Goal: Task Accomplishment & Management: Complete application form

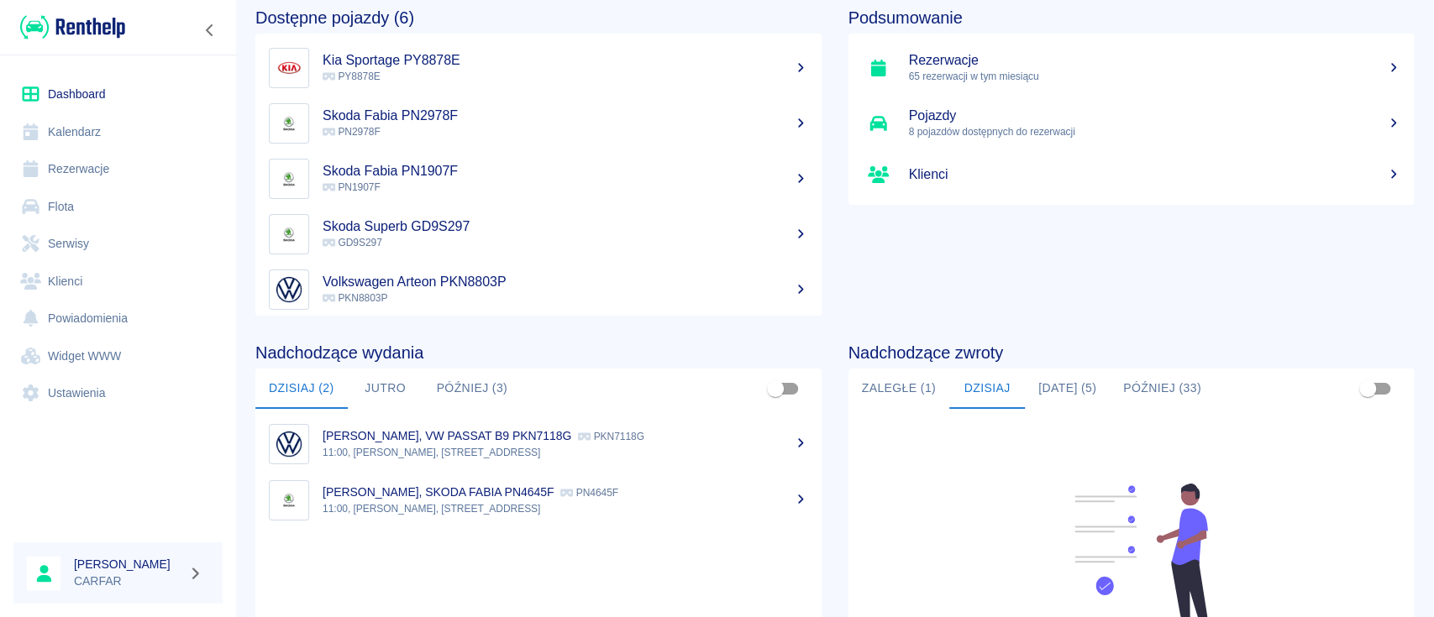
scroll to position [112, 0]
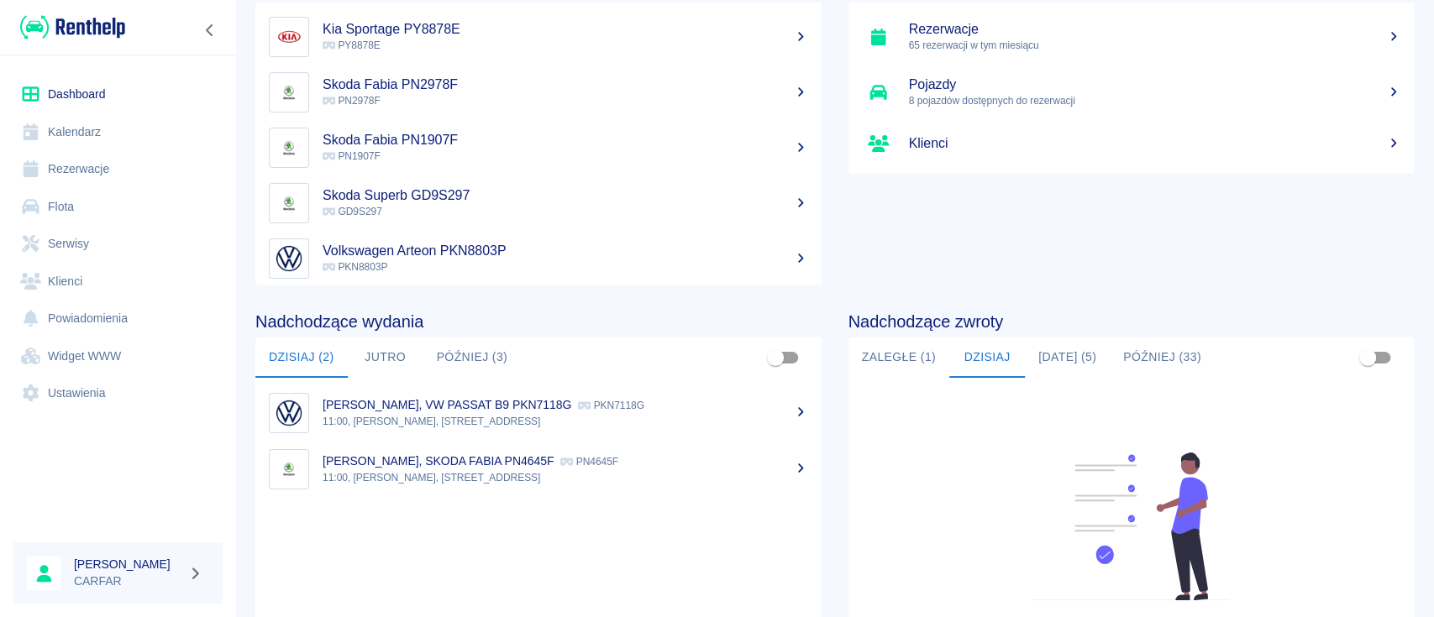
click at [470, 423] on p "11:00, [PERSON_NAME], [STREET_ADDRESS]" at bounding box center [566, 421] width 486 height 15
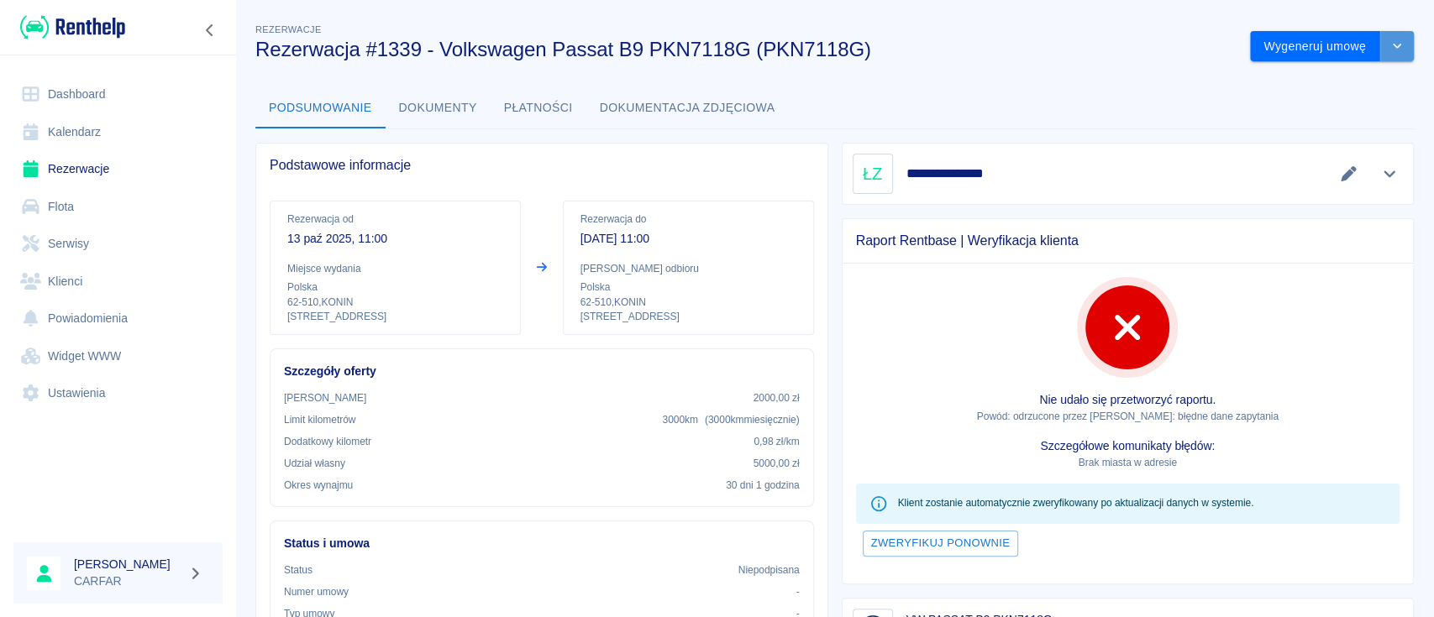
click at [1390, 45] on icon "drop-down" at bounding box center [1396, 45] width 13 height 11
click at [1339, 131] on li "Anuluj rezerwację" at bounding box center [1315, 137] width 136 height 28
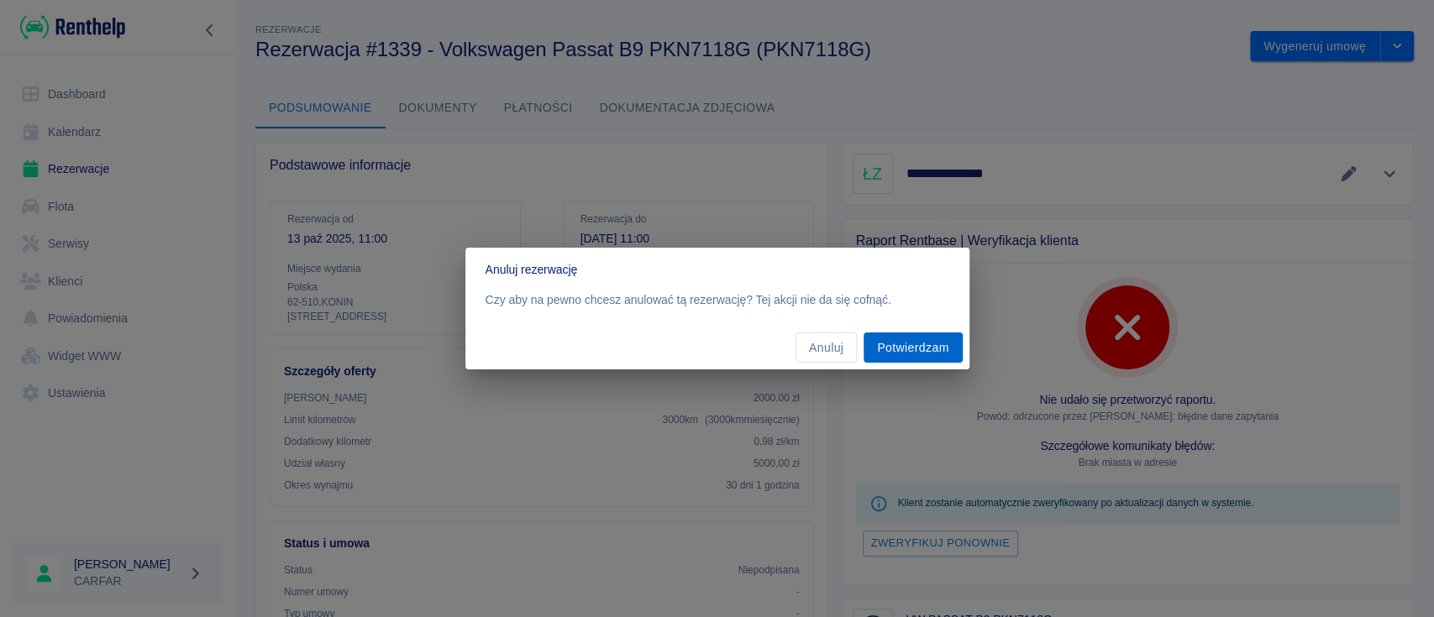
click at [932, 342] on button "Potwierdzam" at bounding box center [913, 348] width 98 height 31
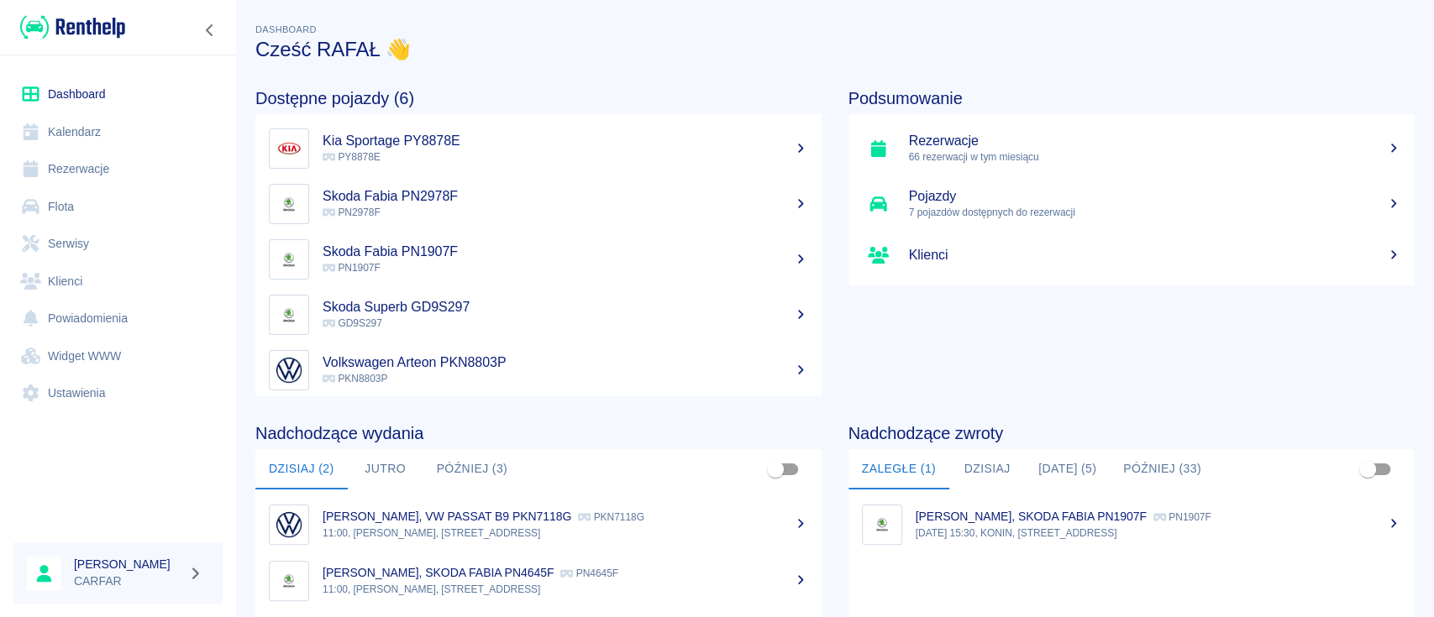
click at [105, 356] on link "Widget WWW" at bounding box center [117, 357] width 209 height 38
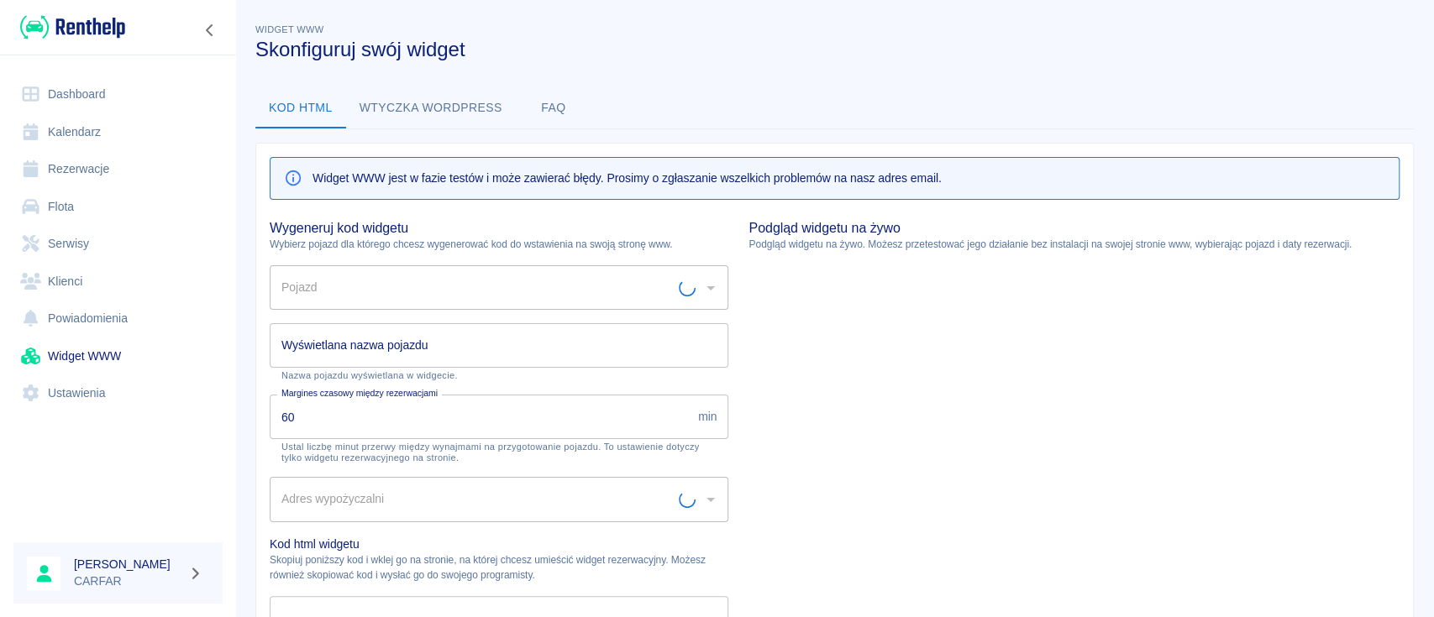
type input "Biuro - Plac Wydań - KONIN, [STREET_ADDRESS]"
type input "BMW X1 PY3563F - PY3563F"
type input "BMW X1 PY3563F"
type textarea "<script type="module" src="[URL][DOMAIN_NAME]"></script> <link rel="stylesheet"…"
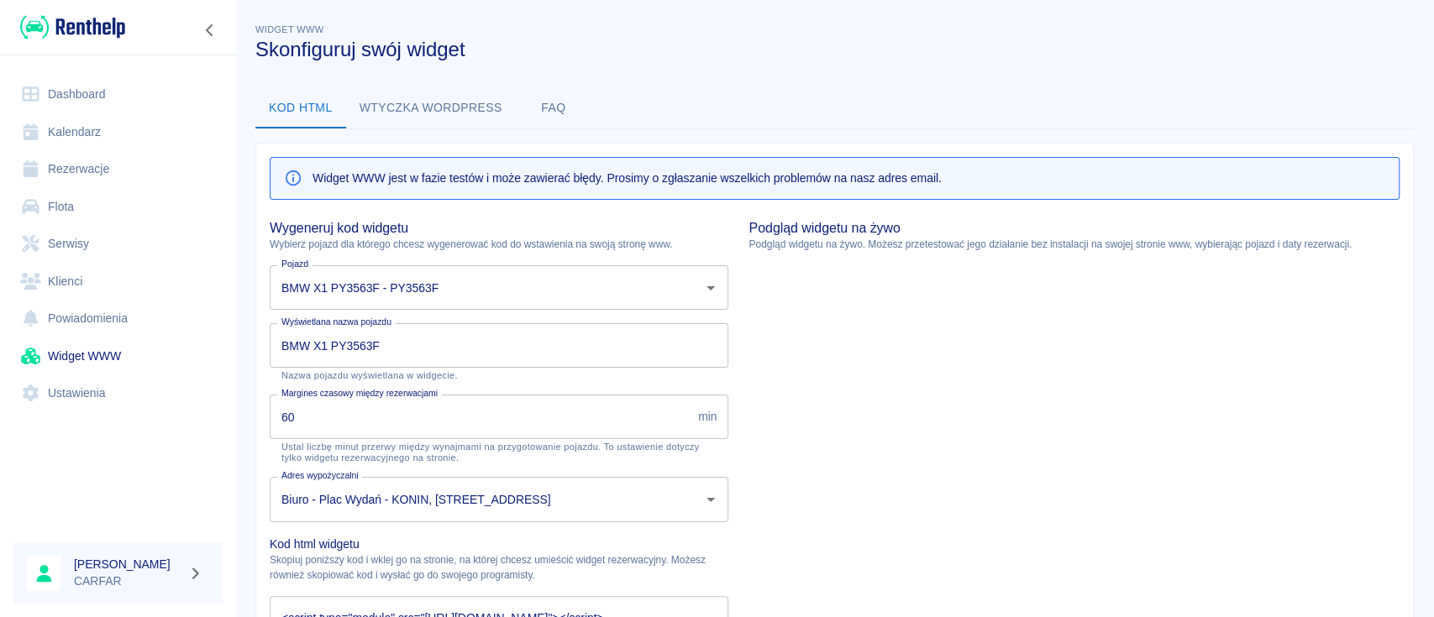
click at [117, 386] on link "Ustawienia" at bounding box center [117, 394] width 209 height 38
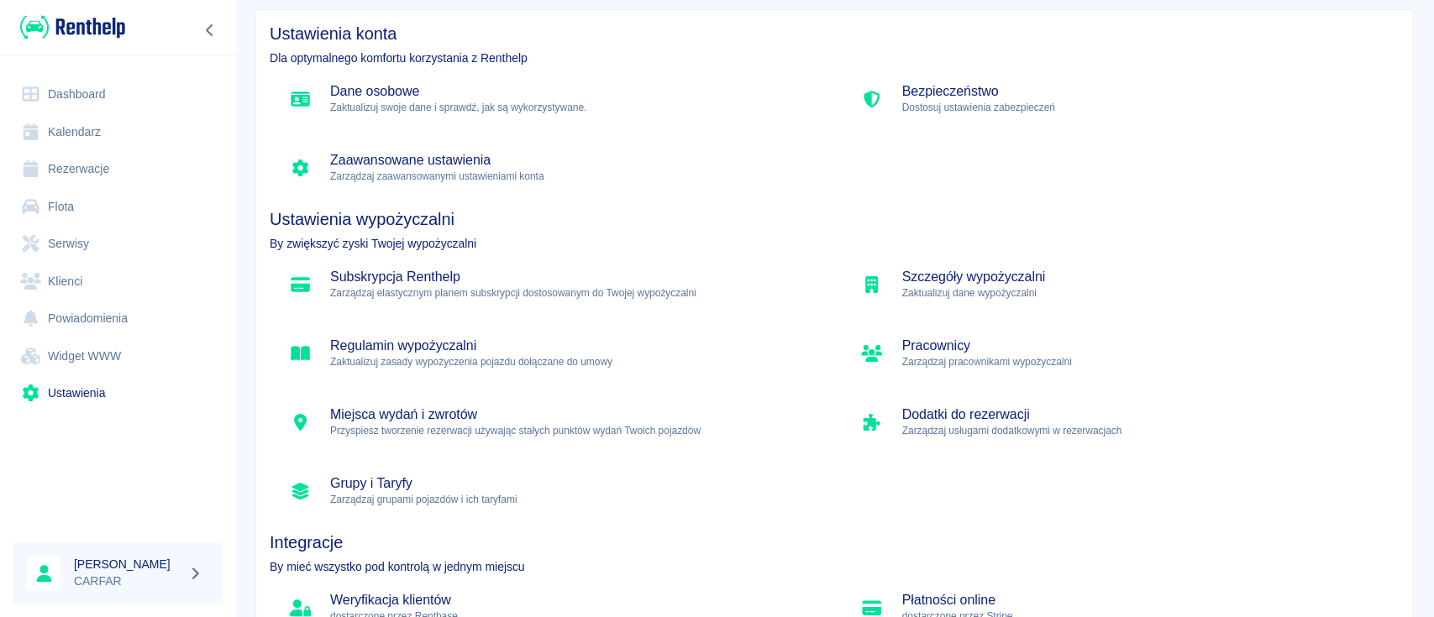
scroll to position [166, 0]
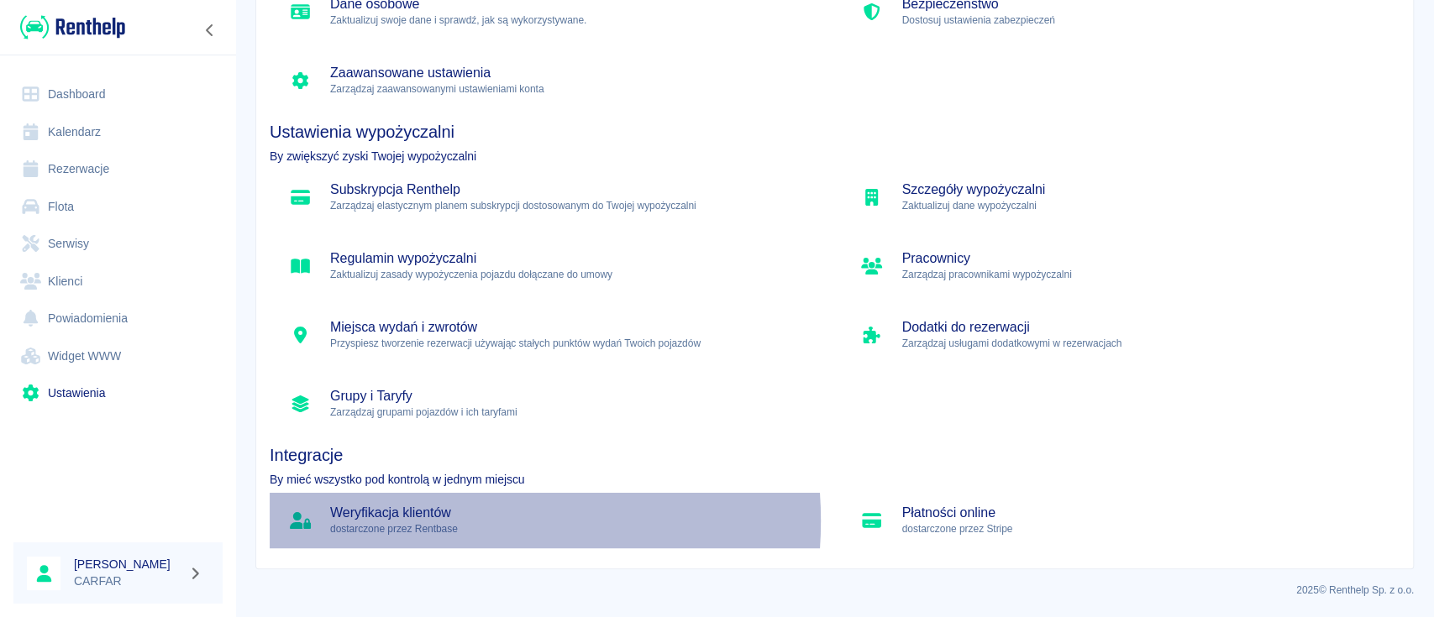
click at [432, 522] on p "dostarczone przez Rentbase" at bounding box center [572, 529] width 485 height 15
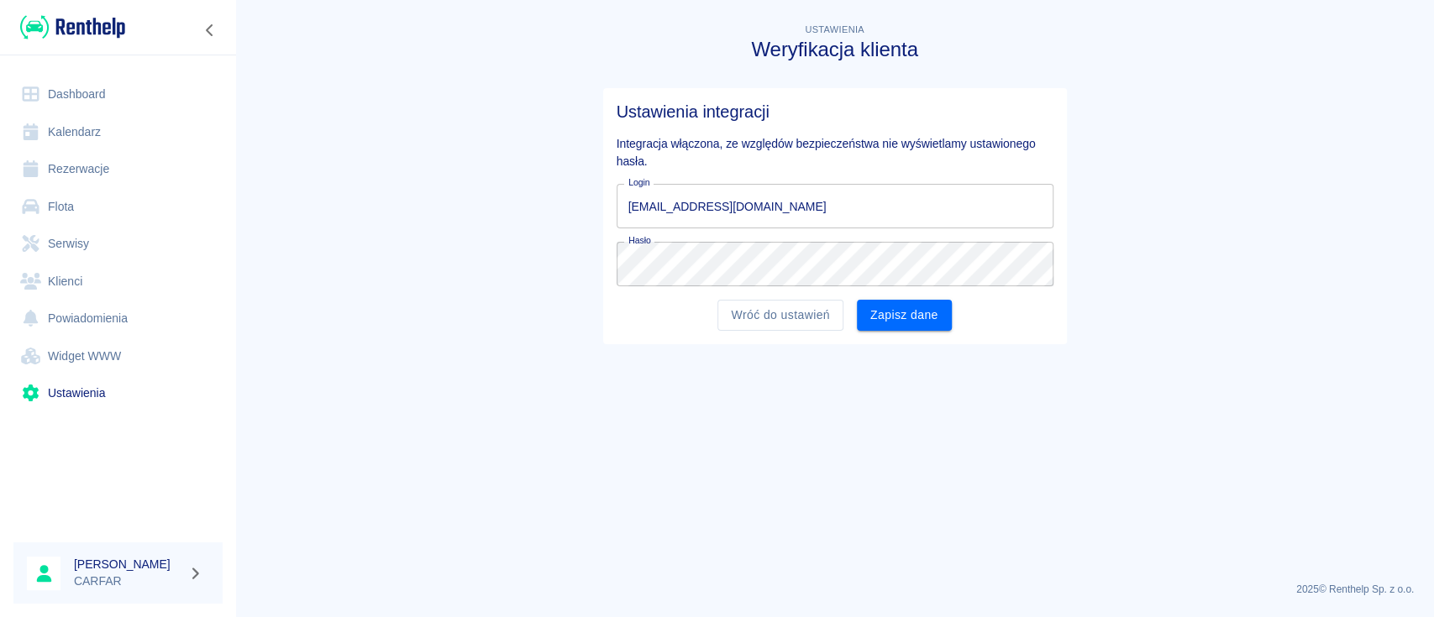
click at [94, 398] on link "Ustawienia" at bounding box center [117, 394] width 209 height 38
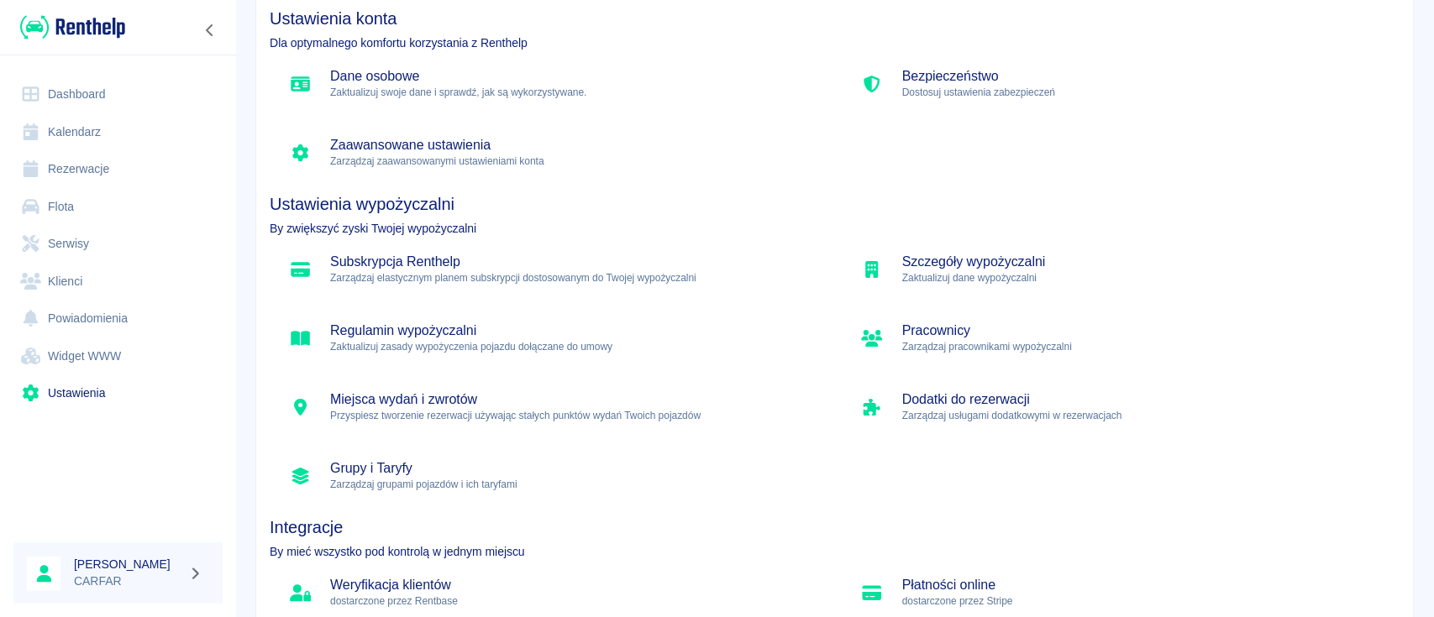
scroll to position [166, 0]
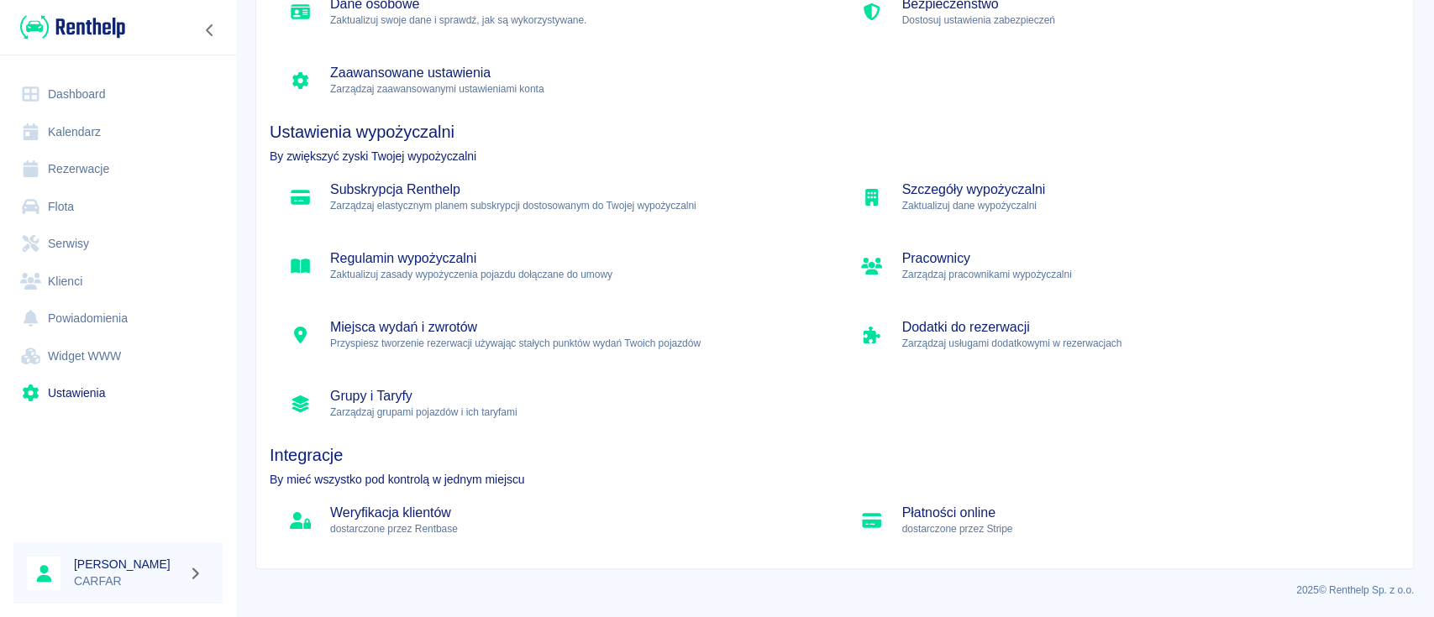
click at [450, 520] on h5 "Weryfikacja klientów" at bounding box center [572, 513] width 485 height 17
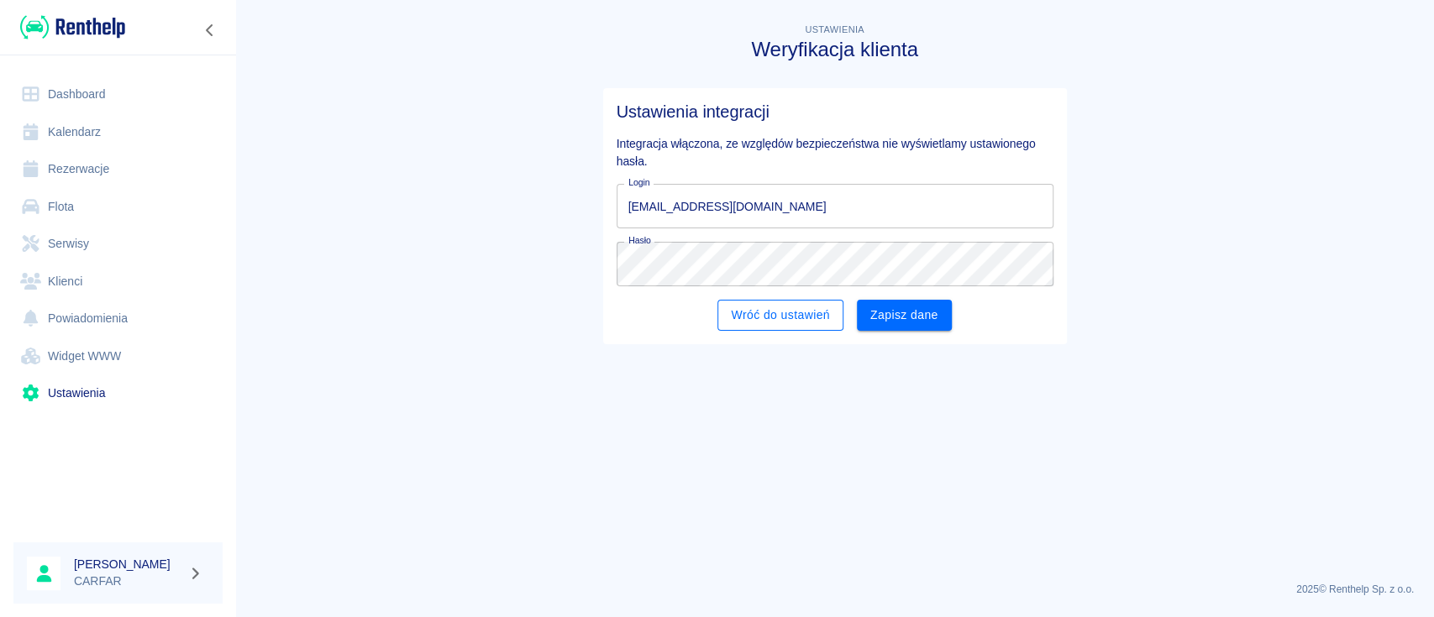
click at [788, 319] on link "Wróć do ustawień" at bounding box center [779, 315] width 125 height 31
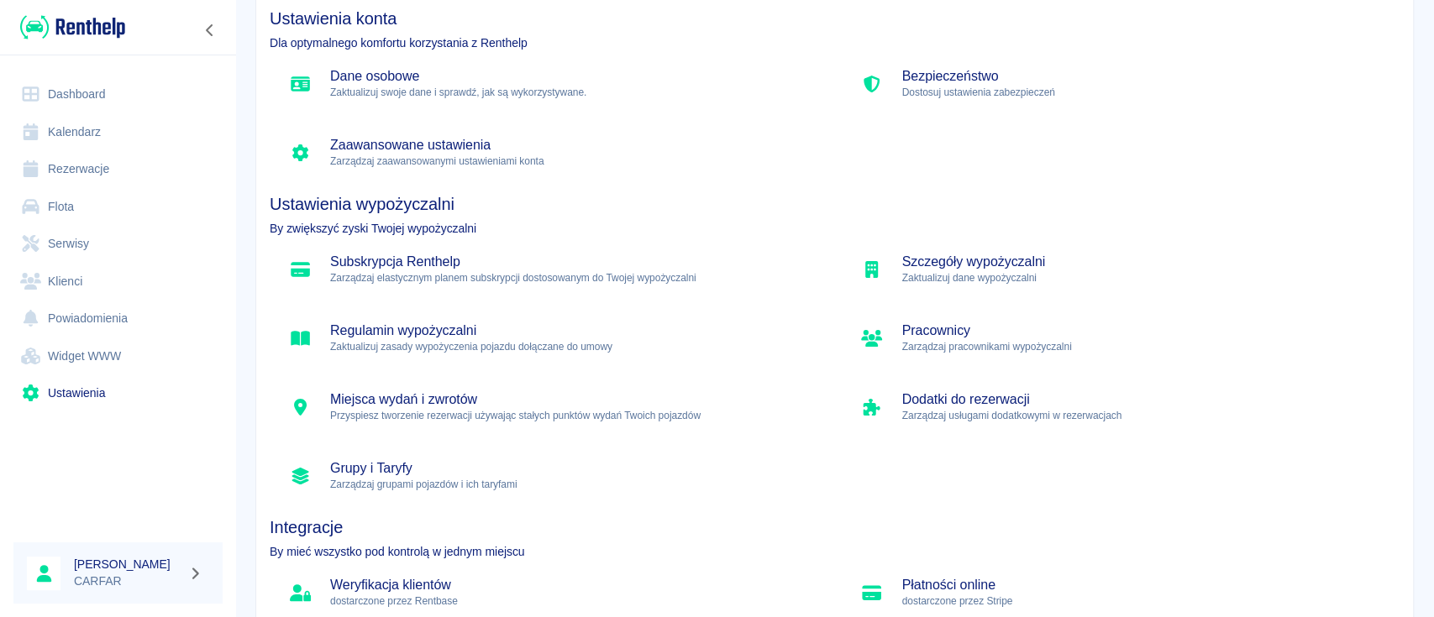
scroll to position [166, 0]
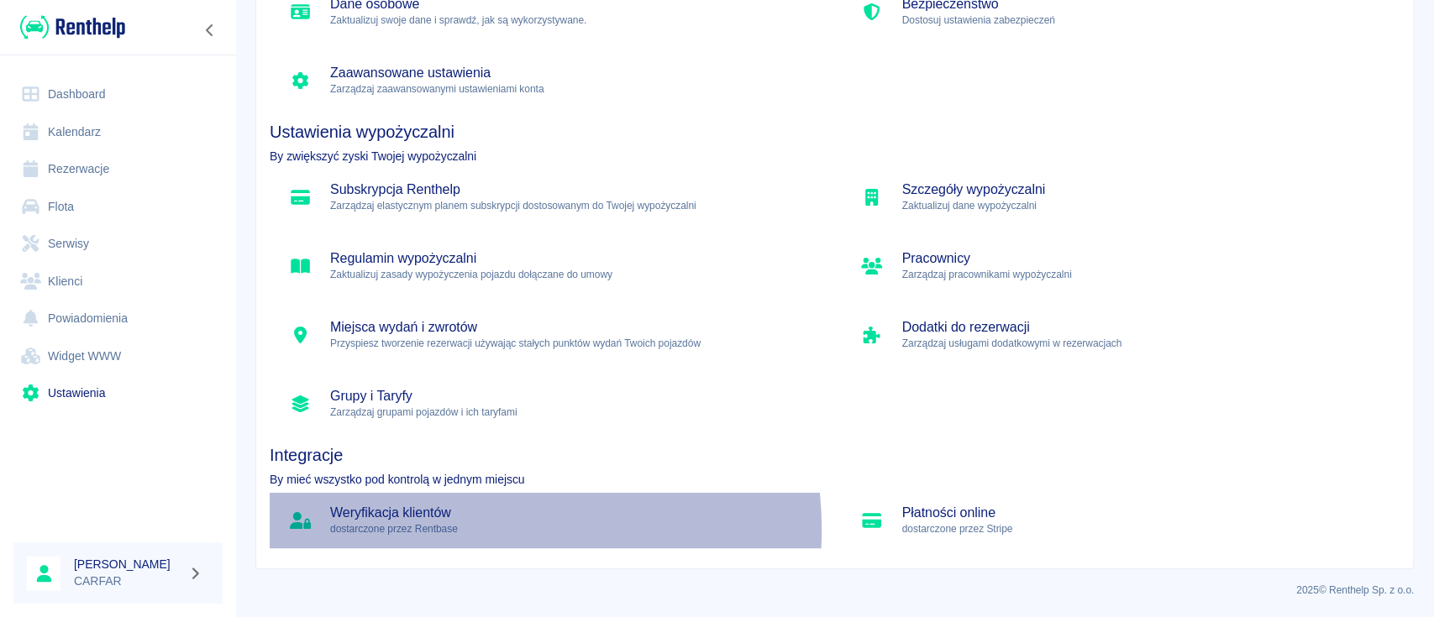
drag, startPoint x: 477, startPoint y: 530, endPoint x: 445, endPoint y: 532, distance: 32.0
click at [445, 532] on p "dostarczone przez Rentbase" at bounding box center [572, 529] width 485 height 15
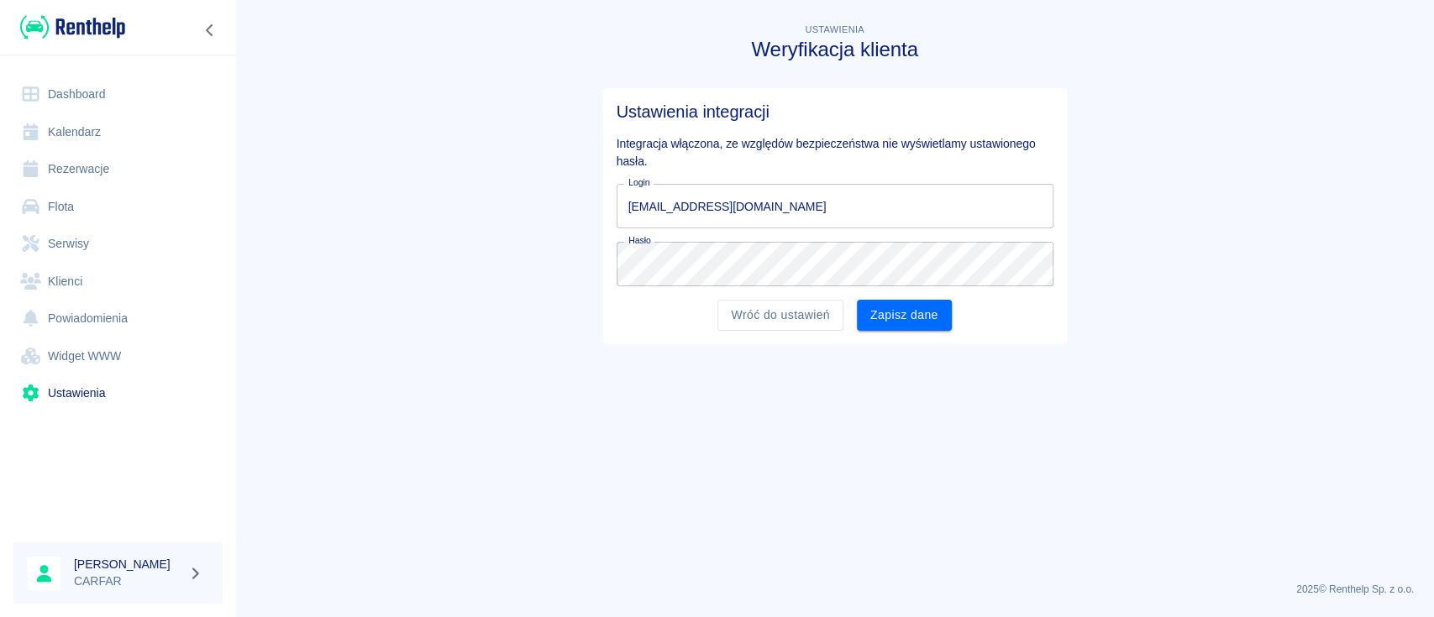
click at [81, 20] on img at bounding box center [72, 27] width 105 height 28
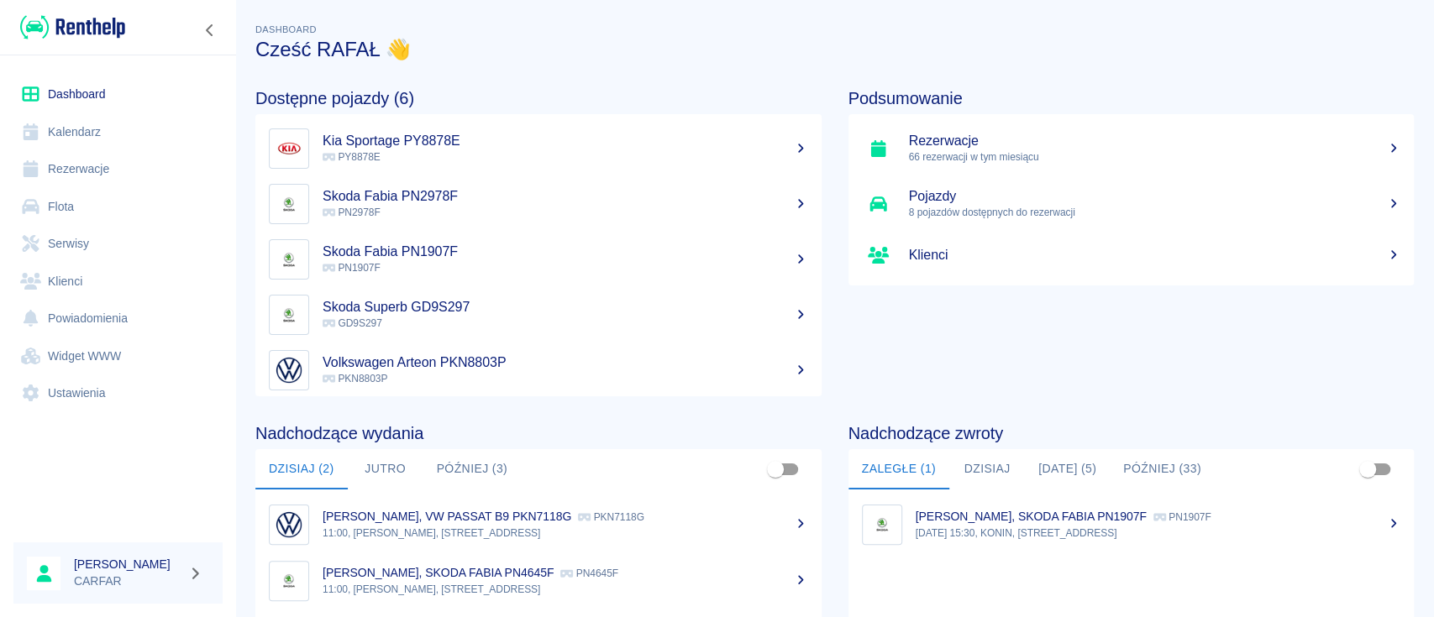
click at [91, 170] on link "Rezerwacje" at bounding box center [117, 169] width 209 height 38
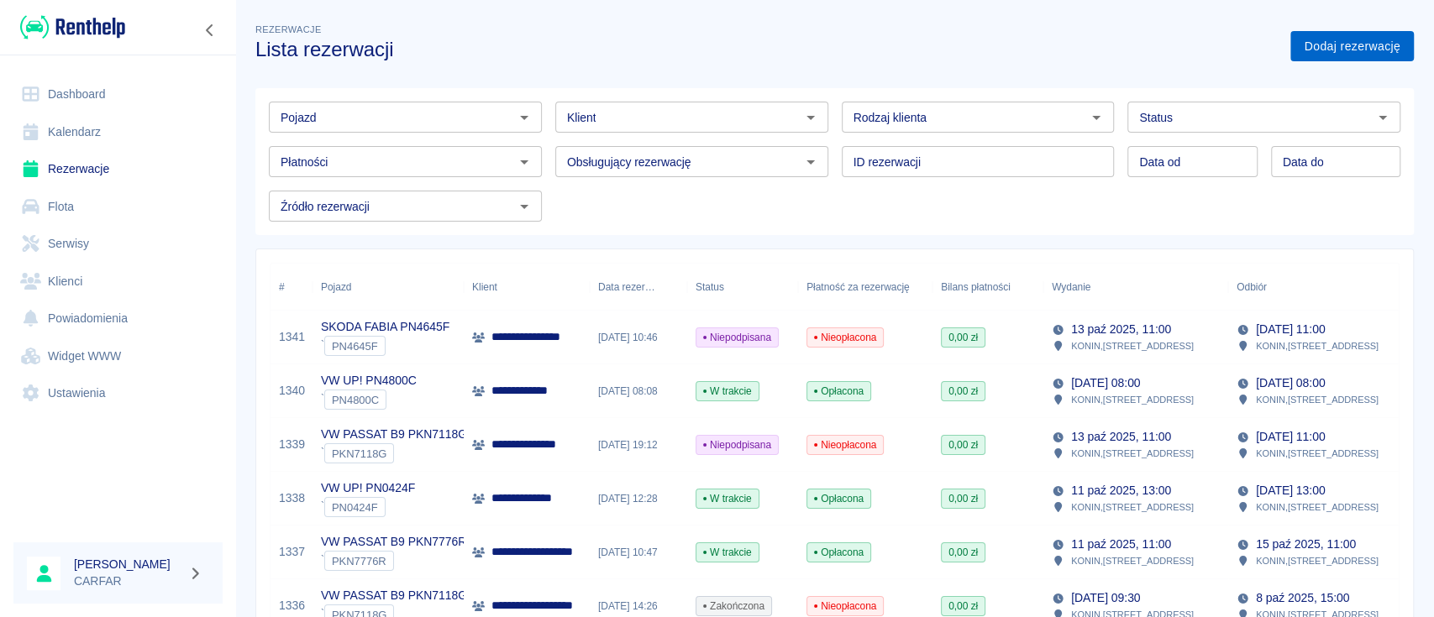
click at [1331, 43] on link "Dodaj rezerwację" at bounding box center [1351, 46] width 123 height 31
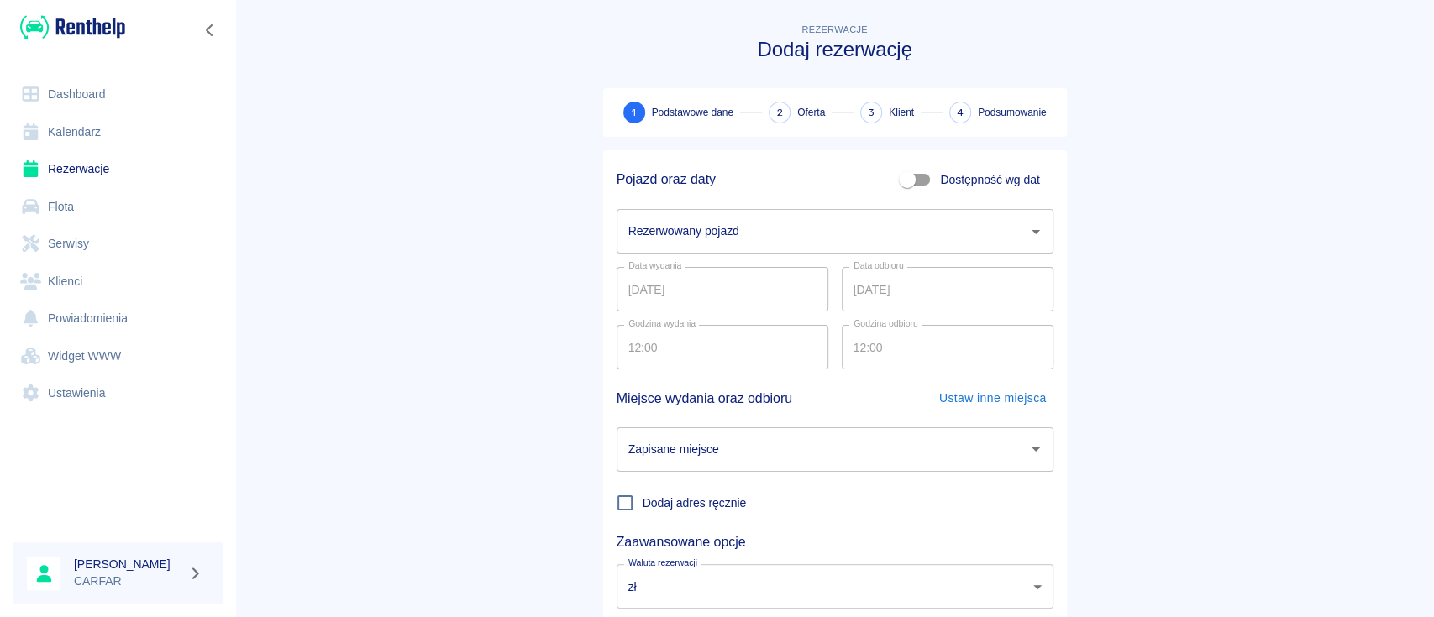
click at [951, 176] on span "Dostępność wg dat" at bounding box center [989, 180] width 99 height 18
click at [951, 176] on input "Dostępność wg dat" at bounding box center [907, 180] width 96 height 32
checkbox input "true"
click at [930, 236] on input "14.10.2025" at bounding box center [948, 231] width 212 height 45
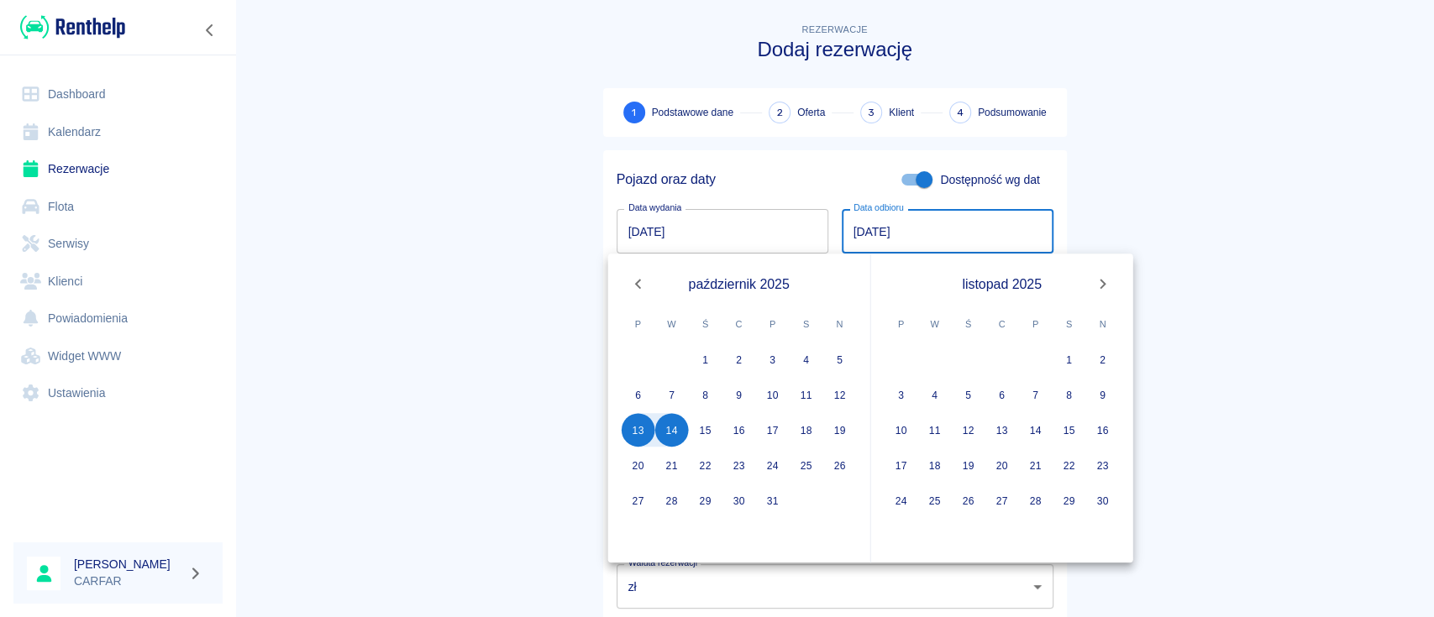
click at [1103, 282] on icon "Next month" at bounding box center [1103, 284] width 6 height 10
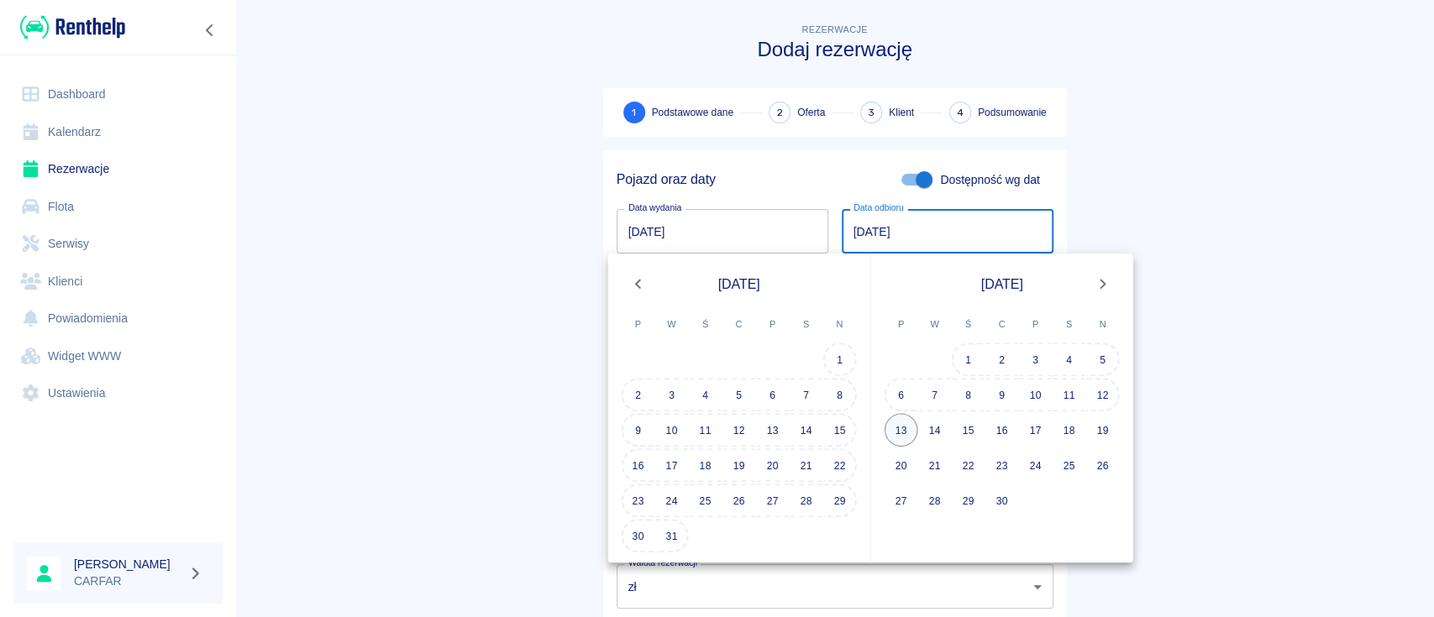
click at [909, 424] on button "13" at bounding box center [902, 430] width 34 height 34
type input "13.04.2026"
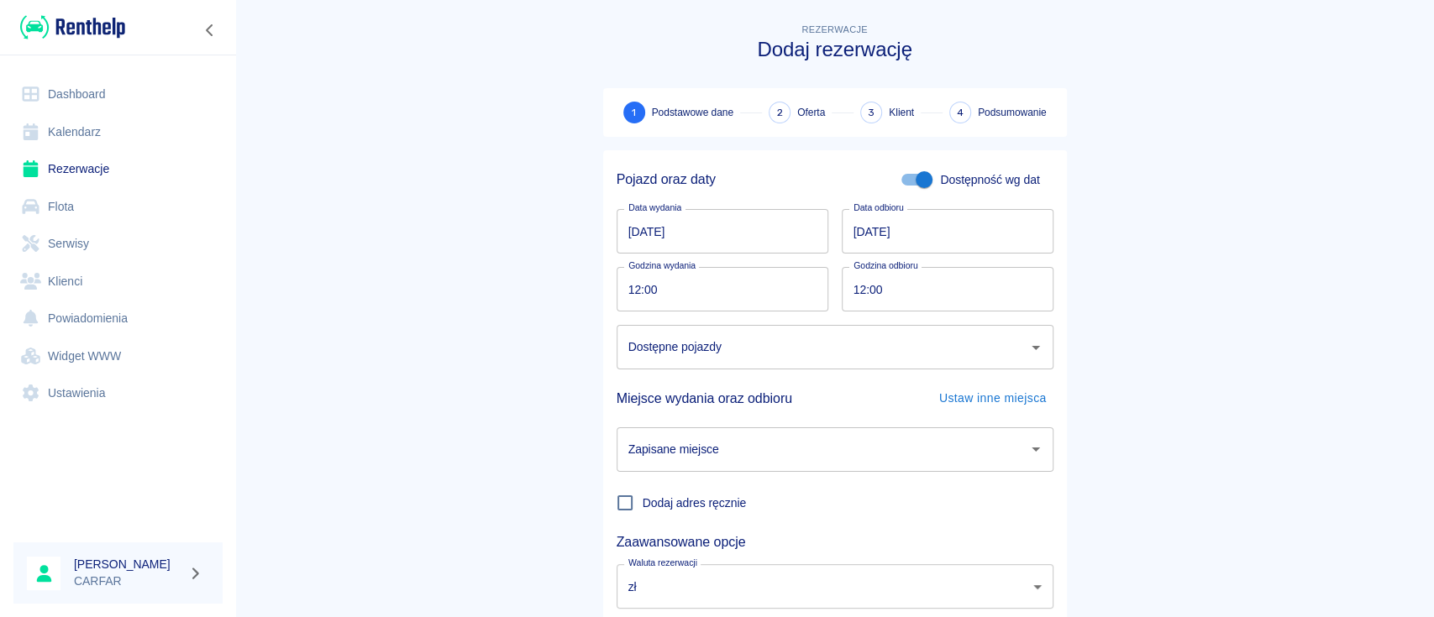
click at [780, 352] on input "Dostępne pojazdy" at bounding box center [822, 347] width 396 height 29
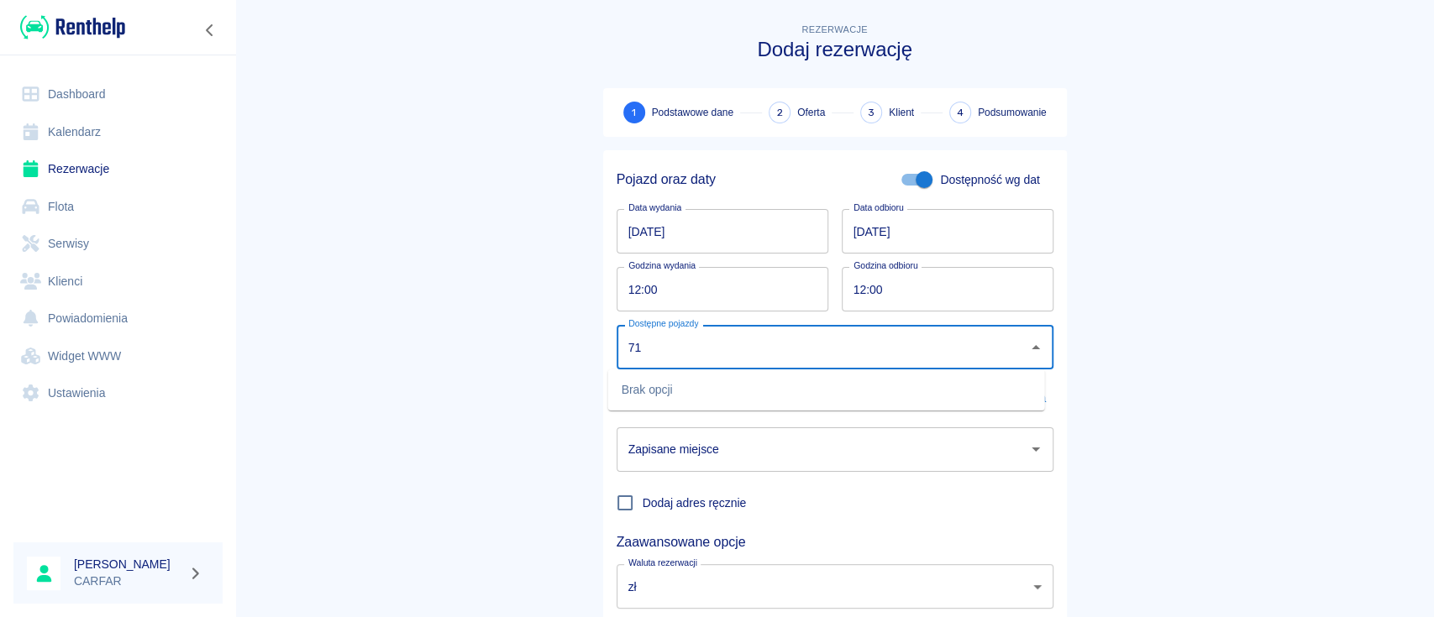
type input "7"
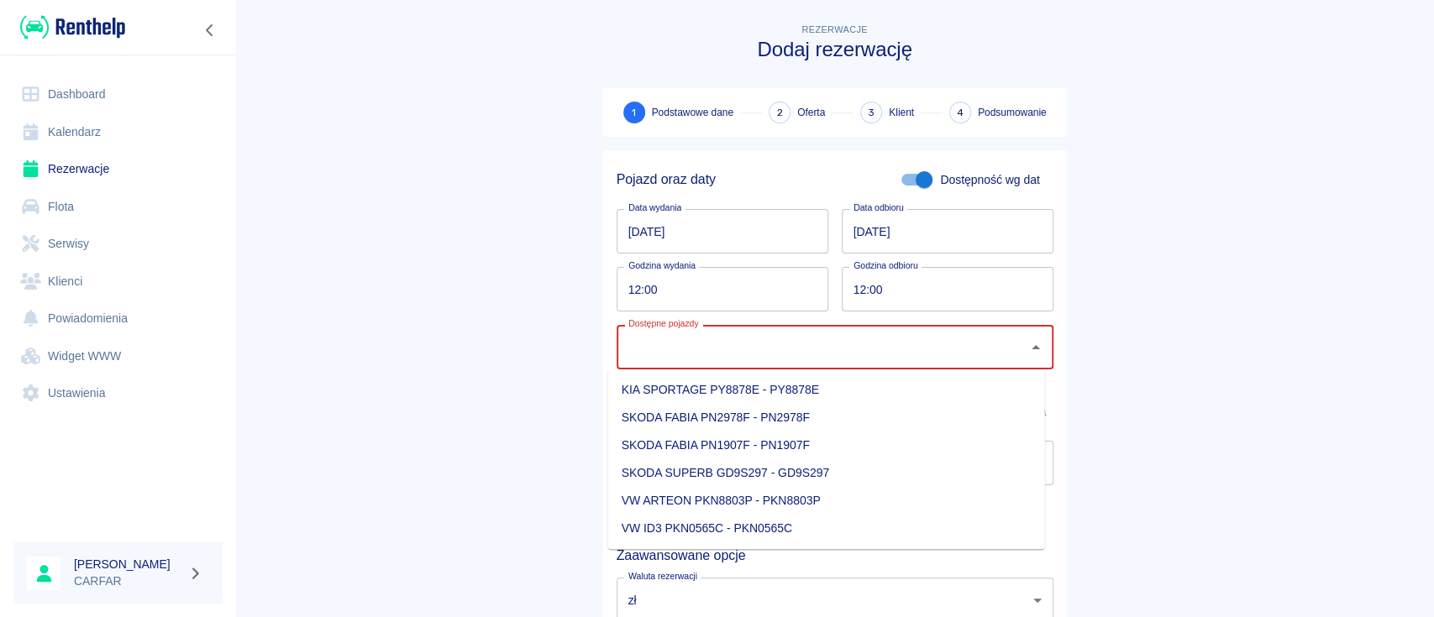
click at [752, 357] on input "Dostępne pojazdy" at bounding box center [822, 347] width 396 height 29
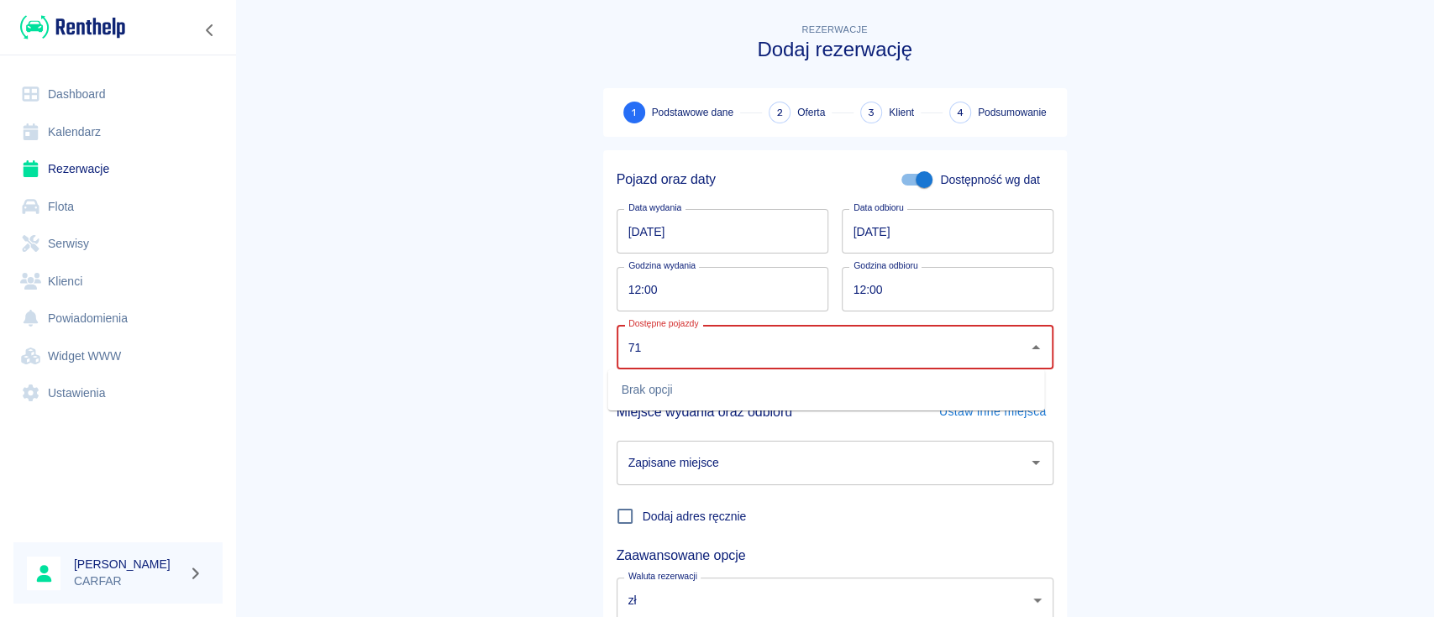
type input "71"
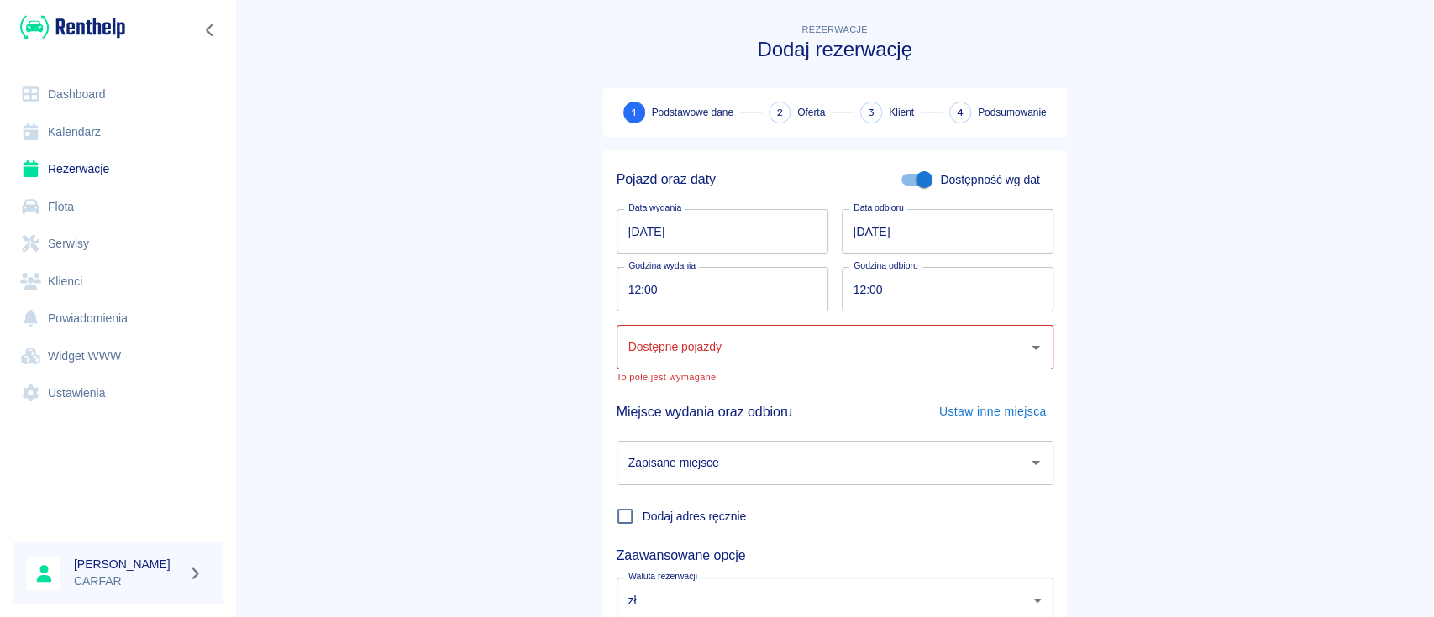
click at [1203, 306] on main "Rezerwacje Dodaj rezerwację 1 Podstawowe dane 2 Oferta 3 Klient 4 Podsumowanie …" at bounding box center [834, 357] width 1199 height 674
click at [67, 155] on link "Rezerwacje" at bounding box center [117, 169] width 209 height 38
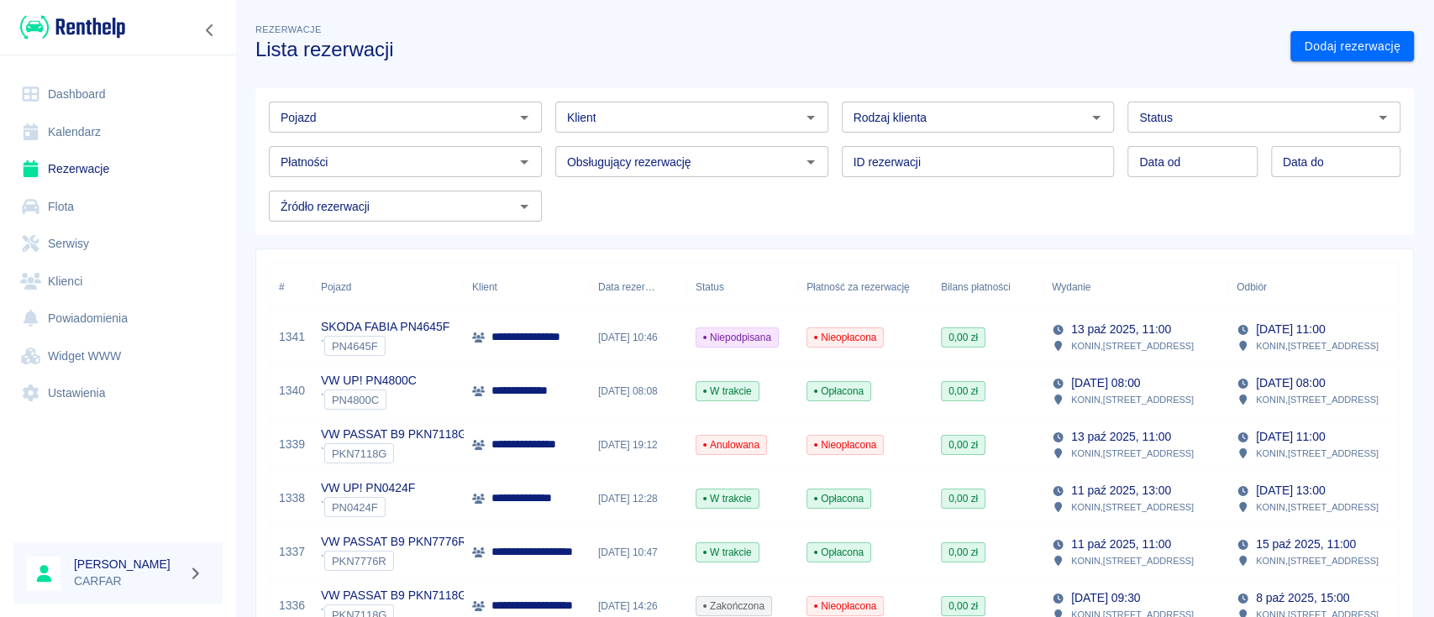
click at [1333, 51] on link "Dodaj rezerwację" at bounding box center [1351, 46] width 123 height 31
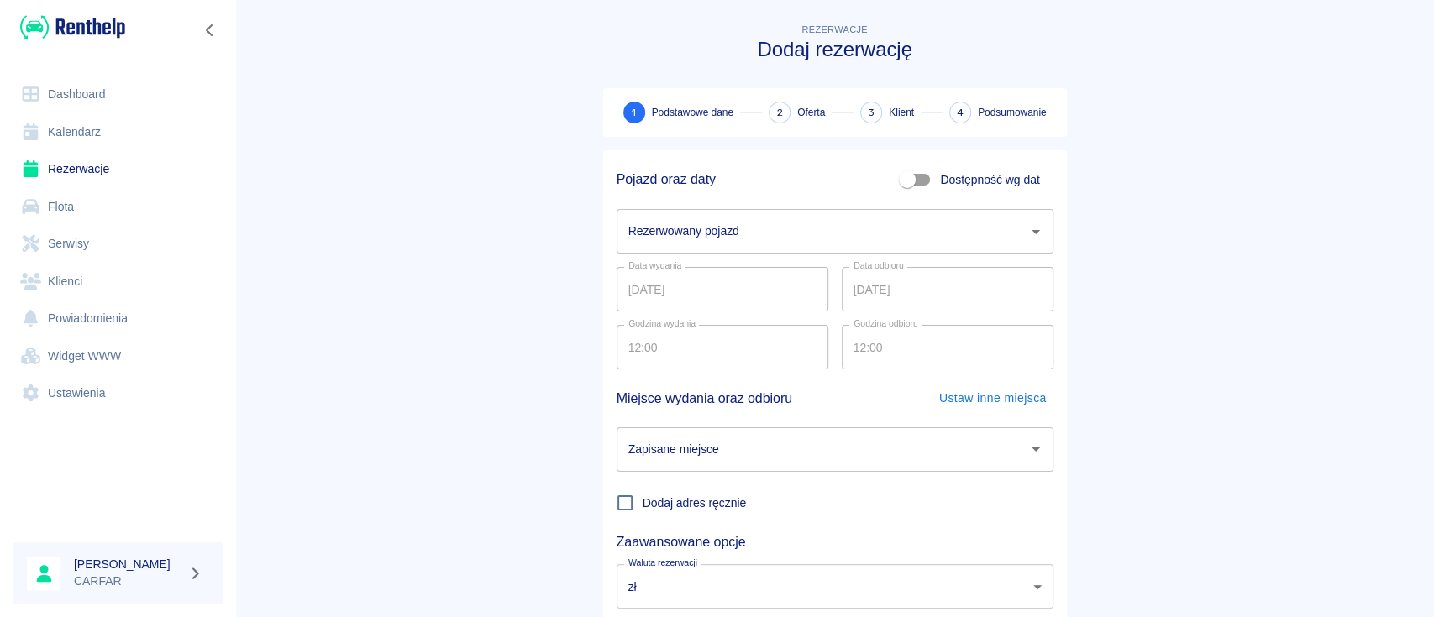
click at [902, 177] on input "Dostępność wg dat" at bounding box center [907, 180] width 96 height 32
checkbox input "true"
click at [968, 239] on input "14.10.2025" at bounding box center [948, 231] width 212 height 45
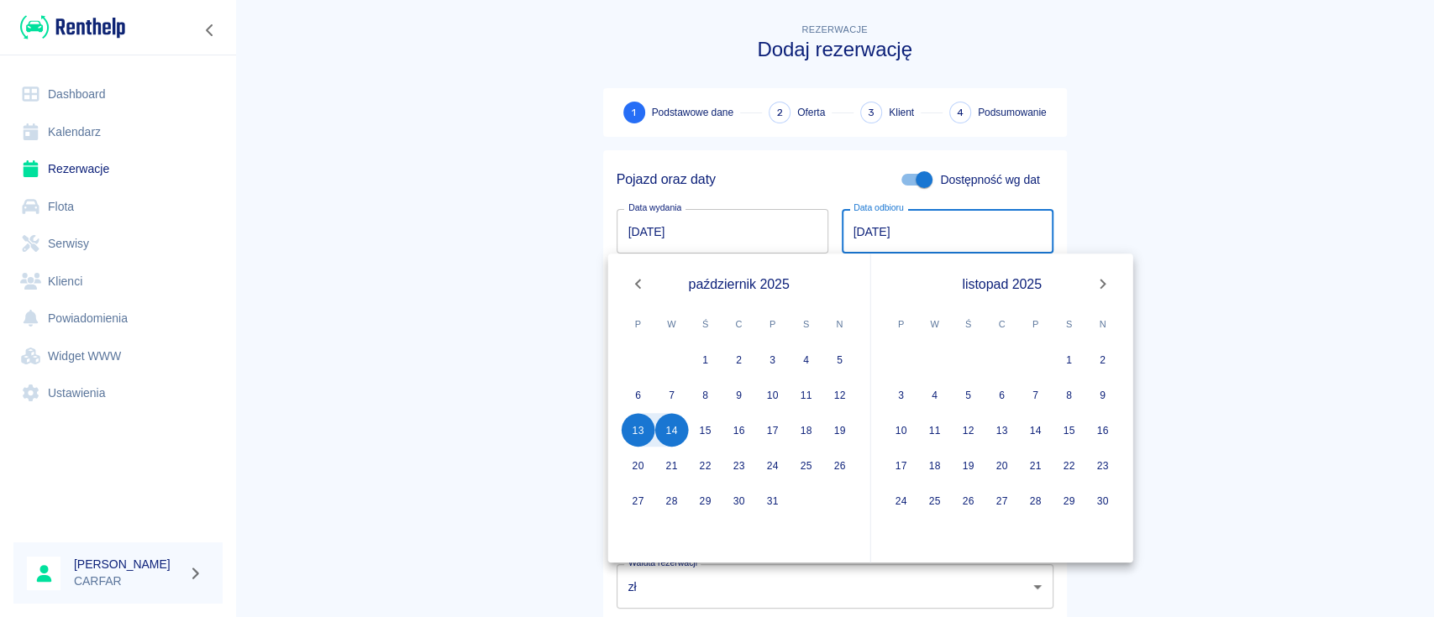
click at [1098, 283] on icon "Next month" at bounding box center [1103, 284] width 20 height 20
click at [1100, 282] on icon "Next month" at bounding box center [1103, 284] width 20 height 20
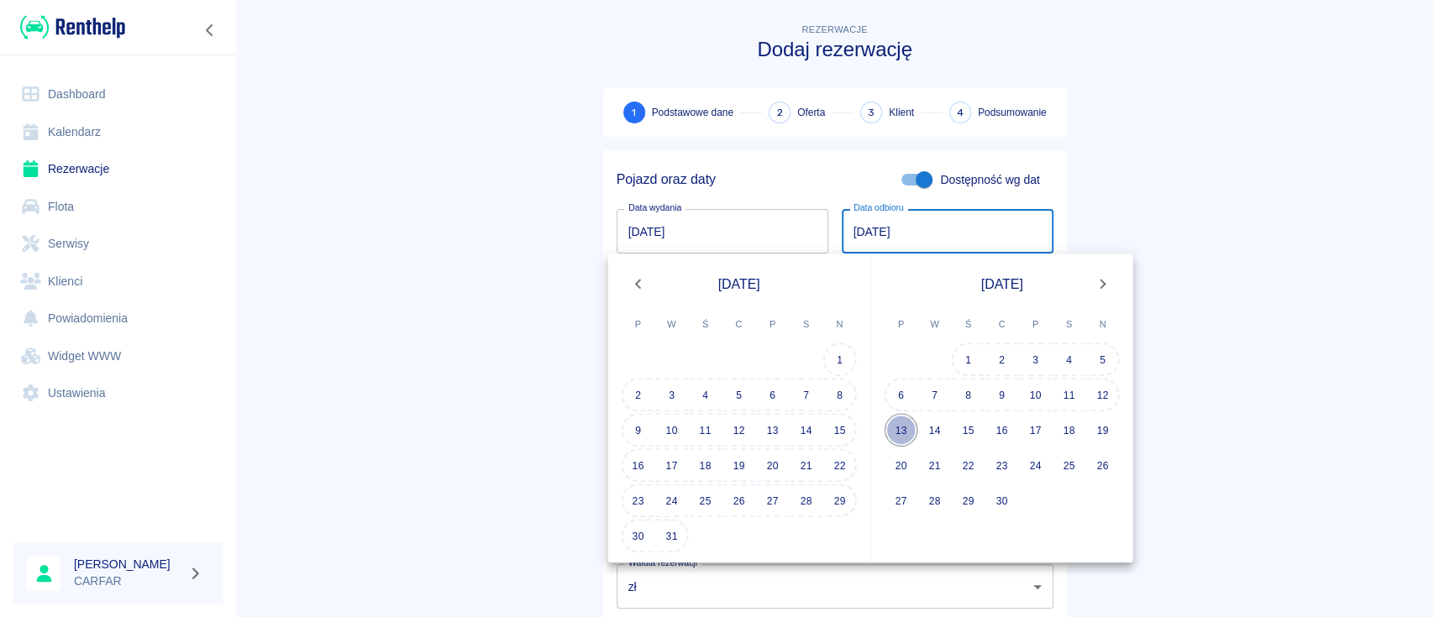
click at [901, 417] on button "13" at bounding box center [902, 430] width 34 height 34
type input "13.04.2026"
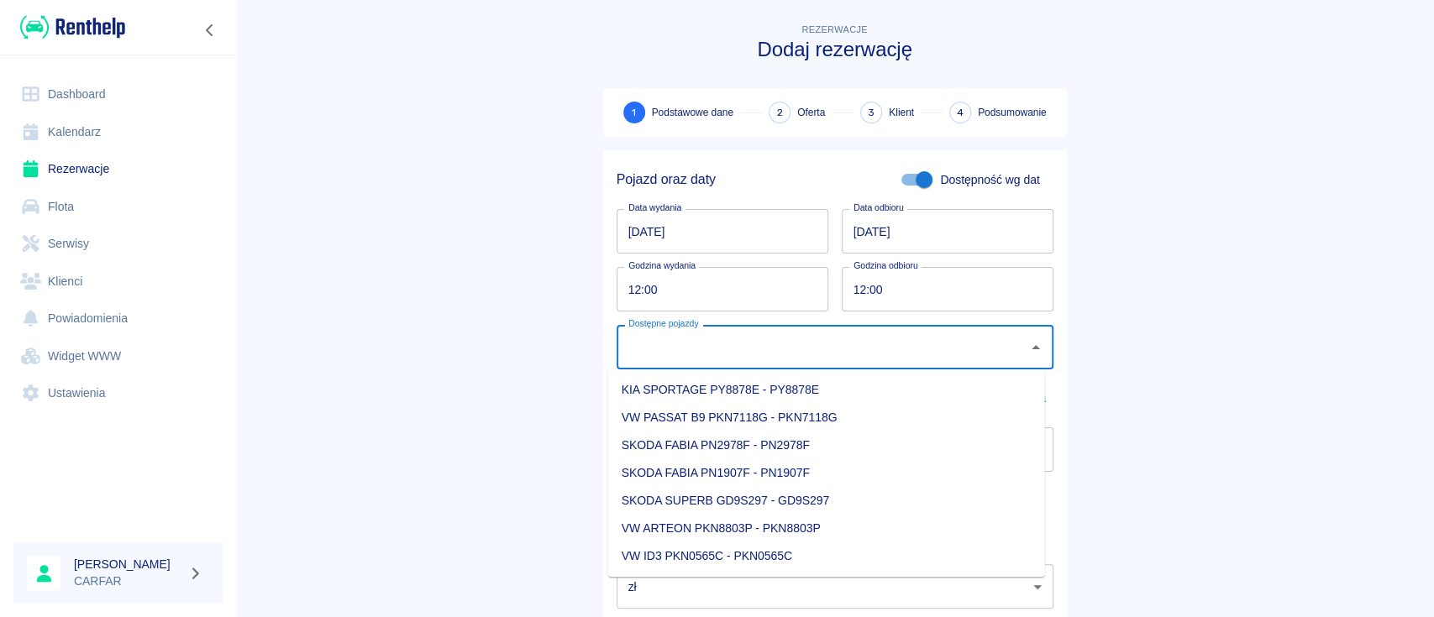
click at [794, 353] on input "Dostępne pojazdy" at bounding box center [822, 347] width 396 height 29
click at [858, 422] on li "VW PASSAT B9 PKN7118G - PKN7118G" at bounding box center [826, 418] width 437 height 28
type input "VW PASSAT B9 PKN7118G - PKN7118G"
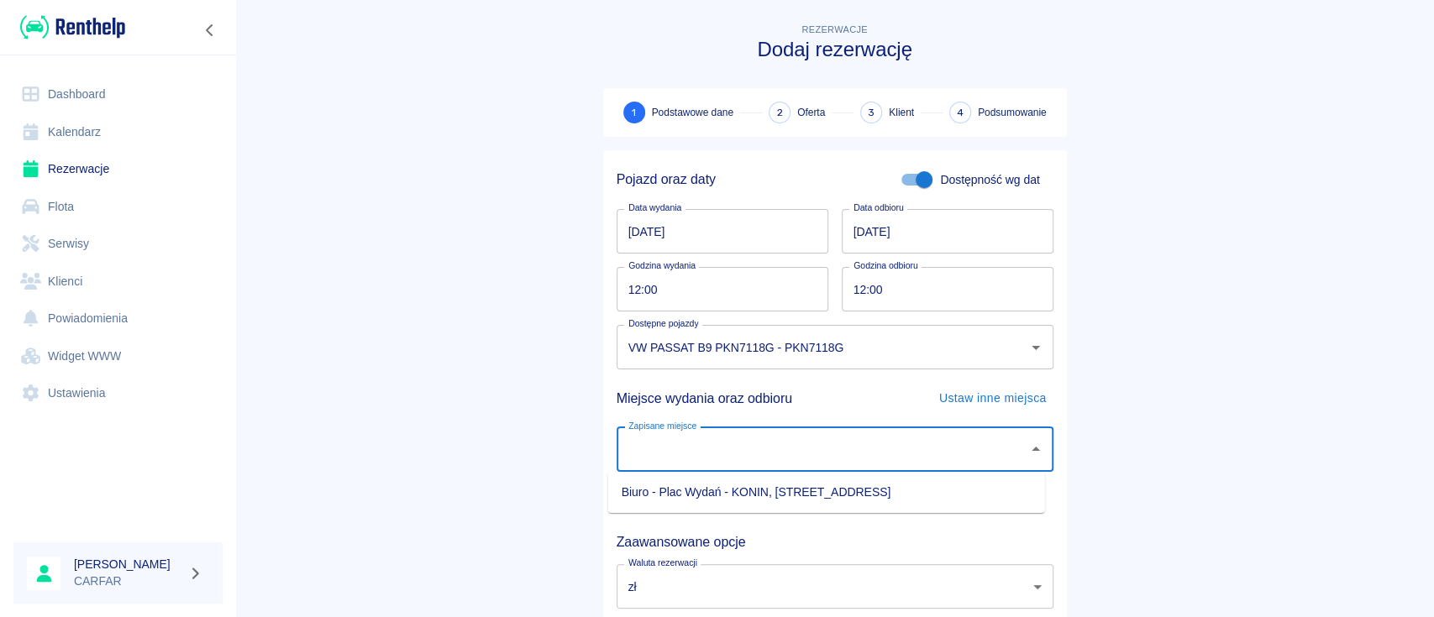
click at [764, 449] on input "Zapisane miejsce" at bounding box center [822, 449] width 396 height 29
click at [762, 491] on li "Biuro - Plac Wydań - KONIN, Kolejowa 1C" at bounding box center [826, 493] width 437 height 28
type input "Biuro - Plac Wydań - KONIN, Kolejowa 1C"
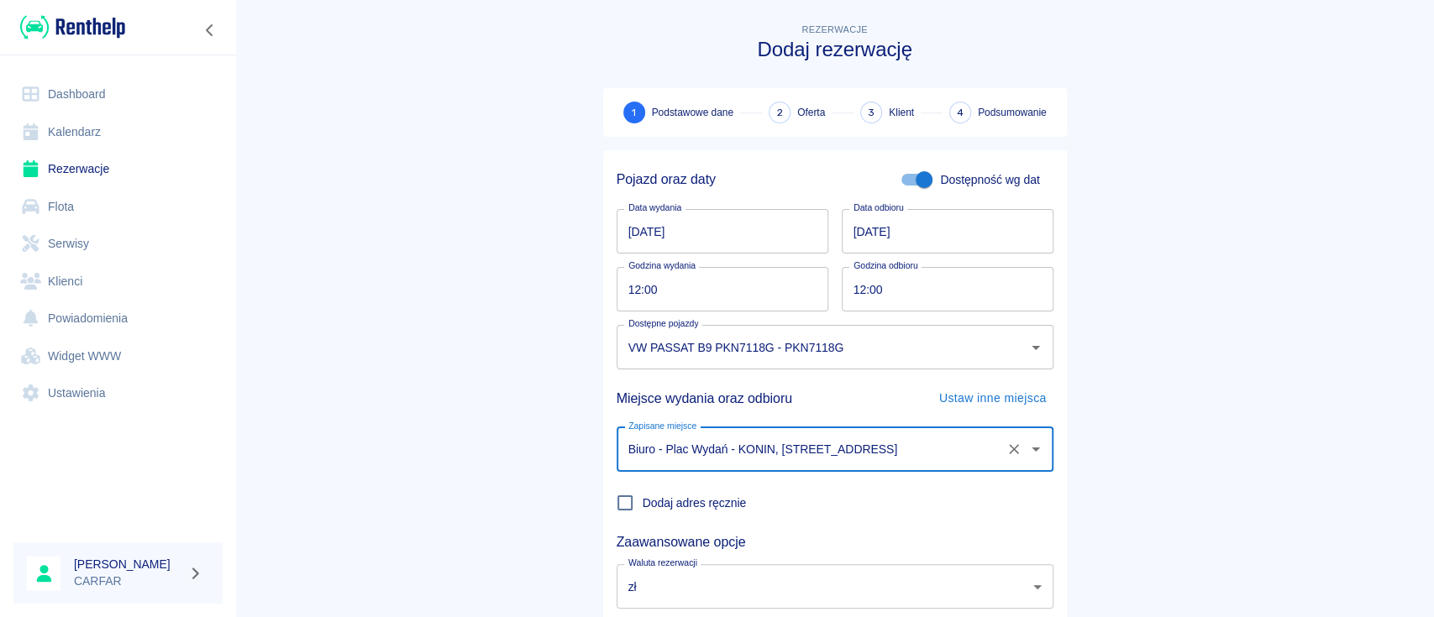
scroll to position [111, 0]
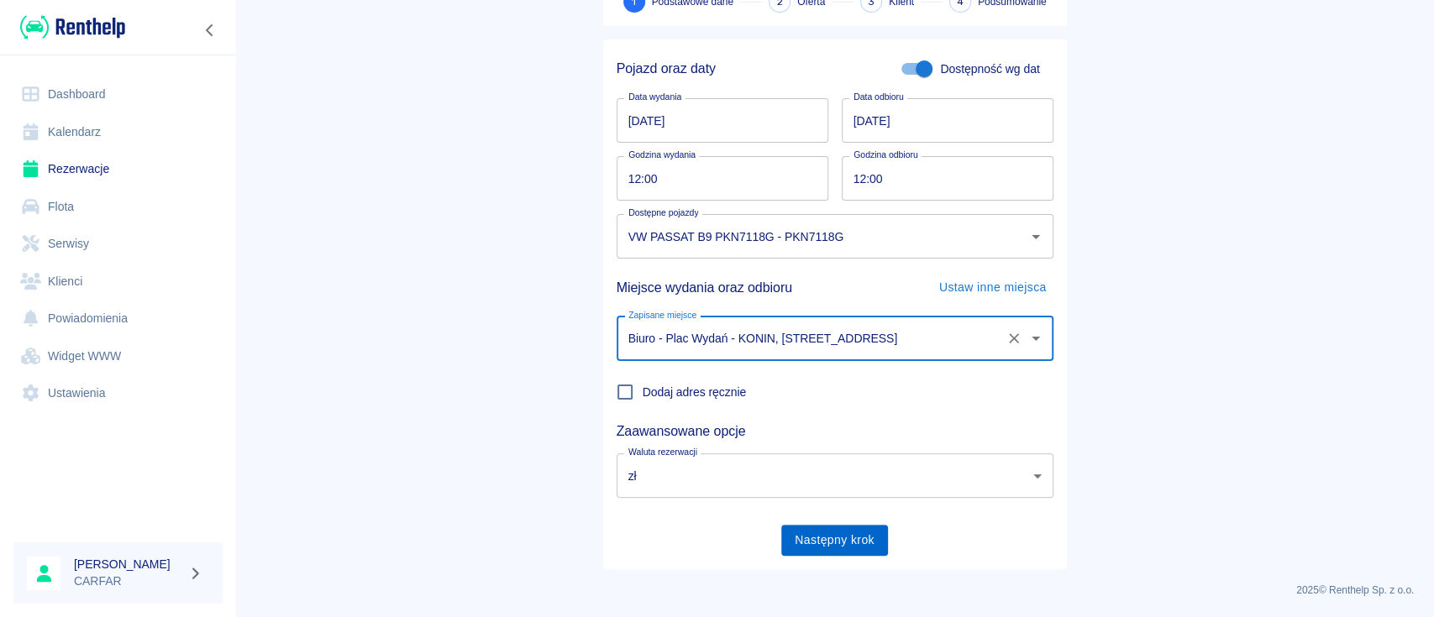
click at [833, 544] on button "Następny krok" at bounding box center [834, 540] width 107 height 31
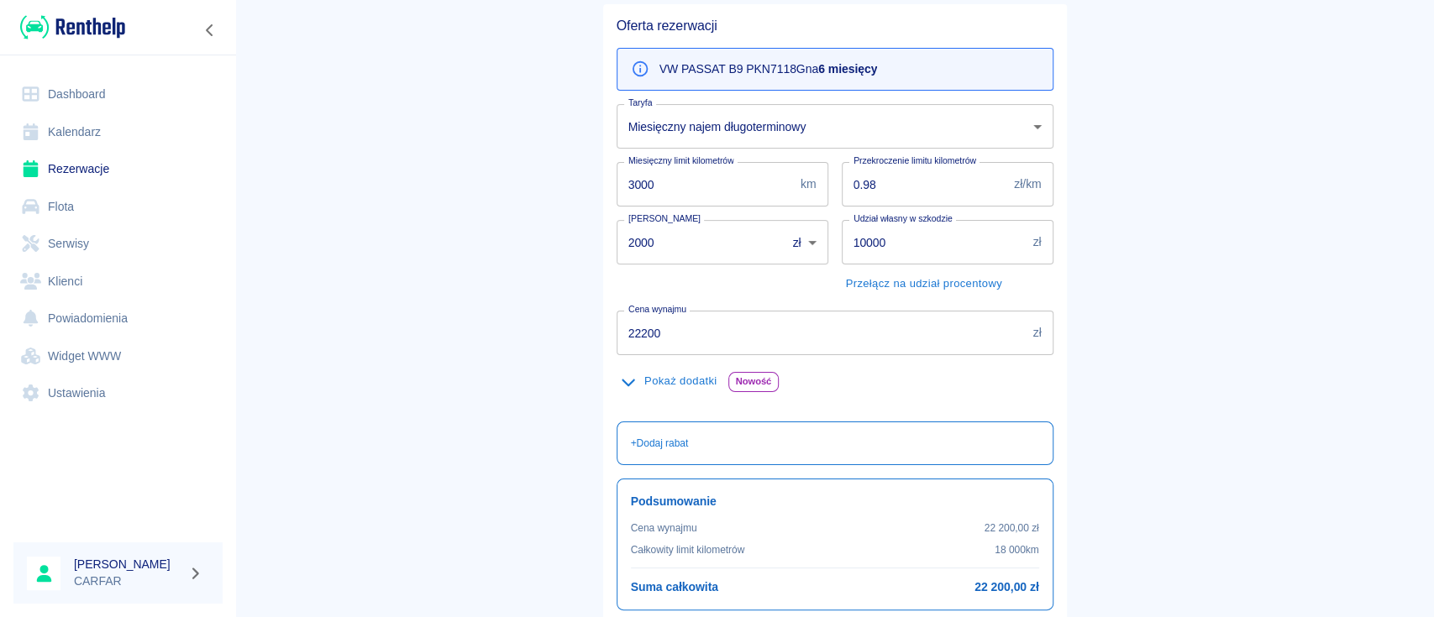
scroll to position [112, 0]
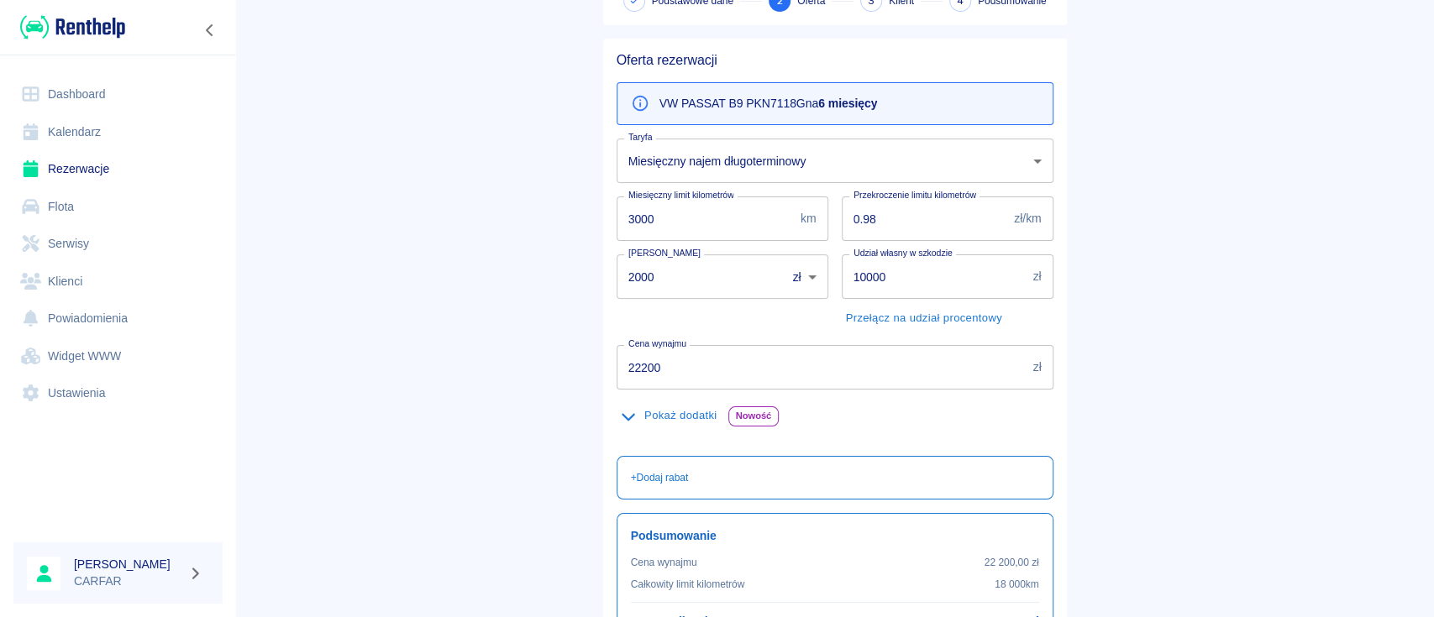
click at [669, 421] on button "Pokaż dodatki" at bounding box center [669, 416] width 105 height 26
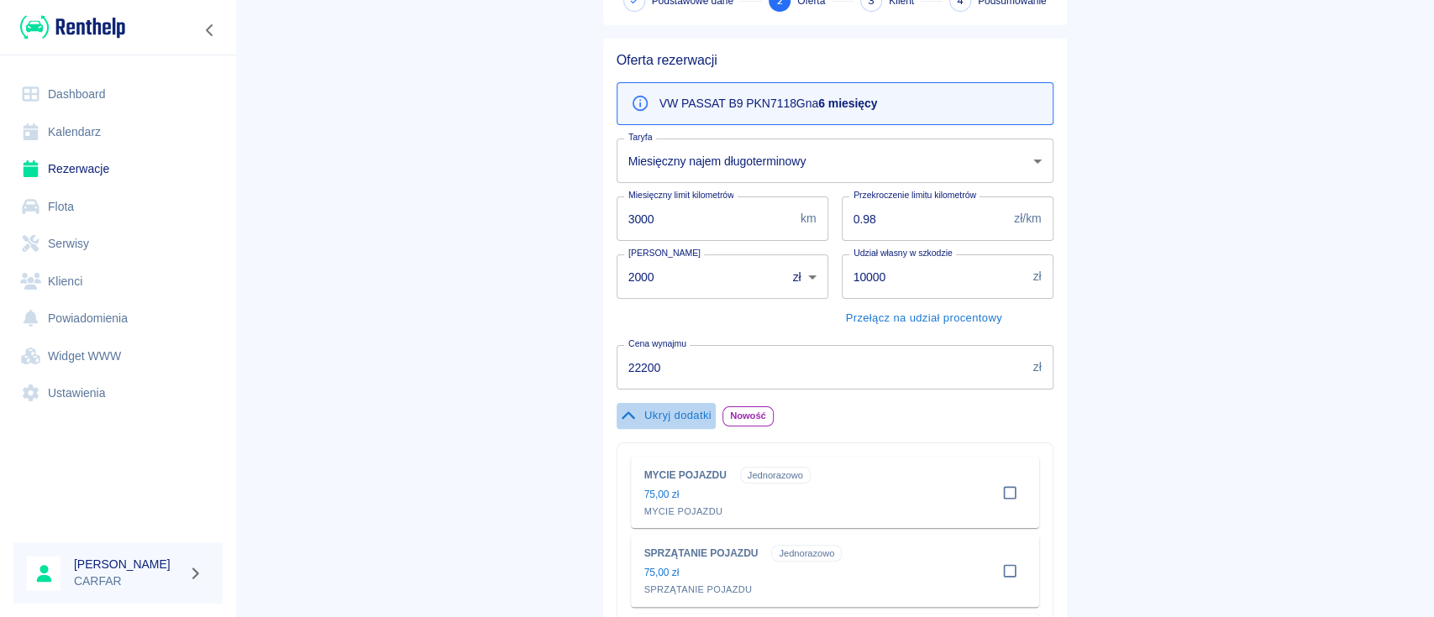
click at [693, 414] on button "Ukryj dodatki" at bounding box center [666, 416] width 99 height 26
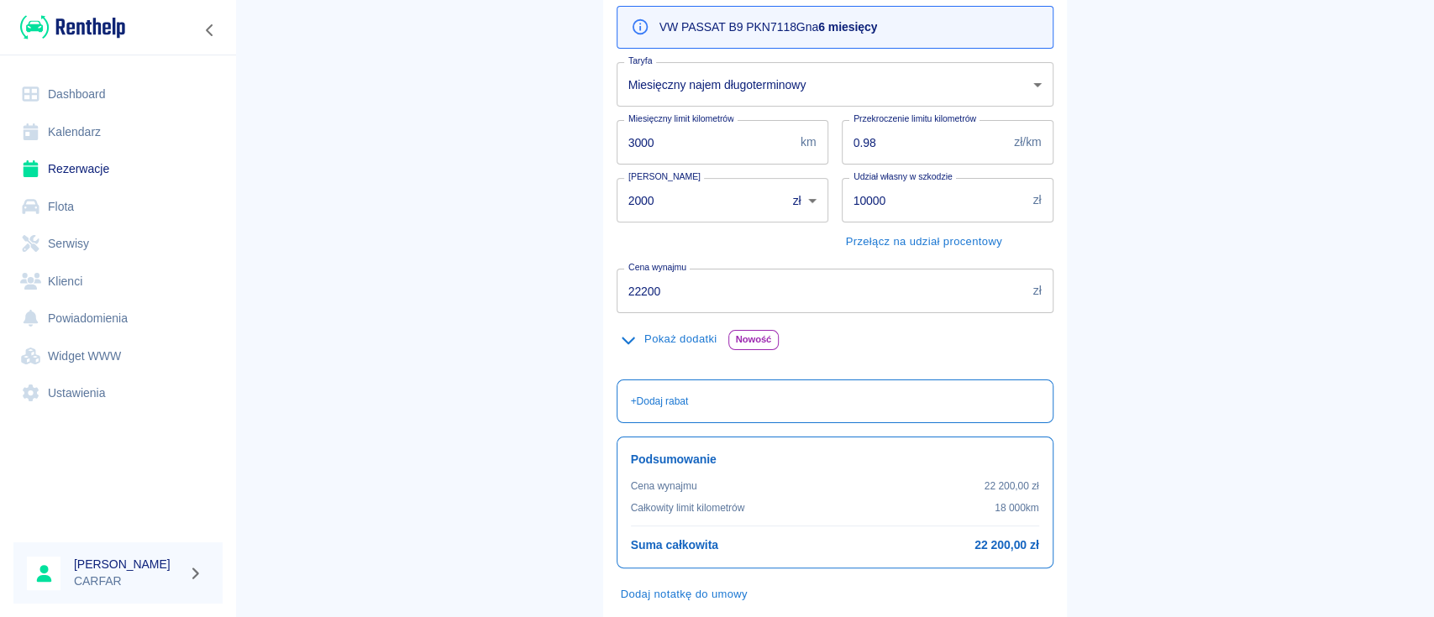
scroll to position [223, 0]
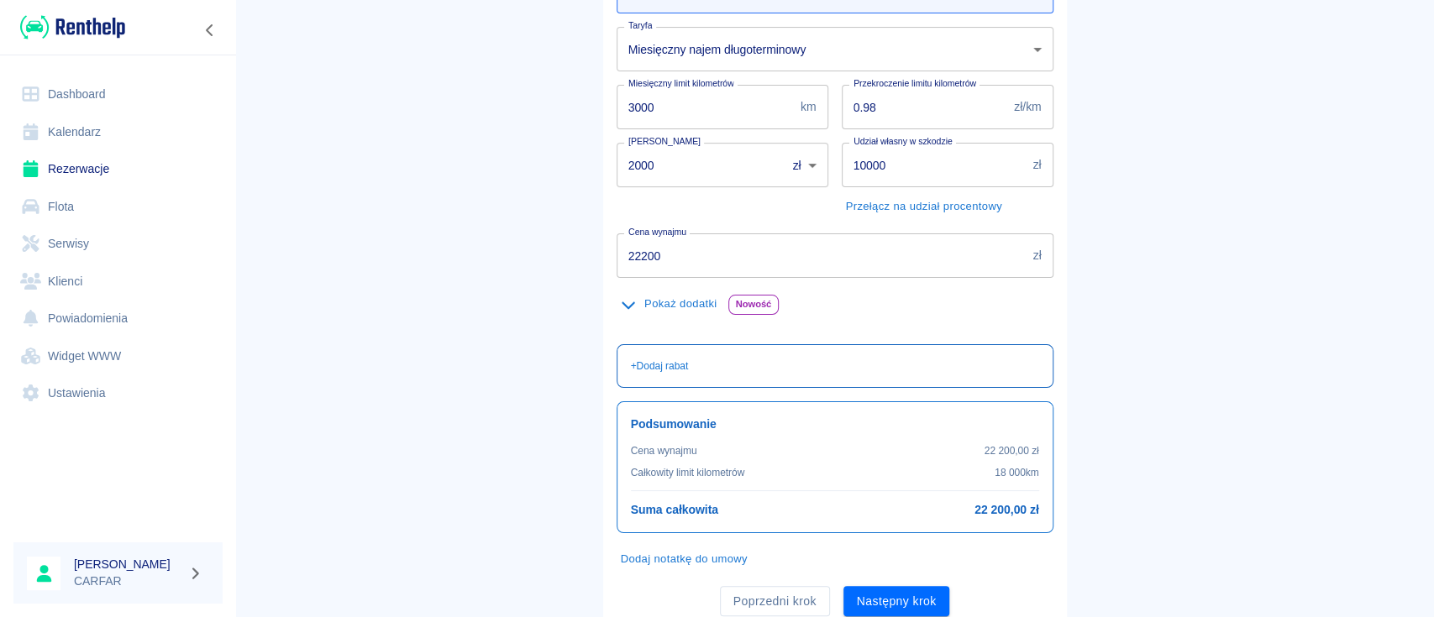
click at [762, 360] on div "+ Dodaj rabat" at bounding box center [835, 366] width 408 height 15
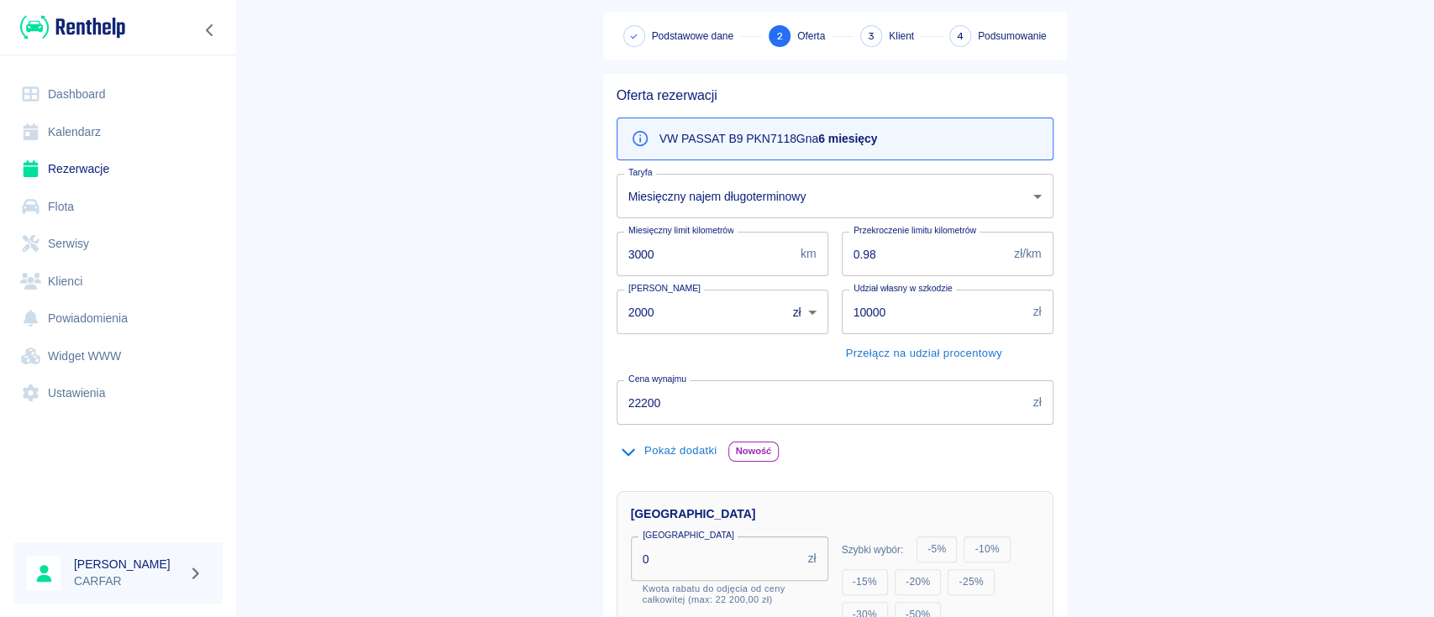
scroll to position [112, 0]
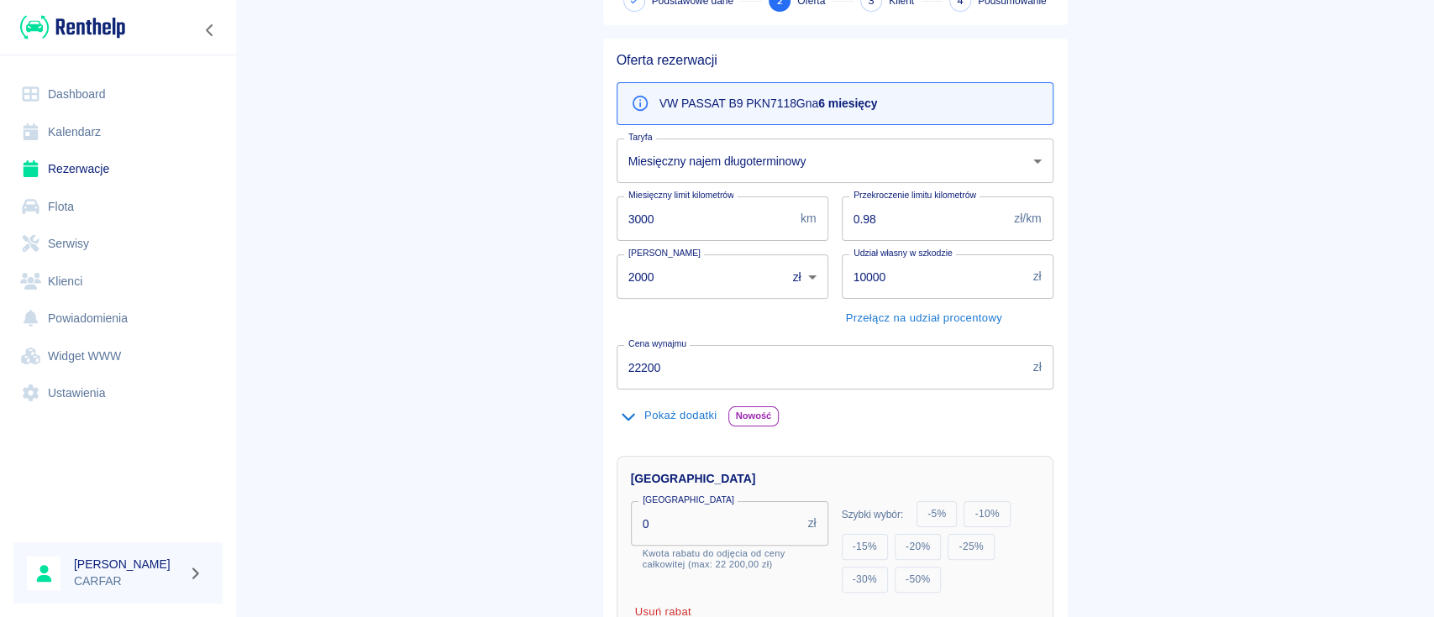
drag, startPoint x: 678, startPoint y: 524, endPoint x: 562, endPoint y: 523, distance: 115.9
click at [564, 523] on main "Rezerwacje Dodaj rezerwację Podstawowe dane 2 Oferta 3 Klient 4 Podsumowanie Of…" at bounding box center [834, 395] width 1199 height 974
type input "1200"
click at [1243, 497] on main "Rezerwacje Dodaj rezerwację Podstawowe dane 2 Oferta 3 Klient 4 Podsumowanie Of…" at bounding box center [834, 405] width 1199 height 995
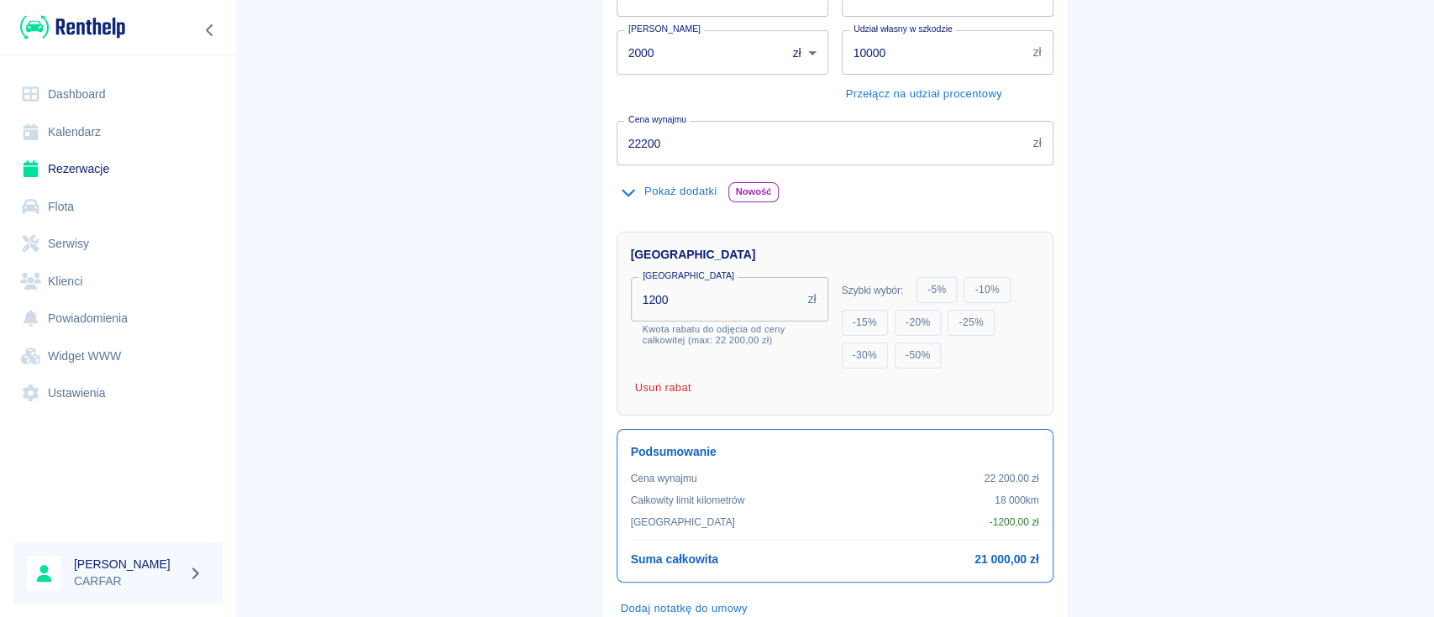
scroll to position [445, 0]
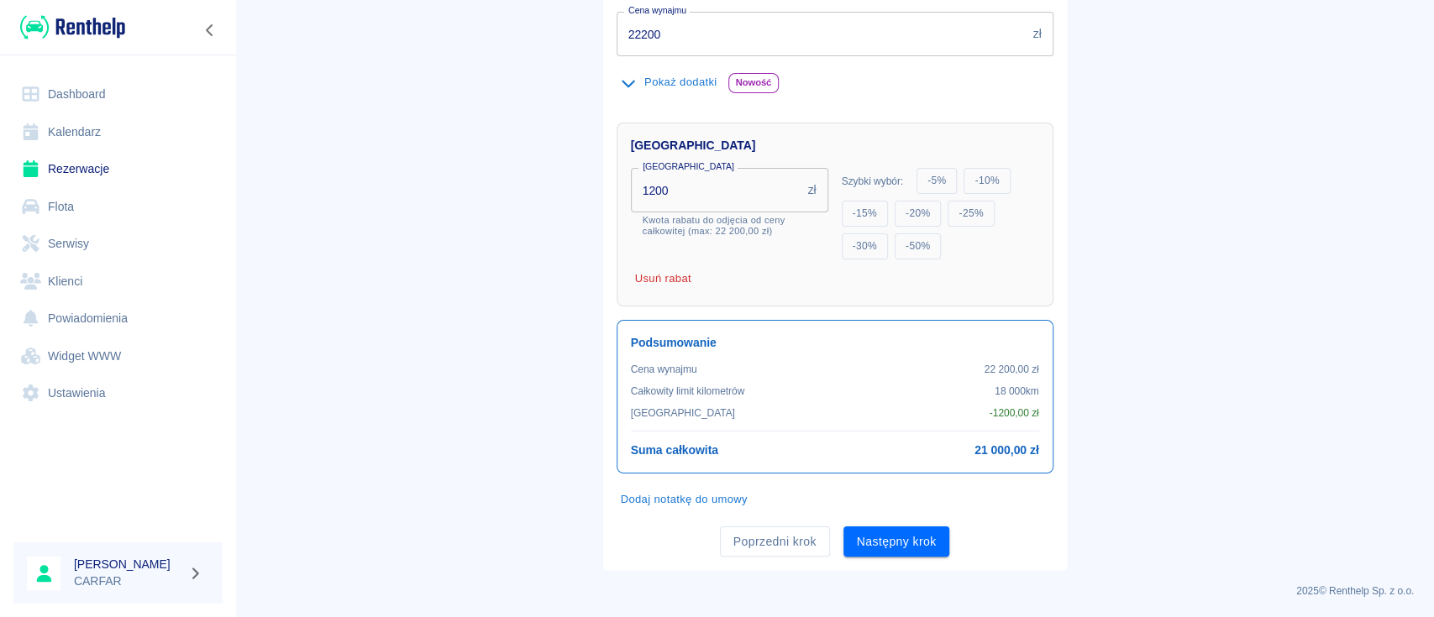
click at [659, 498] on button "Dodaj notatkę do umowy" at bounding box center [684, 500] width 135 height 26
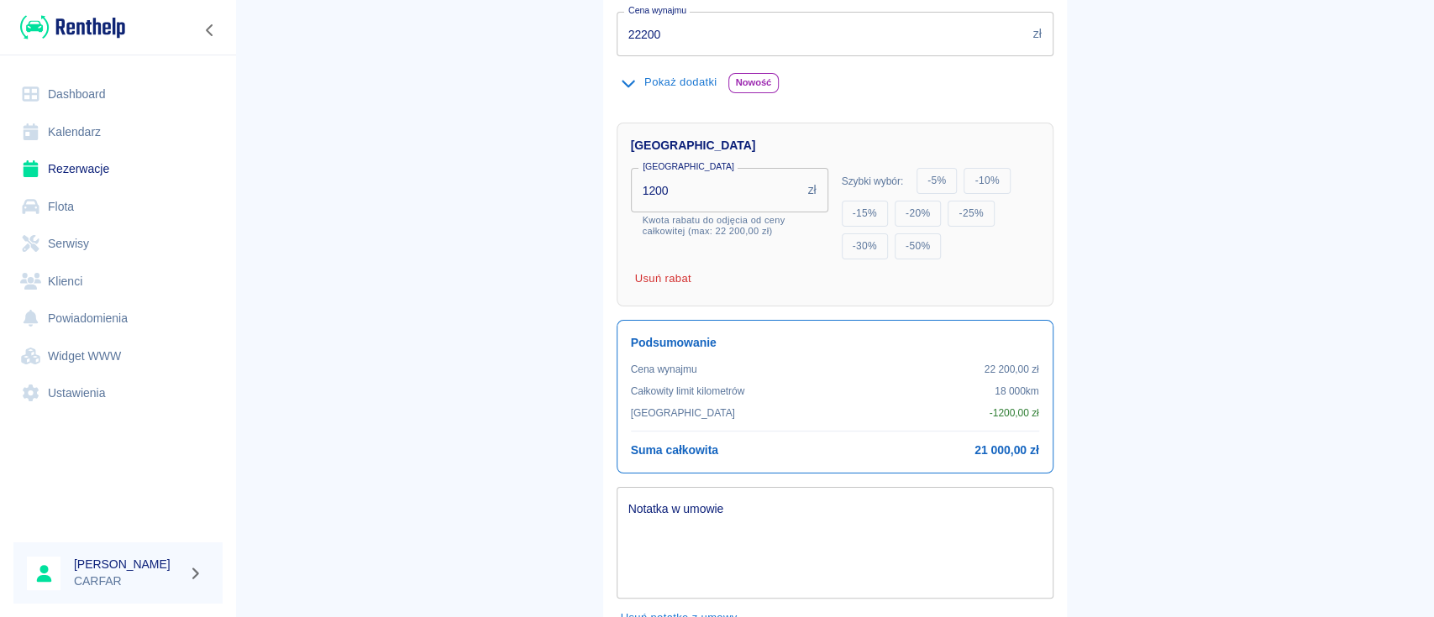
click at [699, 514] on textarea "Notatka w umowie" at bounding box center [834, 543] width 413 height 84
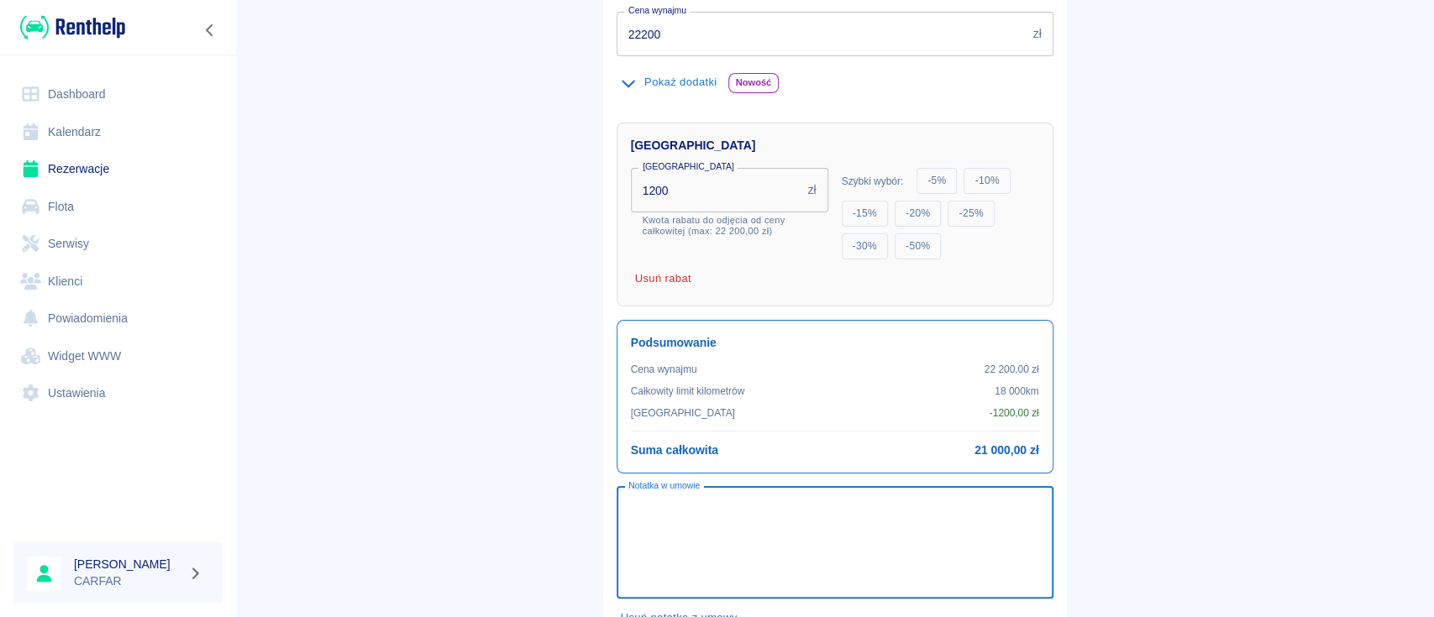
type textarea "C"
type textarea "P"
click at [617, 508] on div "PŁATNOŚĆ ZA NAJME POJAZDU x Notatka w umowie" at bounding box center [835, 543] width 437 height 112
click at [618, 505] on div "PŁATNOŚĆ ZA NAJME POJAZDU x Notatka w umowie" at bounding box center [835, 543] width 437 height 112
click at [628, 506] on textarea "PŁATNOŚĆ ZA NAJME POJAZDU" at bounding box center [834, 543] width 413 height 84
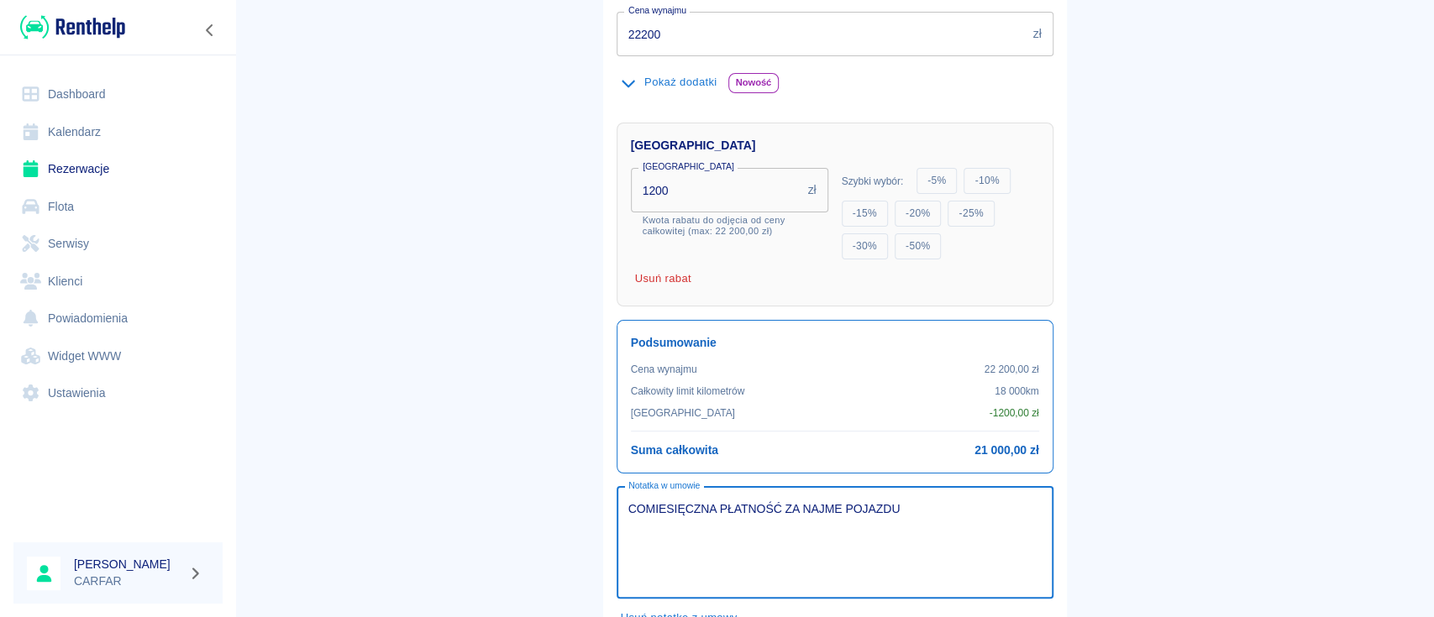
click at [920, 510] on textarea "COMIESIĘCZNA PŁATNOŚĆ ZA NAJME POJAZDU" at bounding box center [834, 543] width 413 height 84
click at [628, 505] on textarea "COMIESIĘCZNA PŁATNOŚĆ ZA NAJME POJAZDU DO 13 DNIA KAŻDEGO MIESIĄCA" at bounding box center [834, 543] width 413 height 84
paste textarea "MIESIĘCZNA PŁATNOŚĆ ZA NAJEM POJAZDU DO 13 DNIA KAŻDEGO MIESIĄCA"
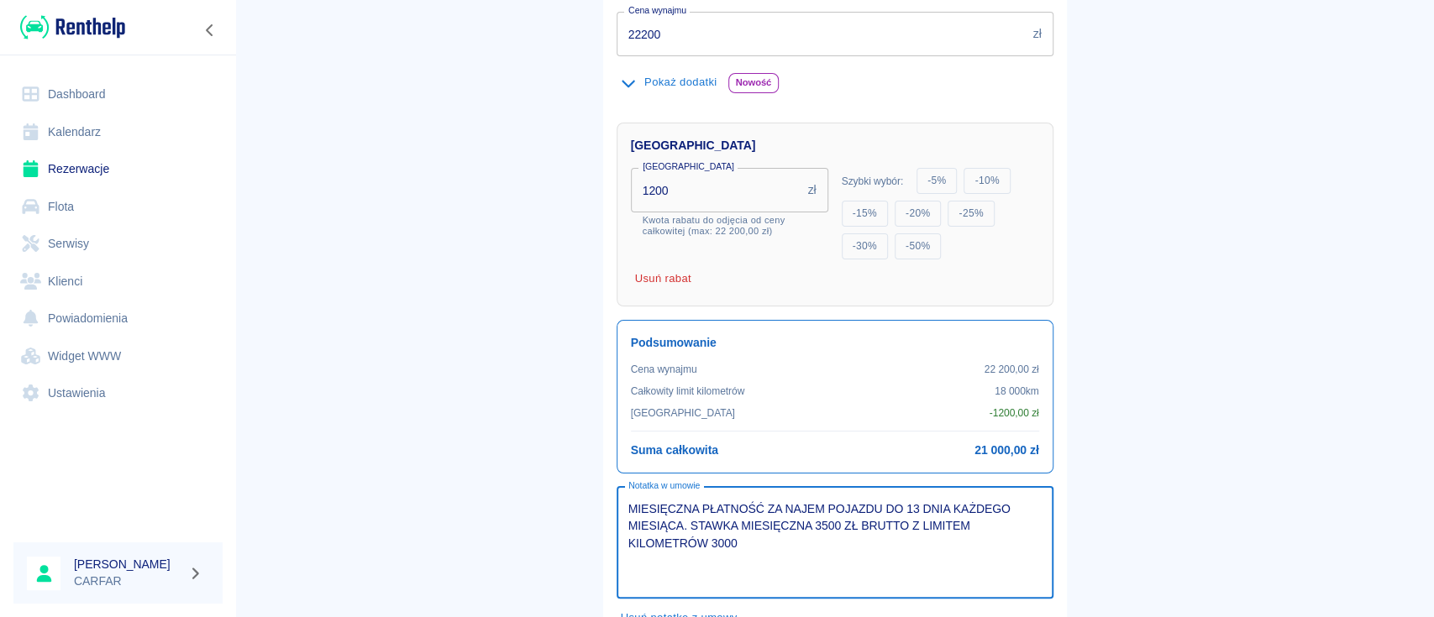
drag, startPoint x: 727, startPoint y: 545, endPoint x: 898, endPoint y: 527, distance: 172.4
click at [898, 527] on textarea "MIESIĘCZNA PŁATNOŚĆ ZA NAJEM POJAZDU DO 13 DNIA KAŻDEGO MIESIĄCA. STAWKA MIESIĘ…" at bounding box center [834, 543] width 413 height 84
type textarea "MIESIĘCZNA PŁATNOŚĆ ZA NAJEM POJAZDU DO 13 DNIA KAŻDEGO MIESIĄCA. STAWKA MIESIĘ…"
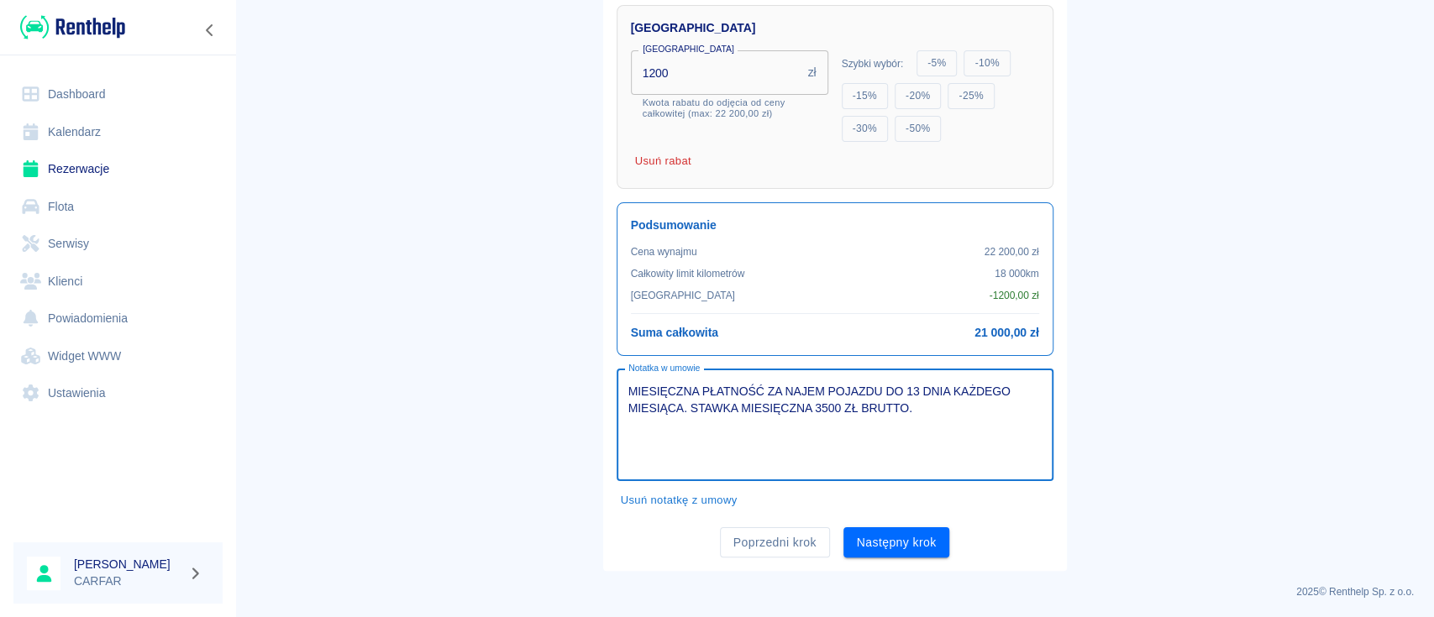
scroll to position [564, 0]
click at [885, 530] on button "Następny krok" at bounding box center [896, 542] width 107 height 31
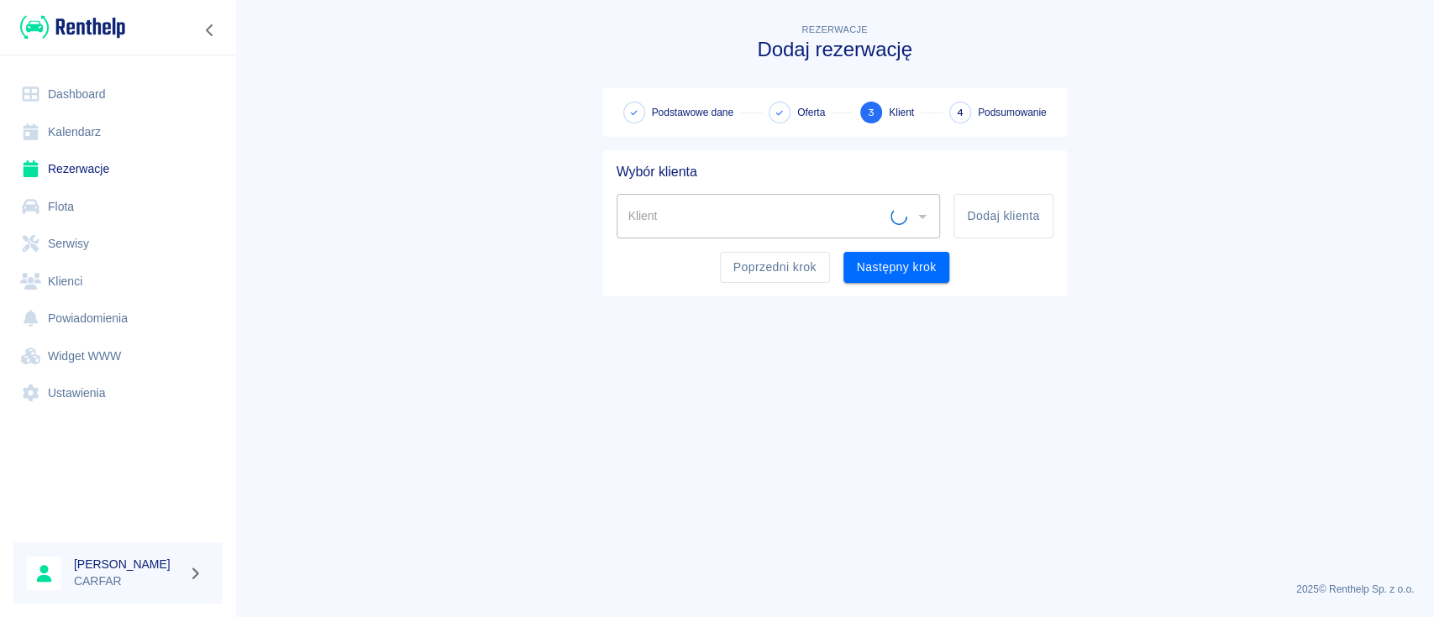
scroll to position [0, 0]
click at [1023, 225] on button "Dodaj klienta" at bounding box center [1002, 216] width 99 height 45
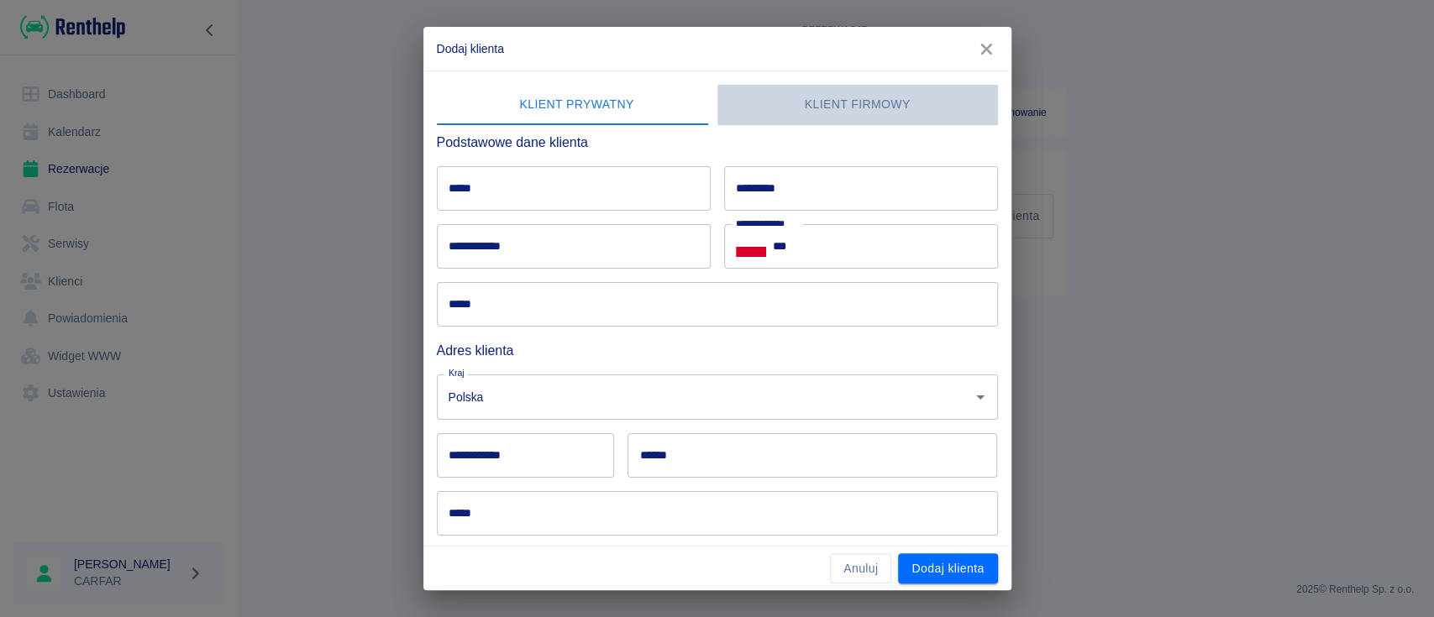
click at [860, 111] on button "Klient firmowy" at bounding box center [857, 105] width 281 height 40
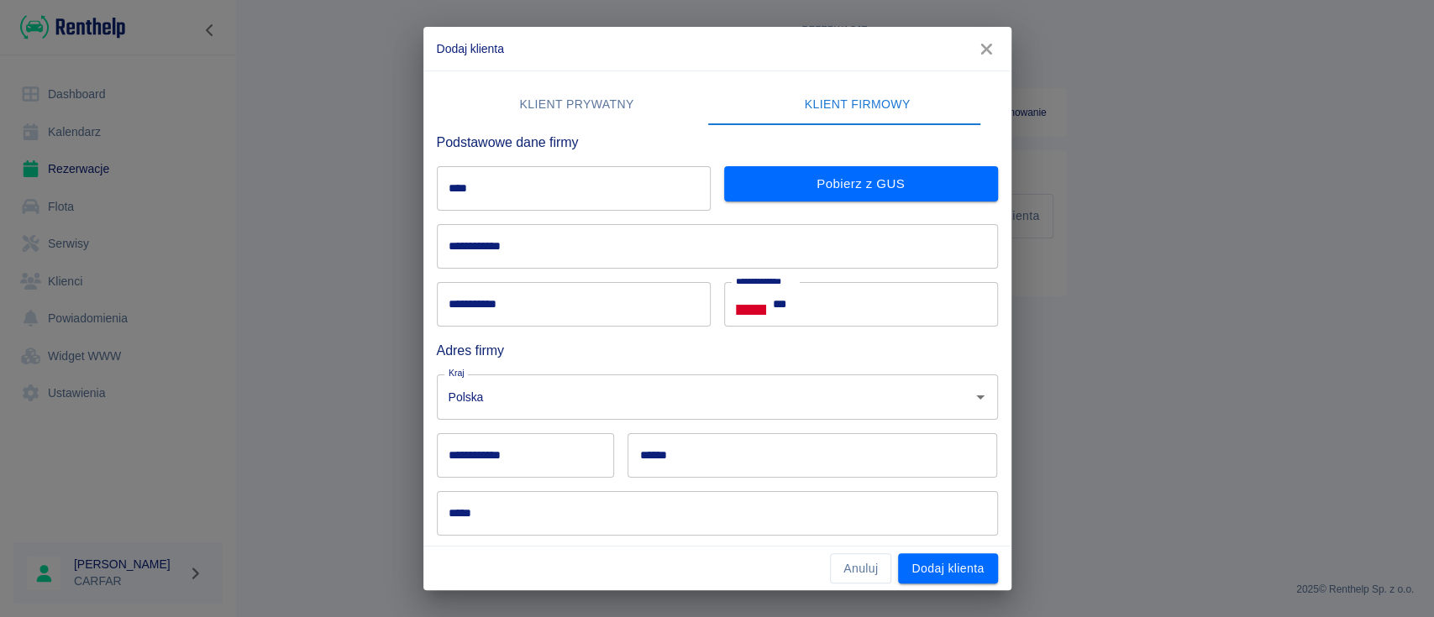
click at [588, 203] on input "****" at bounding box center [574, 188] width 274 height 45
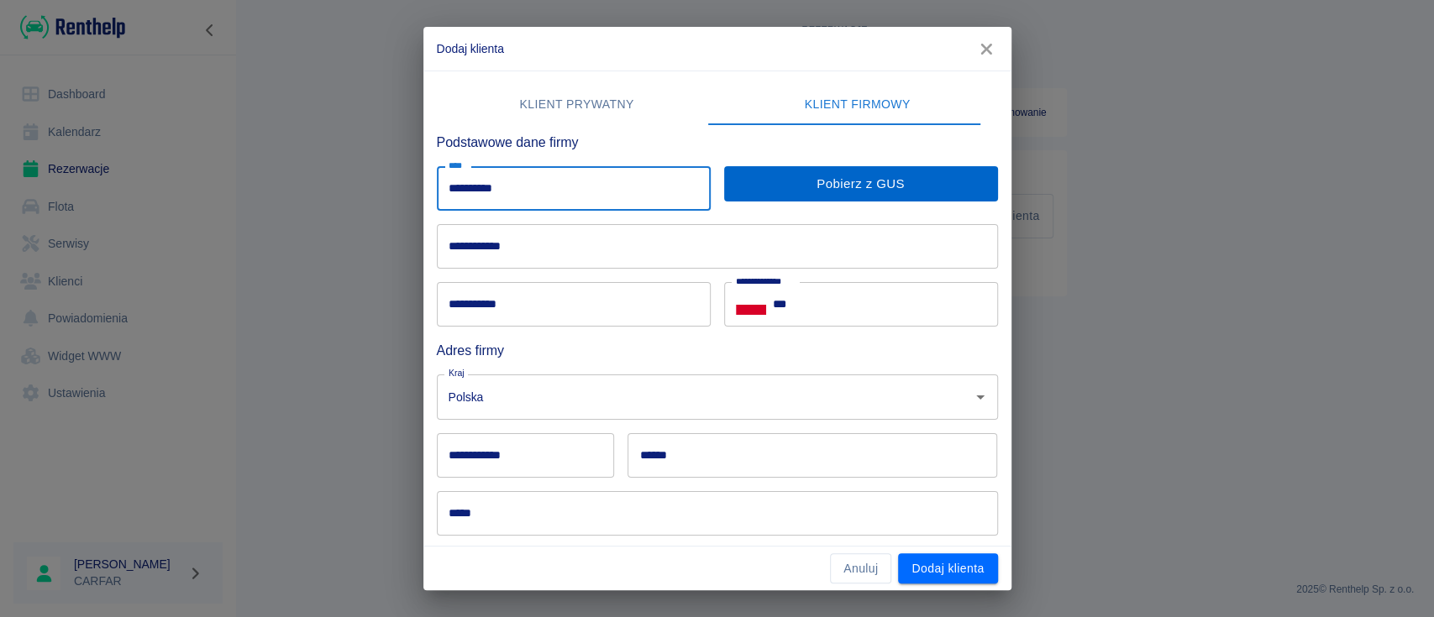
type input "**********"
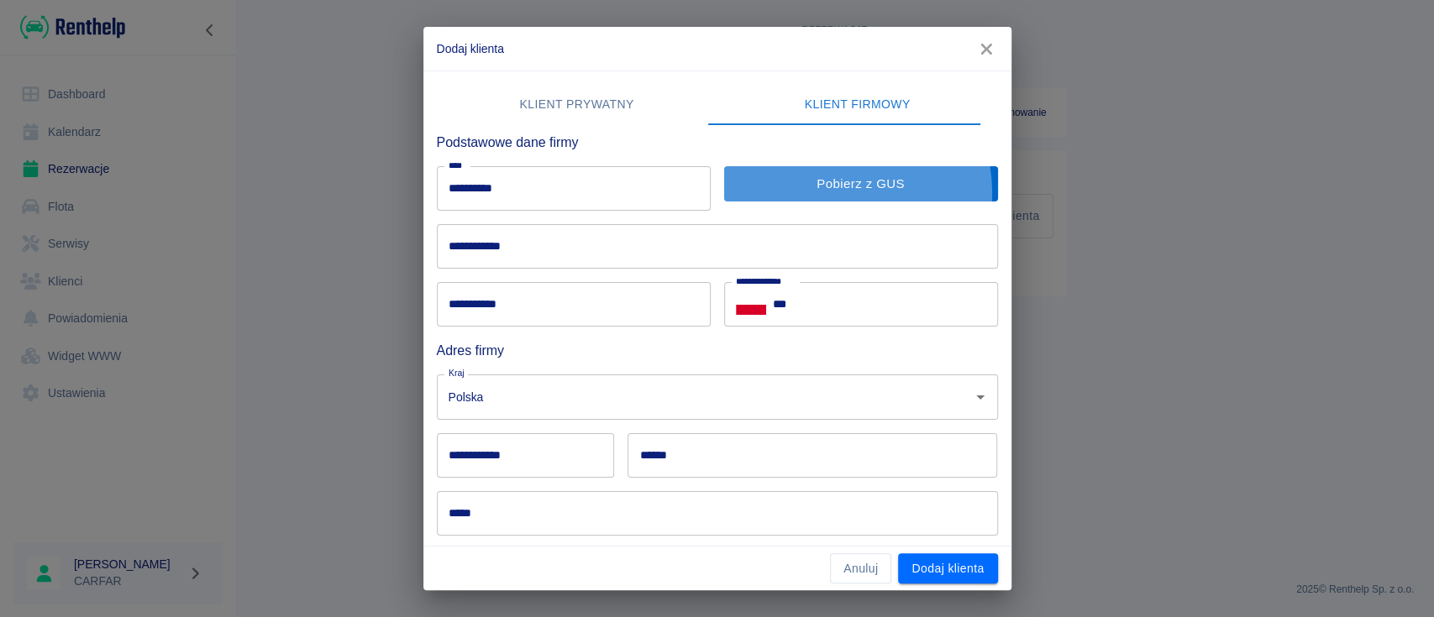
click at [829, 192] on button "Pobierz z GUS" at bounding box center [861, 183] width 274 height 35
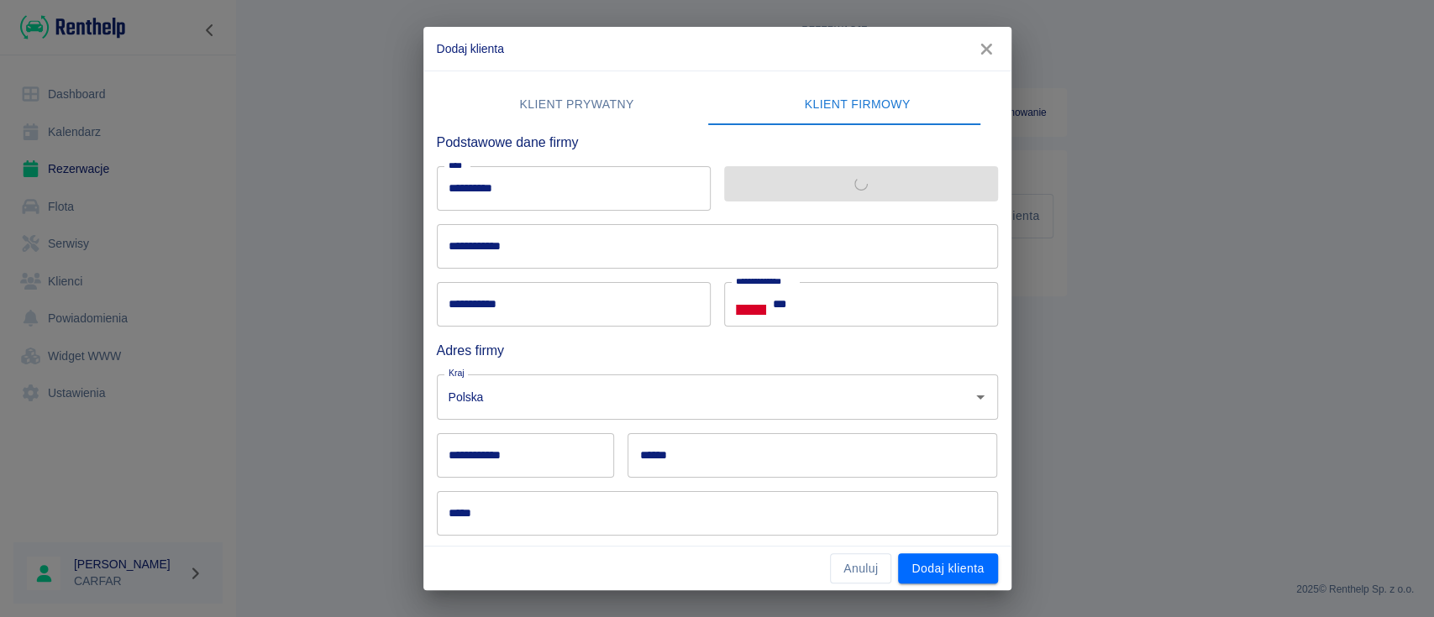
type input "**********"
type input "******"
type input "********"
type input "**********"
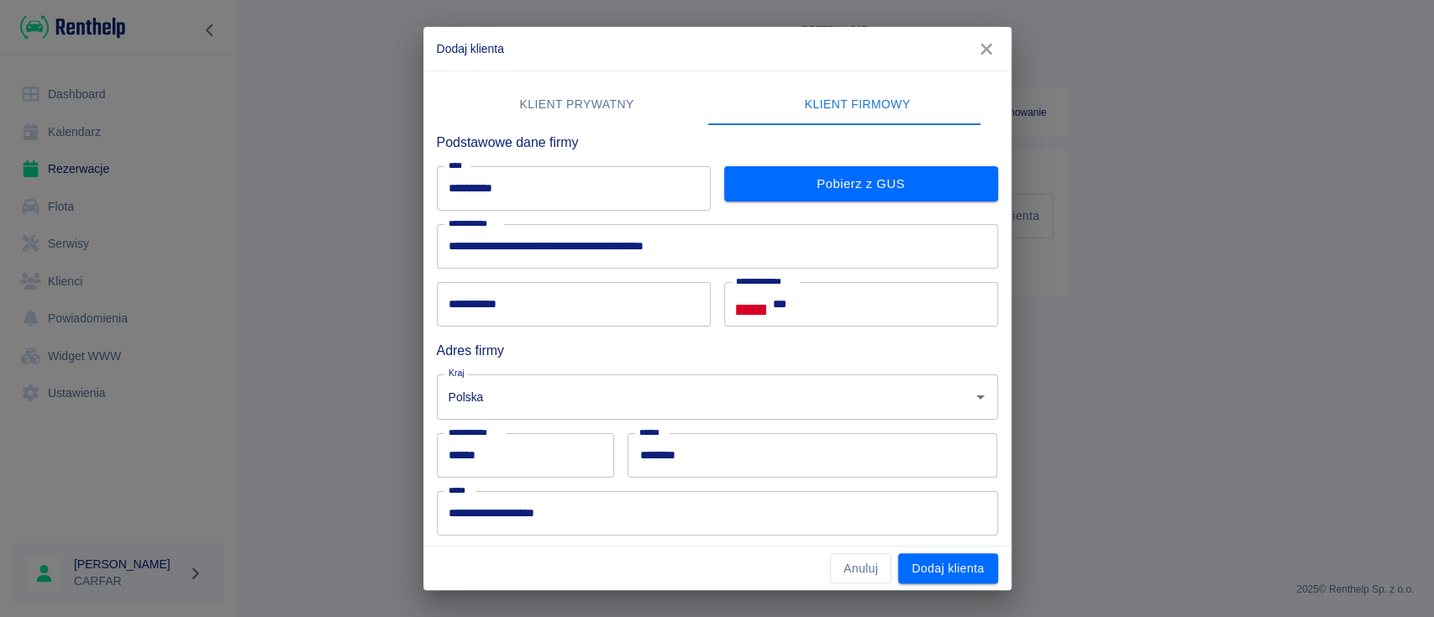
click at [629, 318] on input "**********" at bounding box center [574, 304] width 274 height 45
click at [497, 310] on input "**********" at bounding box center [574, 304] width 274 height 45
type input "**********"
click at [840, 309] on input "***" at bounding box center [885, 304] width 225 height 45
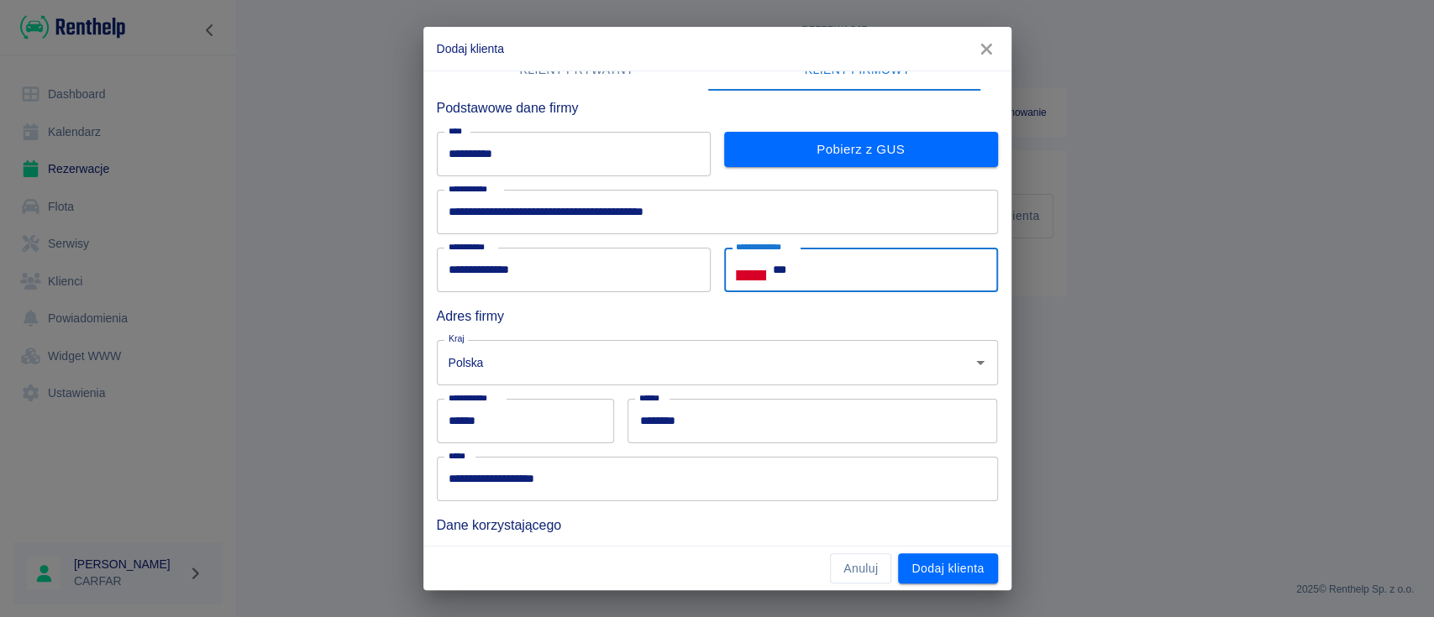
scroll to position [11, 0]
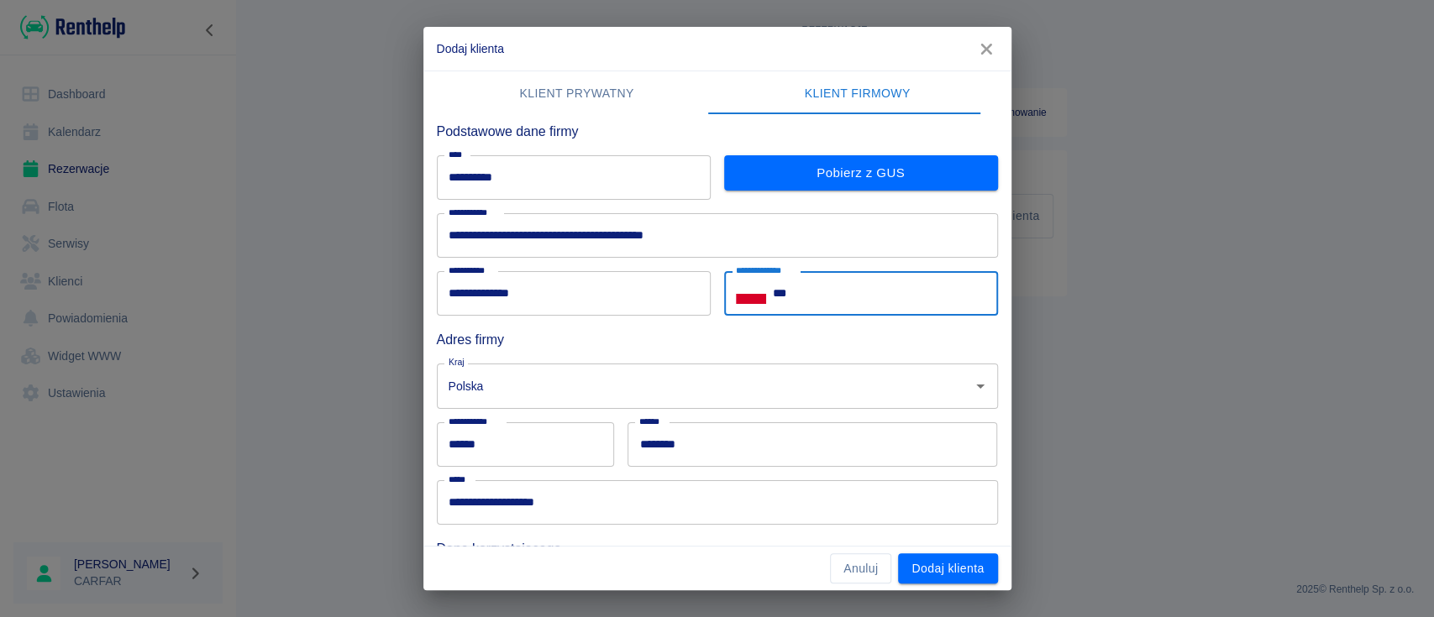
paste input "**********"
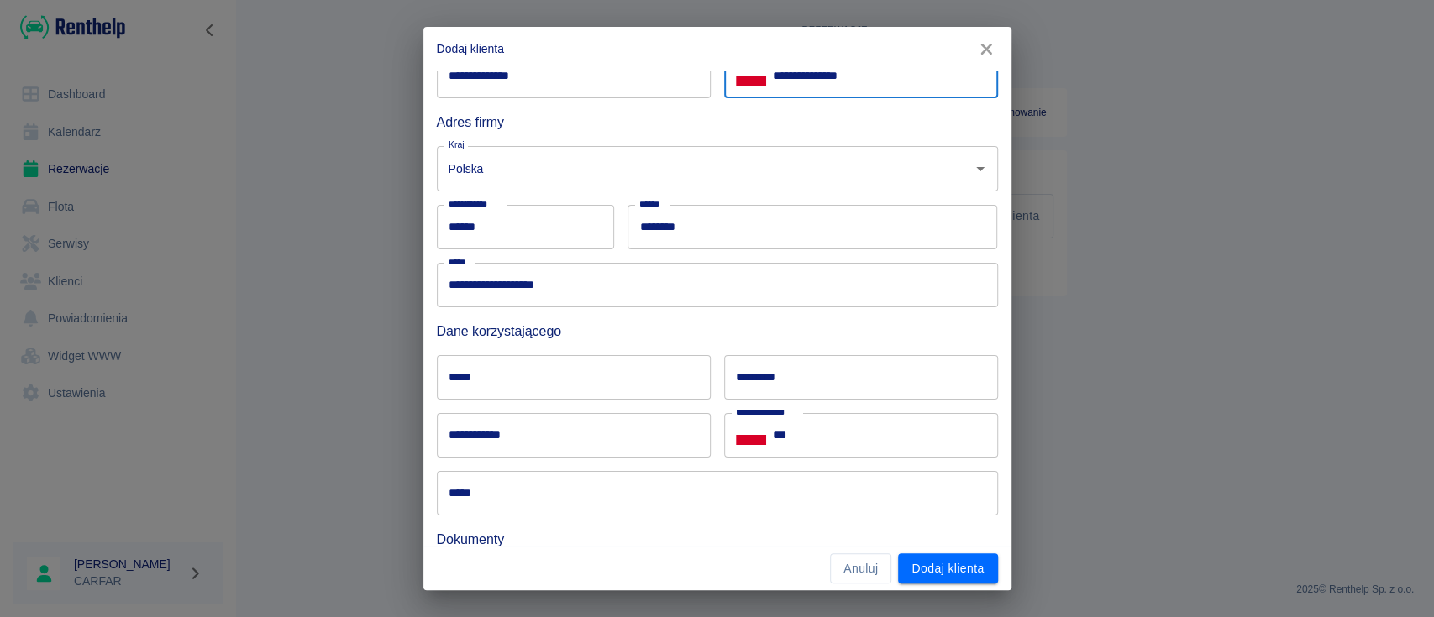
scroll to position [235, 0]
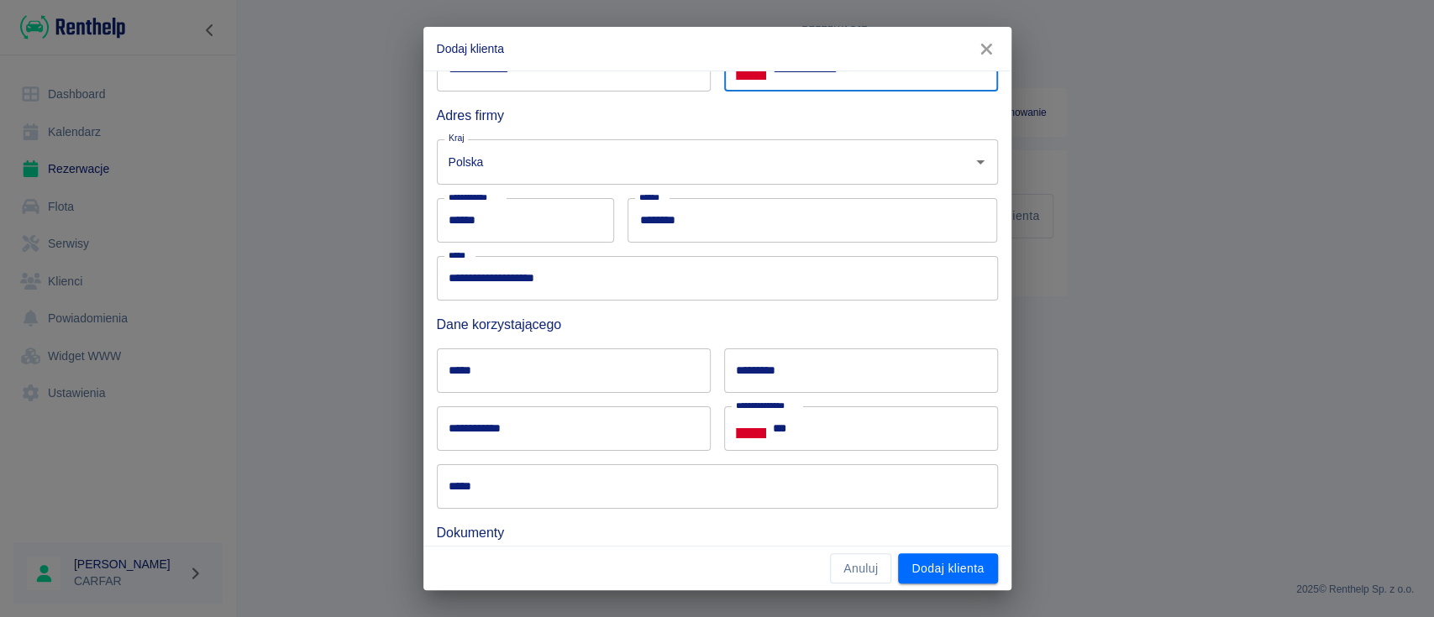
type input "**********"
click at [825, 426] on input "***" at bounding box center [885, 429] width 225 height 45
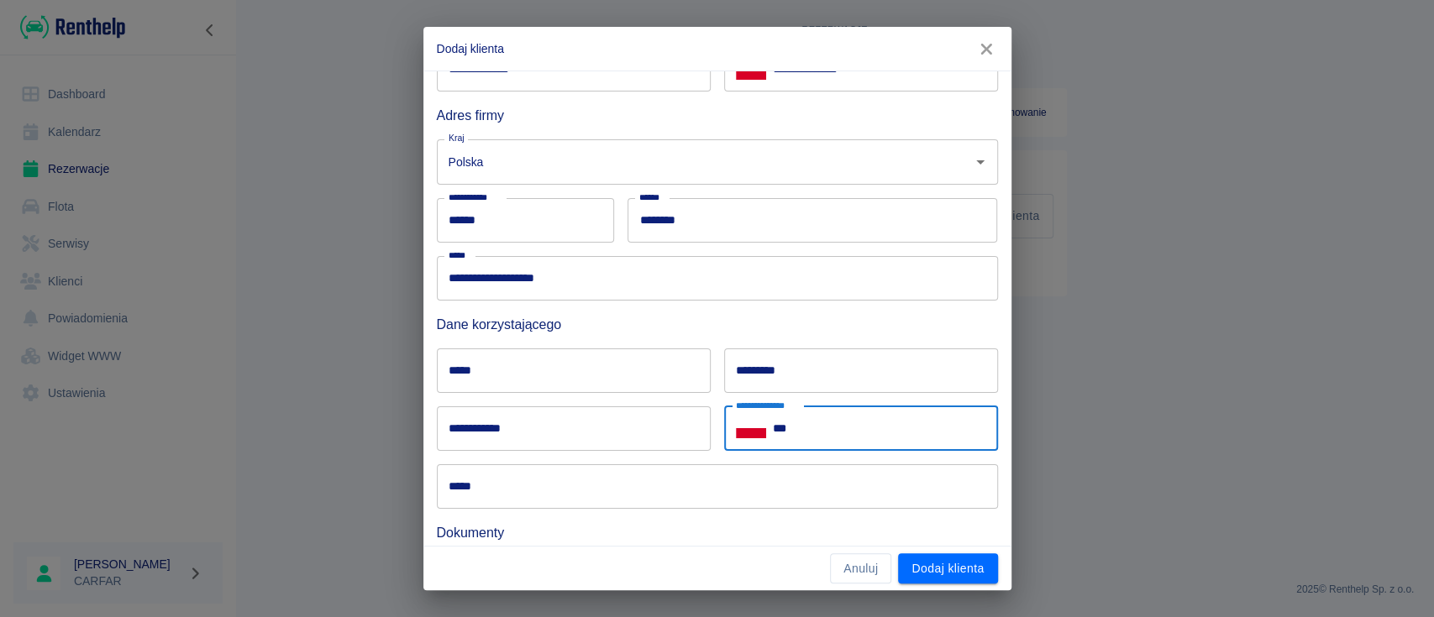
paste input "**********"
type input "**********"
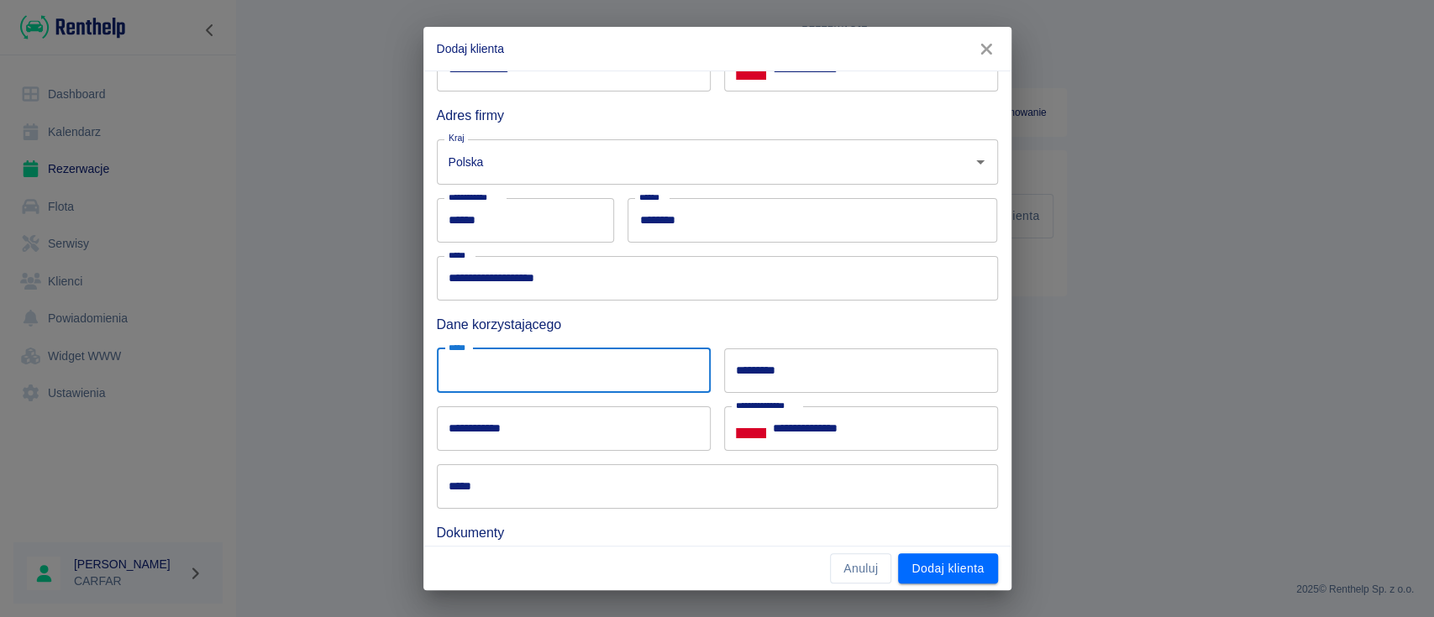
click at [590, 375] on input "*****" at bounding box center [574, 371] width 274 height 45
type input "******"
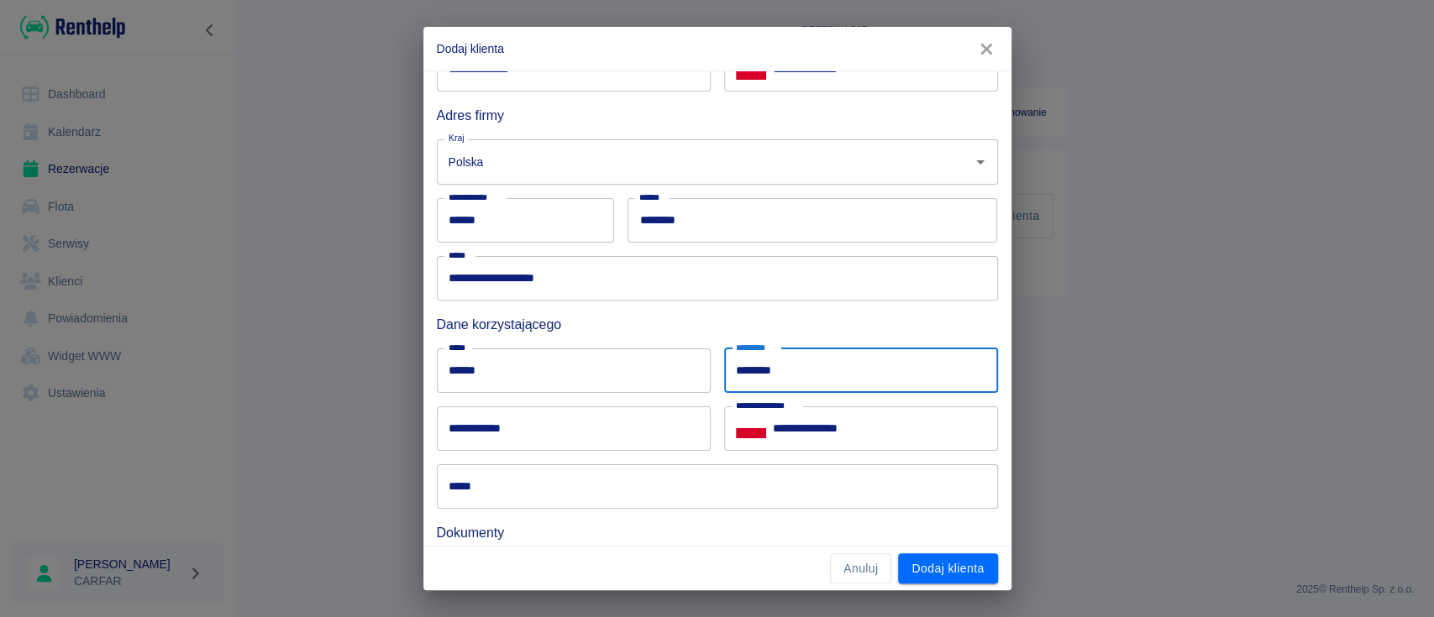
type input "********"
click at [544, 423] on input "**********" at bounding box center [574, 429] width 274 height 45
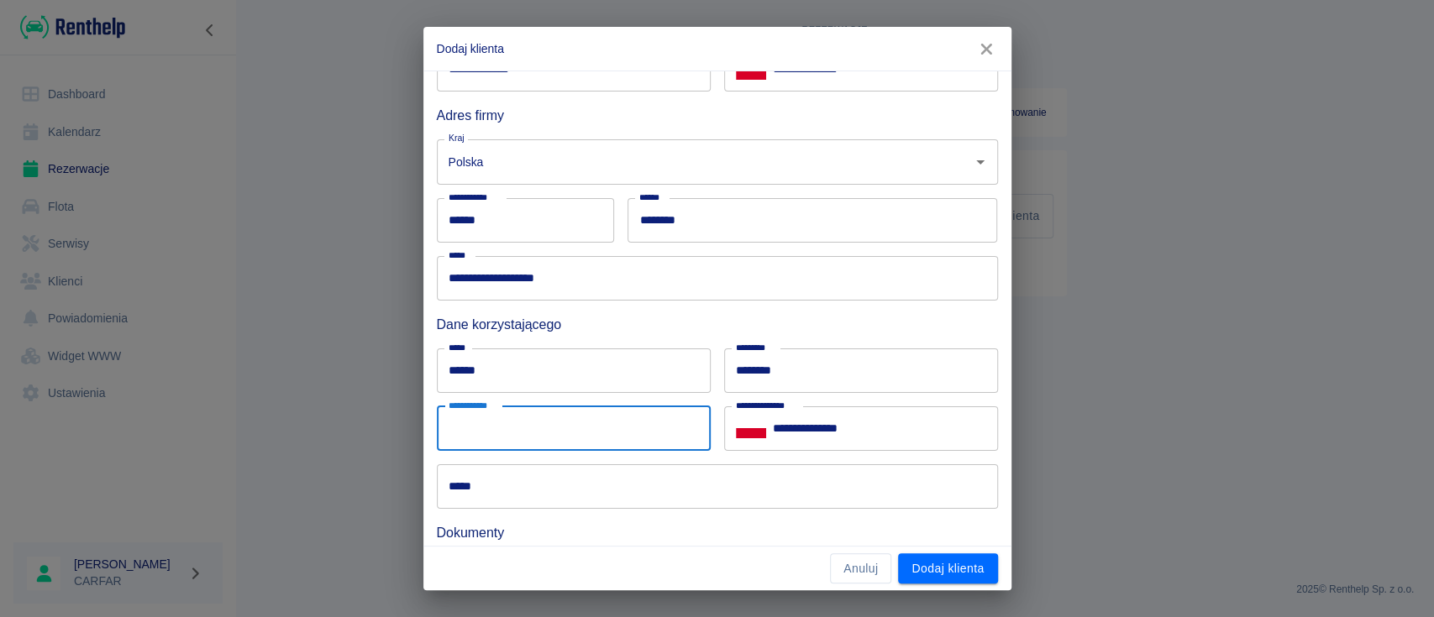
paste input "**********"
type input "**********"
click at [525, 483] on input "*****" at bounding box center [717, 487] width 561 height 45
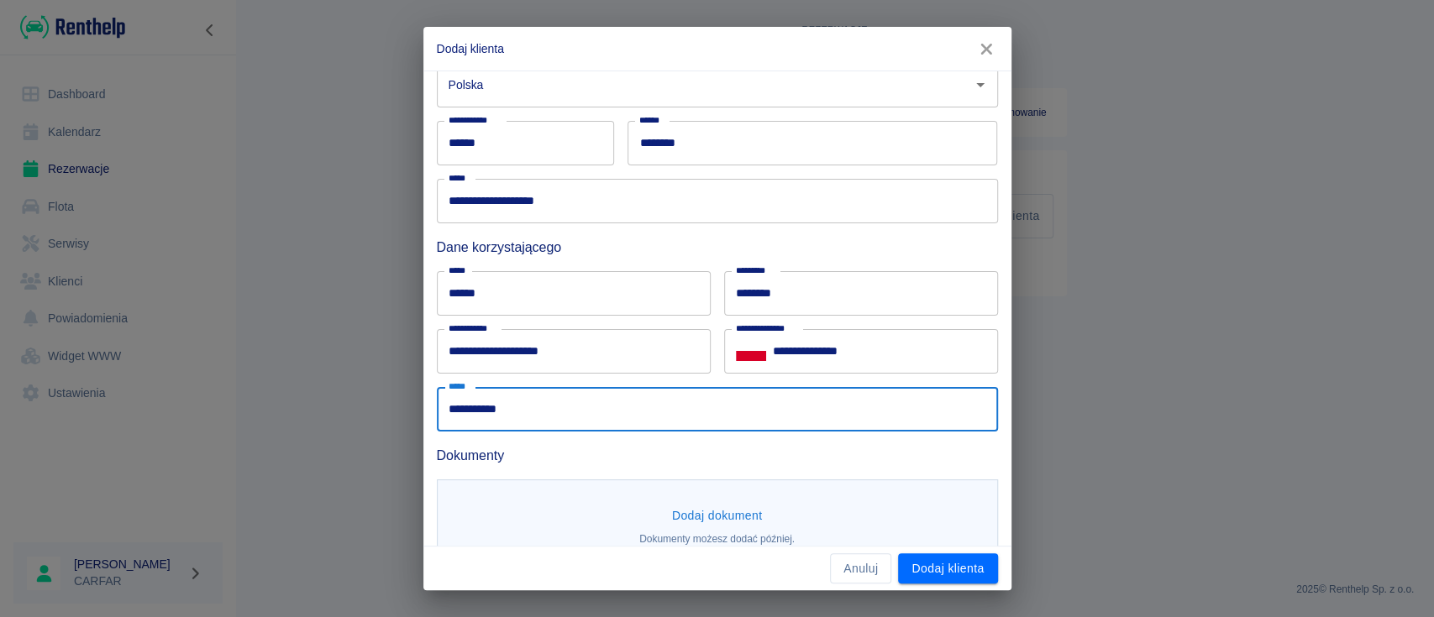
scroll to position [347, 0]
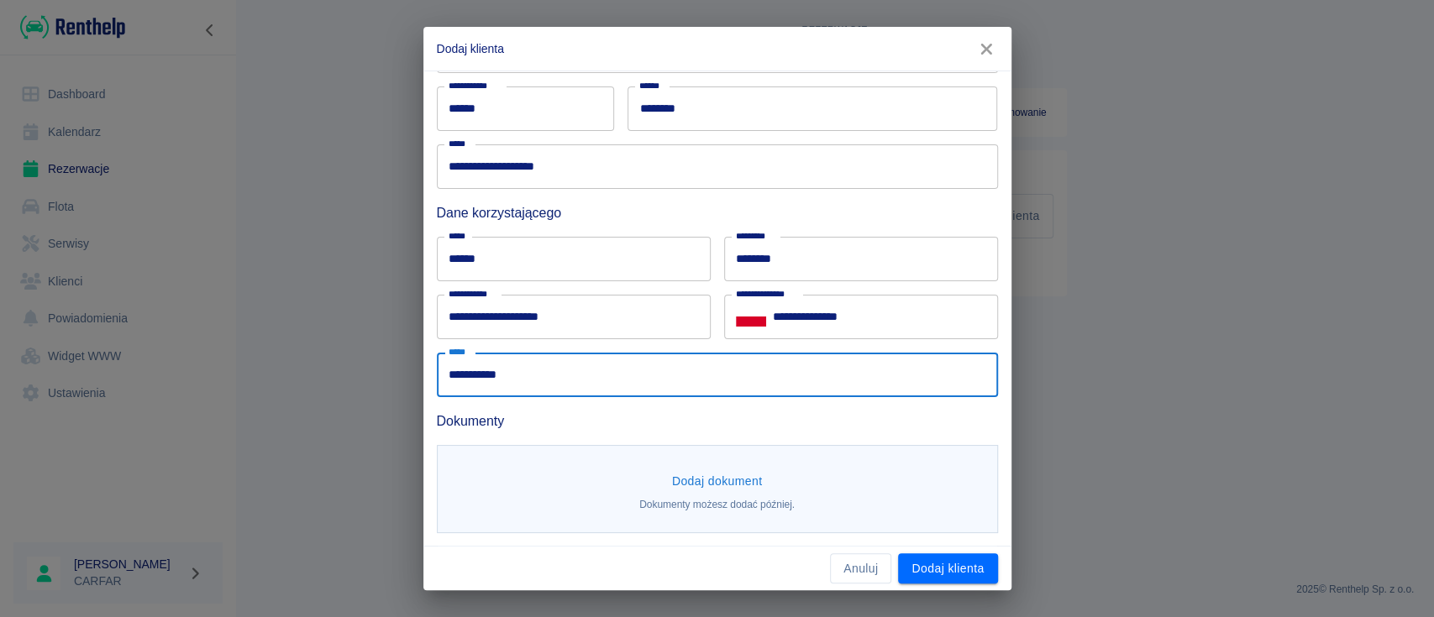
type input "**********"
click at [703, 475] on button "Dodaj dokument" at bounding box center [717, 481] width 104 height 31
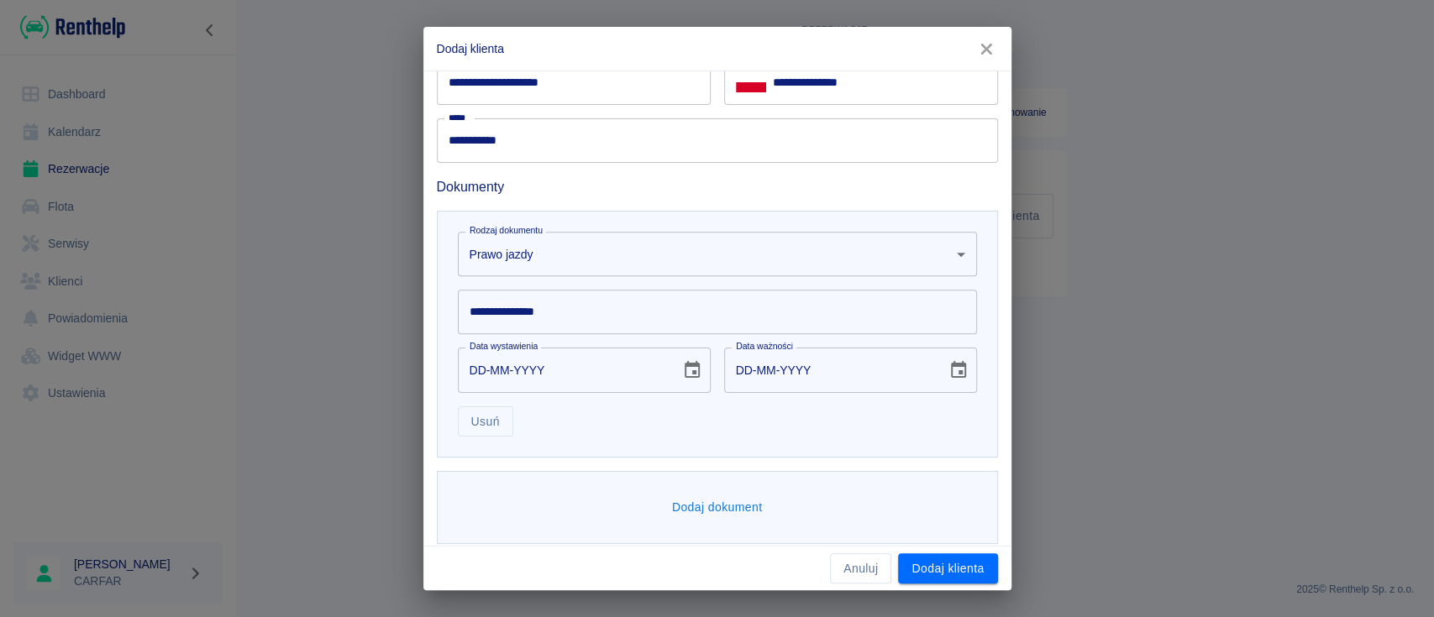
scroll to position [591, 0]
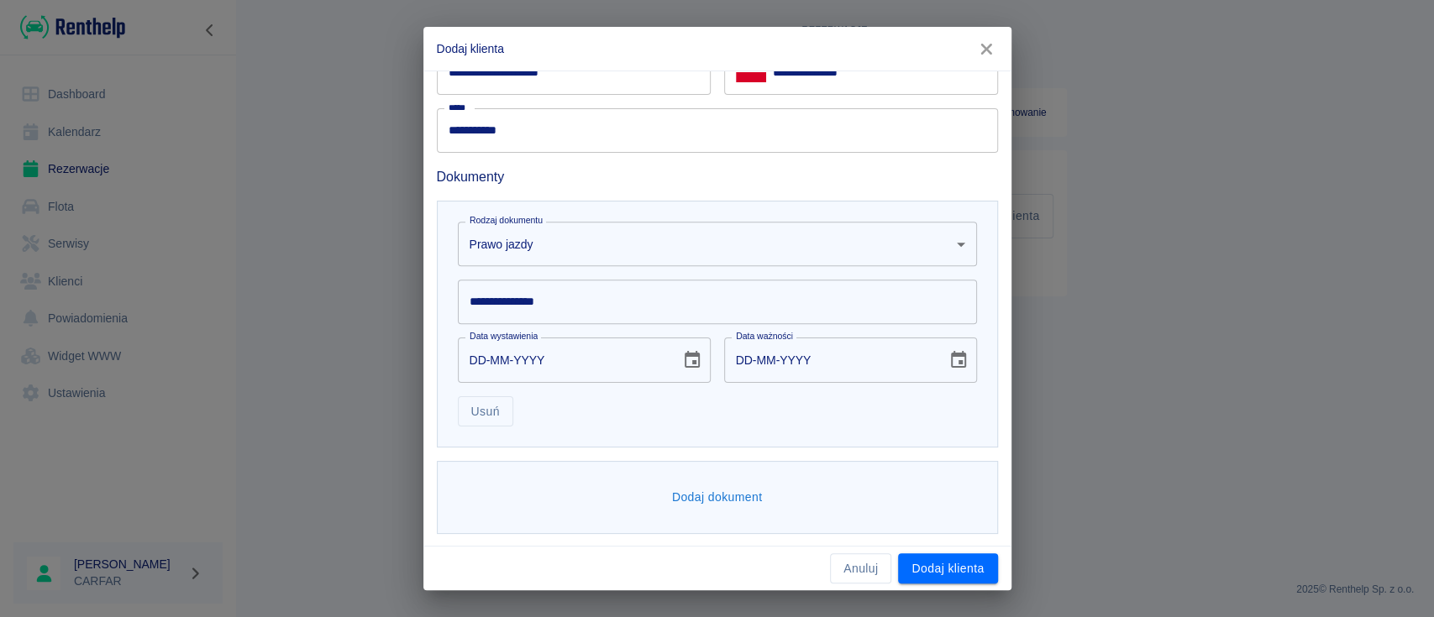
click at [596, 304] on input "**********" at bounding box center [717, 302] width 519 height 45
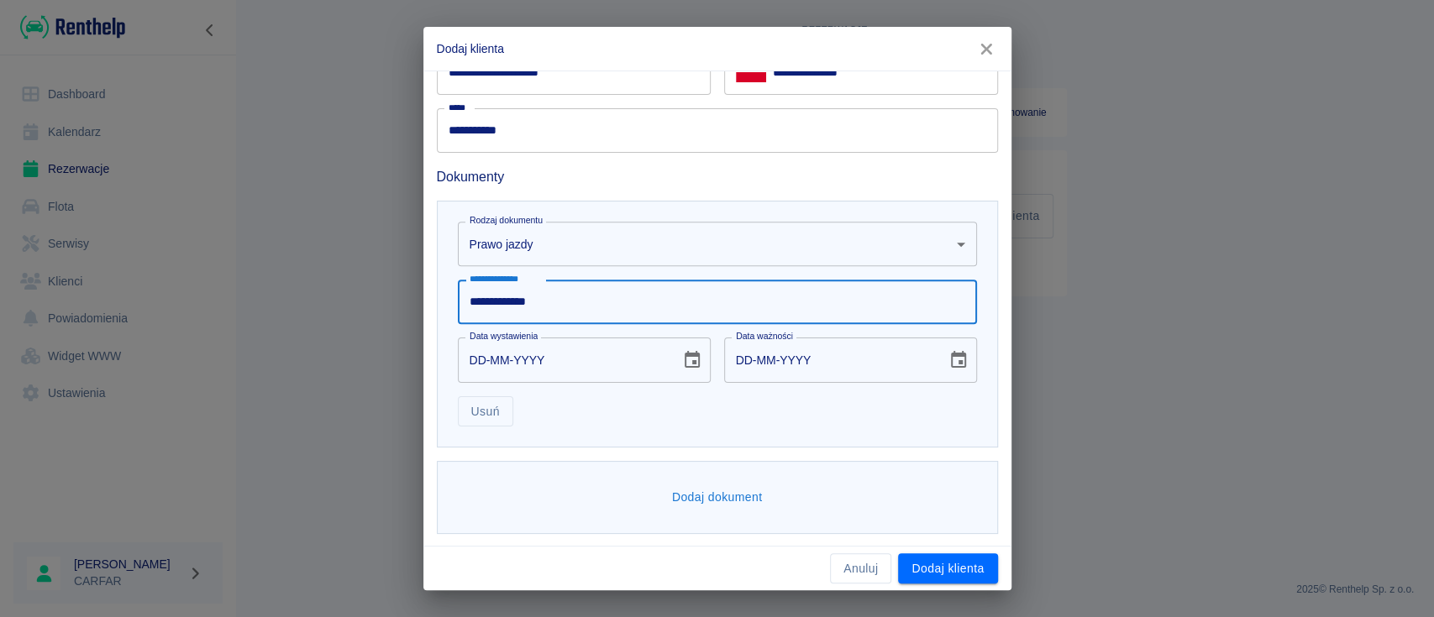
type input "**********"
click at [661, 358] on div "DD-MM-YYYY Data wystawienia" at bounding box center [584, 360] width 253 height 45
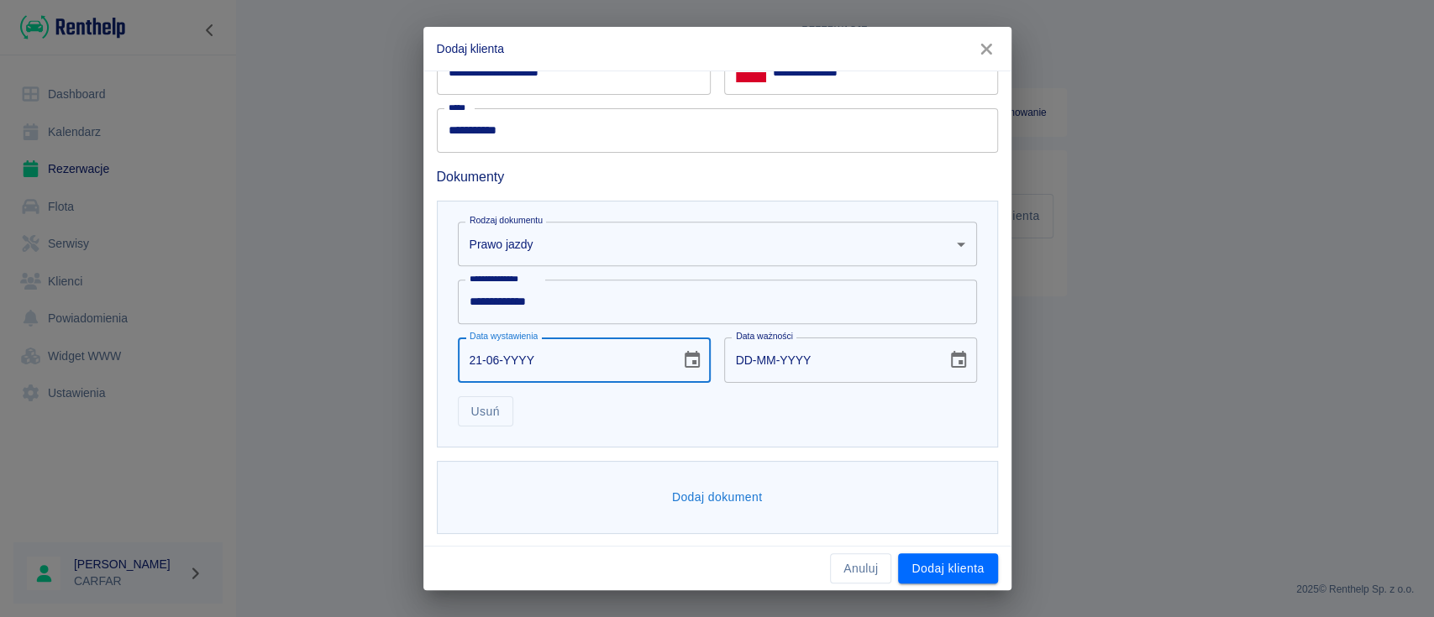
type input "21-06-0002"
type input "21-06-0012"
type input "21-06-0020"
type input "21-06-0030"
type input "21-06-0200"
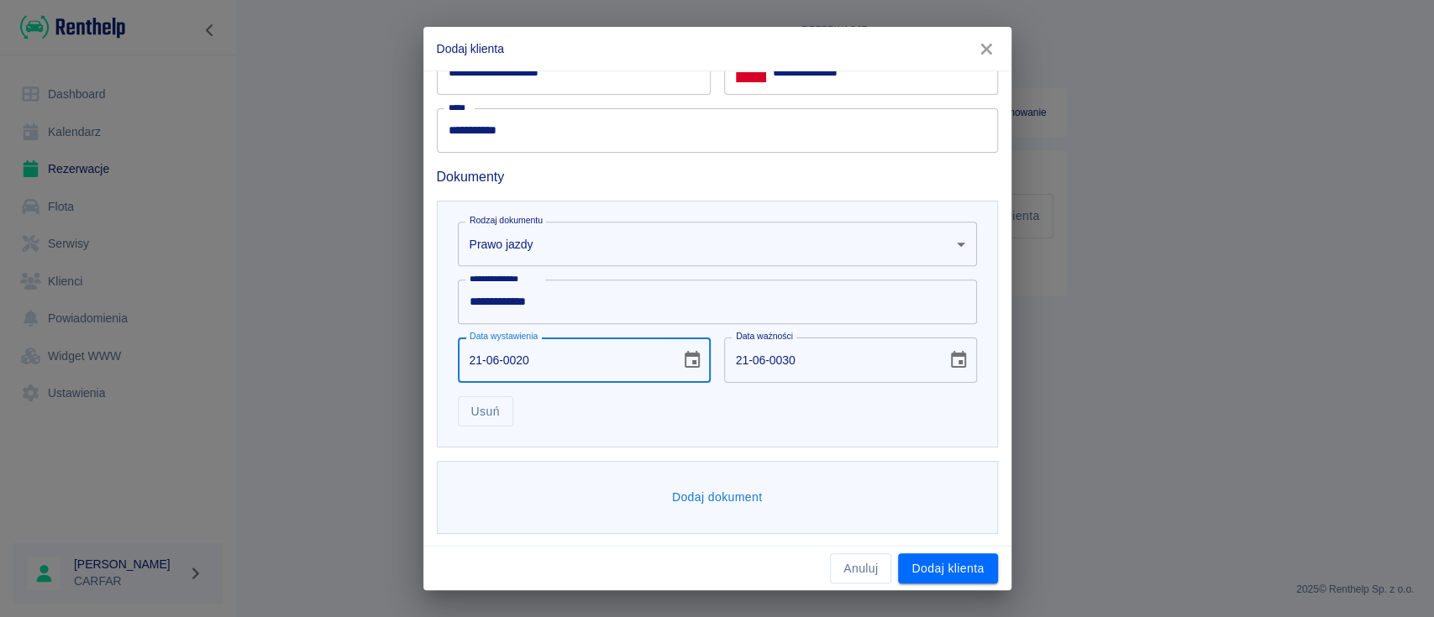
type input "21-06-0210"
type input "21-06-2005"
type input "21-06-2015"
type input "21-06-2005"
click at [836, 376] on input "21-06-2015" at bounding box center [829, 360] width 211 height 45
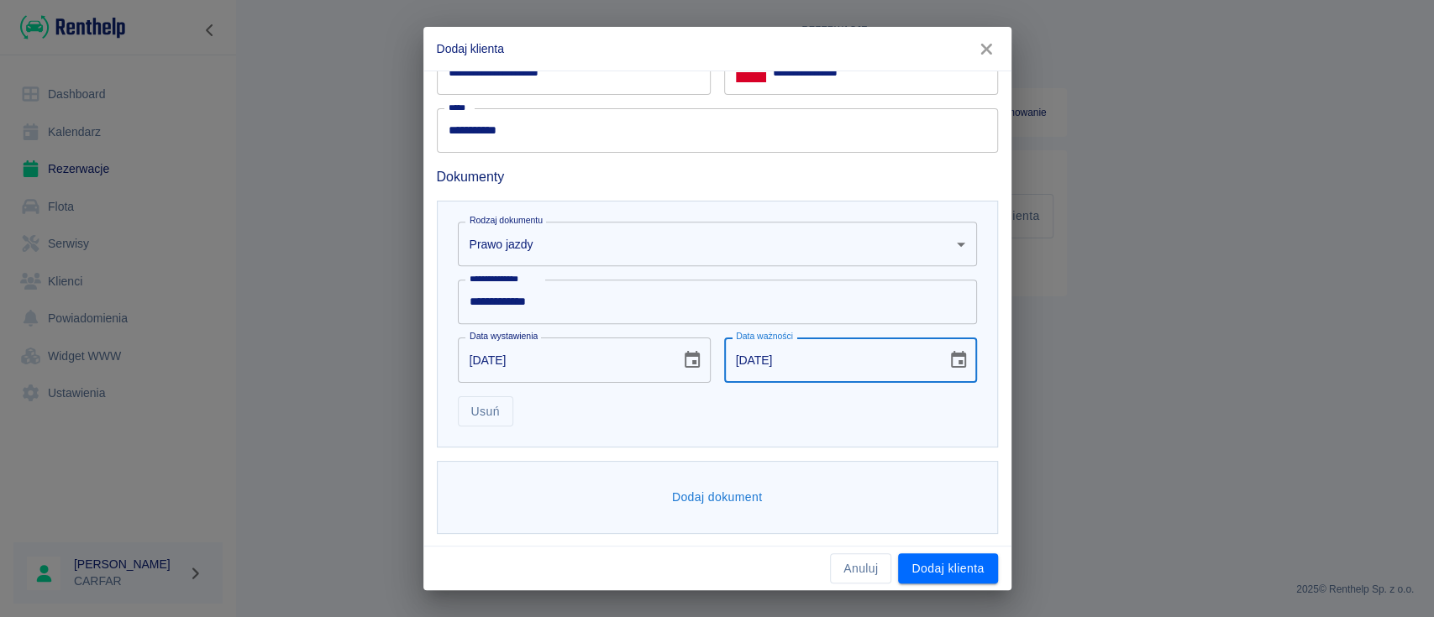
click at [887, 360] on input "21-06-2015" at bounding box center [829, 360] width 211 height 45
click at [819, 367] on input "21-06-2015" at bounding box center [829, 360] width 211 height 45
drag, startPoint x: 813, startPoint y: 365, endPoint x: 674, endPoint y: 359, distance: 139.6
click at [674, 359] on div "**********" at bounding box center [710, 317] width 533 height 218
type input "DD-MM-YYYY"
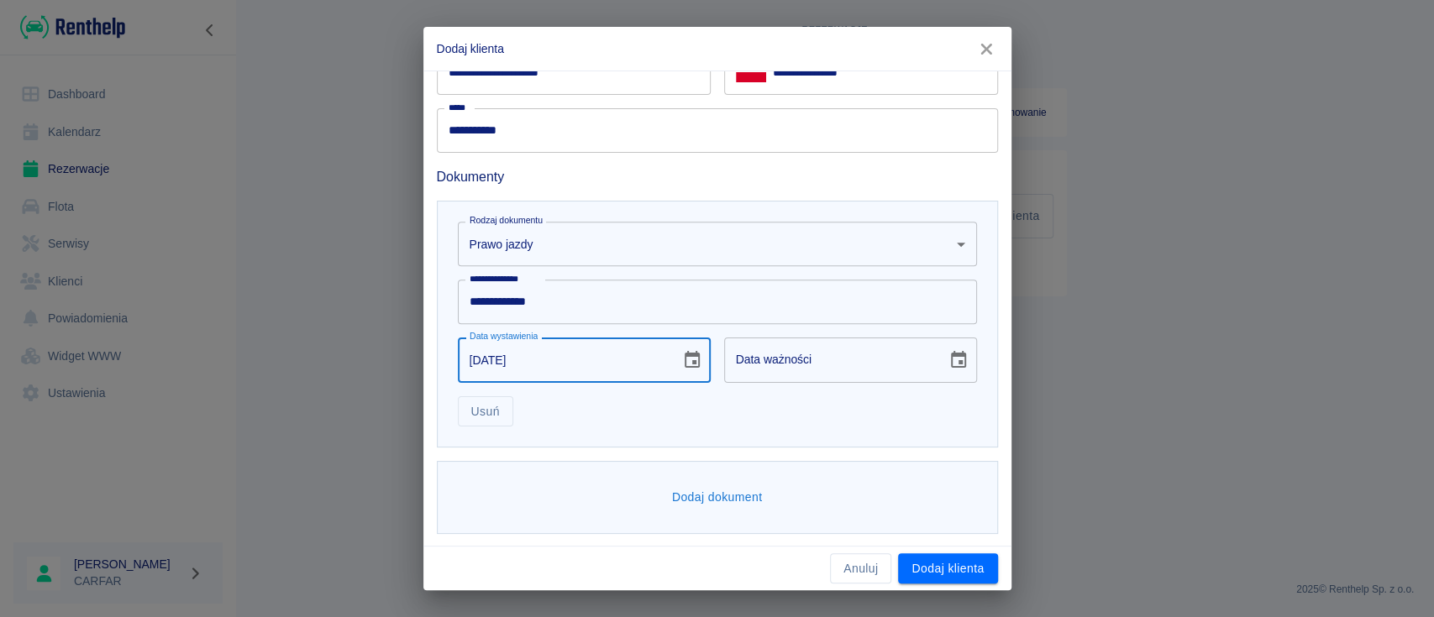
drag, startPoint x: 631, startPoint y: 354, endPoint x: 603, endPoint y: 348, distance: 28.3
click at [603, 348] on input "21-06-2005" at bounding box center [563, 360] width 211 height 45
drag, startPoint x: 591, startPoint y: 351, endPoint x: 350, endPoint y: 311, distance: 244.4
click at [350, 311] on div "**********" at bounding box center [717, 308] width 1434 height 617
type input "DD-MM-YYYY"
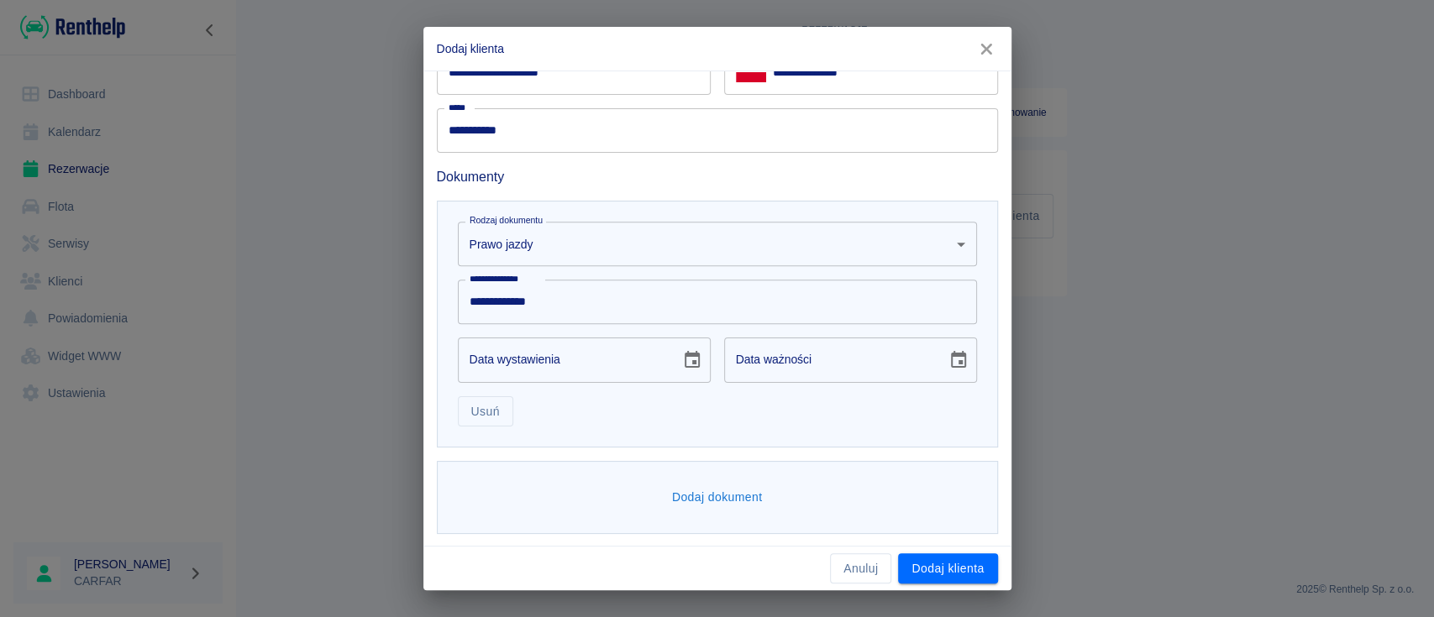
click at [628, 404] on div "Usuń" at bounding box center [710, 405] width 533 height 45
click at [938, 558] on button "Dodaj klienta" at bounding box center [947, 569] width 99 height 31
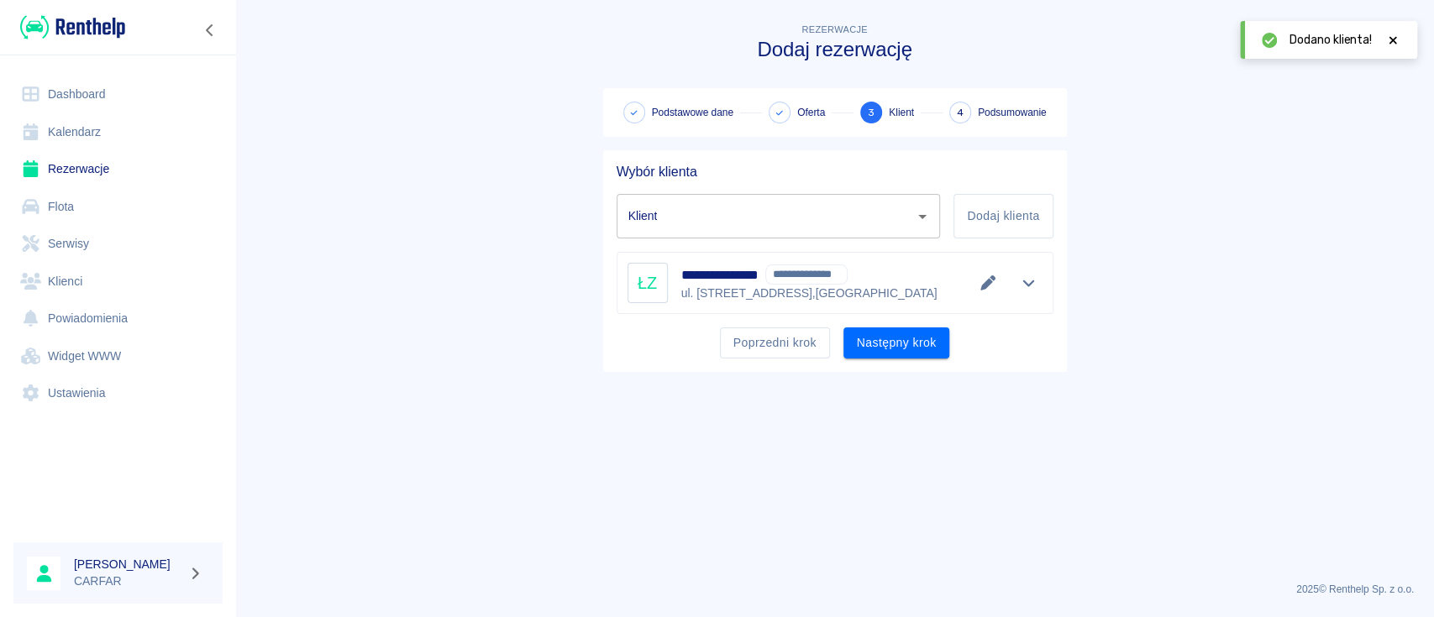
type input "ŁUKASZ ZYGARSKI - OZAMO SPÓŁKA Z OGRANICZONĄ ODPOWIEDZIALNOŚCIĄ (NIP: 521406083…"
click at [783, 340] on button "Poprzedni krok" at bounding box center [775, 343] width 110 height 31
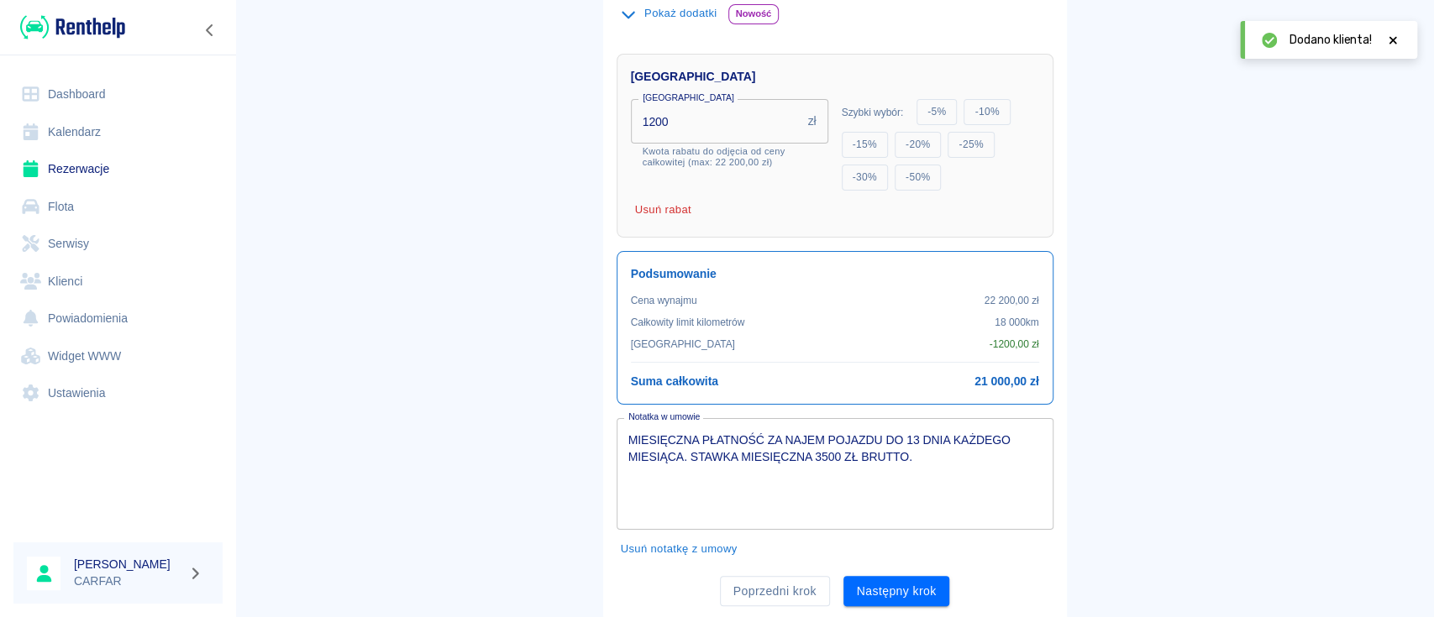
scroll to position [564, 0]
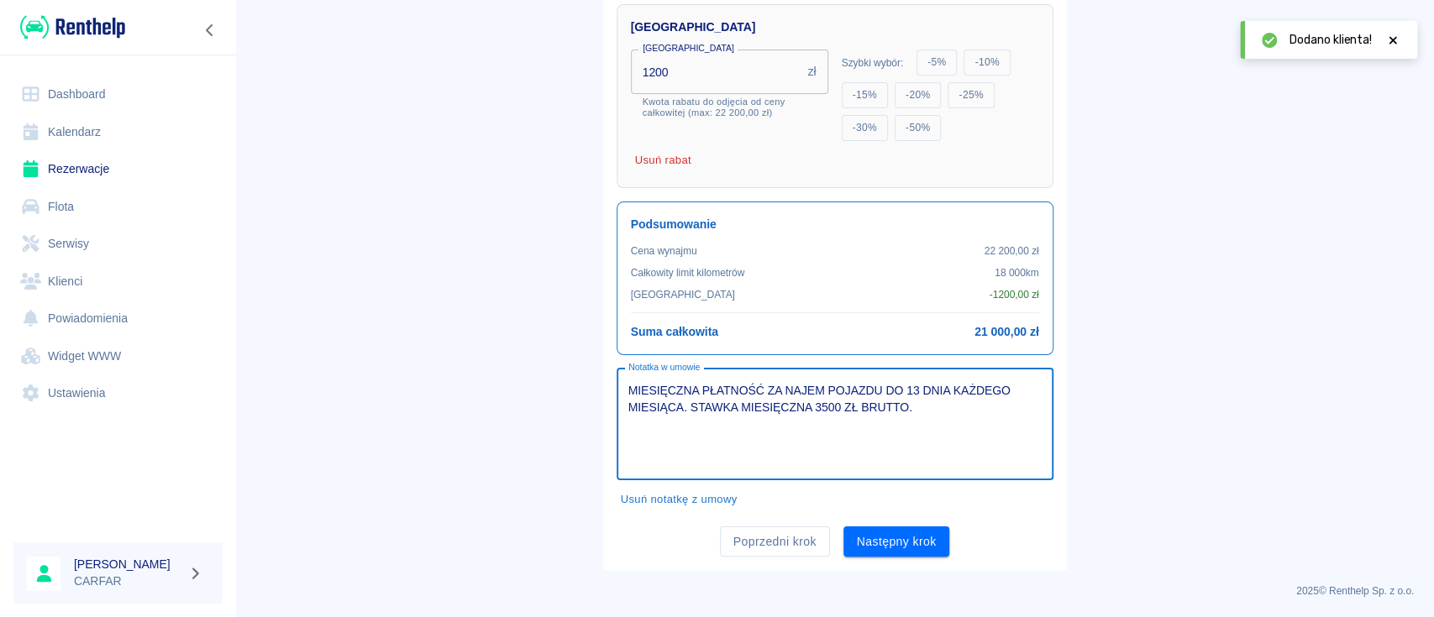
click at [946, 409] on textarea "MIESIĘCZNA PŁATNOŚĆ ZA NAJEM POJAZDU DO 13 DNIA KAŻDEGO MIESIĄCA. STAWKA MIESIĘ…" at bounding box center [834, 424] width 413 height 84
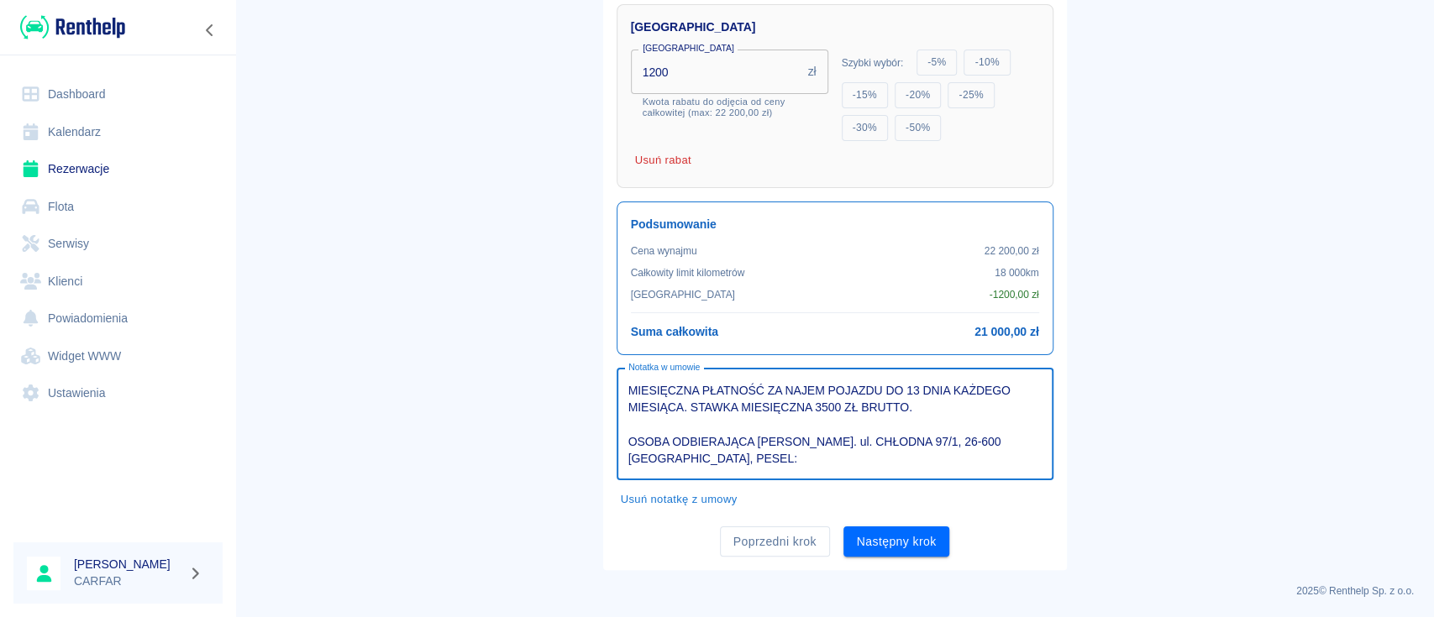
paste textarea "85021401199"
click at [745, 440] on textarea "MIESIĘCZNA PŁATNOŚĆ ZA NAJEM POJAZDU DO 13 DNIA KAŻDEGO MIESIĄCA. STAWKA MIESIĘ…" at bounding box center [834, 424] width 413 height 84
click at [854, 462] on textarea "MIESIĘCZNA PŁATNOŚĆ ZA NAJEM POJAZDU DO 13 DNIA KAŻDEGO MIESIĄCA. STAWKA MIESIĘ…" at bounding box center [834, 424] width 413 height 84
drag, startPoint x: 911, startPoint y: 457, endPoint x: 831, endPoint y: 457, distance: 80.6
click at [831, 457] on textarea "MIESIĘCZNA PŁATNOŚĆ ZA NAJEM POJAZDU DO 13 DNIA KAŻDEGO MIESIĄCA. STAWKA MIESIĘ…" at bounding box center [834, 424] width 413 height 84
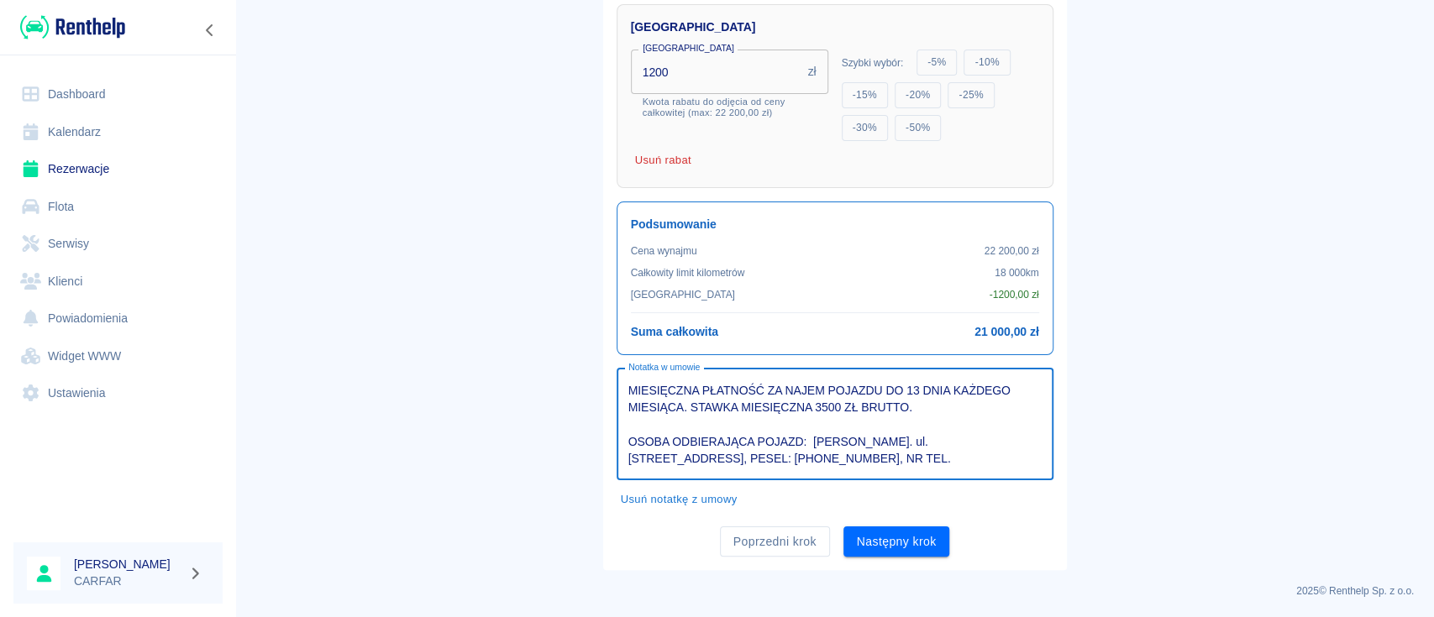
paste textarea "536882294"
click at [895, 459] on textarea "MIESIĘCZNA PŁATNOŚĆ ZA NAJEM POJAZDU DO 13 DNIA KAŻDEGO MIESIĄCA. STAWKA MIESIĘ…" at bounding box center [834, 424] width 413 height 84
click at [920, 454] on textarea "MIESIĘCZNA PŁATNOŚĆ ZA NAJEM POJAZDU DO 13 DNIA KAŻDEGO MIESIĄCA. STAWKA MIESIĘ…" at bounding box center [834, 424] width 413 height 84
type textarea "MIESIĘCZNA PŁATNOŚĆ ZA NAJEM POJAZDU DO 13 DNIA KAŻDEGO MIESIĄCA. STAWKA MIESIĘ…"
click at [986, 460] on textarea "MIESIĘCZNA PŁATNOŚĆ ZA NAJEM POJAZDU DO 13 DNIA KAŻDEGO MIESIĄCA. STAWKA MIESIĘ…" at bounding box center [834, 424] width 413 height 84
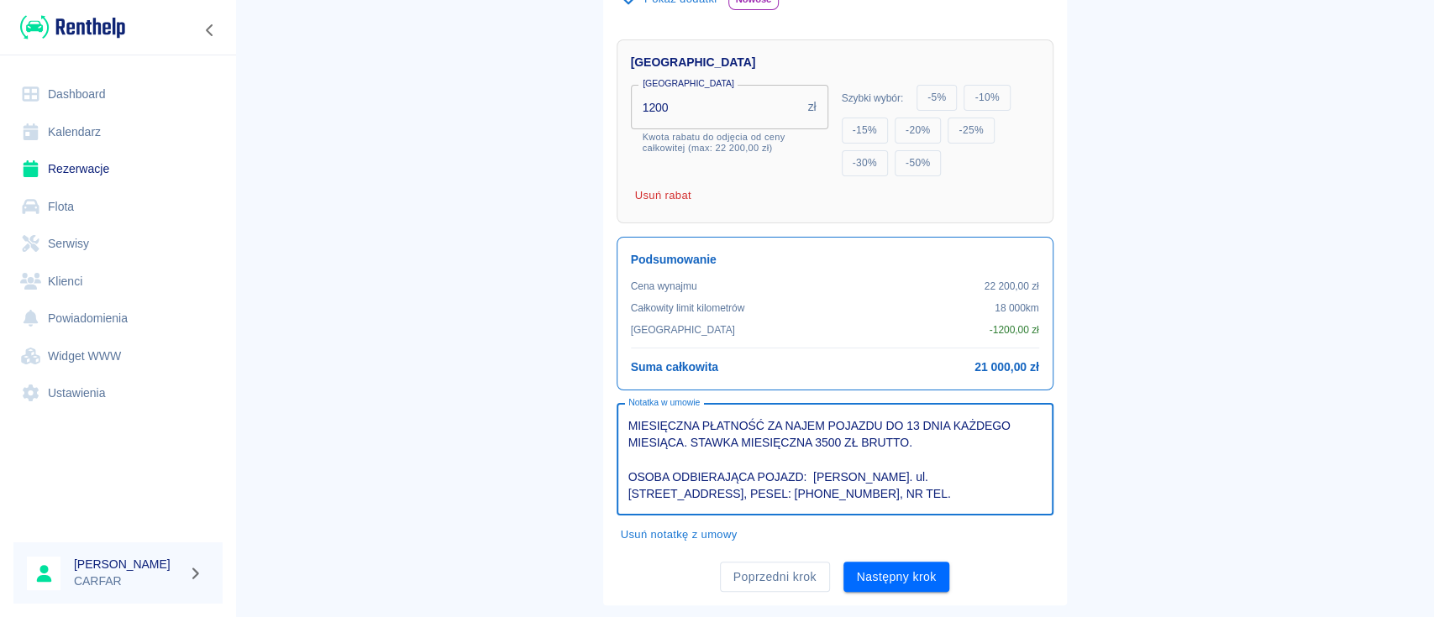
scroll to position [559, 0]
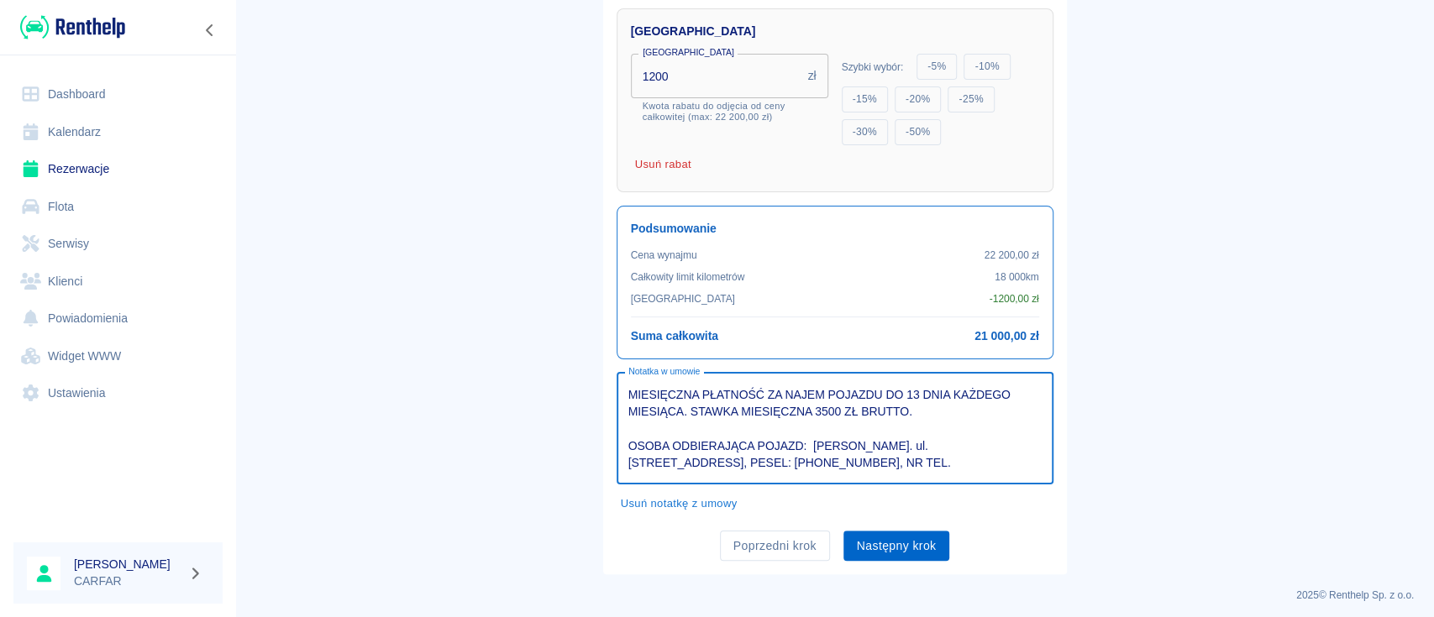
click at [914, 538] on button "Następny krok" at bounding box center [896, 546] width 107 height 31
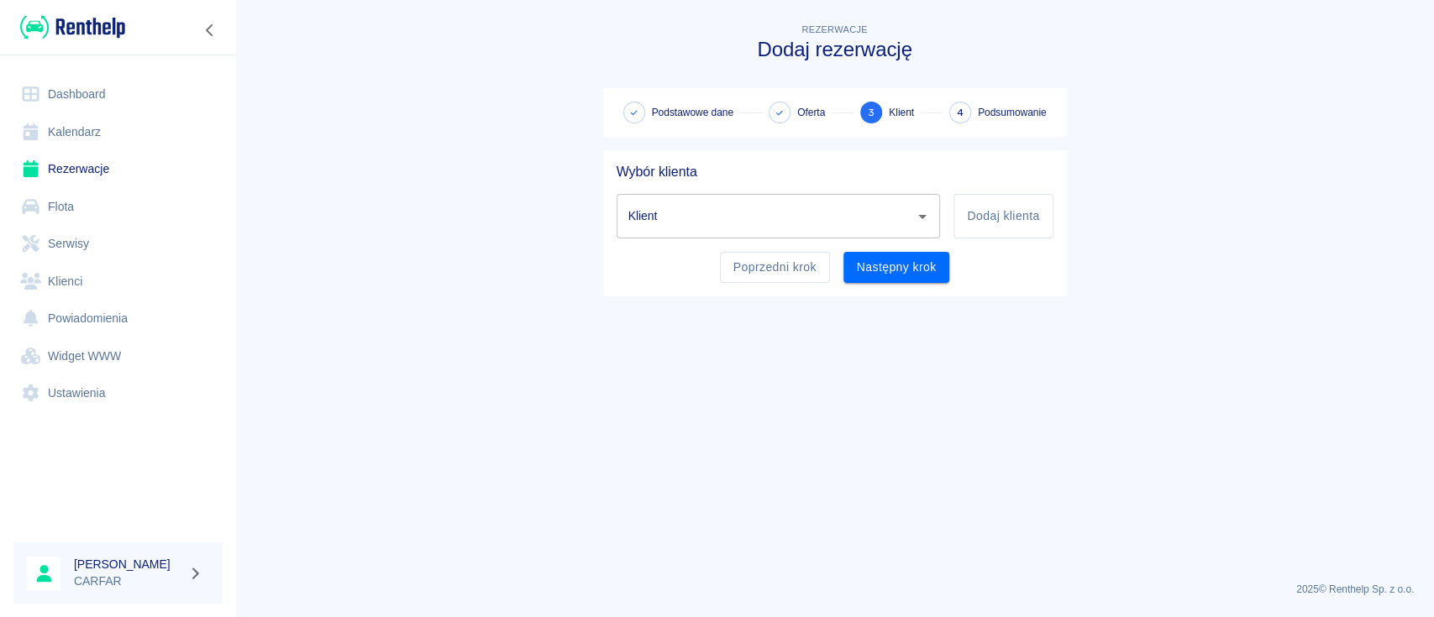
scroll to position [0, 0]
click at [806, 232] on div "Klient" at bounding box center [779, 216] width 324 height 45
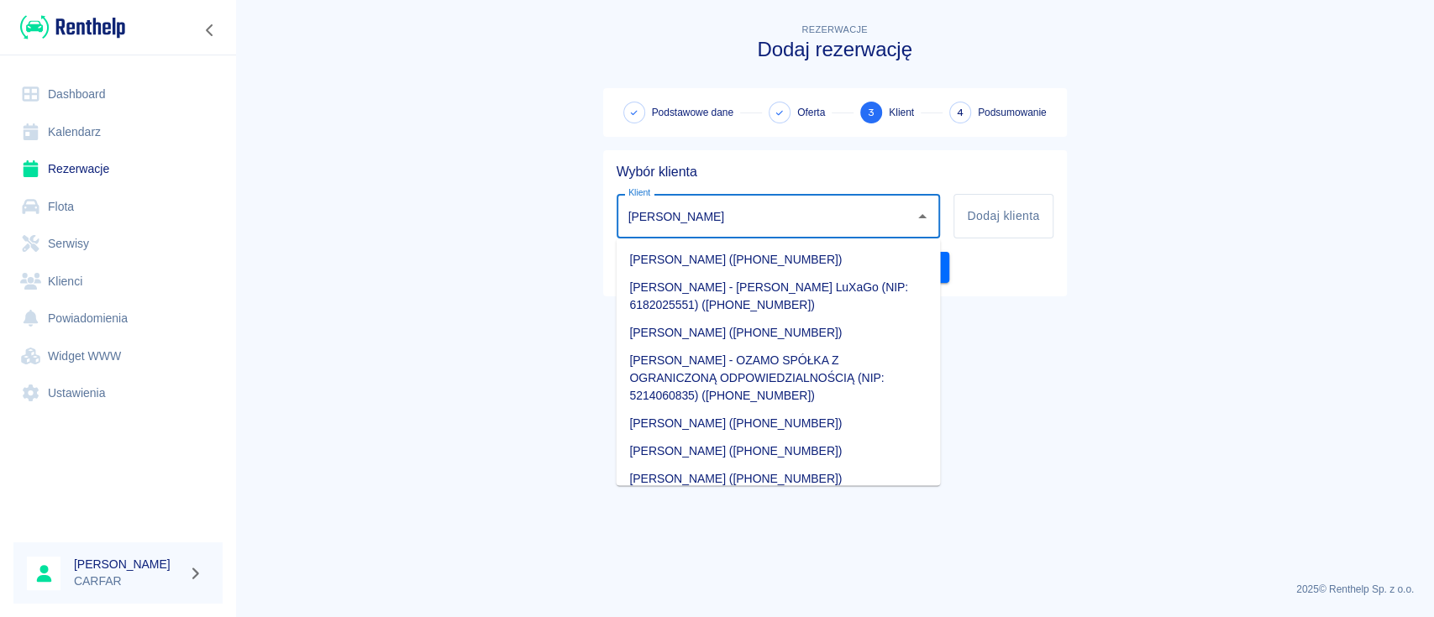
click at [806, 259] on li "Łukasz Zygarski (+48536882294)" at bounding box center [778, 259] width 324 height 28
type input "Łukasz Zygarski (+48536882294)"
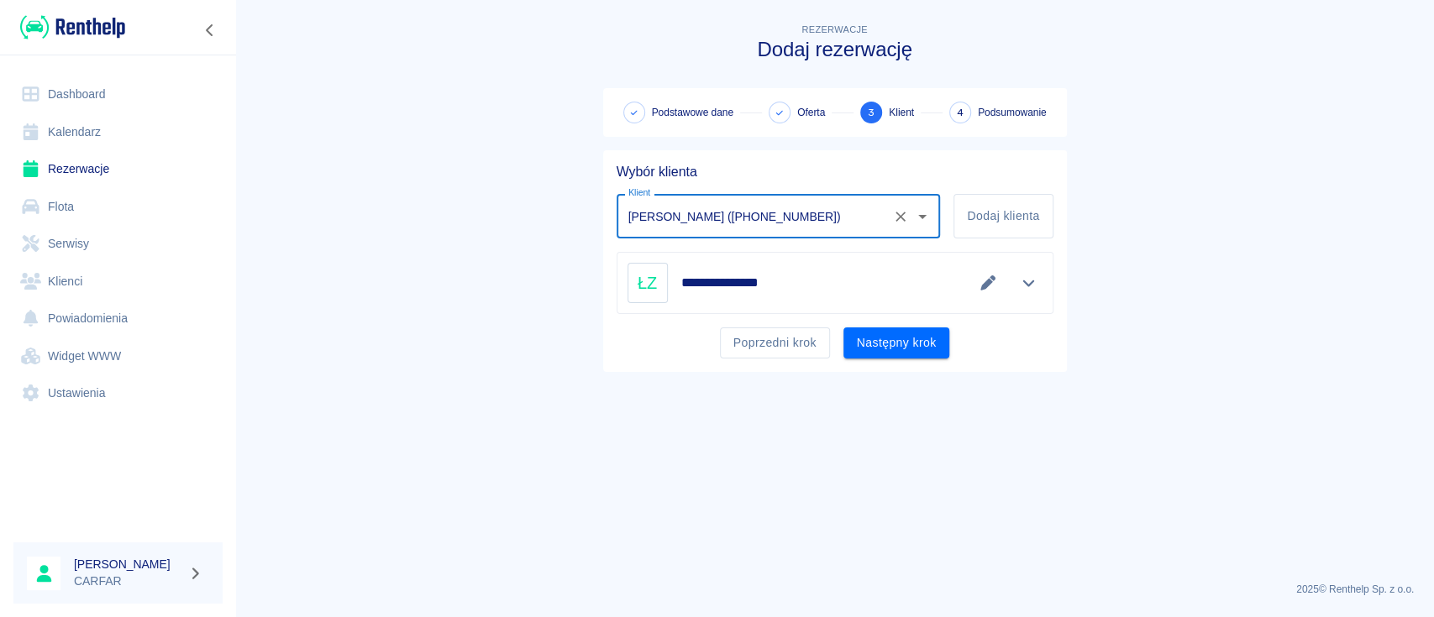
drag, startPoint x: 901, startPoint y: 216, endPoint x: 874, endPoint y: 212, distance: 28.0
click at [901, 217] on icon "Wyczyść" at bounding box center [901, 217] width 10 height 10
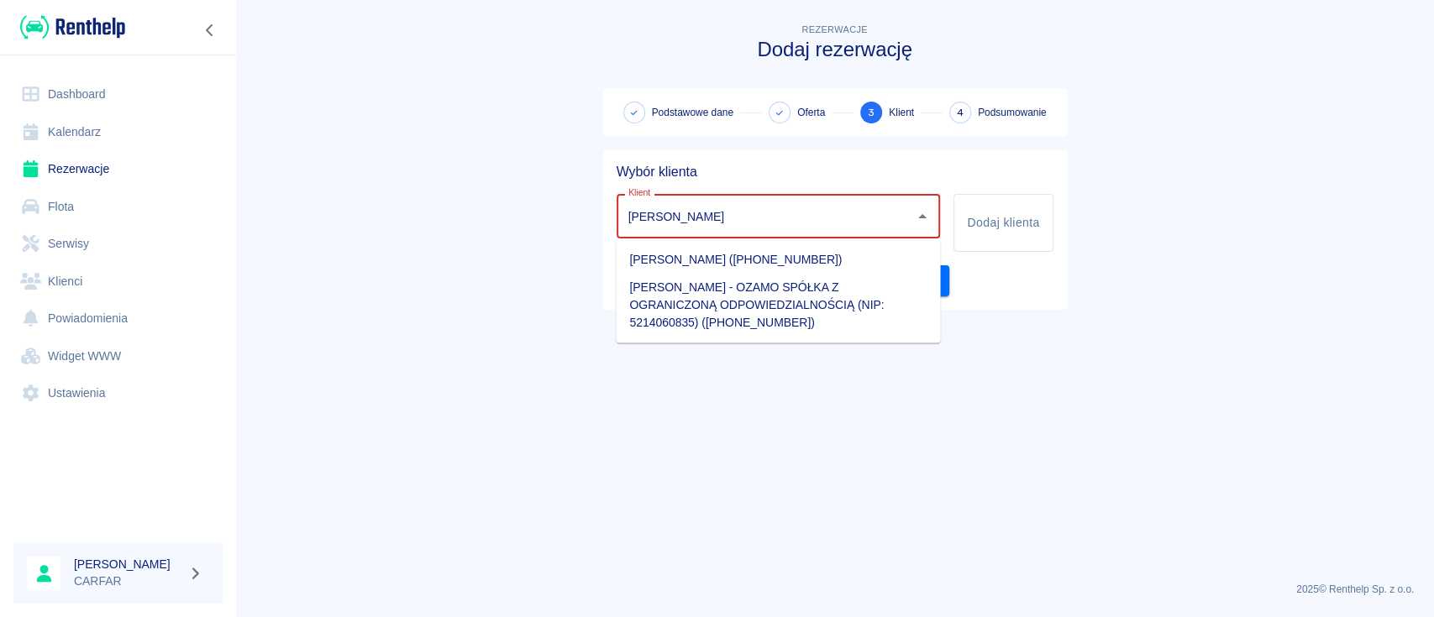
click at [797, 299] on li "ŁUKASZ ZYGARSKI - OZAMO SPÓŁKA Z OGRANICZONĄ ODPOWIEDZIALNOŚCIĄ (NIP: 521406083…" at bounding box center [778, 304] width 324 height 63
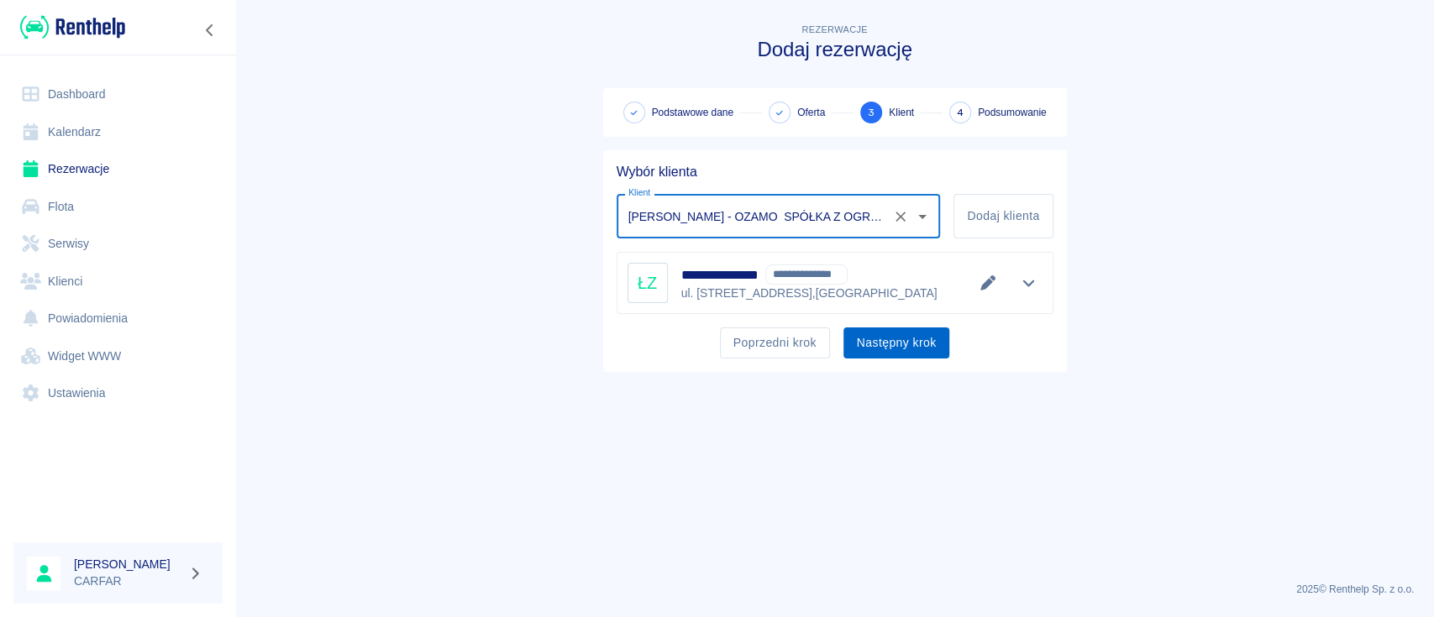
type input "ŁUKASZ ZYGARSKI - OZAMO SPÓŁKA Z OGRANICZONĄ ODPOWIEDZIALNOŚCIĄ (NIP: 521406083…"
click at [884, 352] on button "Następny krok" at bounding box center [896, 343] width 107 height 31
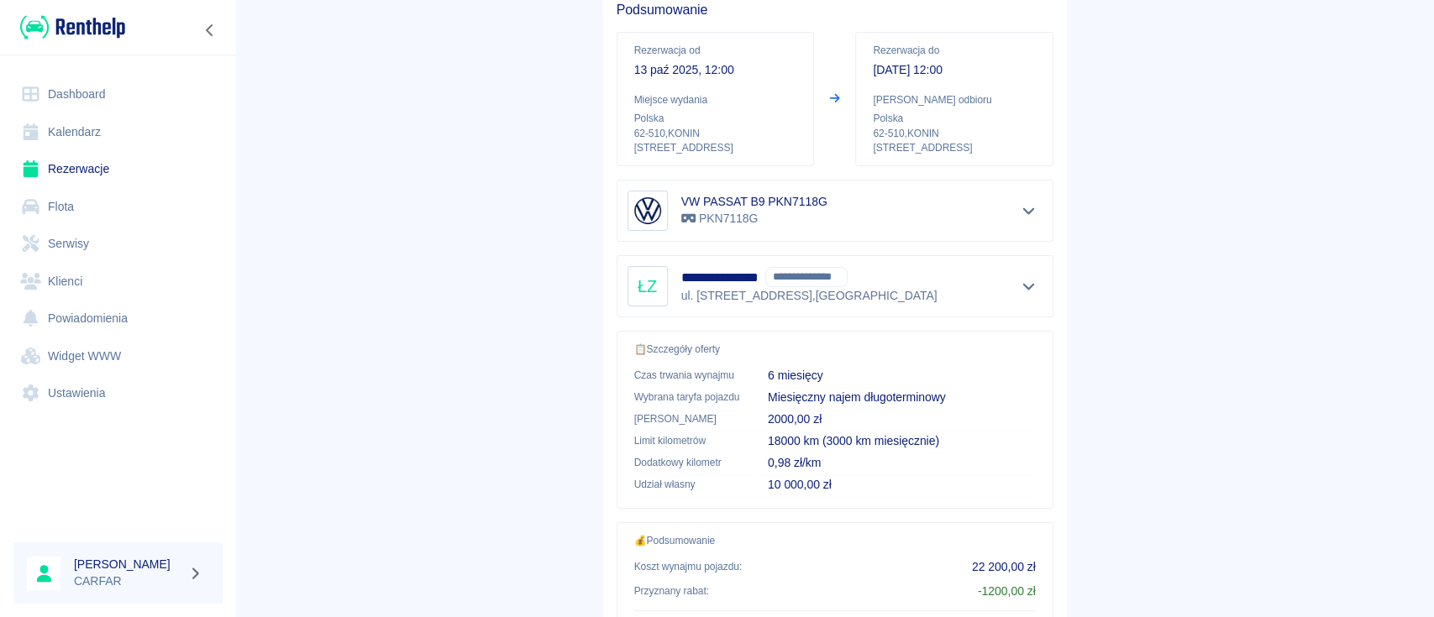
scroll to position [192, 0]
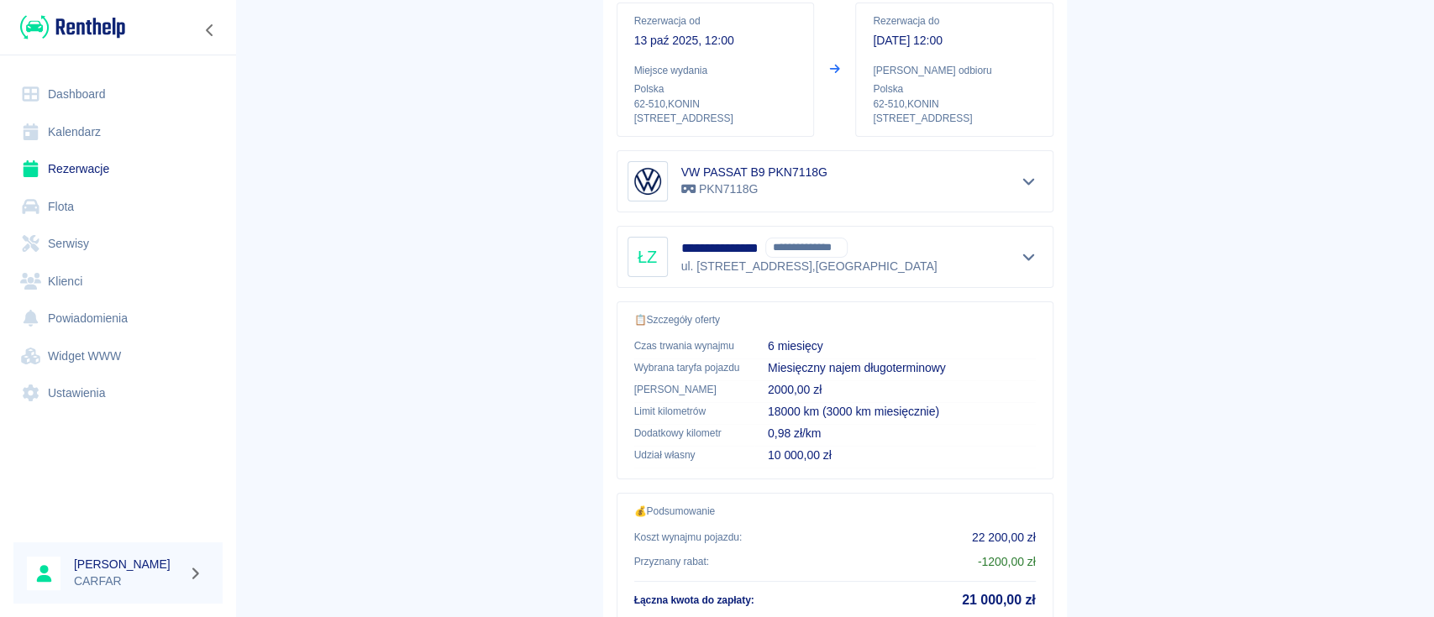
click at [1019, 256] on icon "Pokaż szczegóły" at bounding box center [1028, 256] width 19 height 15
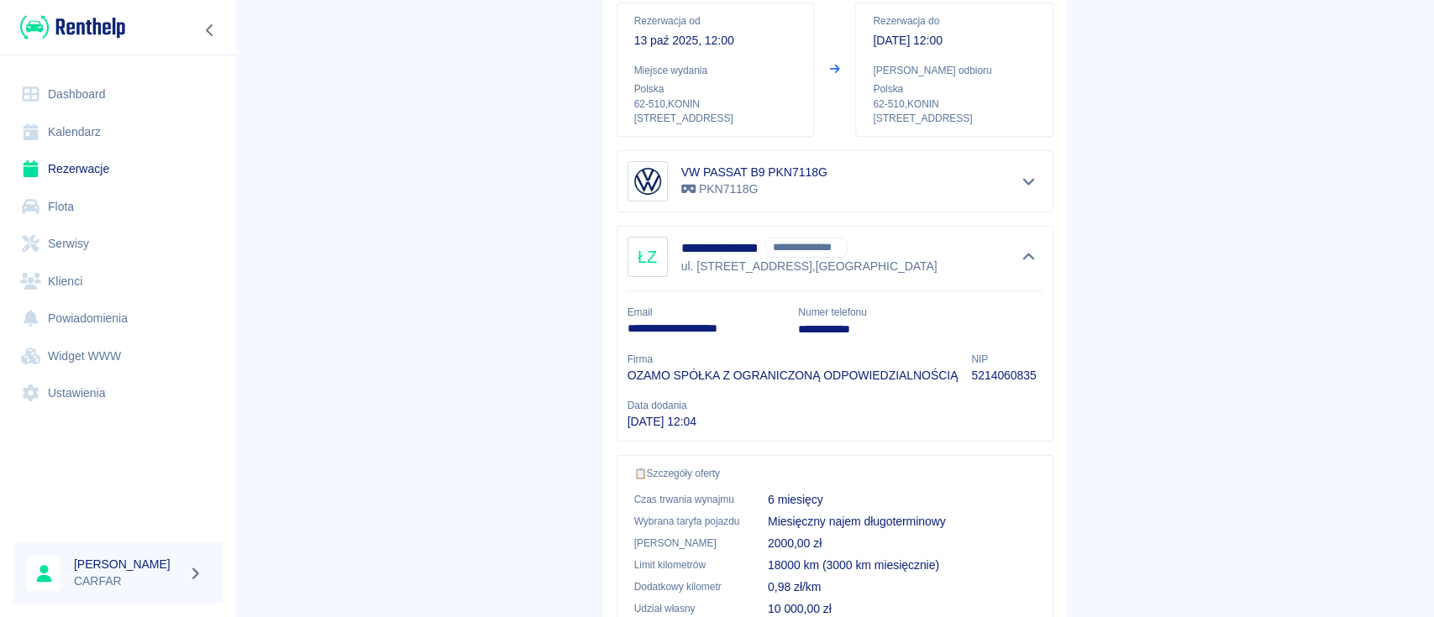
click at [1005, 378] on p "5214060835" at bounding box center [1003, 376] width 65 height 18
copy p "5214060835"
drag, startPoint x: 746, startPoint y: 185, endPoint x: 692, endPoint y: 183, distance: 53.8
click at [692, 183] on p "PKN7118G" at bounding box center [754, 190] width 146 height 18
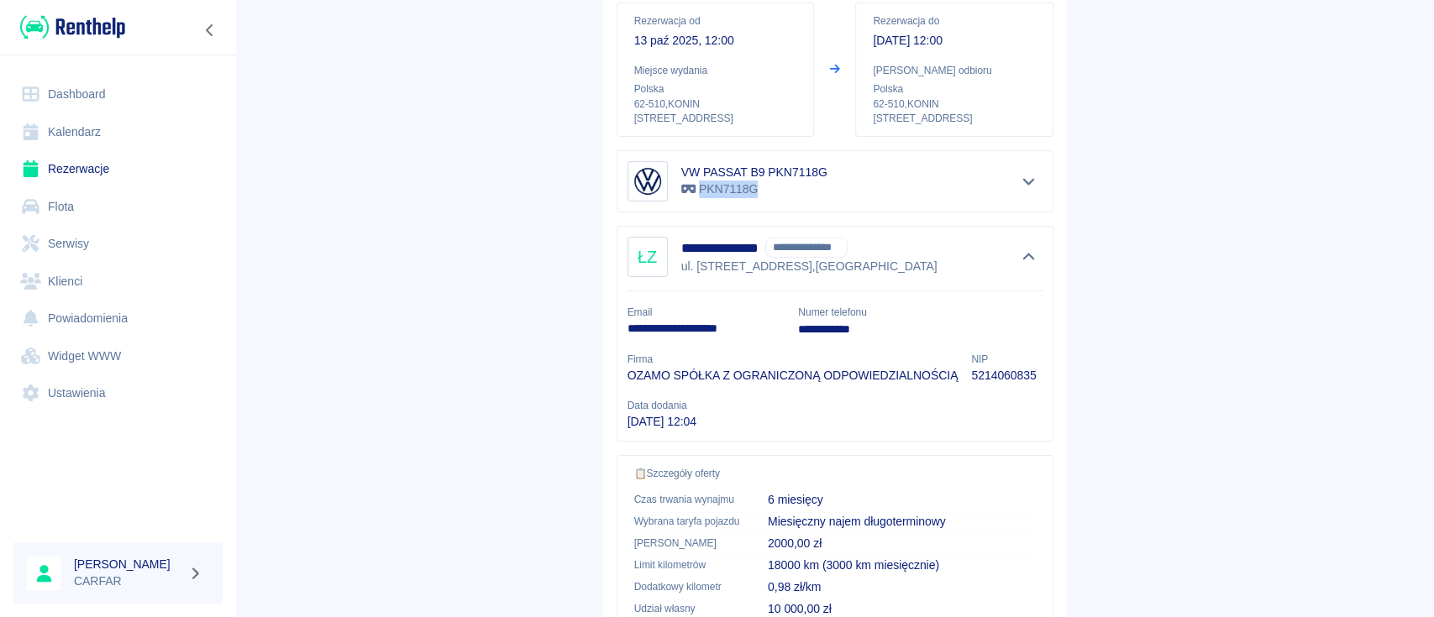
copy p "PKN7118G"
drag, startPoint x: 618, startPoint y: 333, endPoint x: 773, endPoint y: 328, distance: 154.6
click at [773, 328] on p "**********" at bounding box center [706, 329] width 158 height 18
copy p "**********"
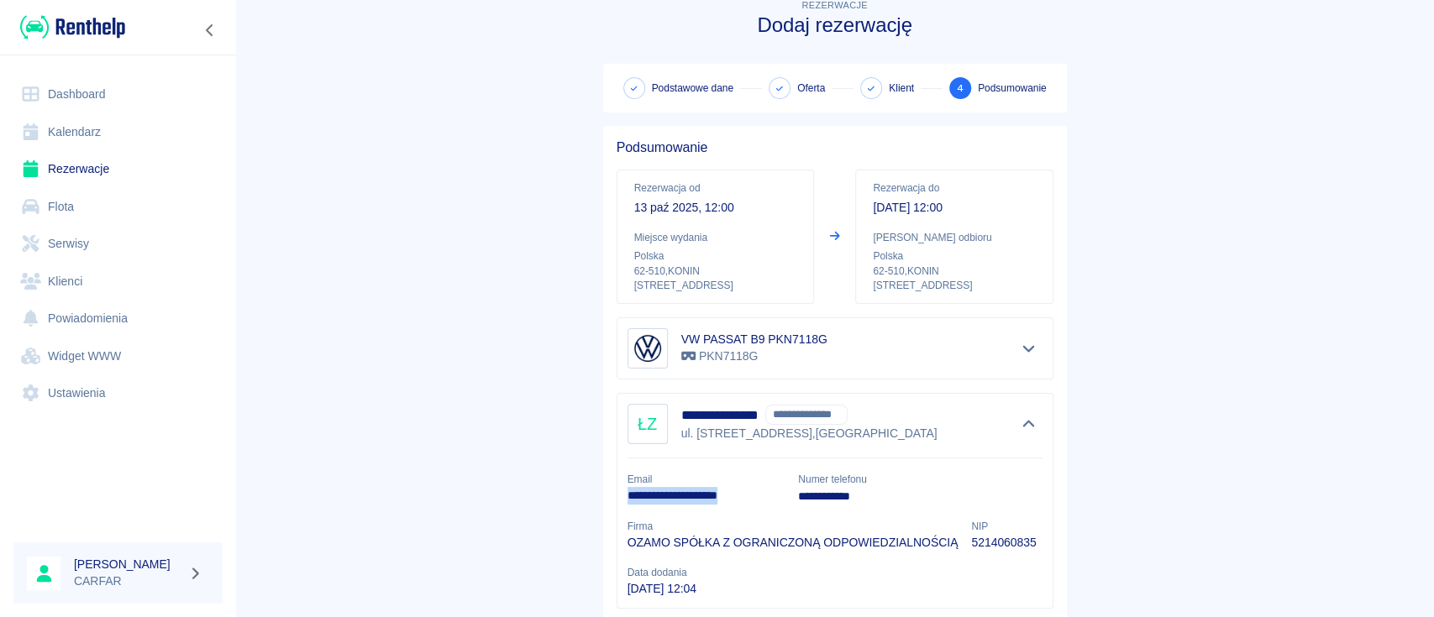
scroll to position [0, 0]
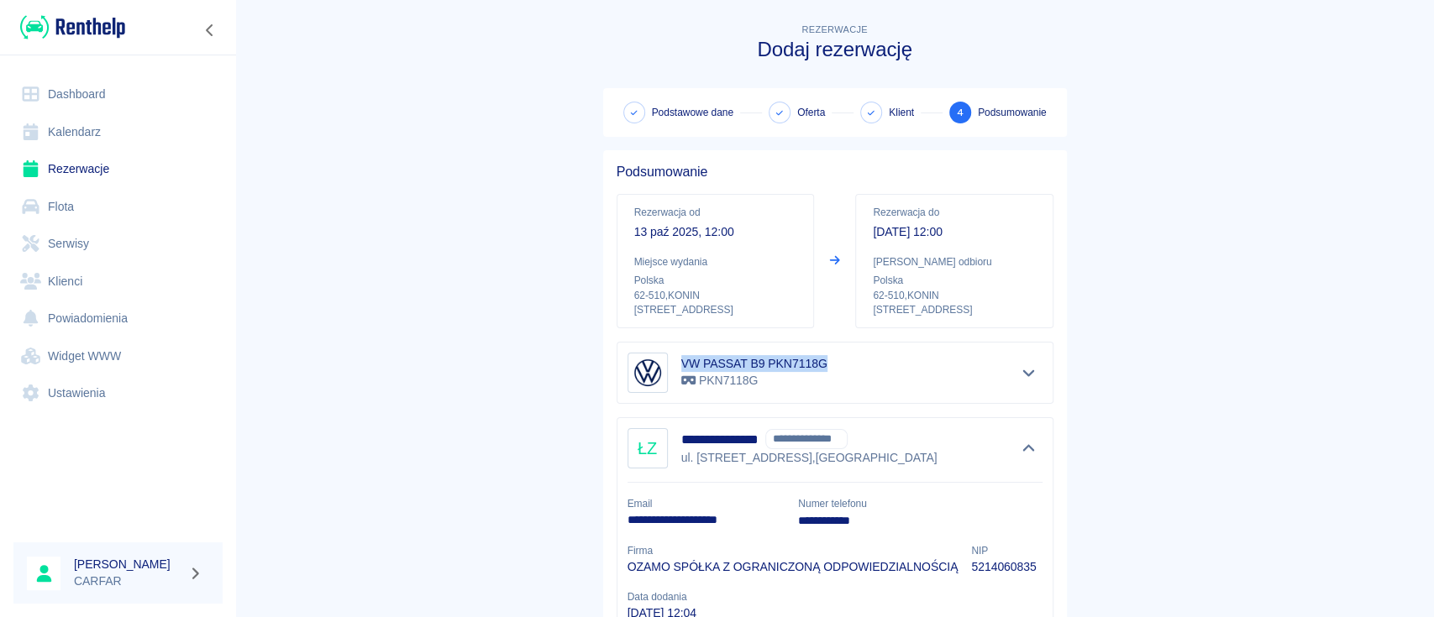
drag, startPoint x: 819, startPoint y: 365, endPoint x: 675, endPoint y: 362, distance: 144.5
click at [675, 362] on div "VW PASSAT B9 PKN7118G PKN7118G" at bounding box center [834, 373] width 415 height 40
copy h6 "VW PASSAT B9 PKN7118G"
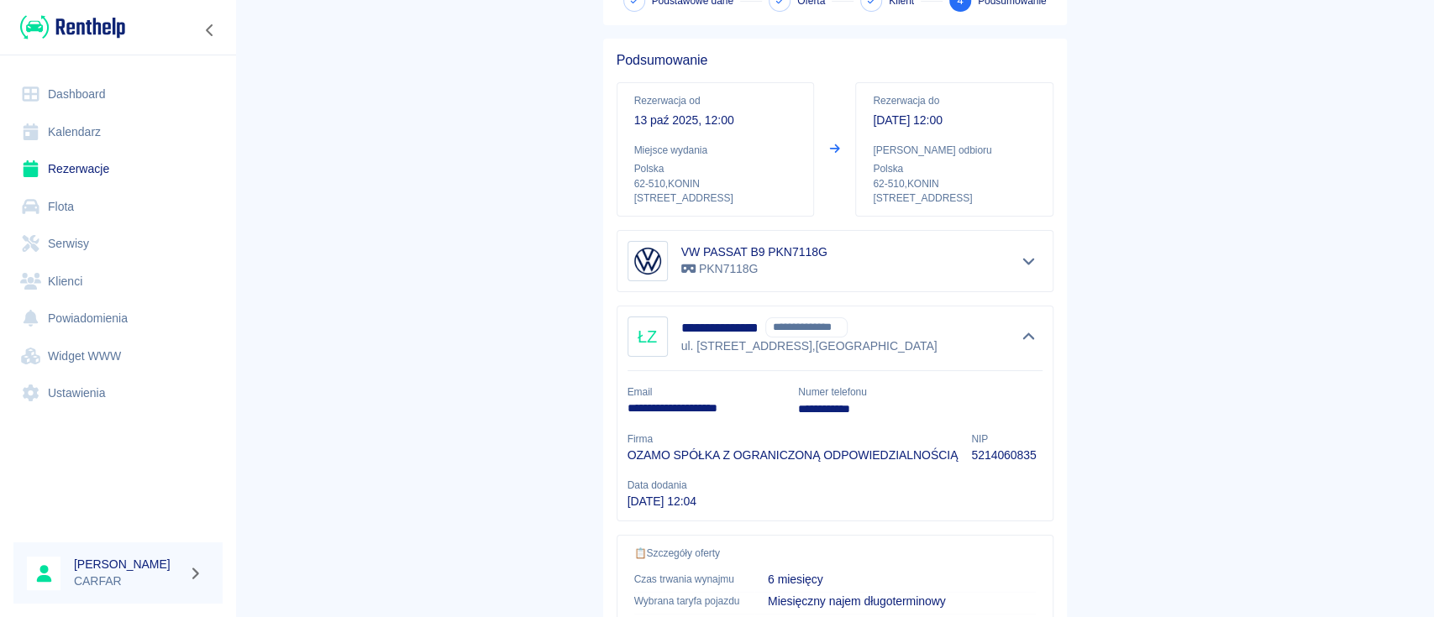
click at [989, 456] on p "5214060835" at bounding box center [1003, 456] width 65 height 18
copy p "5214060835"
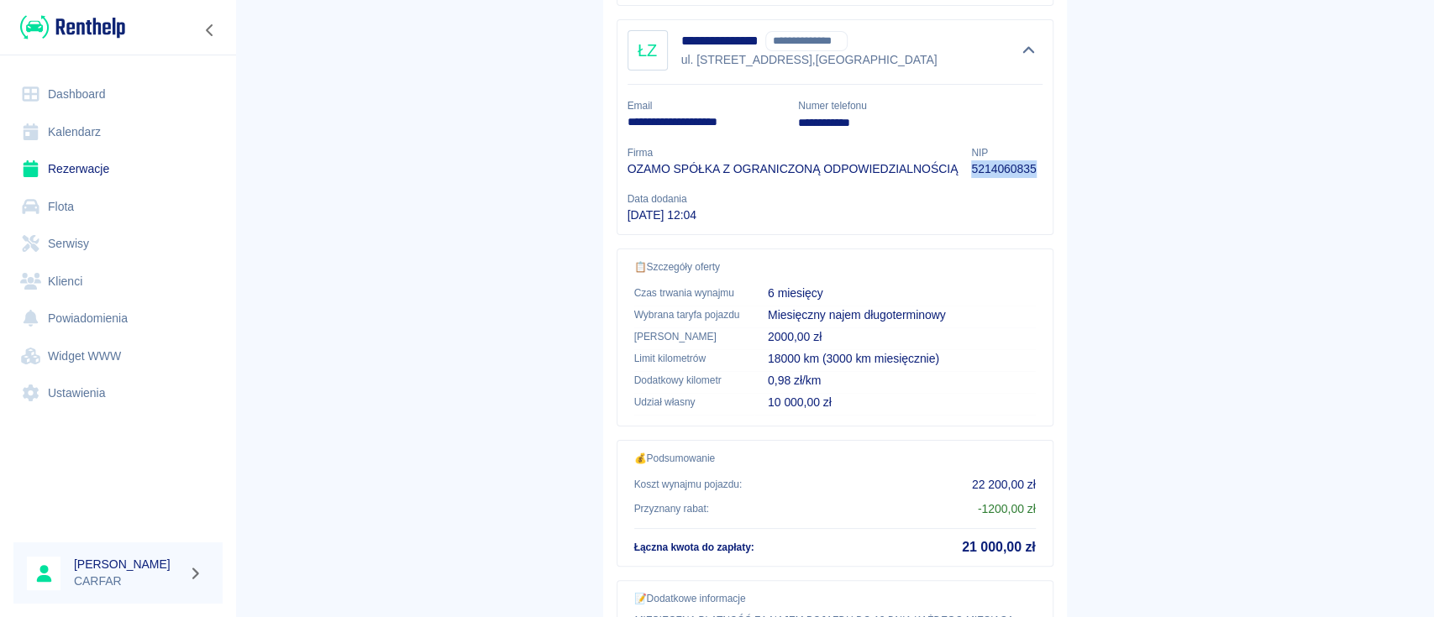
scroll to position [569, 0]
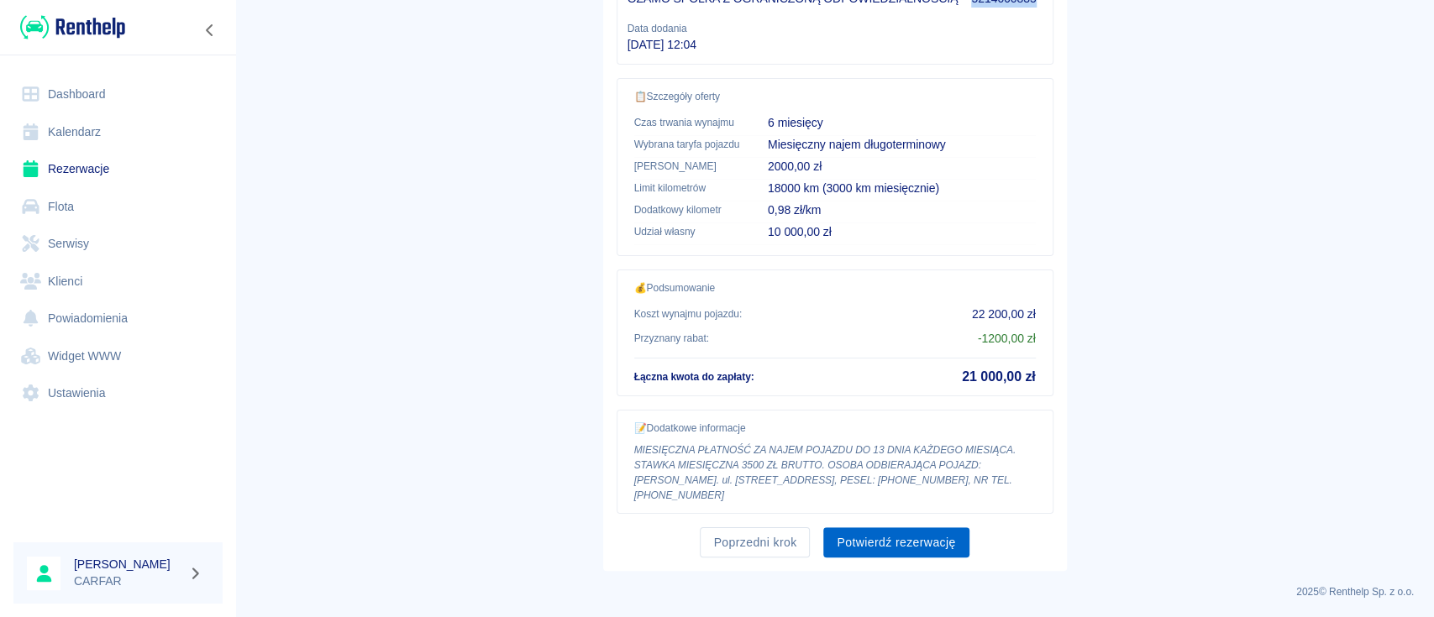
click at [941, 538] on button "Potwierdź rezerwację" at bounding box center [895, 543] width 145 height 31
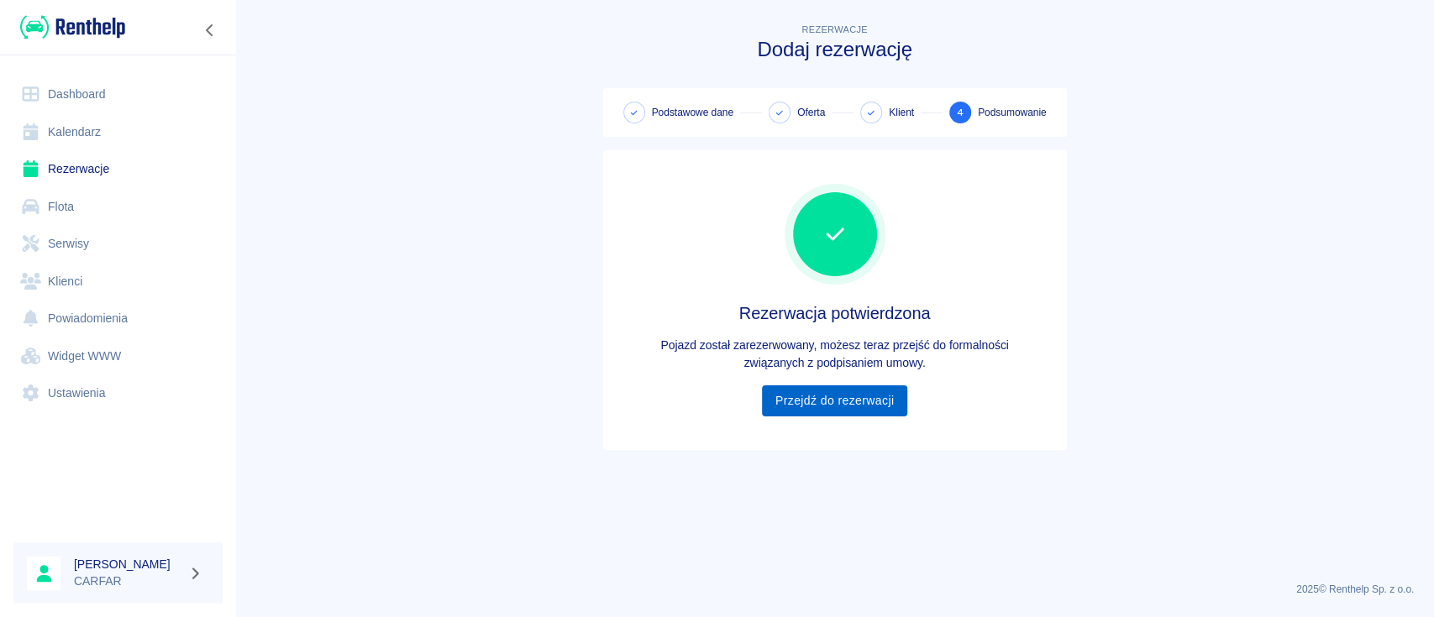
click at [867, 398] on link "Przejdź do rezerwacji" at bounding box center [834, 401] width 145 height 31
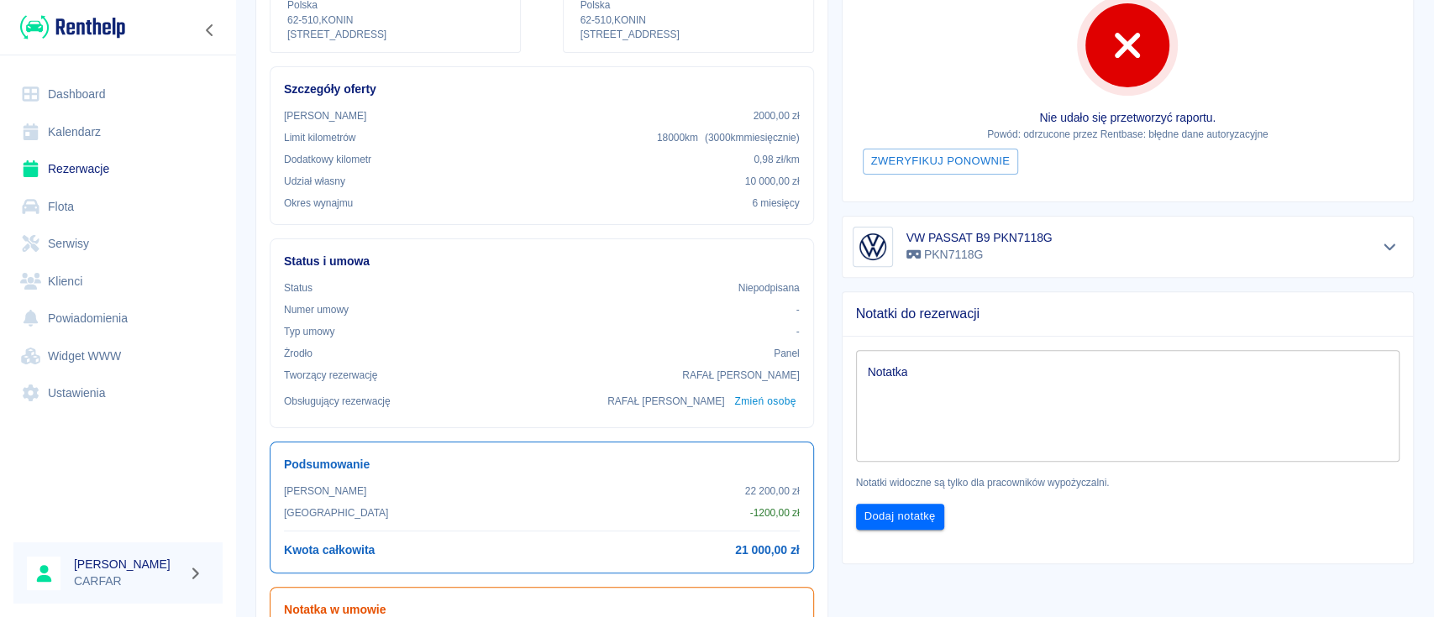
scroll to position [336, 0]
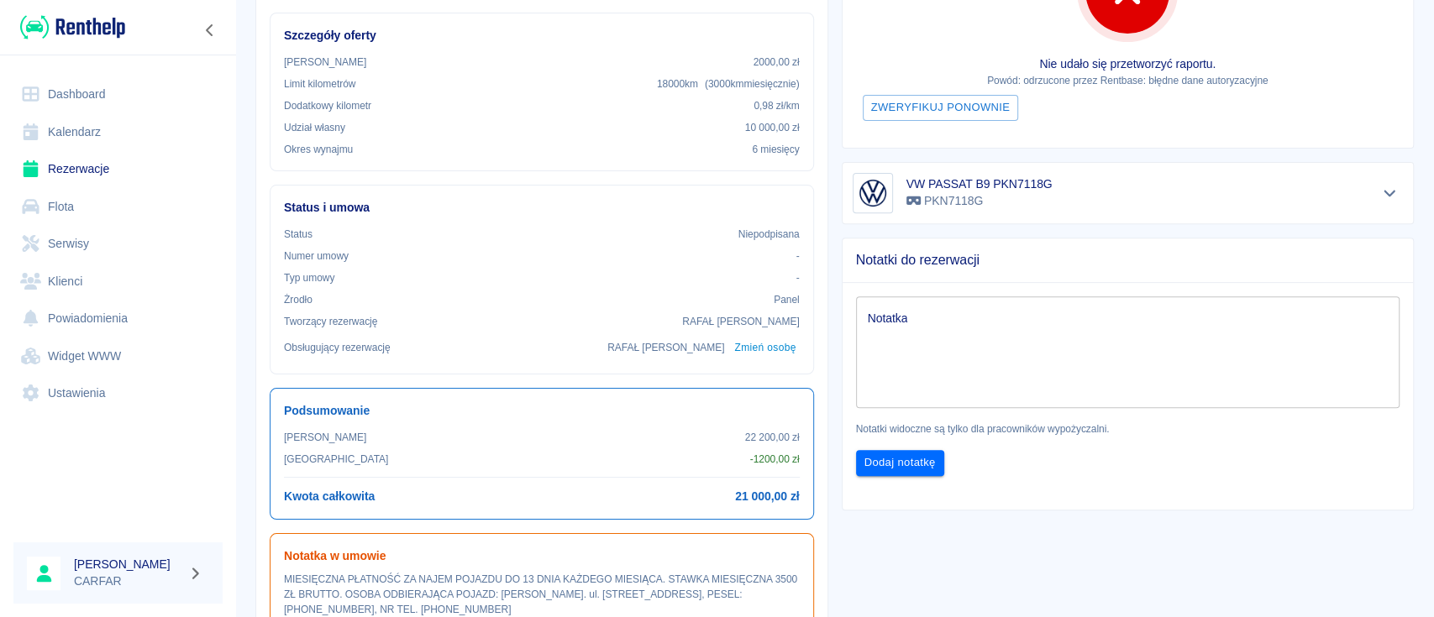
click at [922, 313] on textarea "Notatka" at bounding box center [1128, 352] width 521 height 84
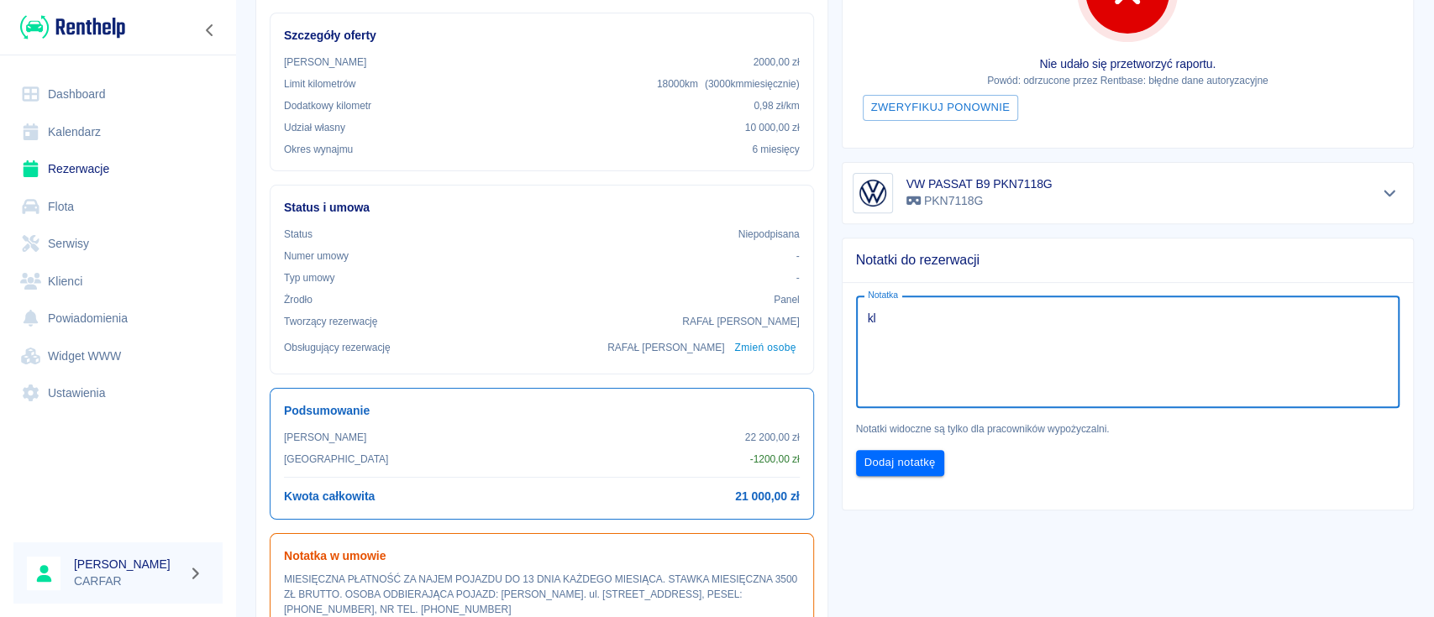
type textarea "k"
type textarea "Klient musi dosłać nowe prawo jazdy"
click at [898, 467] on button "Dodaj notatkę" at bounding box center [900, 463] width 88 height 26
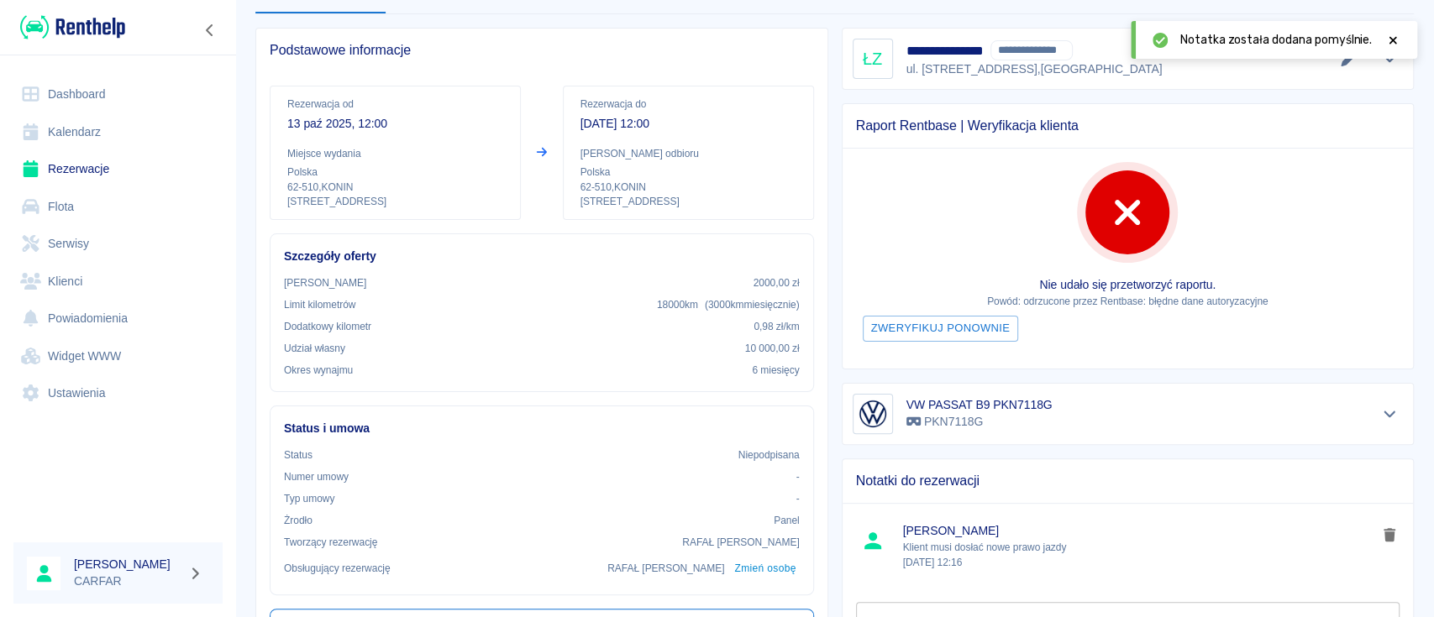
scroll to position [112, 0]
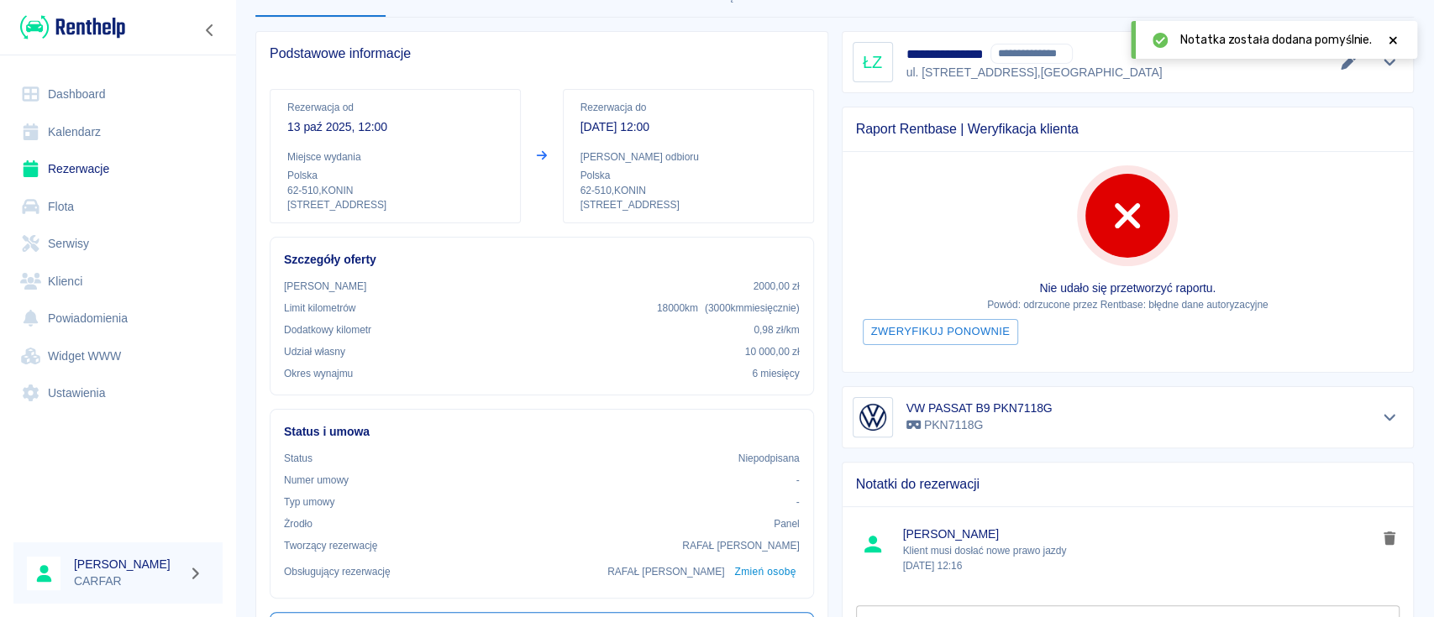
click at [1380, 66] on icon "Pokaż szczegóły" at bounding box center [1389, 62] width 19 height 15
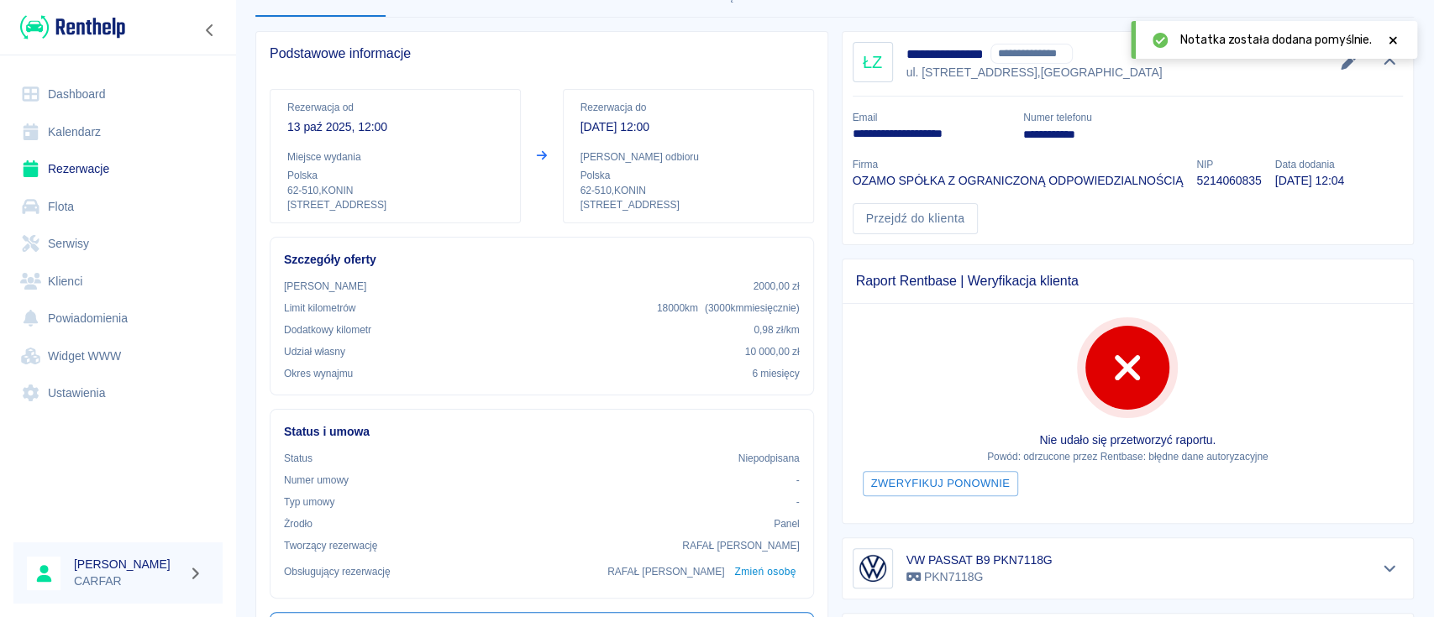
click at [1389, 39] on icon at bounding box center [1392, 40] width 15 height 12
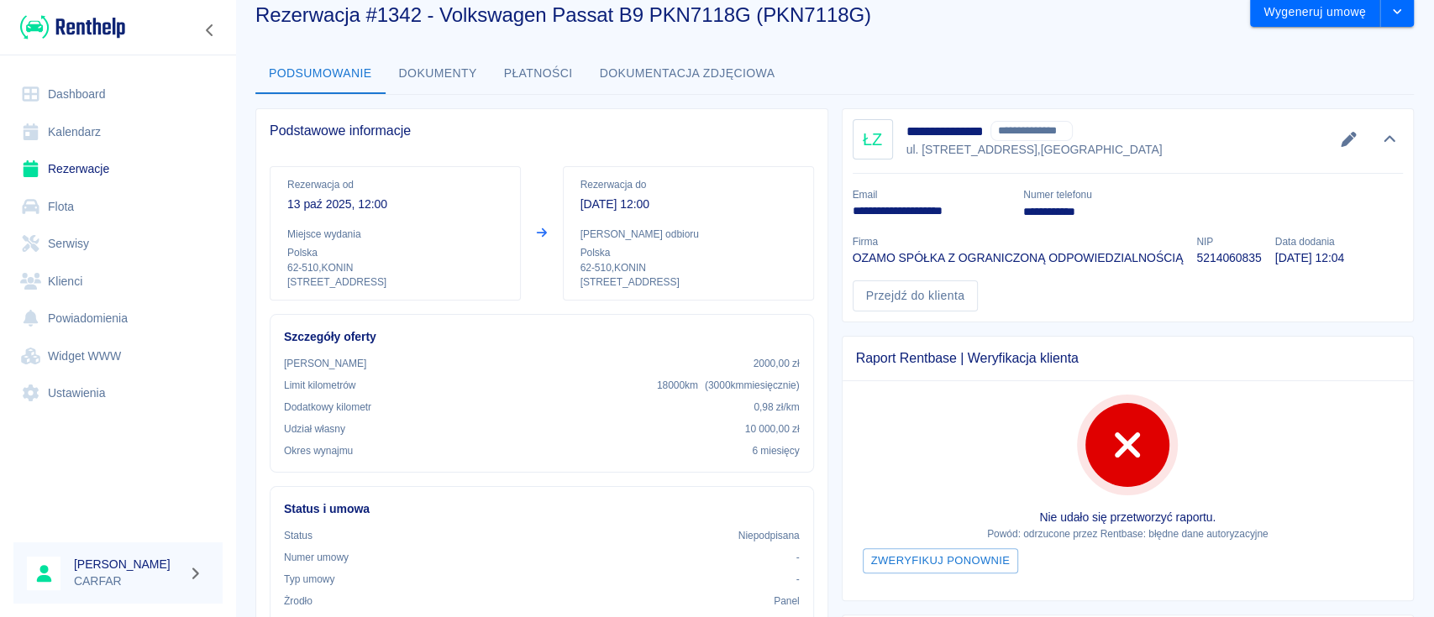
scroll to position [0, 0]
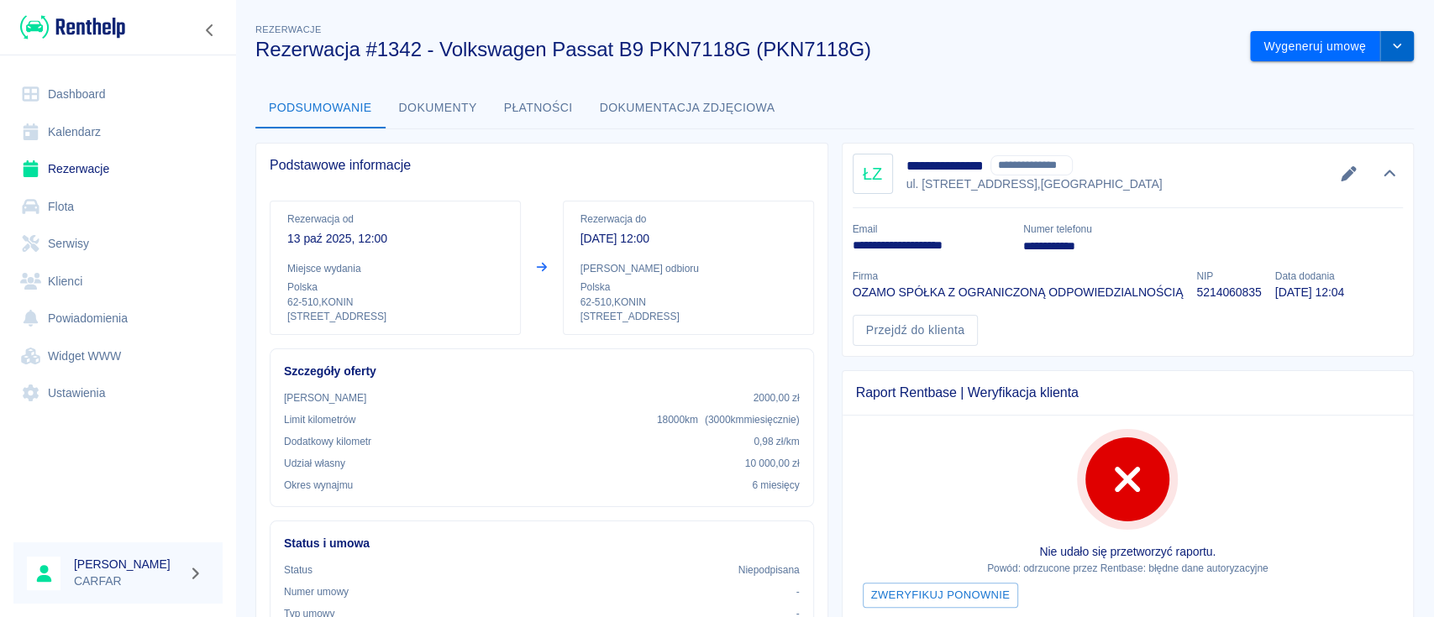
click at [1383, 53] on button "drop-down" at bounding box center [1397, 46] width 34 height 31
click at [1338, 115] on li "Podgląd umowy" at bounding box center [1315, 110] width 136 height 28
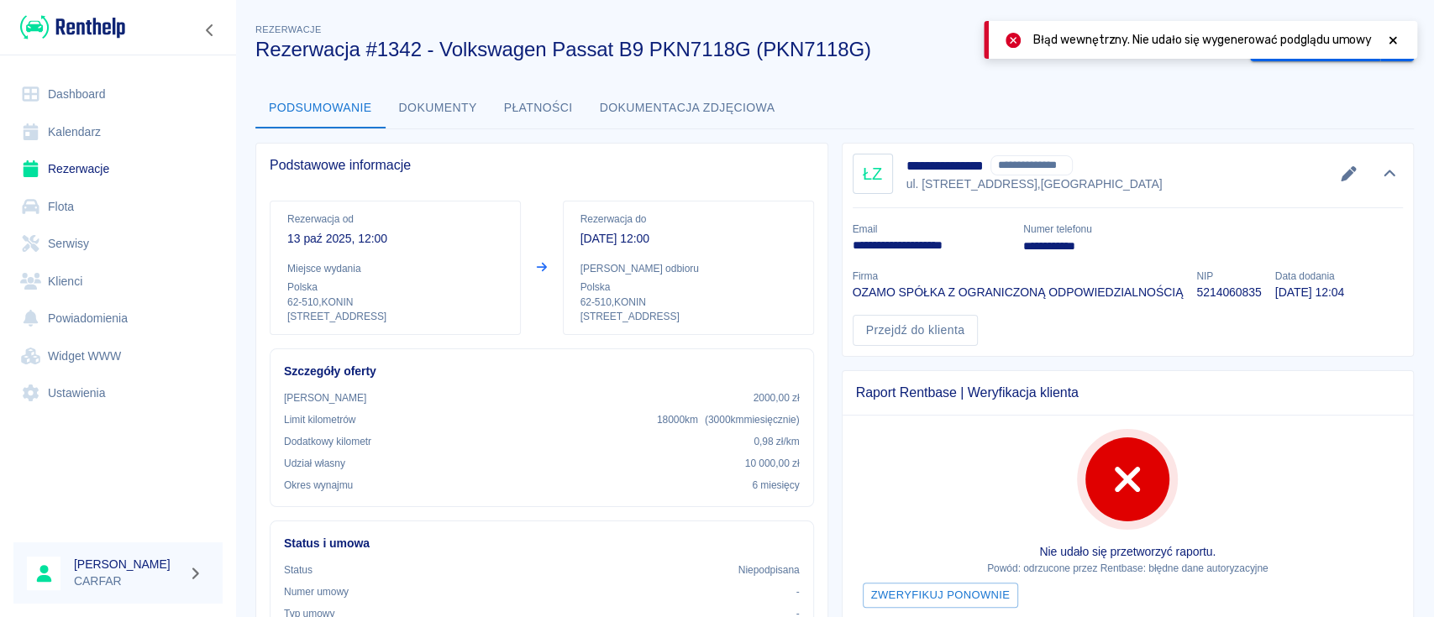
click at [1216, 111] on div "Podsumowanie Dokumenty Płatności Dokumentacja zdjęciowa" at bounding box center [834, 108] width 1158 height 40
click at [1394, 39] on icon at bounding box center [1392, 40] width 15 height 12
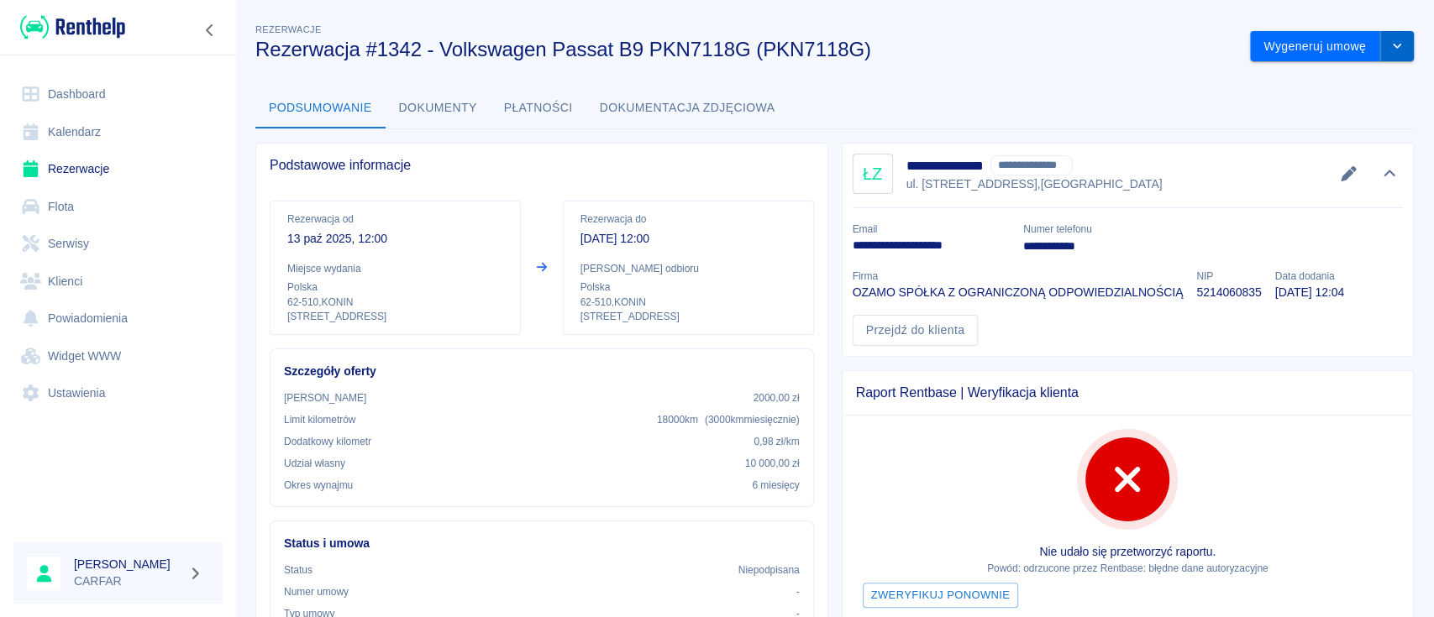
click at [1391, 50] on button "drop-down" at bounding box center [1397, 46] width 34 height 31
click at [1307, 111] on li "Podgląd umowy" at bounding box center [1315, 110] width 136 height 28
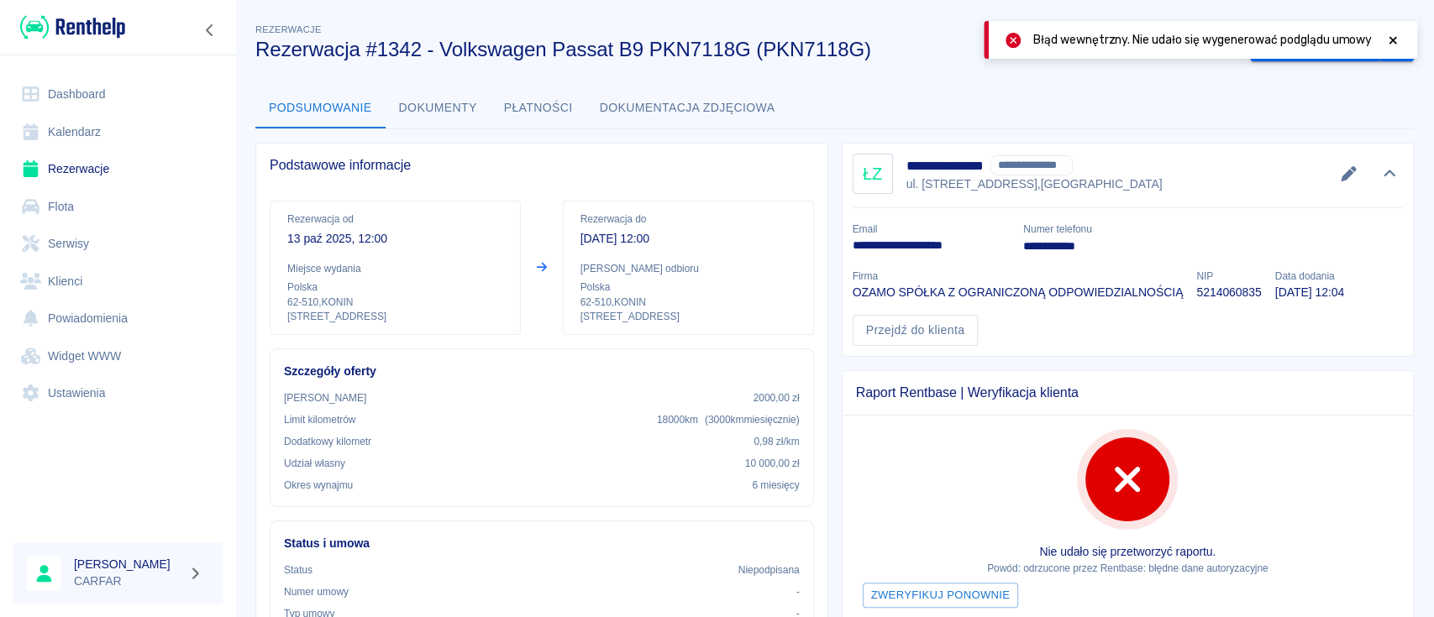
click at [1396, 41] on icon at bounding box center [1392, 40] width 15 height 12
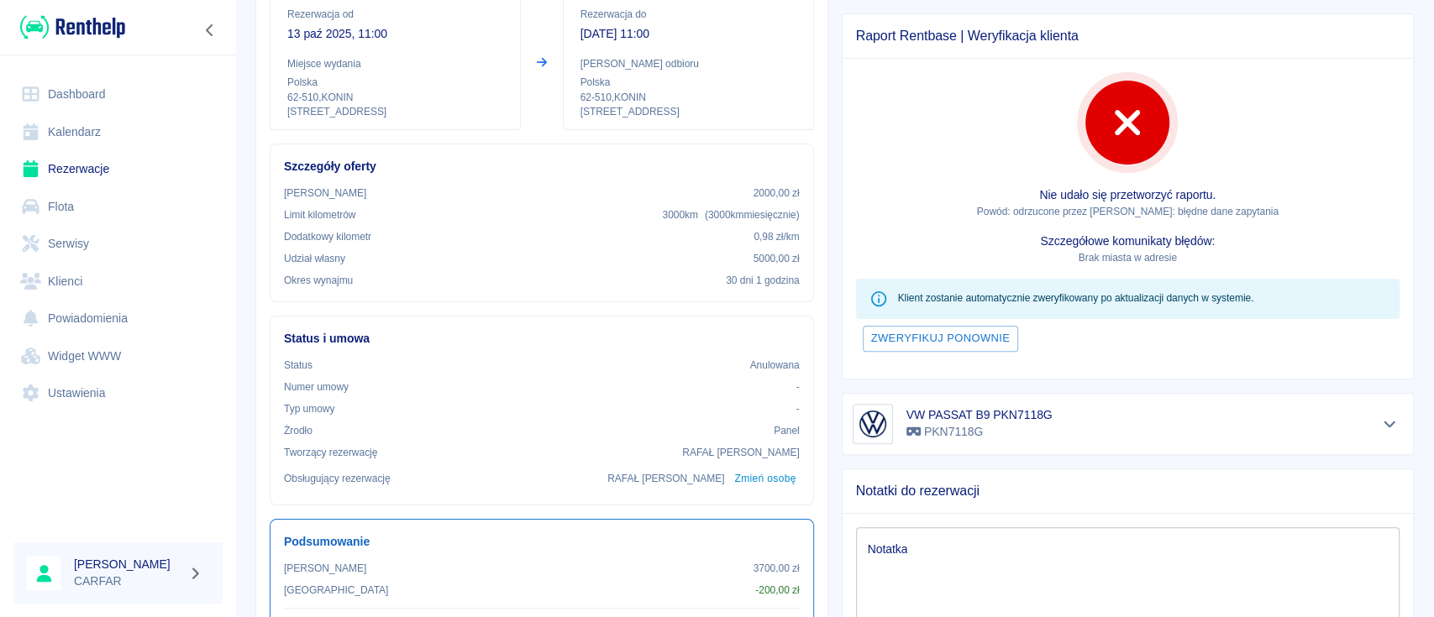
scroll to position [112, 0]
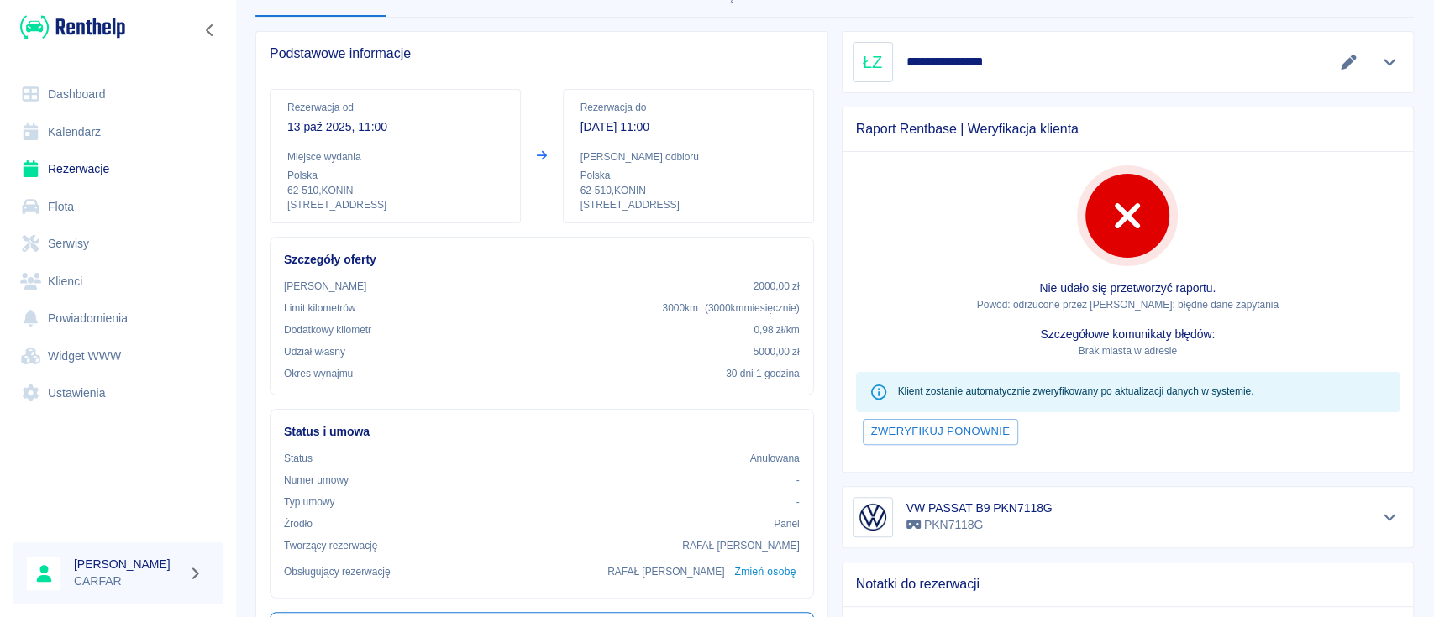
click at [1383, 60] on icon "Pokaż szczegóły" at bounding box center [1389, 63] width 12 height 7
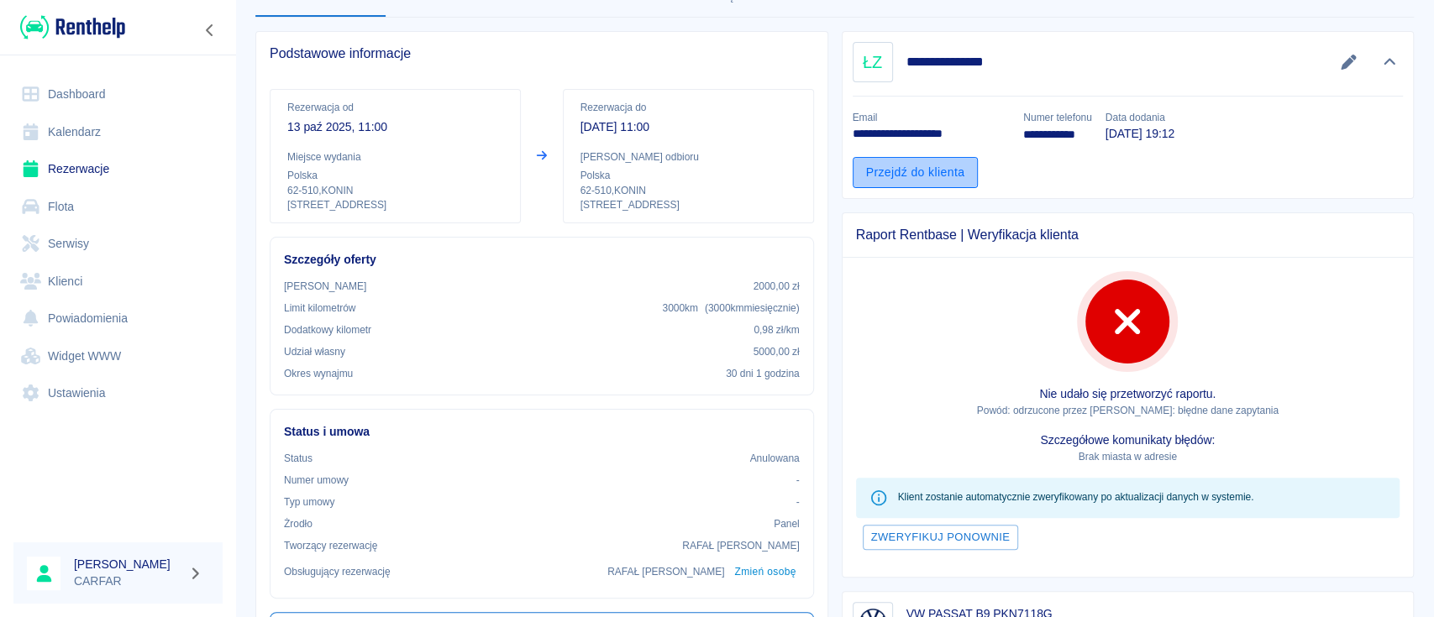
click at [918, 171] on link "Przejdź do klienta" at bounding box center [916, 172] width 126 height 31
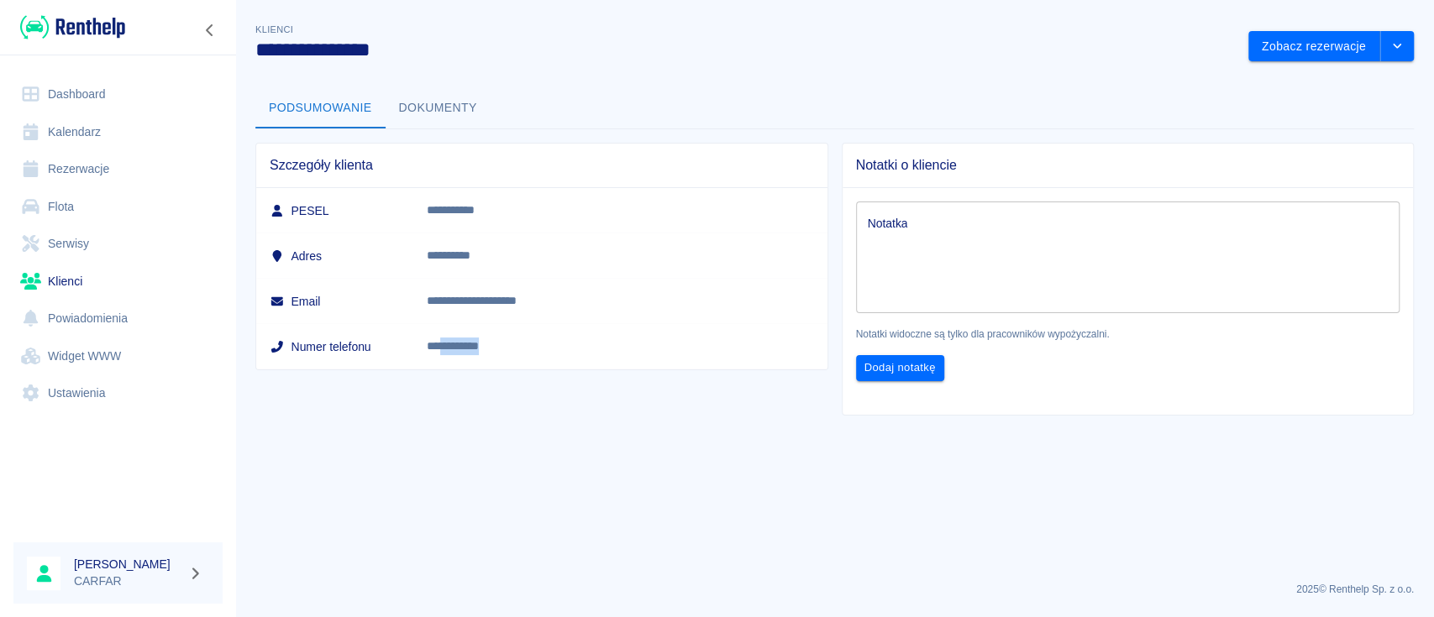
drag, startPoint x: 570, startPoint y: 341, endPoint x: 524, endPoint y: 344, distance: 46.3
click at [524, 344] on td "**********" at bounding box center [619, 346] width 413 height 45
copy link "*********"
drag, startPoint x: 659, startPoint y: 299, endPoint x: 501, endPoint y: 297, distance: 158.8
click at [501, 297] on td "**********" at bounding box center [619, 301] width 413 height 45
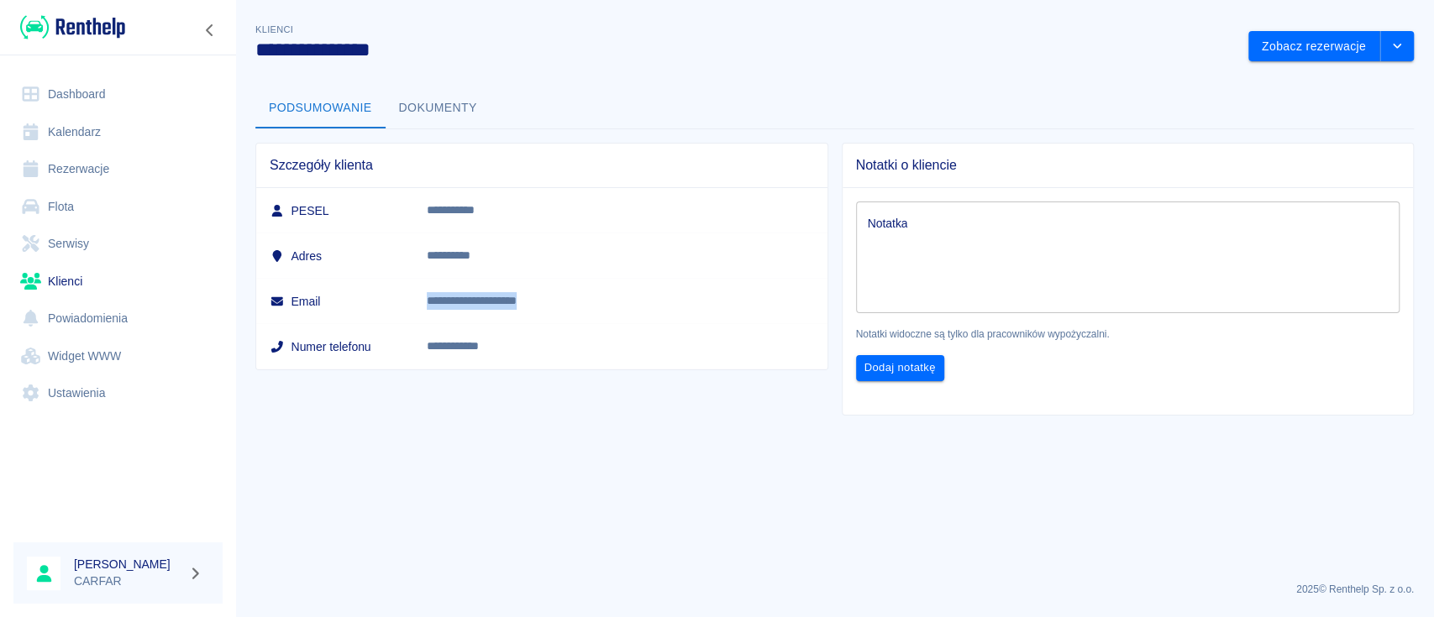
copy p "**********"
click at [457, 97] on button "Dokumenty" at bounding box center [438, 108] width 105 height 40
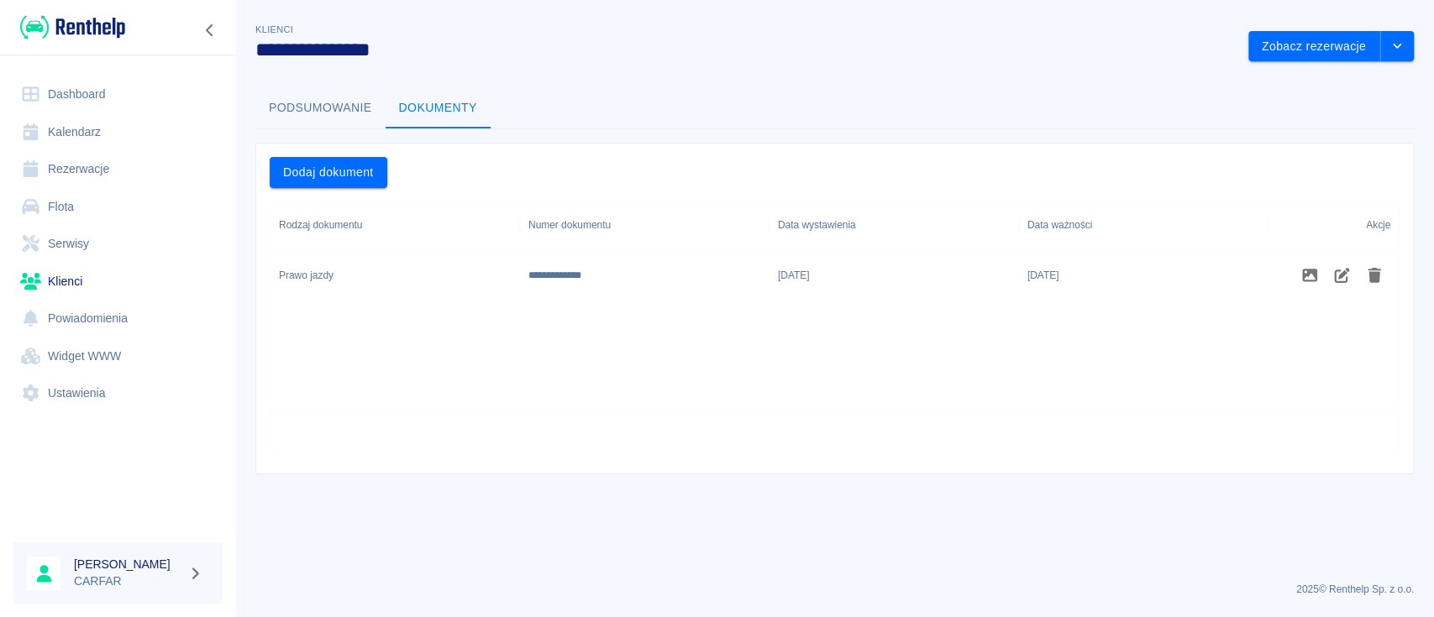
click at [322, 106] on button "Podsumowanie" at bounding box center [320, 108] width 130 height 40
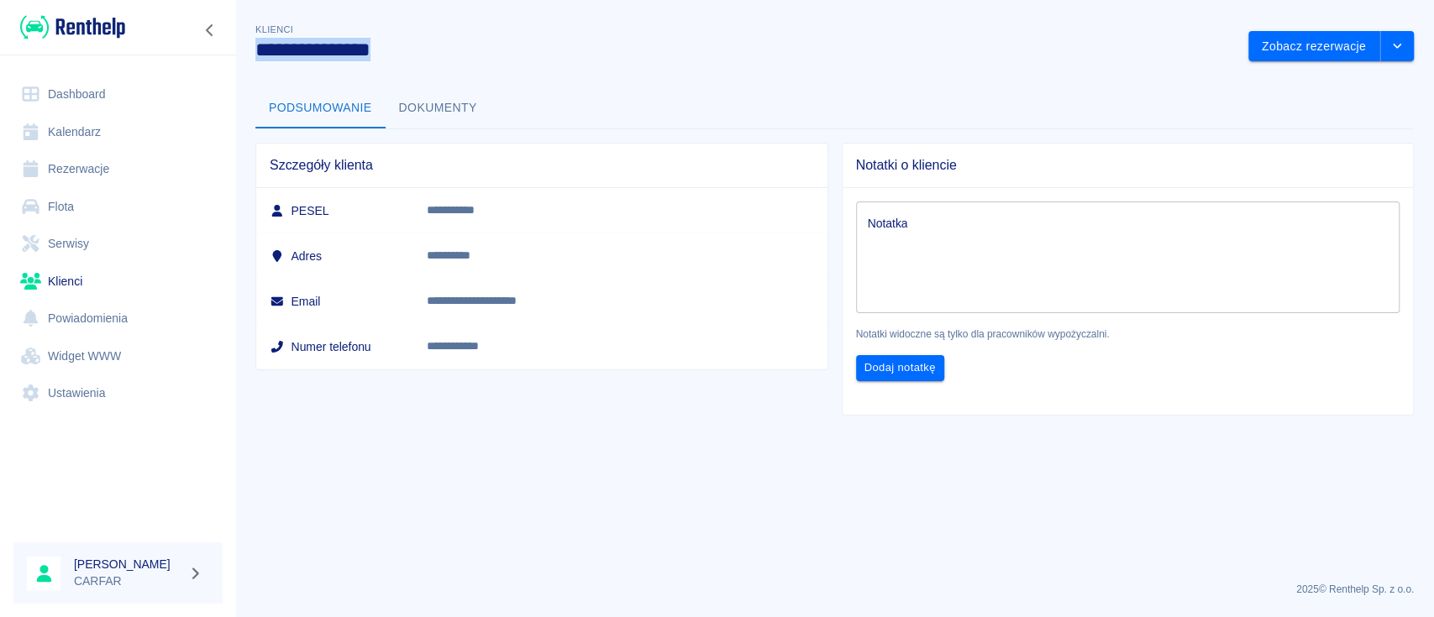
drag, startPoint x: 416, startPoint y: 52, endPoint x: 244, endPoint y: 50, distance: 172.2
click at [244, 50] on div "**********" at bounding box center [738, 34] width 993 height 55
copy h3 "**********"
click at [51, 279] on link "Klienci" at bounding box center [117, 282] width 209 height 38
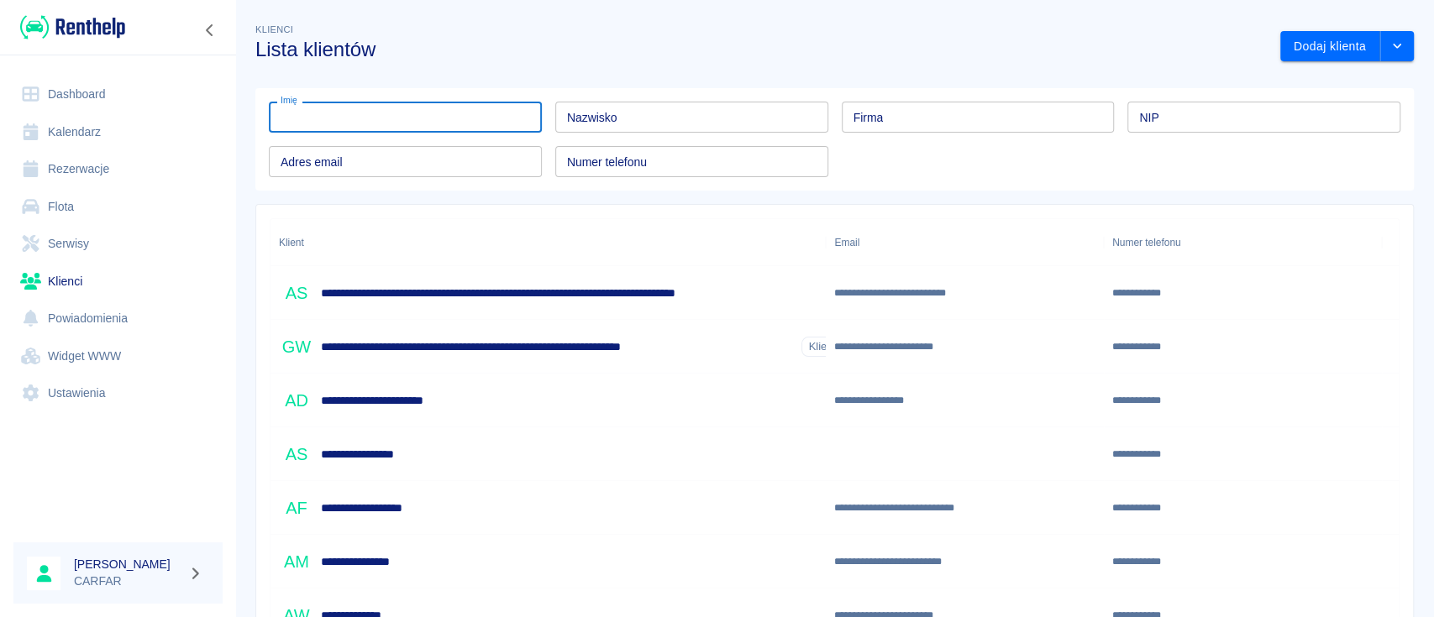
click at [338, 123] on input "Imię" at bounding box center [405, 117] width 273 height 31
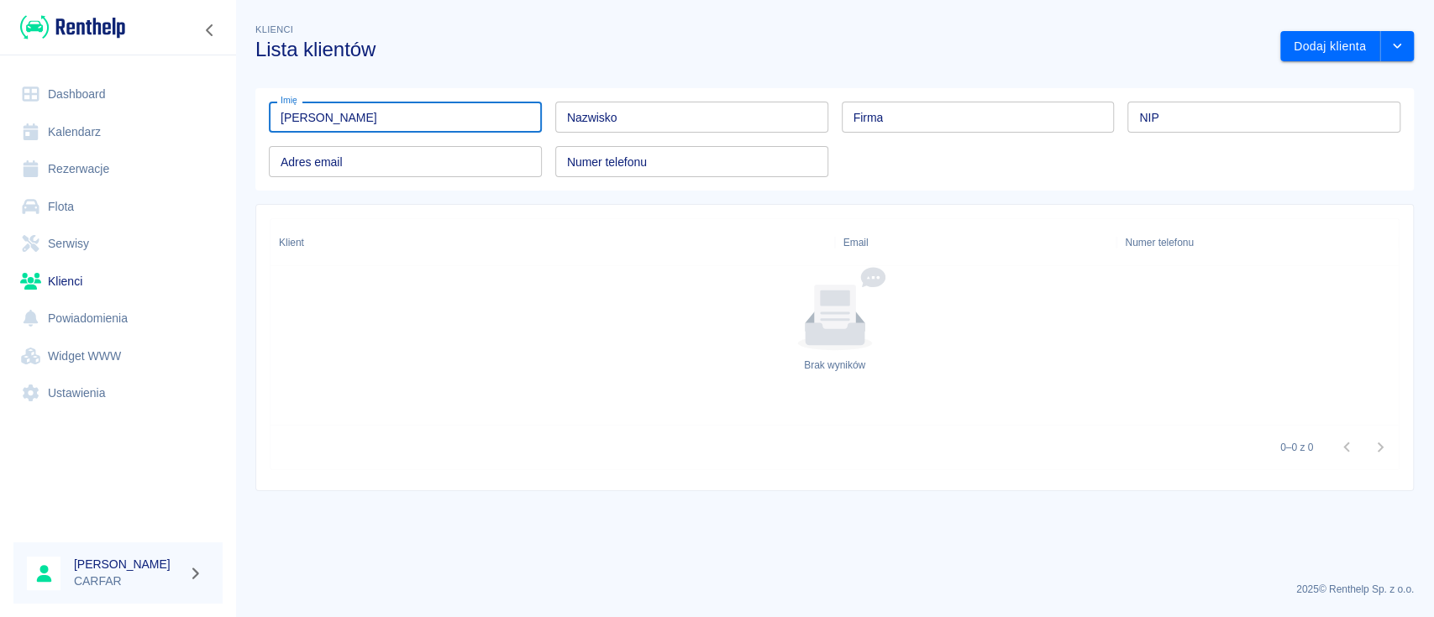
drag, startPoint x: 387, startPoint y: 116, endPoint x: 323, endPoint y: 116, distance: 64.7
click at [323, 116] on input "Łukasz Zygarski" at bounding box center [405, 117] width 273 height 31
type input "Łukasz"
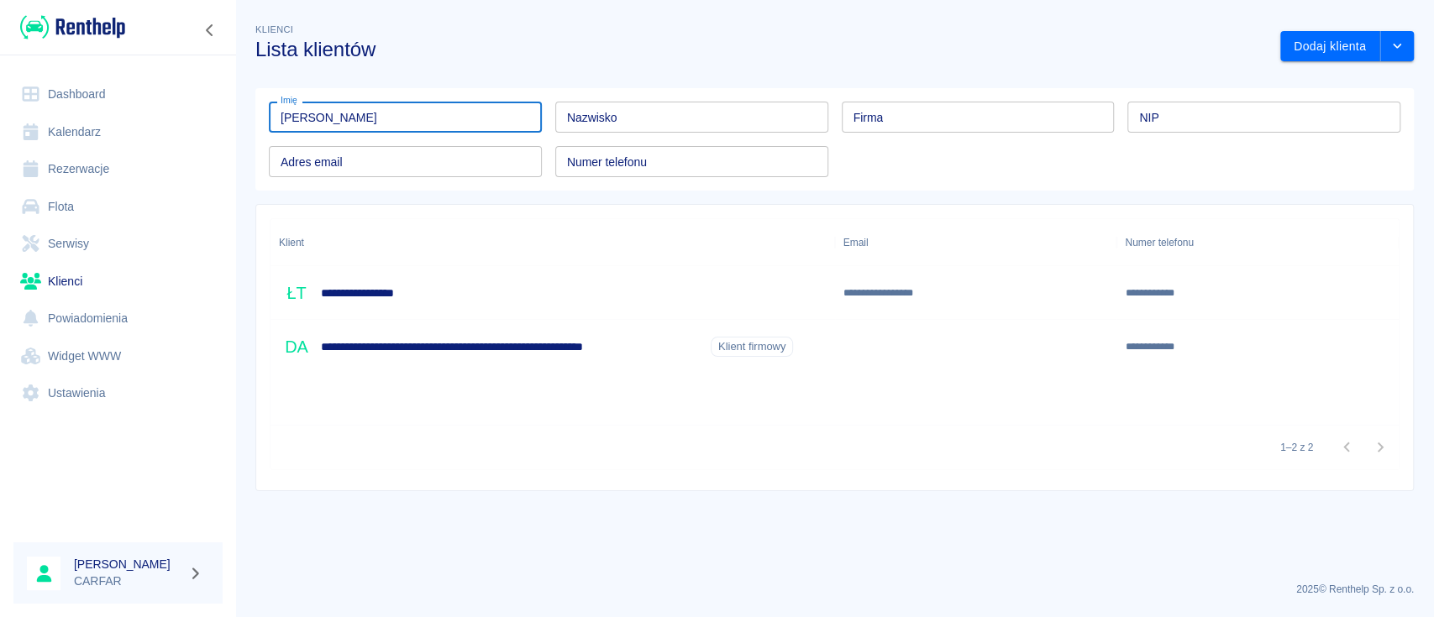
drag, startPoint x: 430, startPoint y: 108, endPoint x: 256, endPoint y: 97, distance: 174.2
click at [256, 97] on div "Imię Łukasz Imię" at bounding box center [398, 110] width 286 height 45
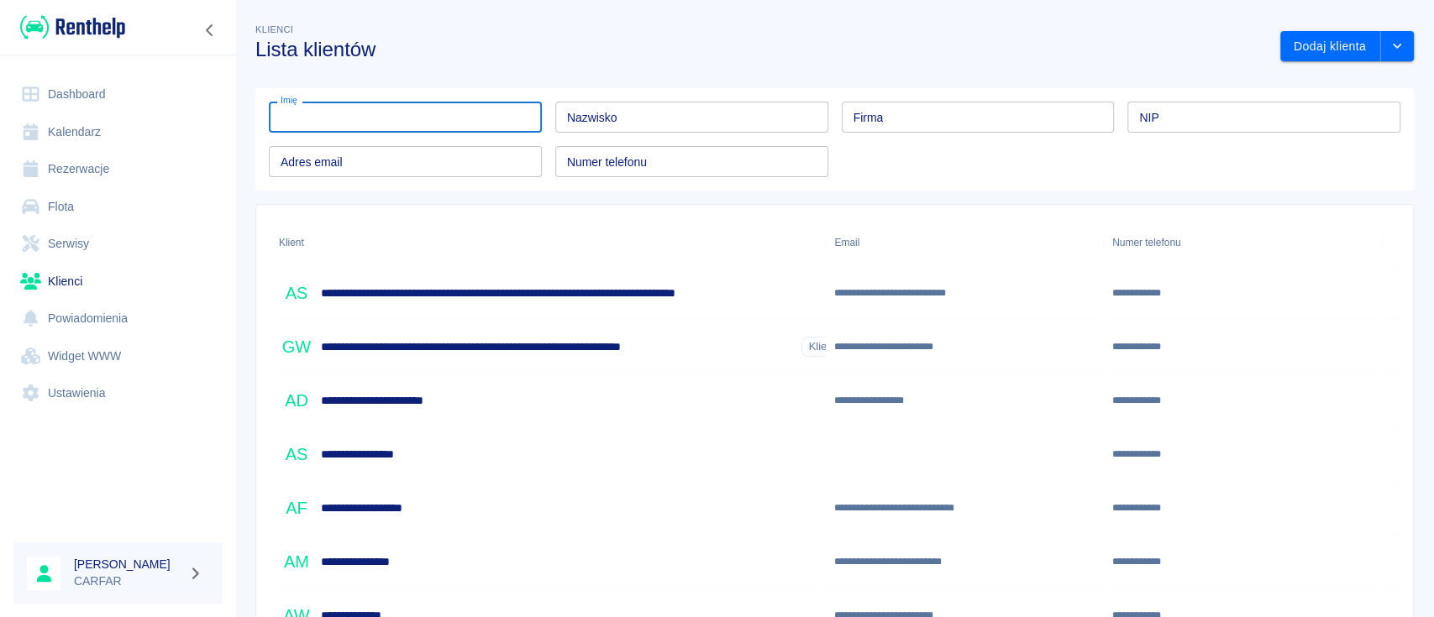
click at [638, 115] on input "Nazwisko" at bounding box center [691, 117] width 273 height 31
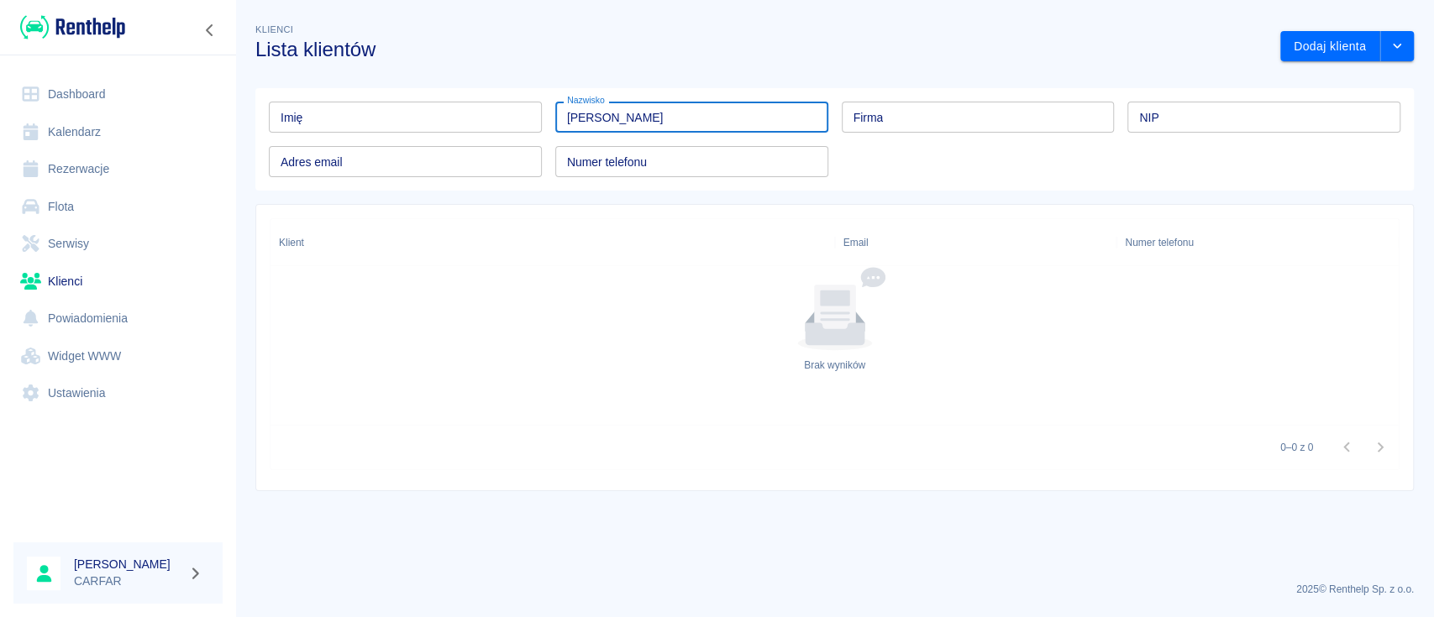
drag, startPoint x: 606, startPoint y: 118, endPoint x: 429, endPoint y: 109, distance: 177.4
click at [429, 109] on div "Imię Imię Nazwisko Łukasz Zygarski Nazwisko Firma Firma NIP NIP Adres email Adr…" at bounding box center [827, 132] width 1145 height 89
type input "Zygarski"
click at [381, 290] on h6 "**********" at bounding box center [363, 293] width 84 height 17
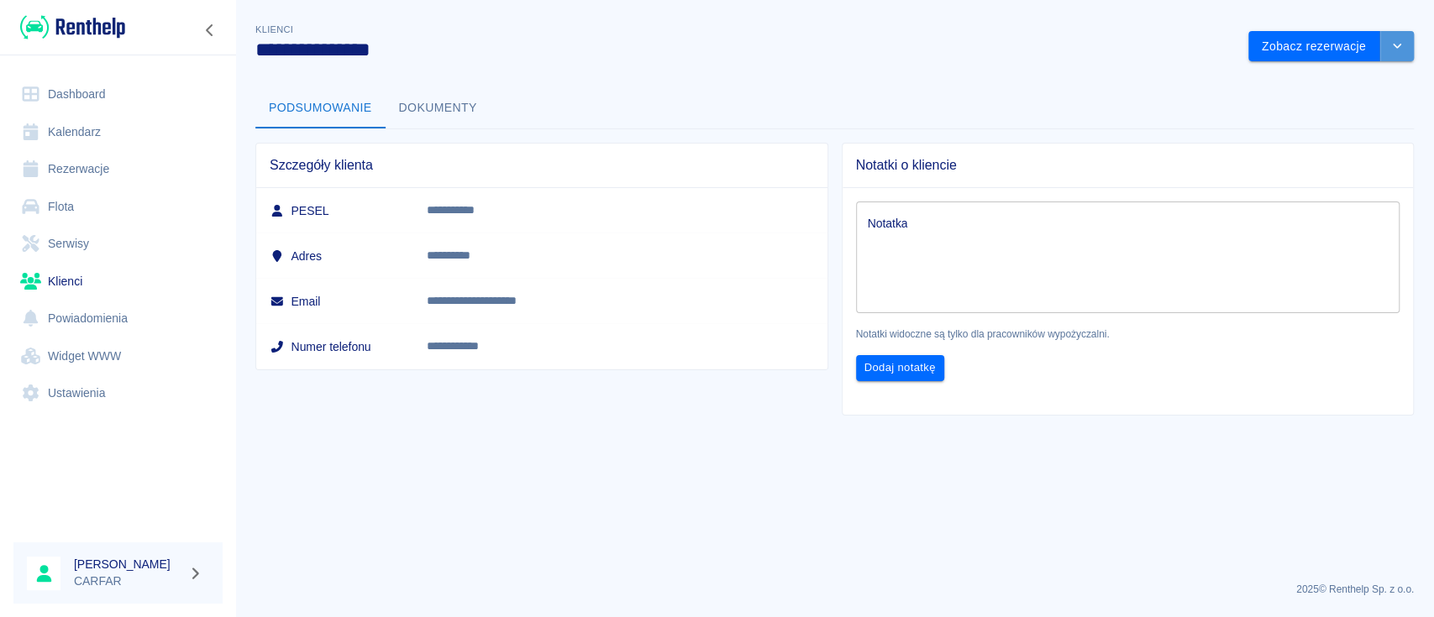
click at [1390, 49] on icon "drop-down" at bounding box center [1396, 45] width 13 height 11
click at [1331, 80] on li "Edytuj klienta" at bounding box center [1330, 82] width 151 height 28
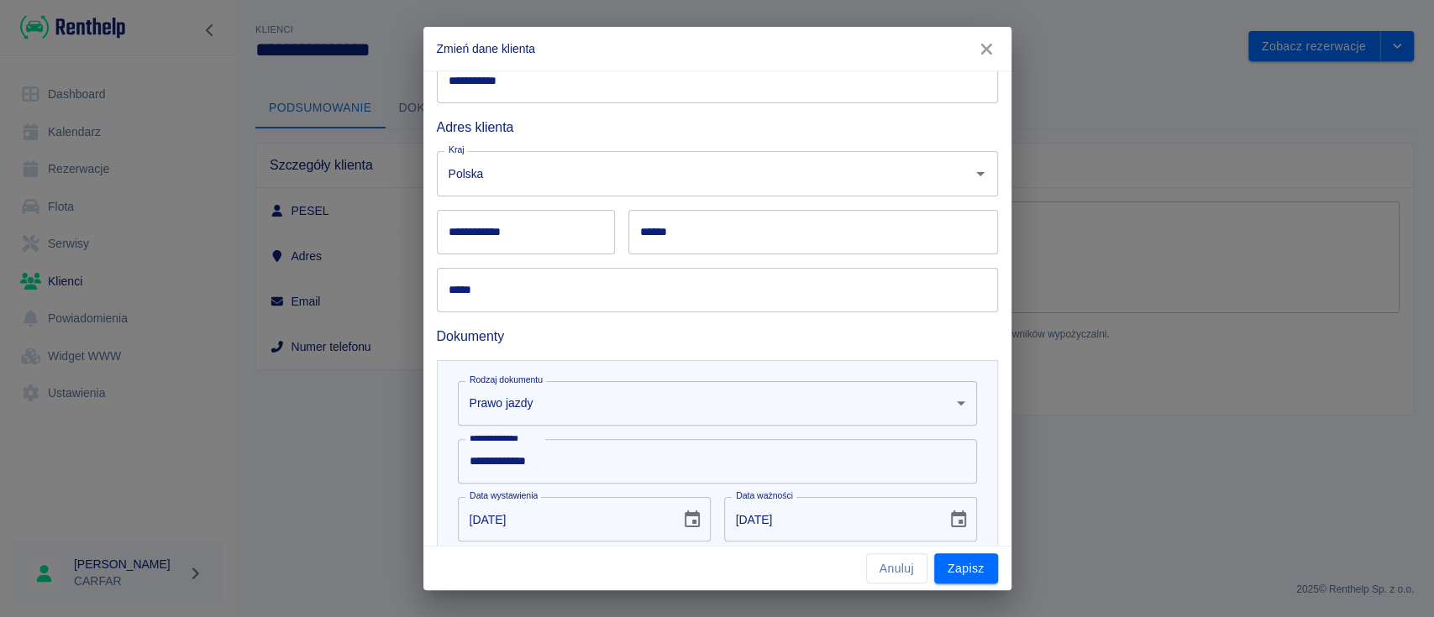
scroll to position [383, 0]
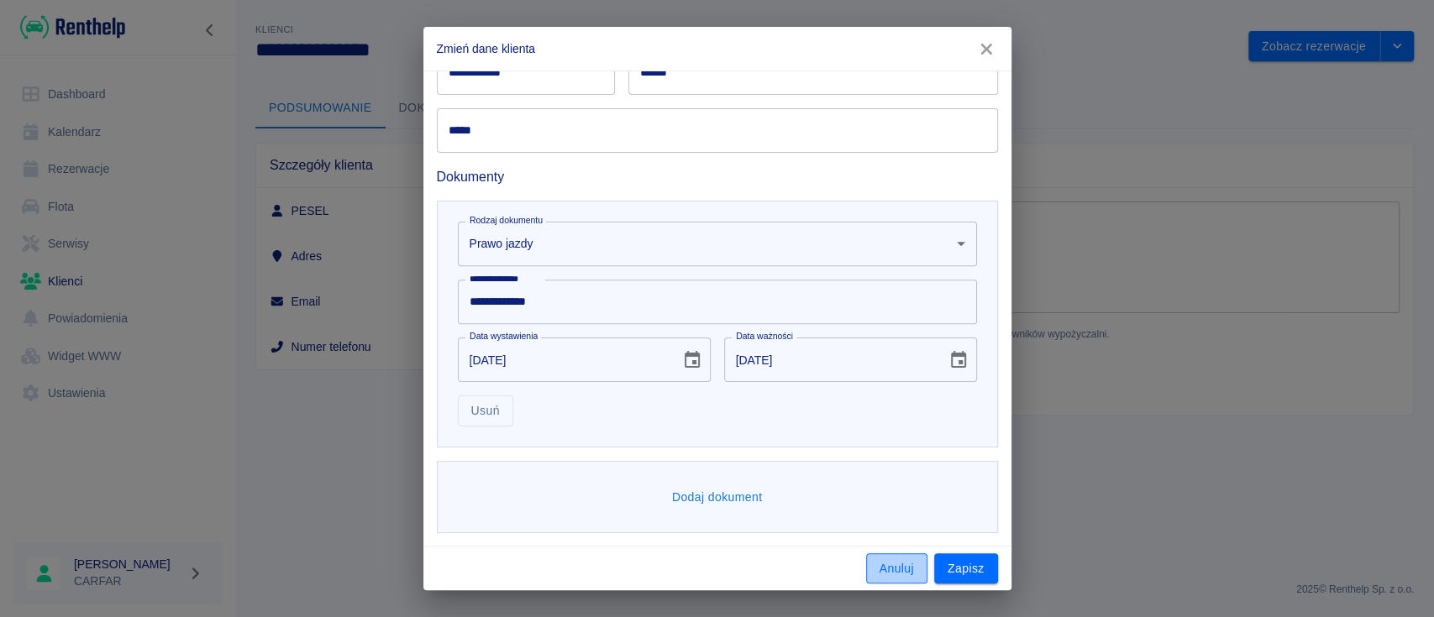
click at [904, 558] on button "Anuluj" at bounding box center [896, 569] width 61 height 31
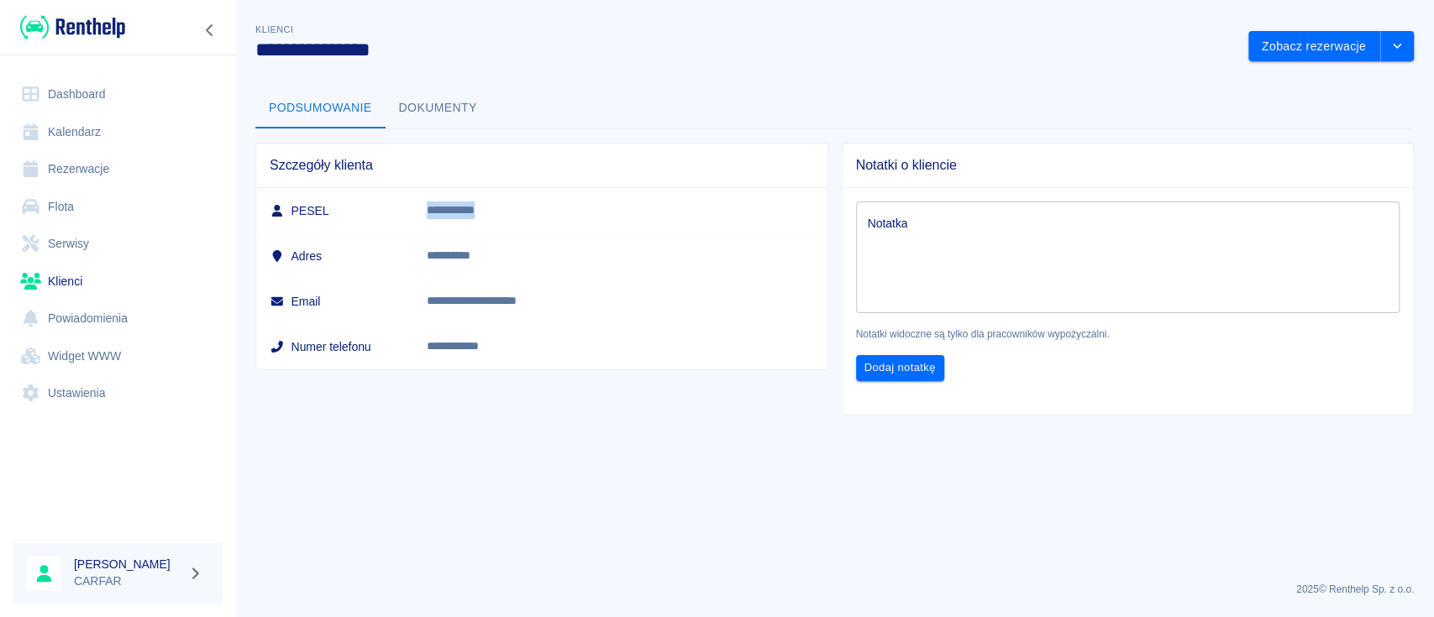
drag, startPoint x: 578, startPoint y: 214, endPoint x: 492, endPoint y: 207, distance: 85.9
click at [492, 207] on td "**********" at bounding box center [619, 210] width 413 height 45
copy p "**********"
drag, startPoint x: 591, startPoint y: 349, endPoint x: 525, endPoint y: 349, distance: 66.4
click at [525, 349] on td "**********" at bounding box center [619, 346] width 413 height 45
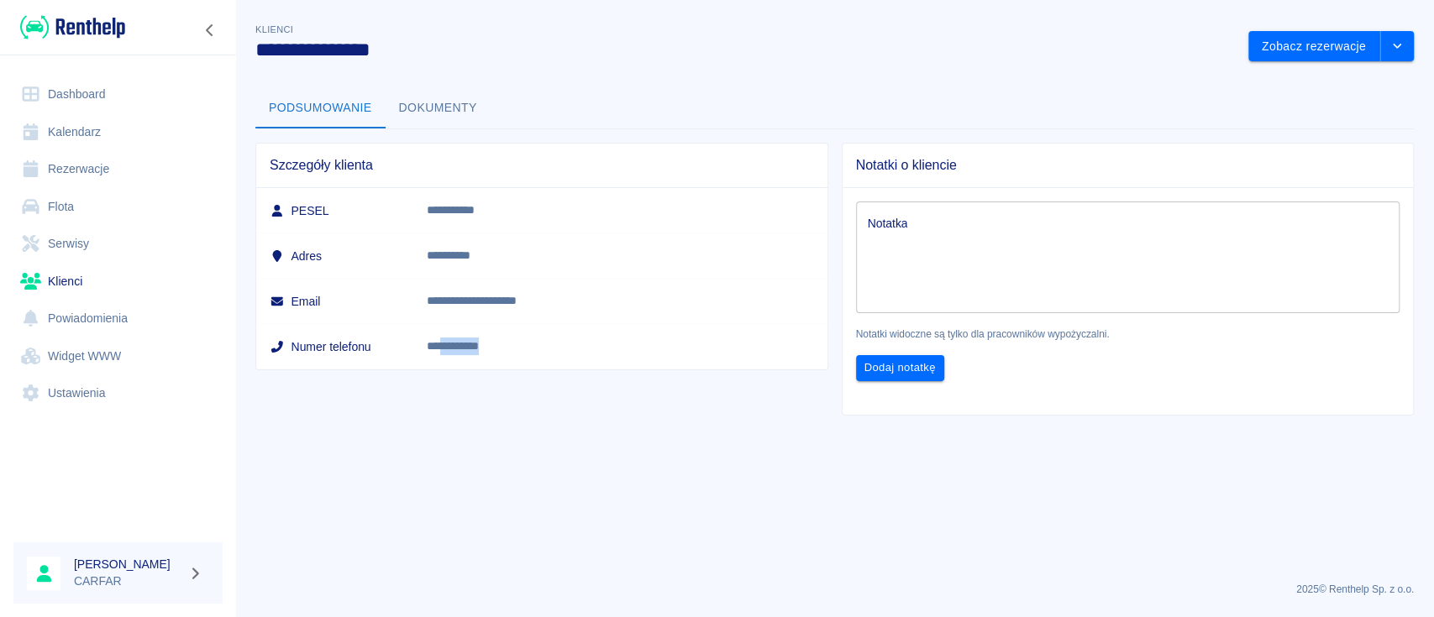
copy link "*********"
click at [77, 29] on img at bounding box center [72, 27] width 105 height 28
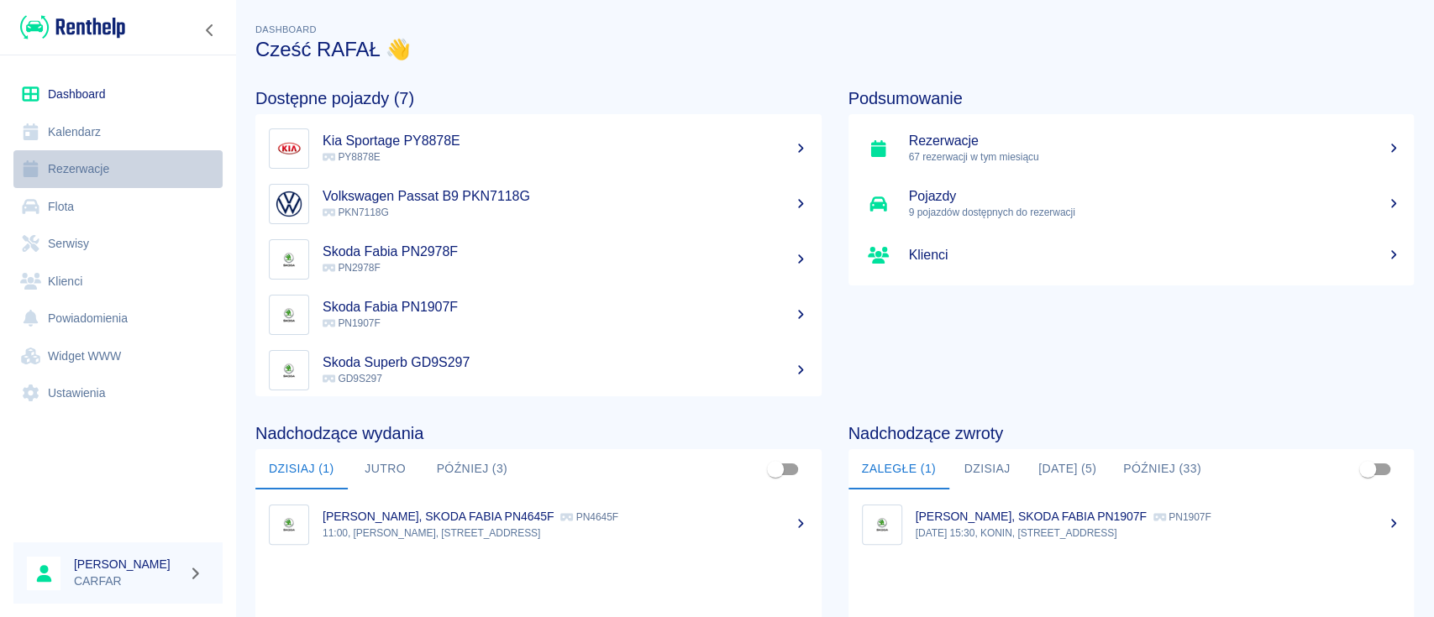
drag, startPoint x: 84, startPoint y: 168, endPoint x: 101, endPoint y: 171, distance: 17.1
click at [86, 168] on link "Rezerwacje" at bounding box center [117, 169] width 209 height 38
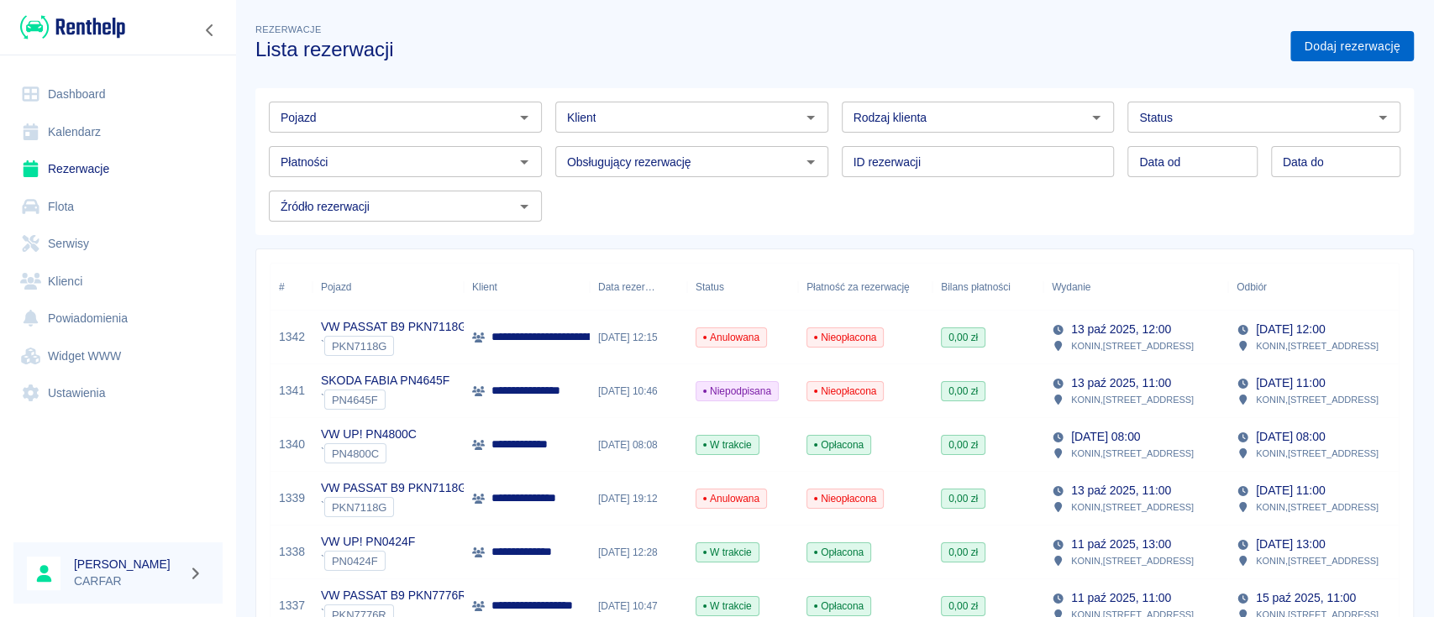
click at [1365, 50] on link "Dodaj rezerwację" at bounding box center [1351, 46] width 123 height 31
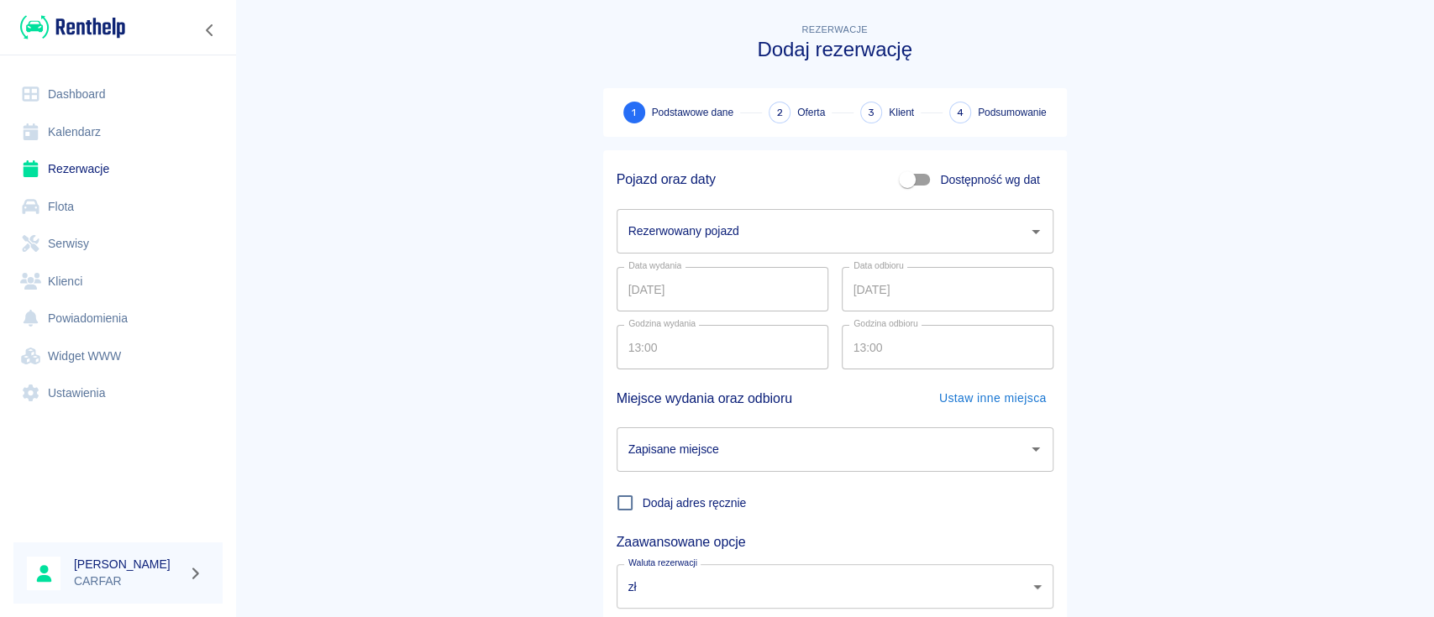
click at [942, 167] on label "Dostępność wg dat" at bounding box center [965, 180] width 148 height 32
click at [942, 167] on input "Dostępność wg dat" at bounding box center [907, 180] width 96 height 32
checkbox input "true"
click at [948, 245] on input "14.10.2025" at bounding box center [948, 231] width 212 height 45
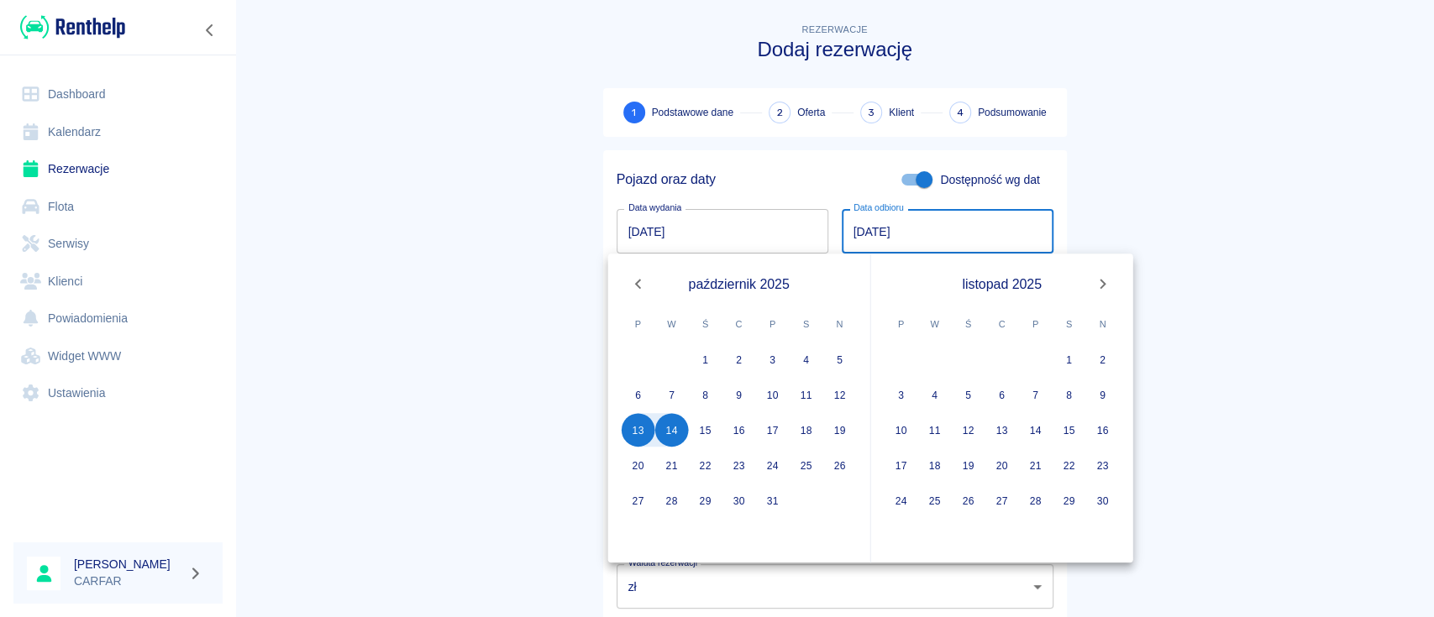
click at [1102, 283] on icon "Next month" at bounding box center [1103, 284] width 20 height 20
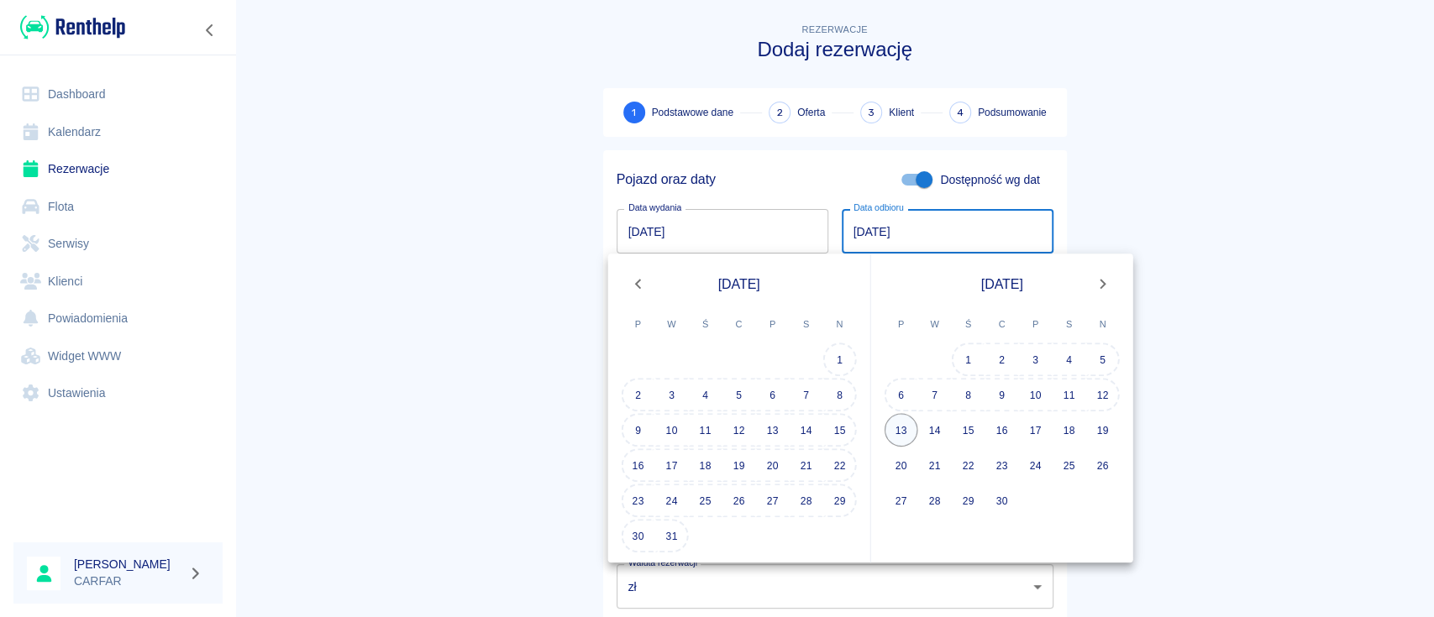
click at [910, 414] on button "13" at bounding box center [902, 430] width 34 height 34
type input "13.04.2026"
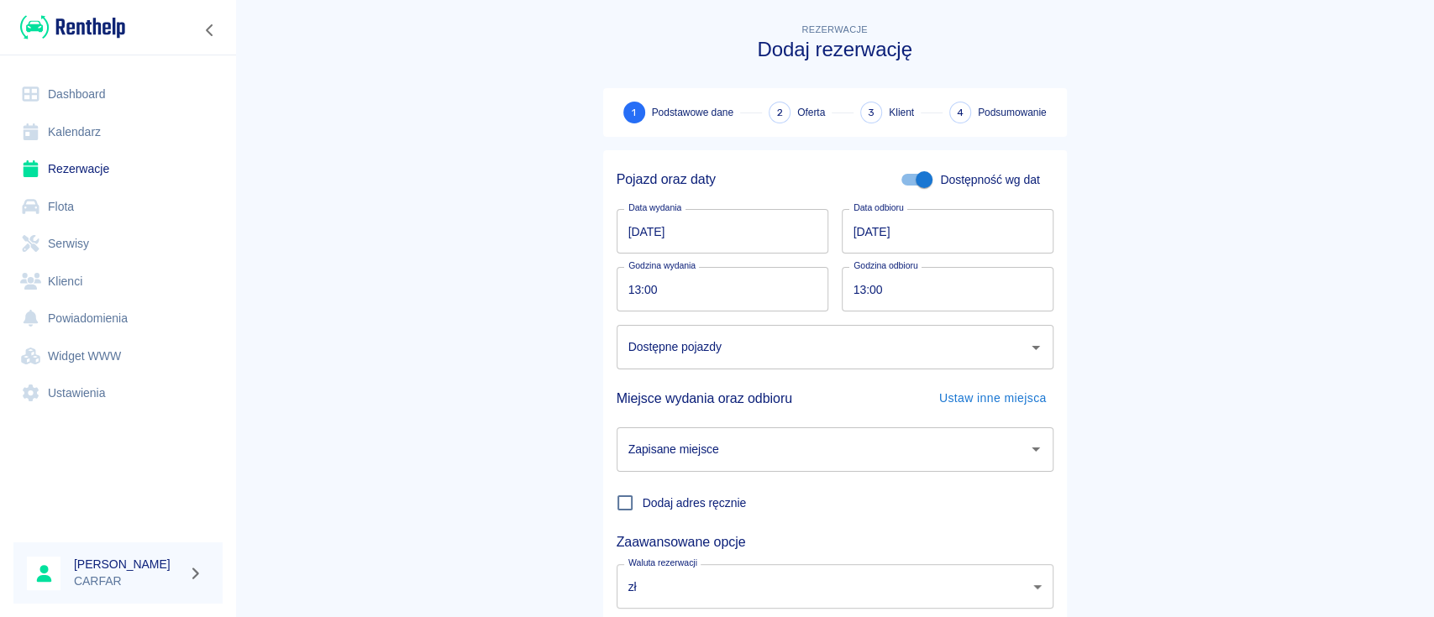
click at [708, 293] on input "13:00" at bounding box center [717, 289] width 200 height 45
type input "12:30"
click at [959, 286] on input "13:00" at bounding box center [942, 289] width 200 height 45
type input "12:30"
click at [915, 354] on input "Dostępne pojazdy" at bounding box center [822, 347] width 396 height 29
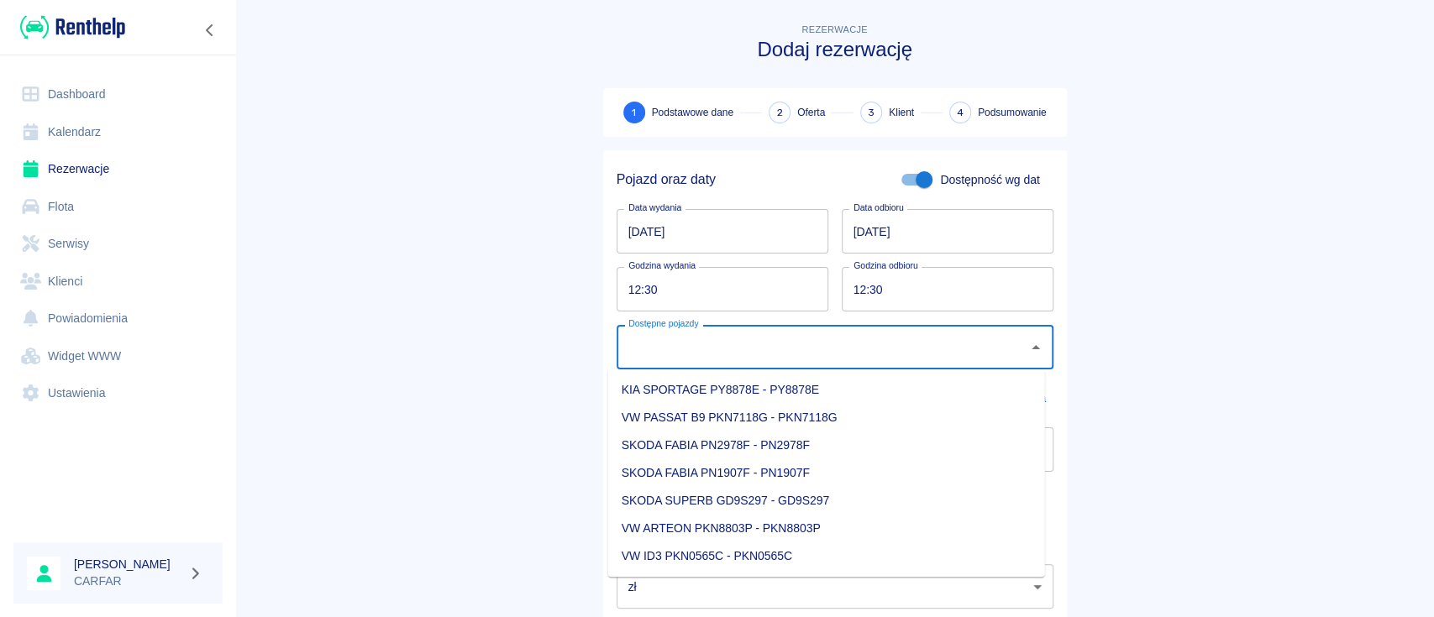
click at [843, 411] on li "VW PASSAT B9 PKN7118G - PKN7118G" at bounding box center [826, 418] width 437 height 28
type input "VW PASSAT B9 PKN7118G - PKN7118G"
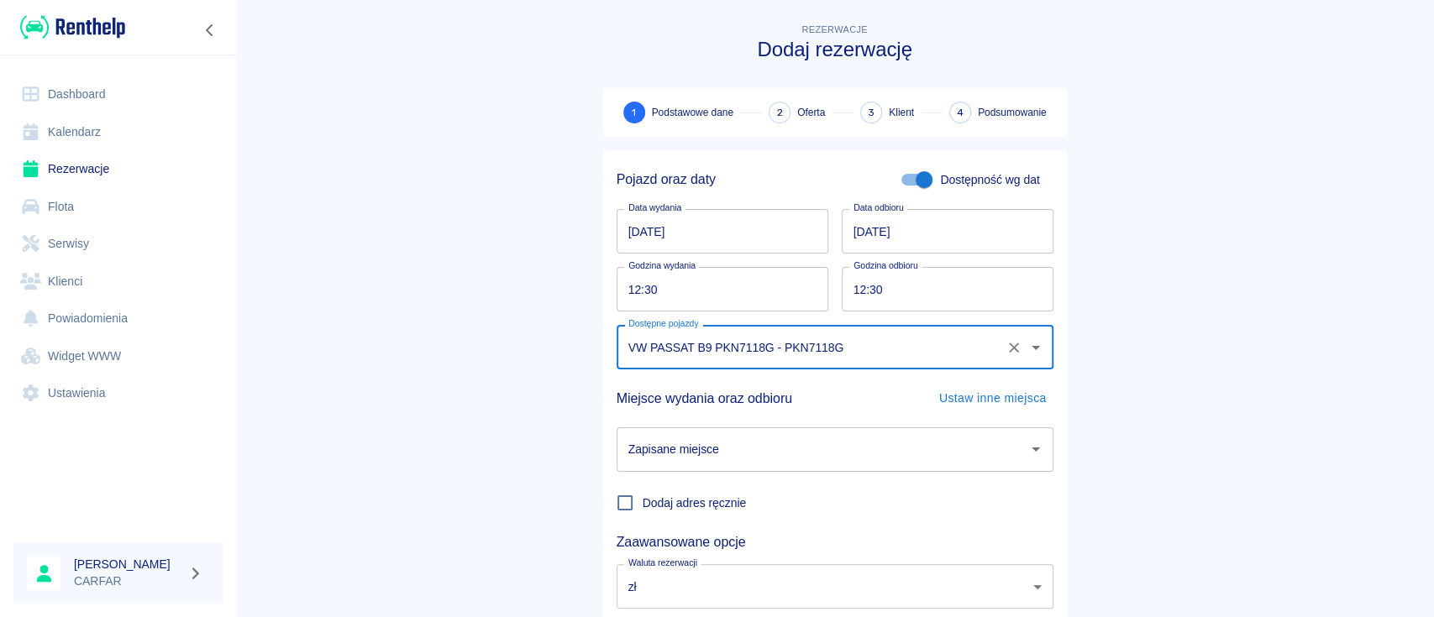
click at [795, 449] on input "Zapisane miejsce" at bounding box center [822, 449] width 396 height 29
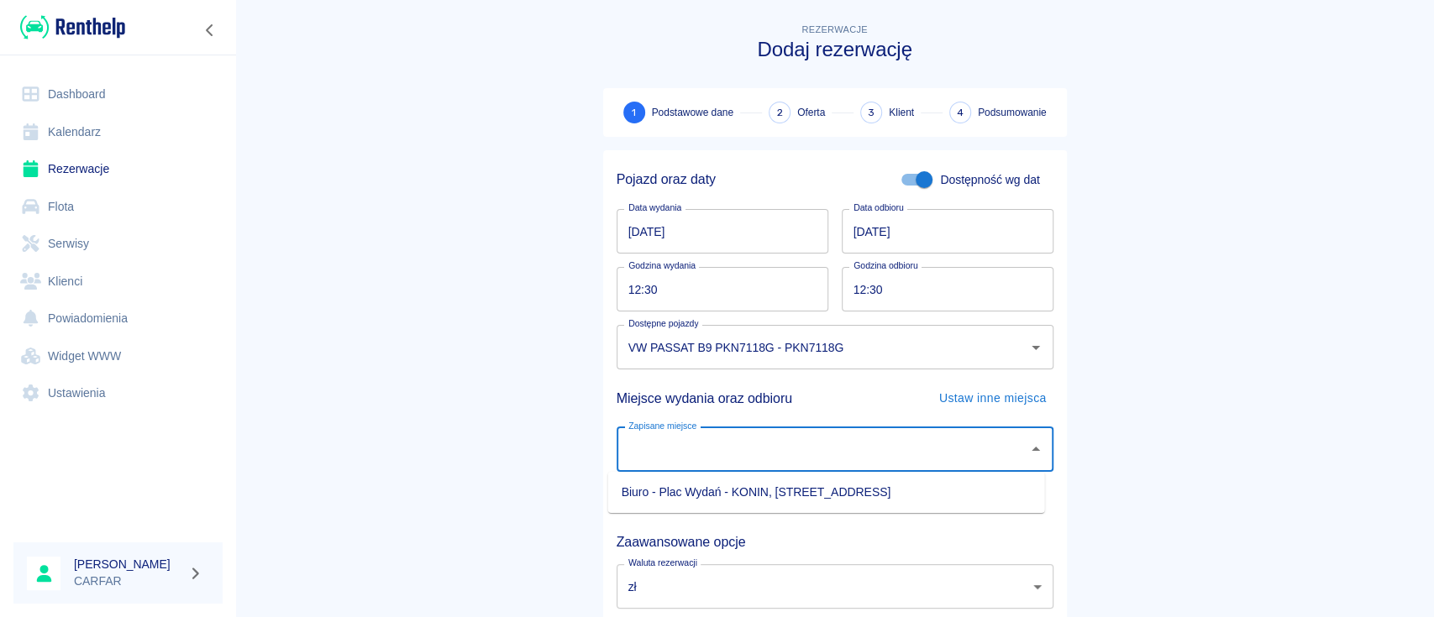
click at [806, 501] on li "Biuro - Plac Wydań - KONIN, Kolejowa 1C" at bounding box center [826, 493] width 437 height 28
type input "Biuro - Plac Wydań - KONIN, Kolejowa 1C"
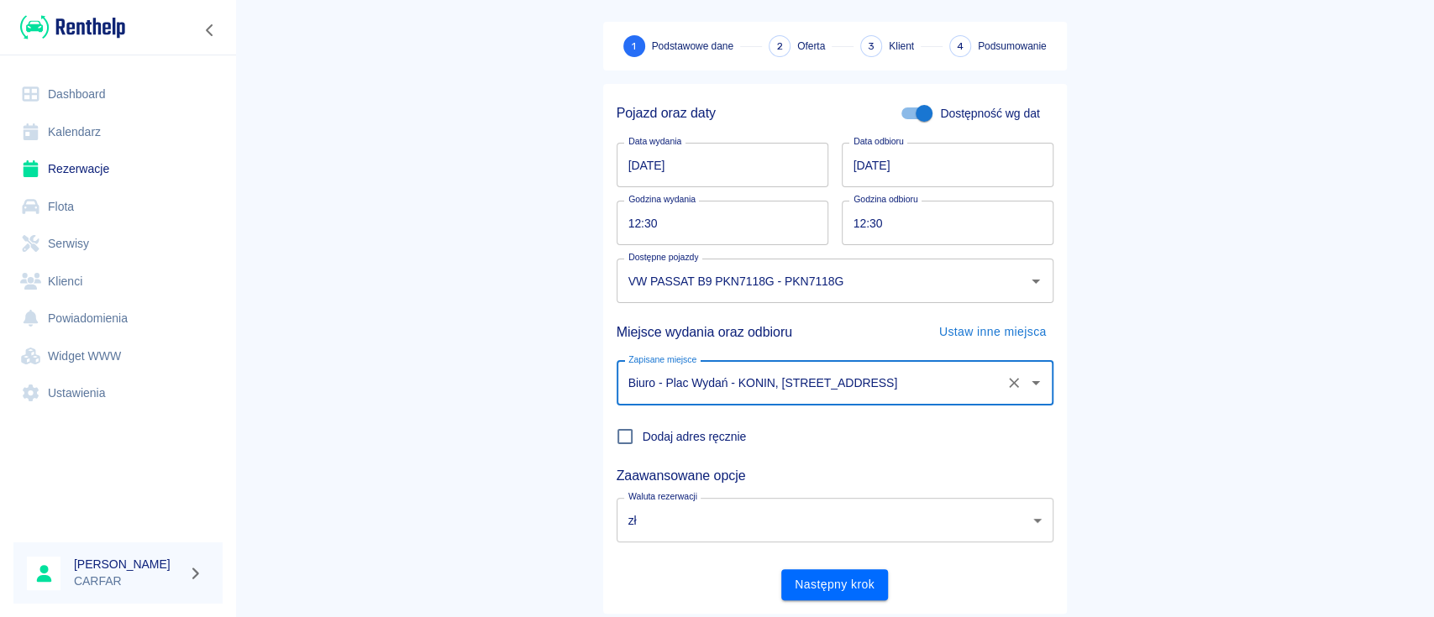
scroll to position [111, 0]
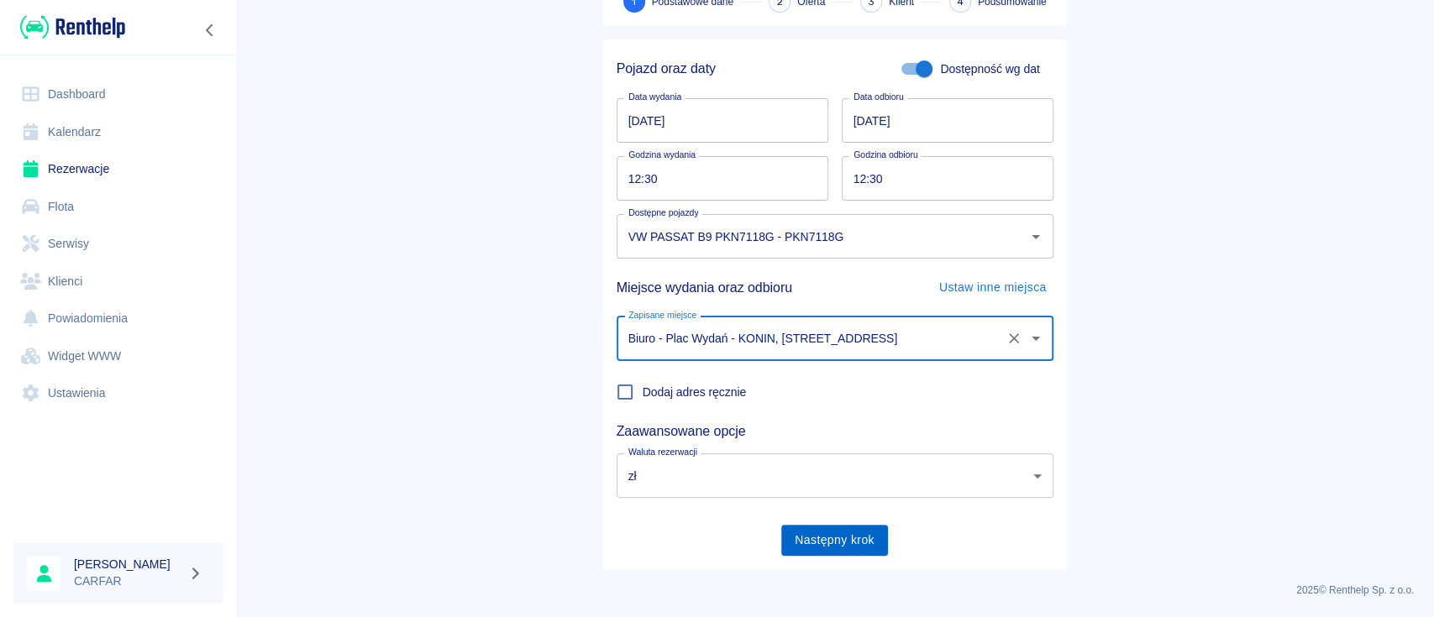
click at [845, 554] on button "Następny krok" at bounding box center [834, 540] width 107 height 31
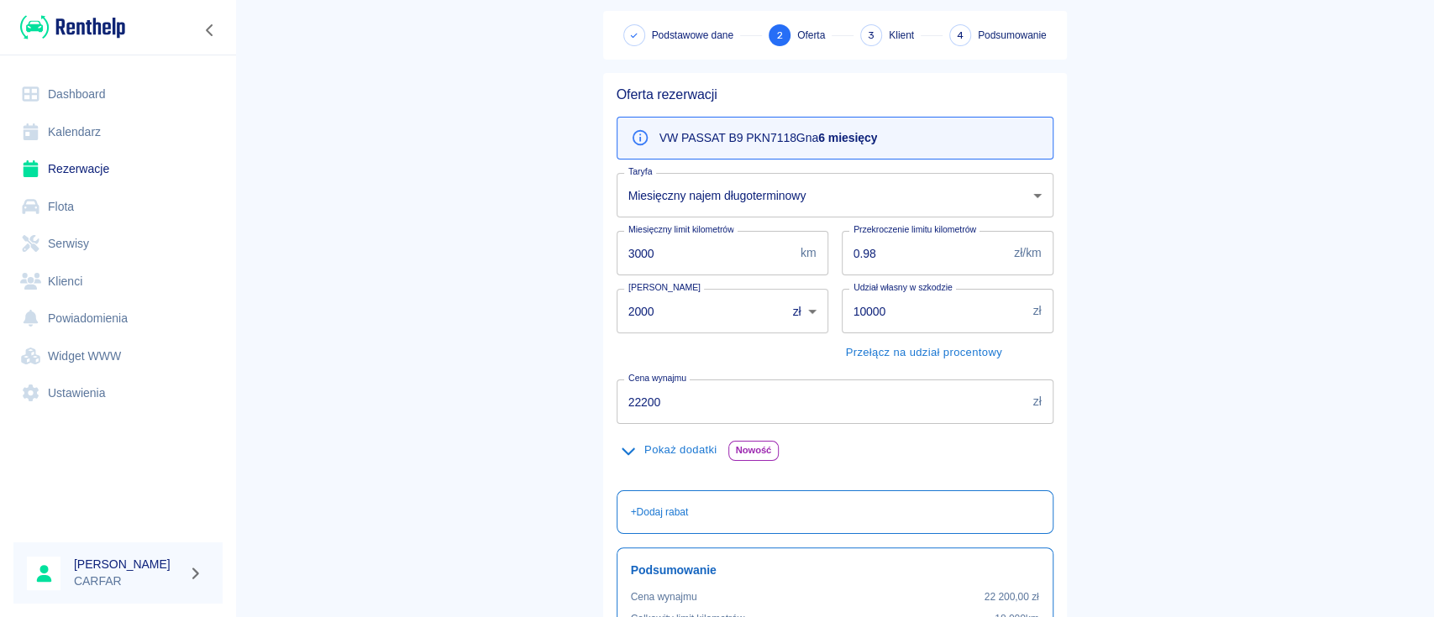
scroll to position [112, 0]
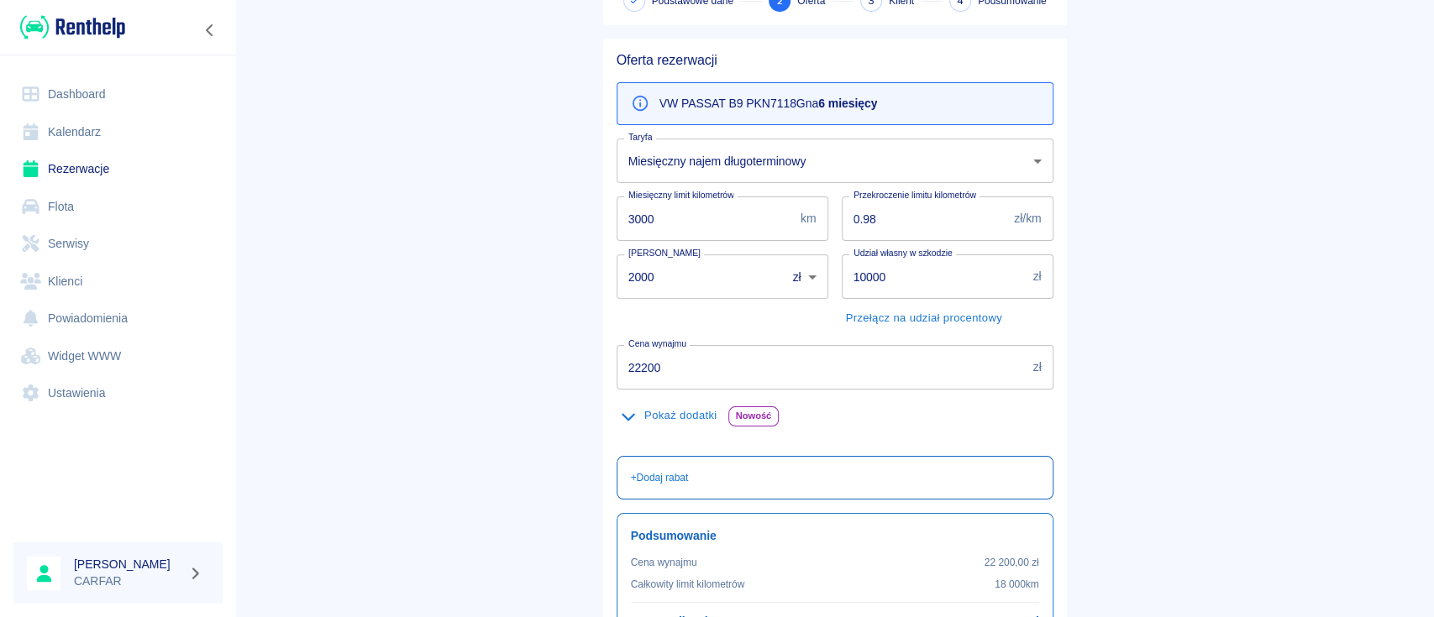
click at [670, 471] on p "+ Dodaj rabat" at bounding box center [660, 477] width 58 height 15
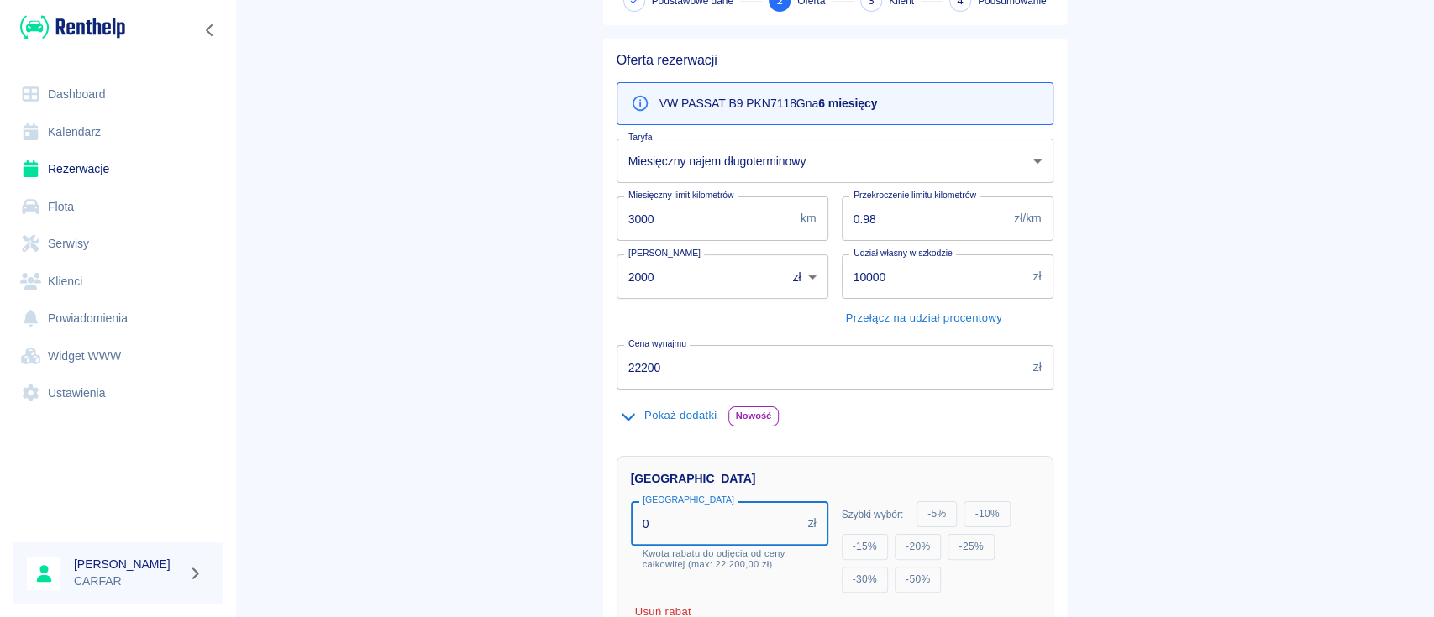
drag, startPoint x: 654, startPoint y: 528, endPoint x: 593, endPoint y: 521, distance: 61.7
click at [603, 521] on div "Rabat Rabat 0 zł Rabat Kwota rabatu do odjęcia od ceny całkowitej (max: 22 200,…" at bounding box center [828, 541] width 450 height 197
type input "1200"
click at [1191, 468] on main "Rezerwacje Dodaj rezerwację Podstawowe dane 2 Oferta 3 Klient 4 Podsumowanie Of…" at bounding box center [834, 405] width 1199 height 995
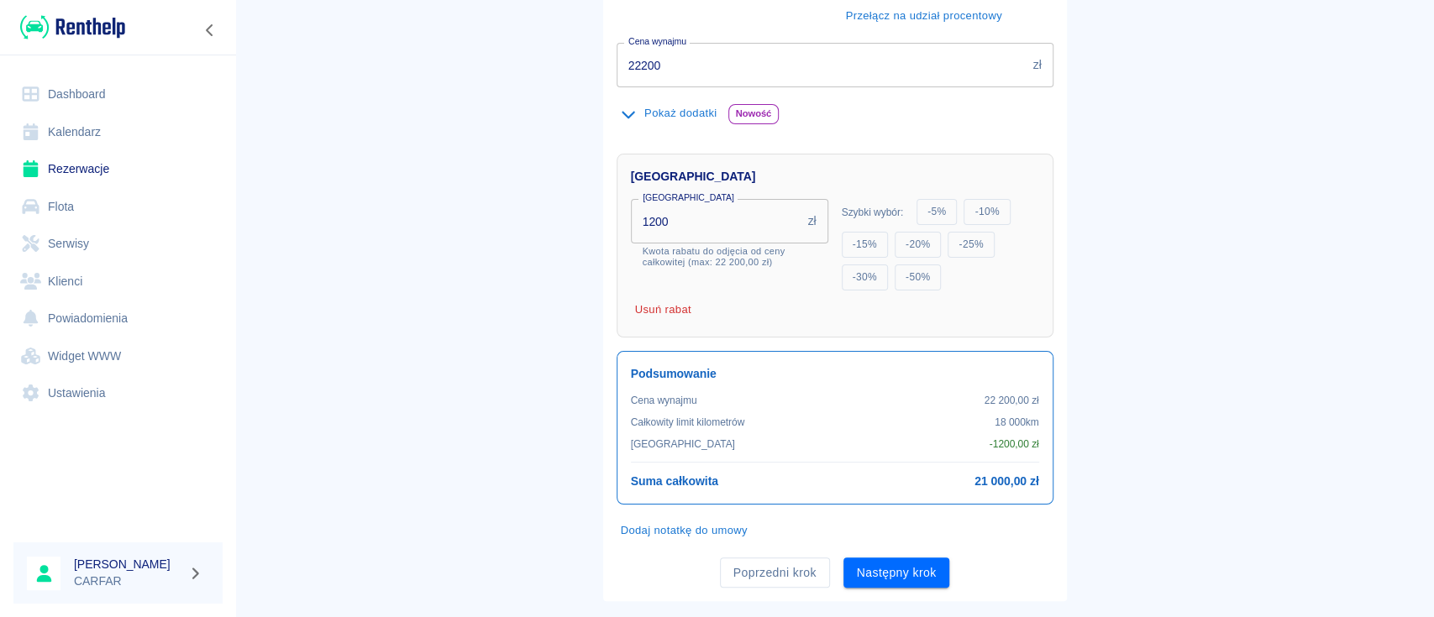
scroll to position [445, 0]
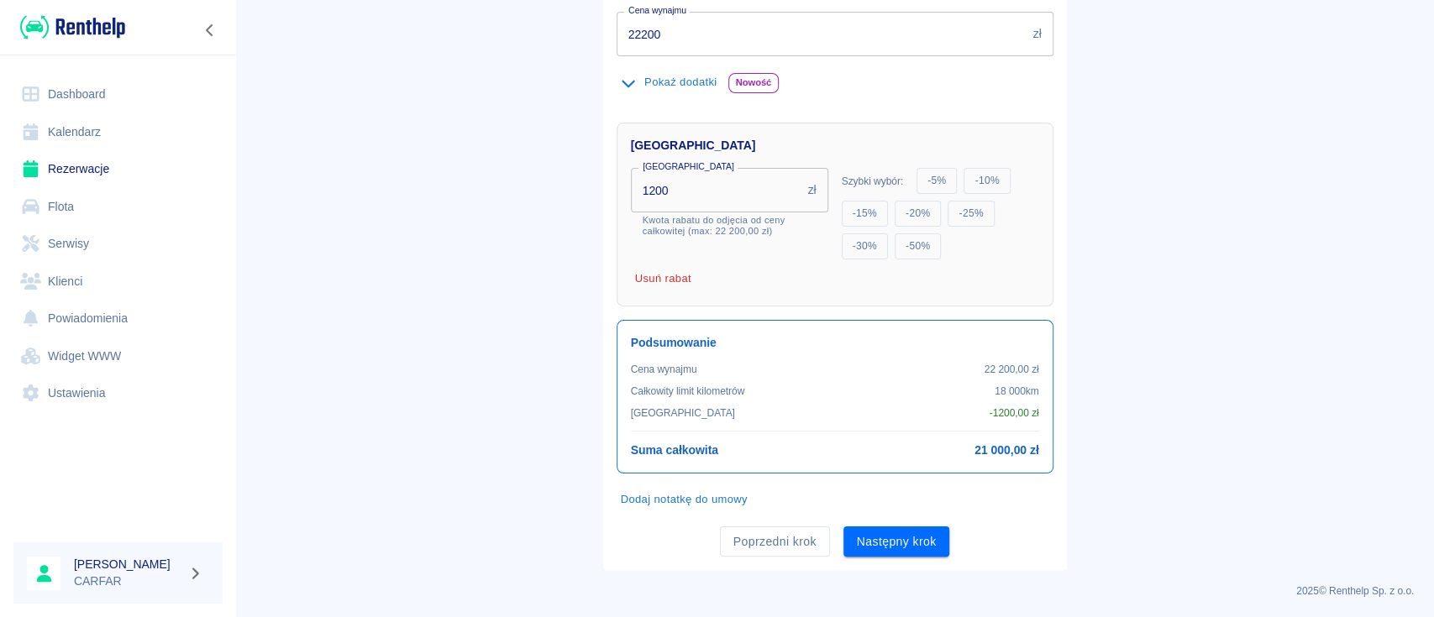
click at [720, 496] on button "Dodaj notatkę do umowy" at bounding box center [684, 500] width 135 height 26
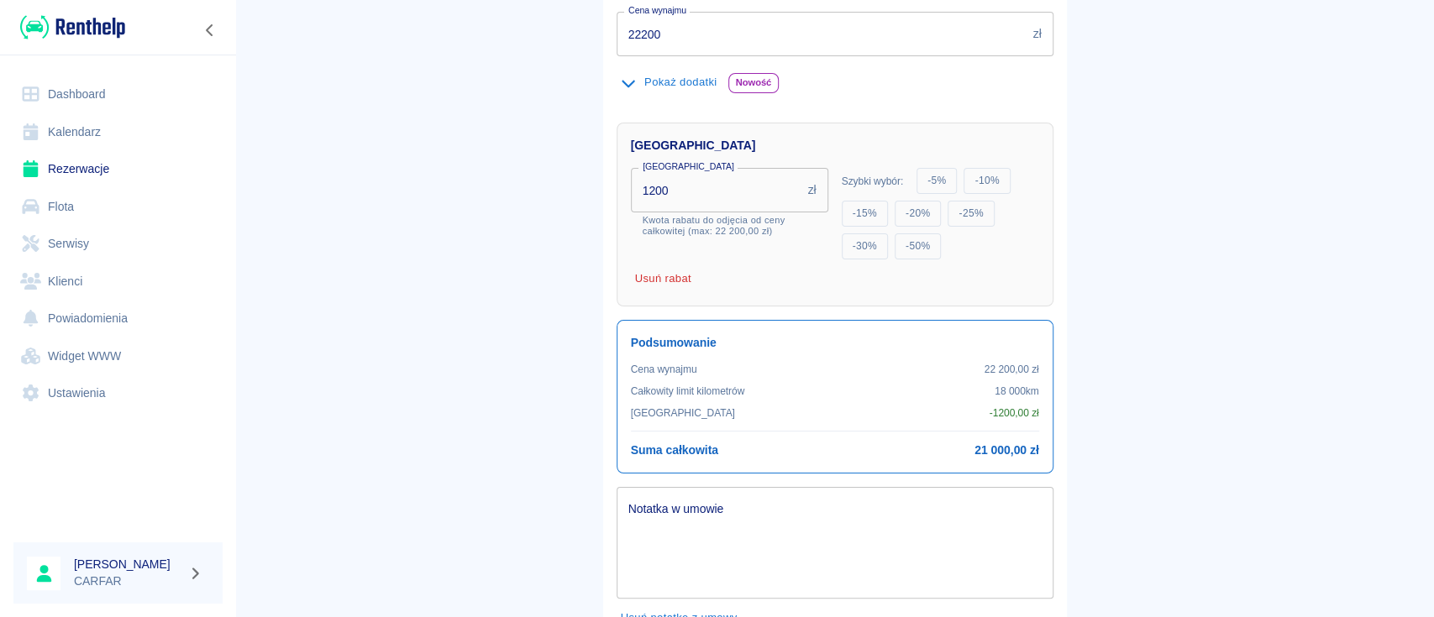
click at [719, 512] on textarea "Notatka w umowie" at bounding box center [834, 543] width 413 height 84
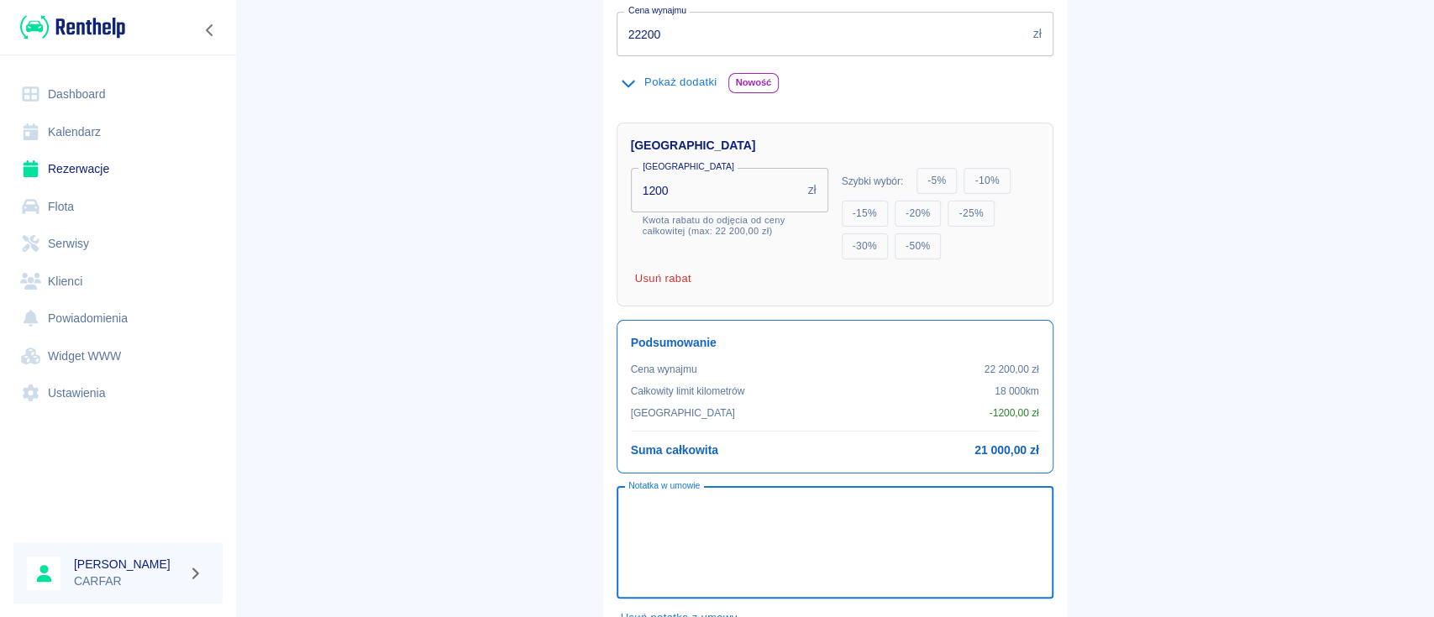
paste textarea "MIESIĘCZNA PŁATNOŚĆ ZA NAJEM POJAZDU DO 13 DNIA KAŻDEGO MIESIĄCA. STAWKA MIESIĘ…"
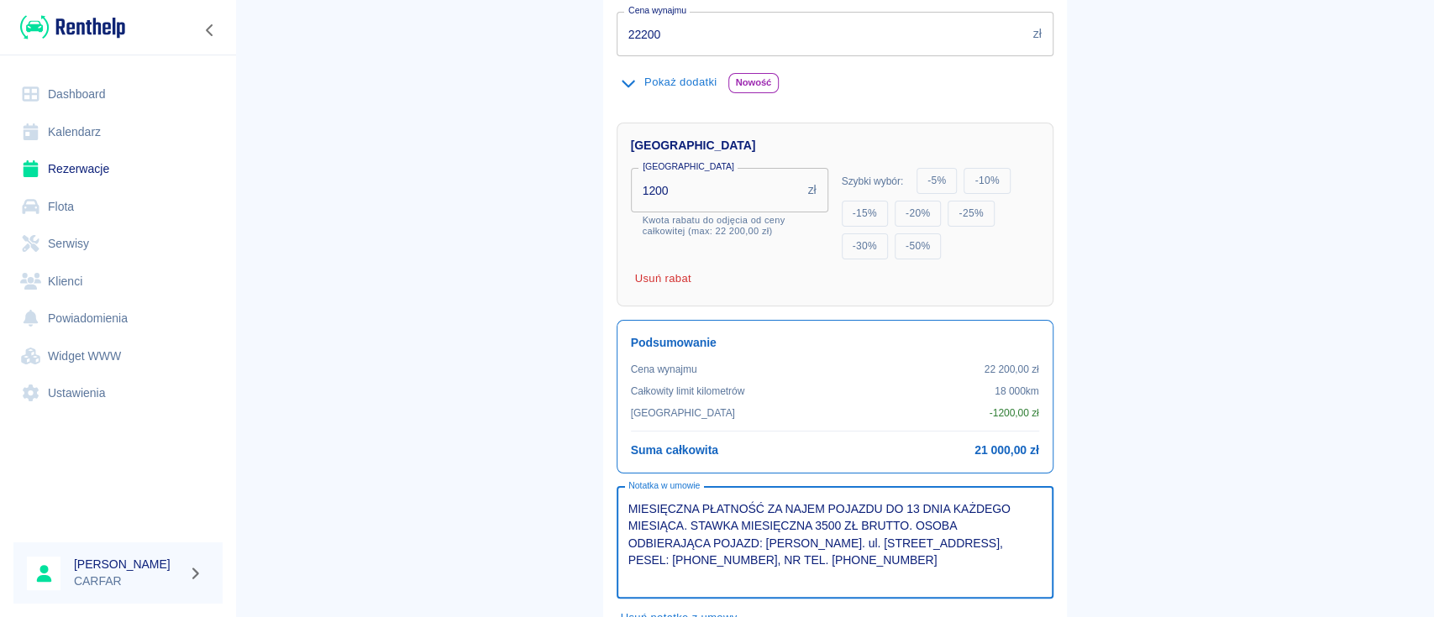
click at [898, 523] on textarea "MIESIĘCZNA PŁATNOŚĆ ZA NAJEM POJAZDU DO 13 DNIA KAŻDEGO MIESIĄCA. STAWKA MIESIĘ…" at bounding box center [834, 543] width 413 height 84
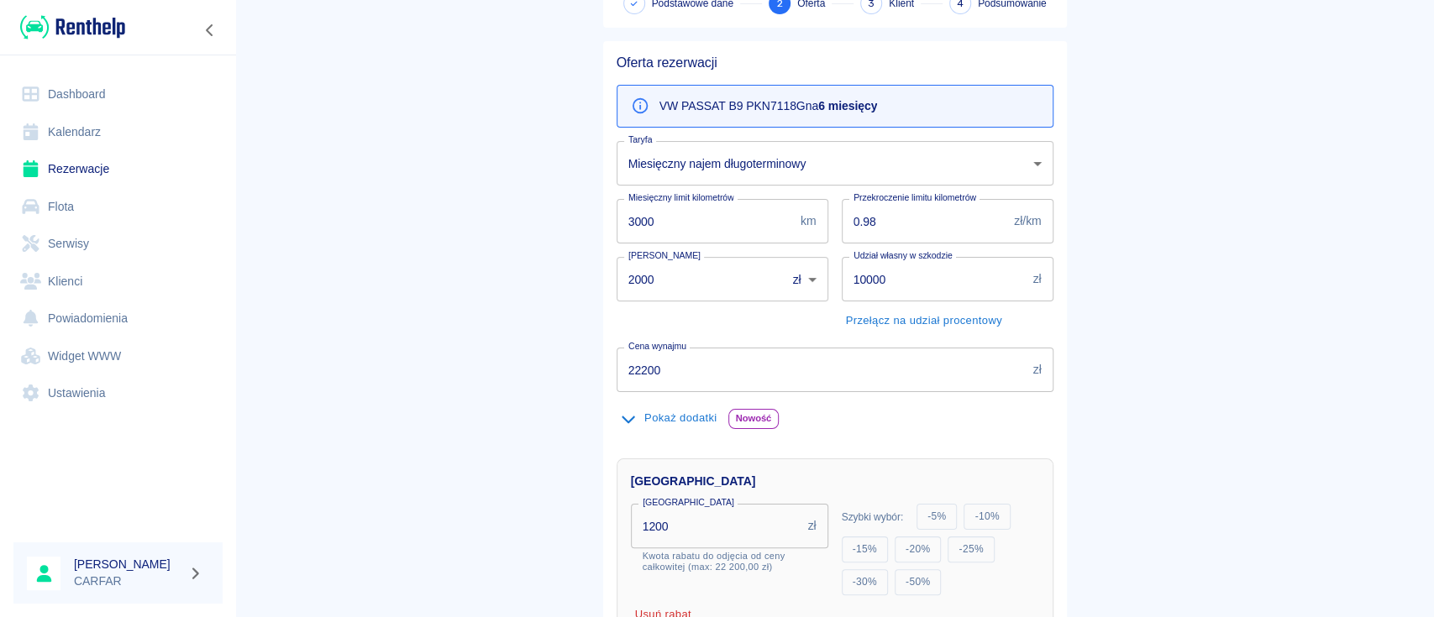
scroll to position [0, 0]
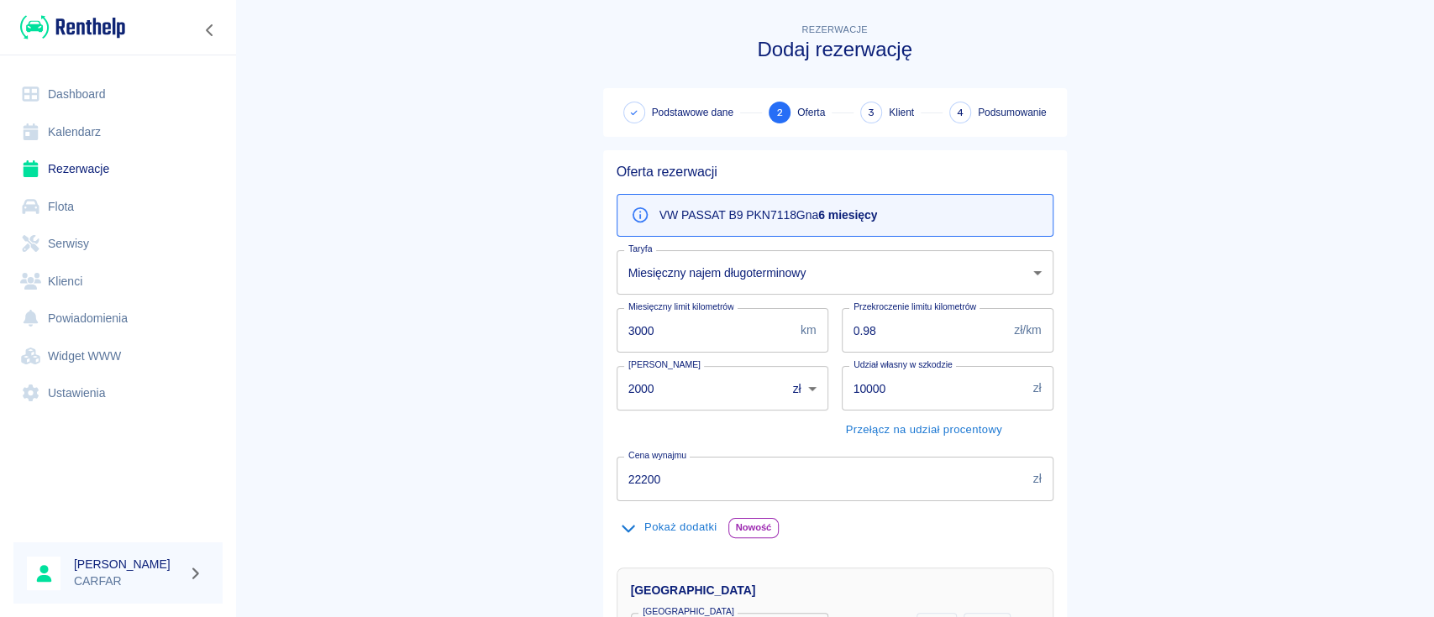
type textarea "MIESIĘCZNA PŁATNOŚĆ ZA NAJEM POJAZDU DO 13 DNIA KAŻDEGO MIESIĄCA. STAWKA MIESIĘ…"
drag, startPoint x: 866, startPoint y: 328, endPoint x: 855, endPoint y: 328, distance: 10.9
click at [855, 328] on input "0.98" at bounding box center [925, 330] width 166 height 45
type input "0.50"
click at [1157, 365] on main "Rezerwacje Dodaj rezerwację Podstawowe dane 2 Oferta 3 Klient 4 Podsumowanie Of…" at bounding box center [834, 577] width 1199 height 1114
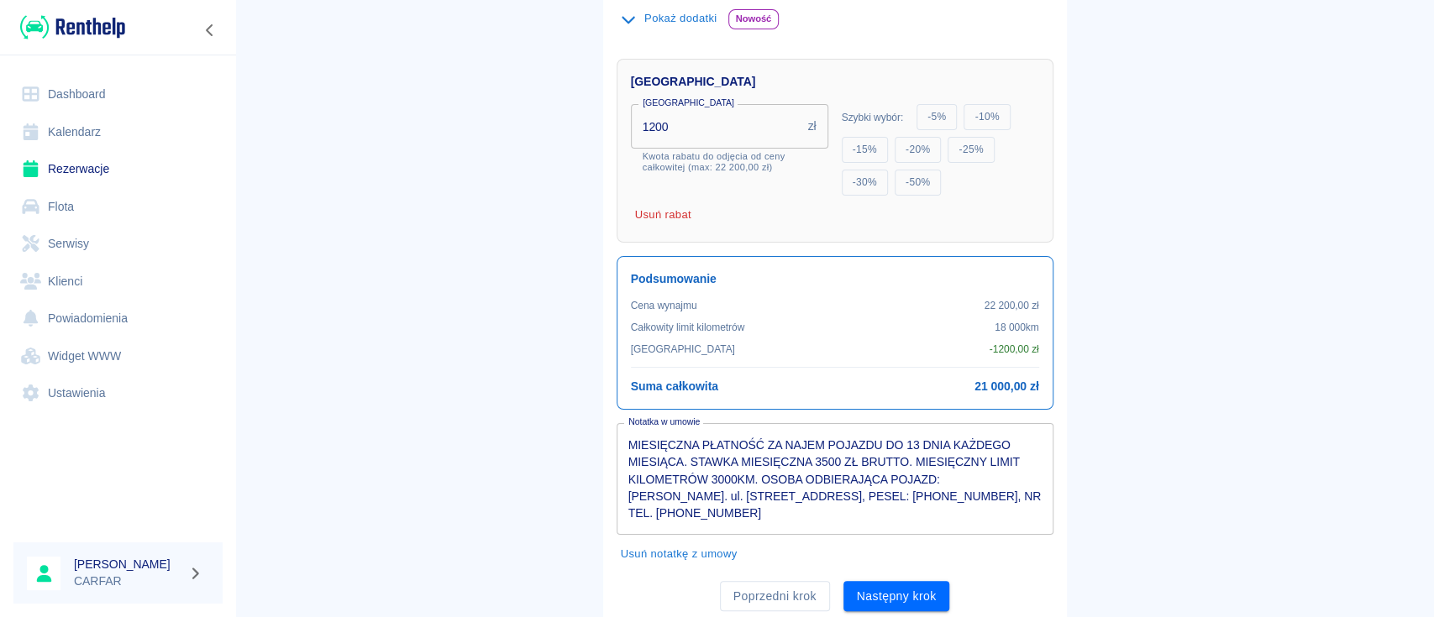
scroll to position [564, 0]
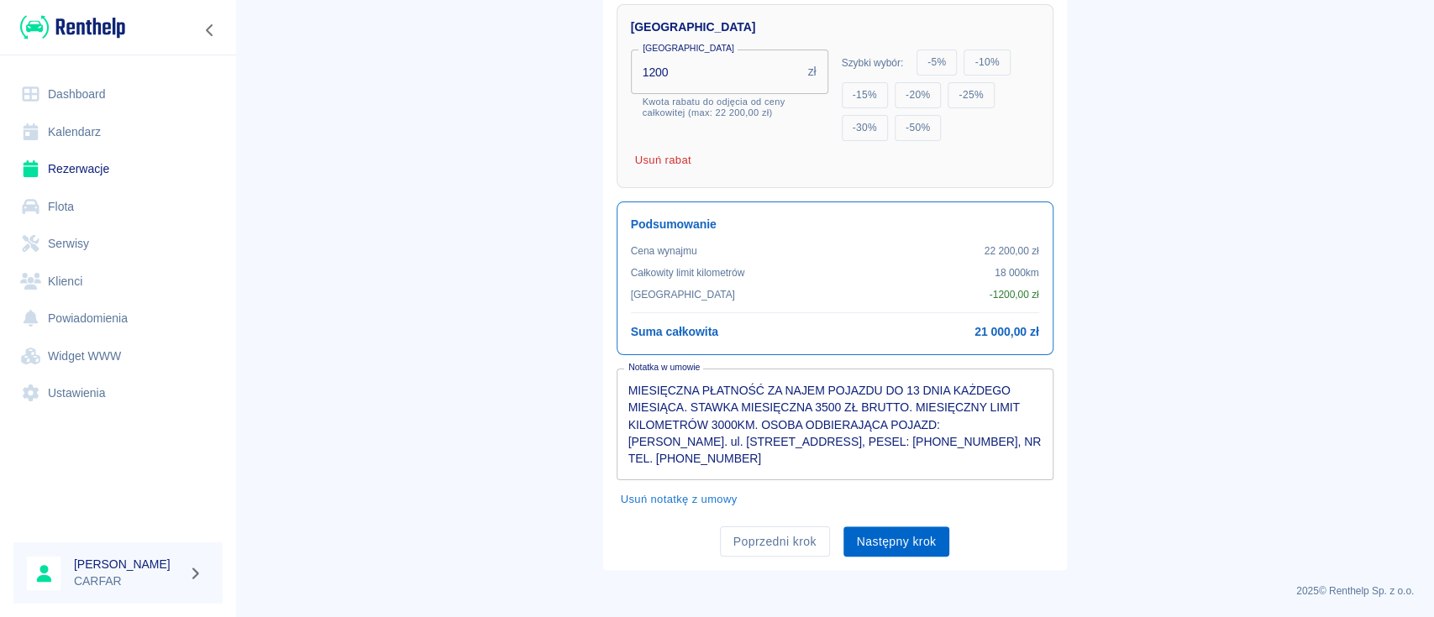
click at [900, 538] on button "Następny krok" at bounding box center [896, 542] width 107 height 31
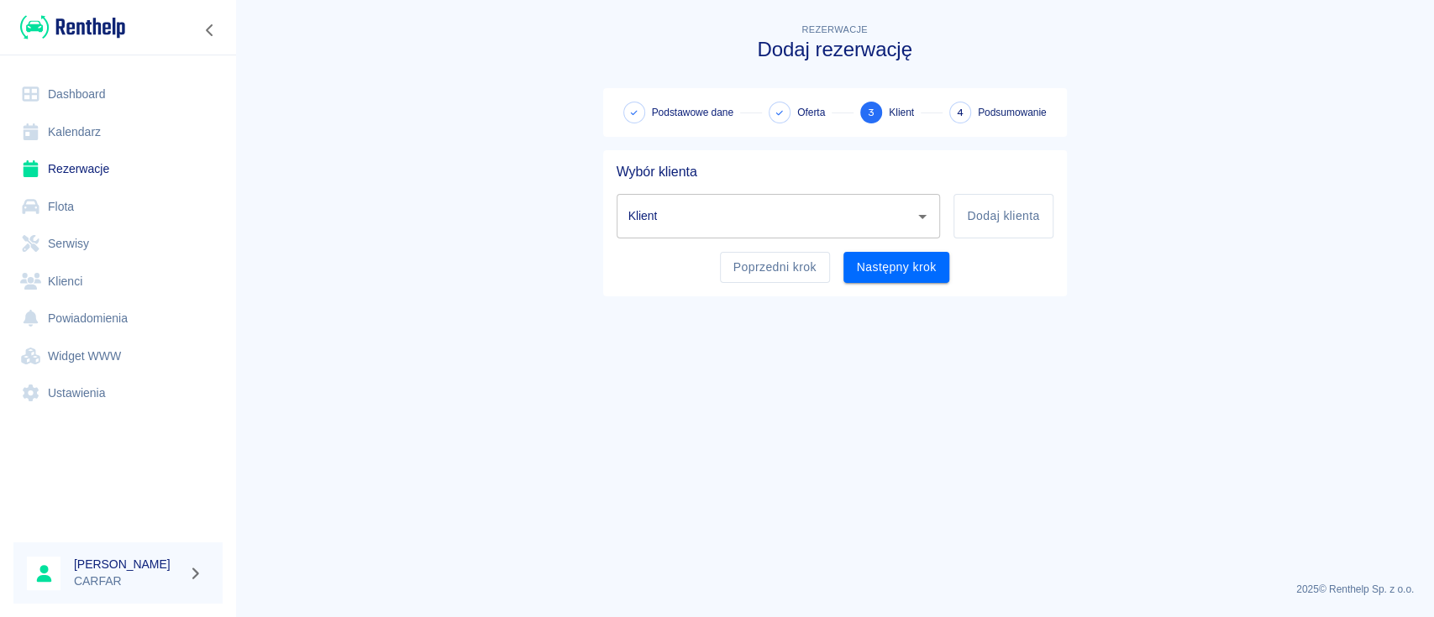
click at [795, 202] on input "Klient" at bounding box center [766, 216] width 284 height 29
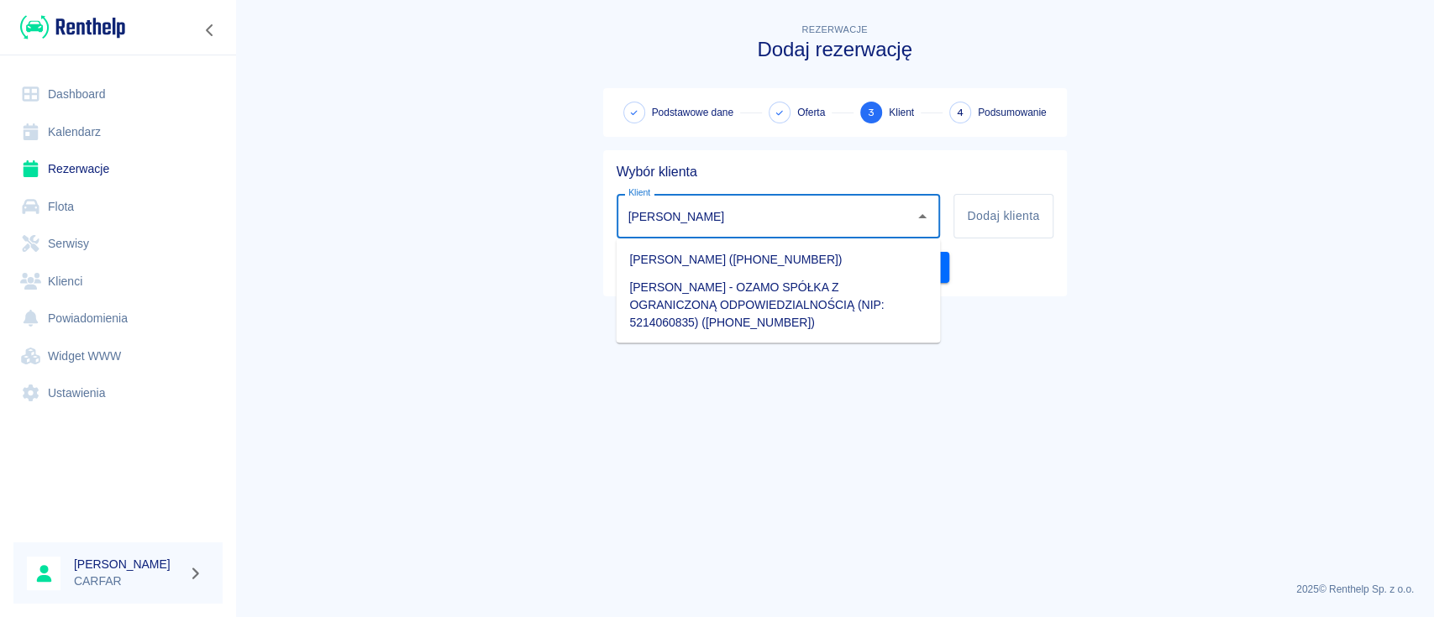
click at [814, 286] on li "ŁUKASZ ZYGARSKI - OZAMO SPÓŁKA Z OGRANICZONĄ ODPOWIEDZIALNOŚCIĄ (NIP: 521406083…" at bounding box center [778, 304] width 324 height 63
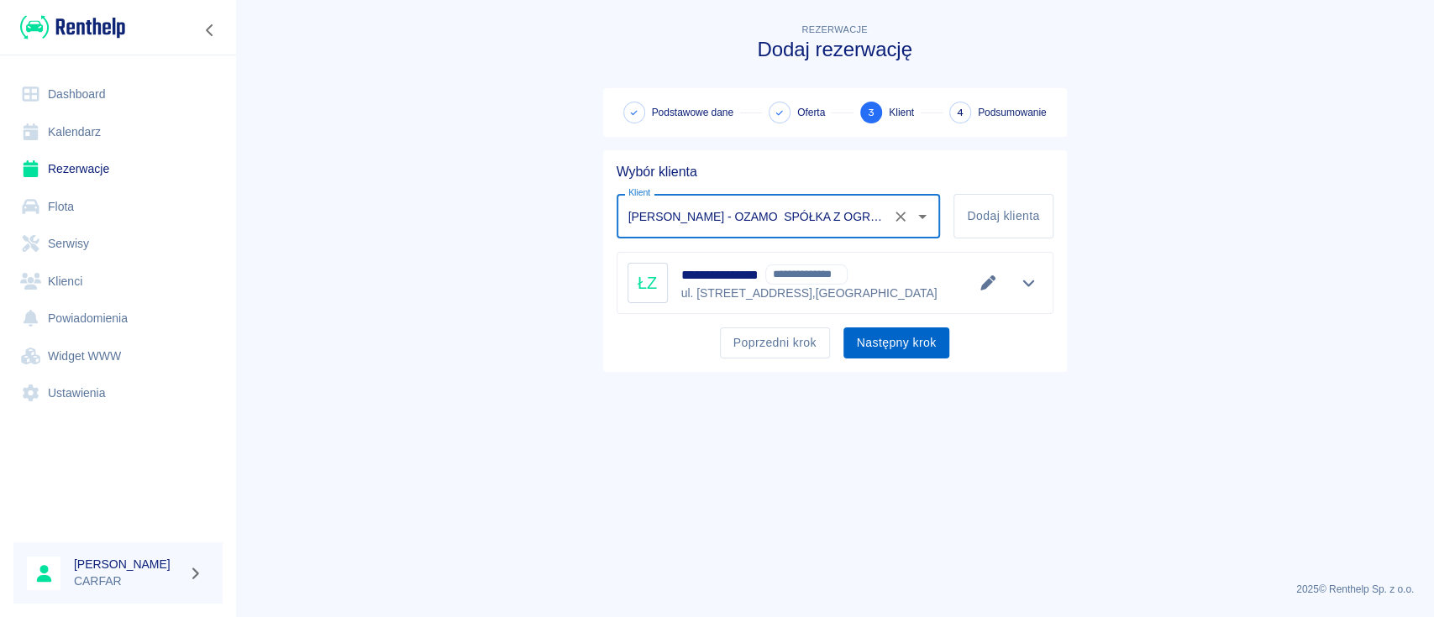
type input "ŁUKASZ ZYGARSKI - OZAMO SPÓŁKA Z OGRANICZONĄ ODPOWIEDZIALNOŚCIĄ (NIP: 521406083…"
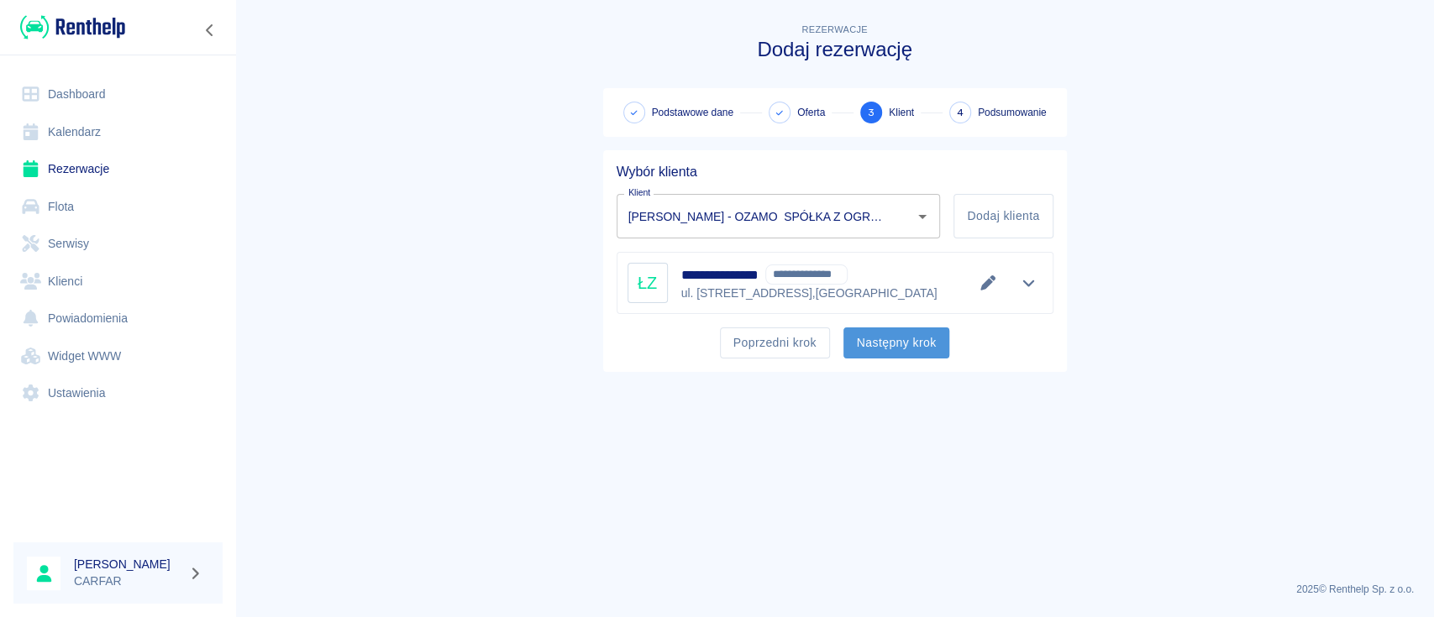
click at [913, 348] on button "Następny krok" at bounding box center [896, 343] width 107 height 31
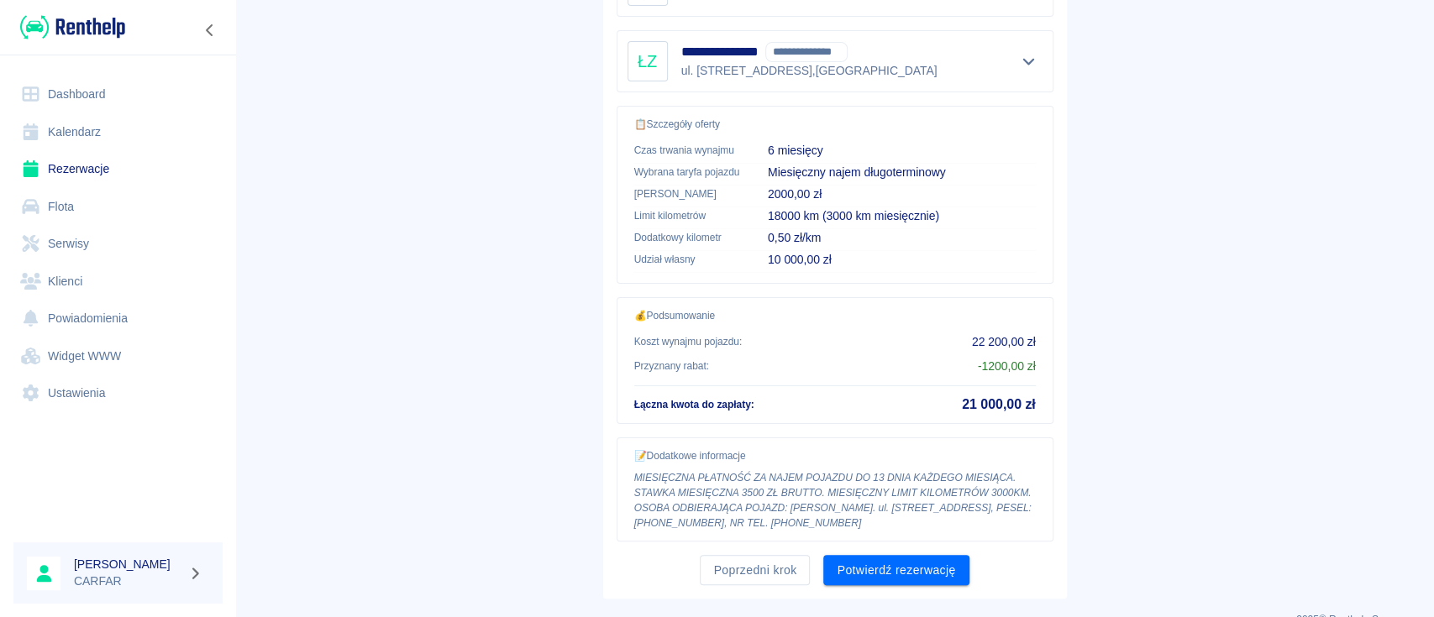
scroll to position [416, 0]
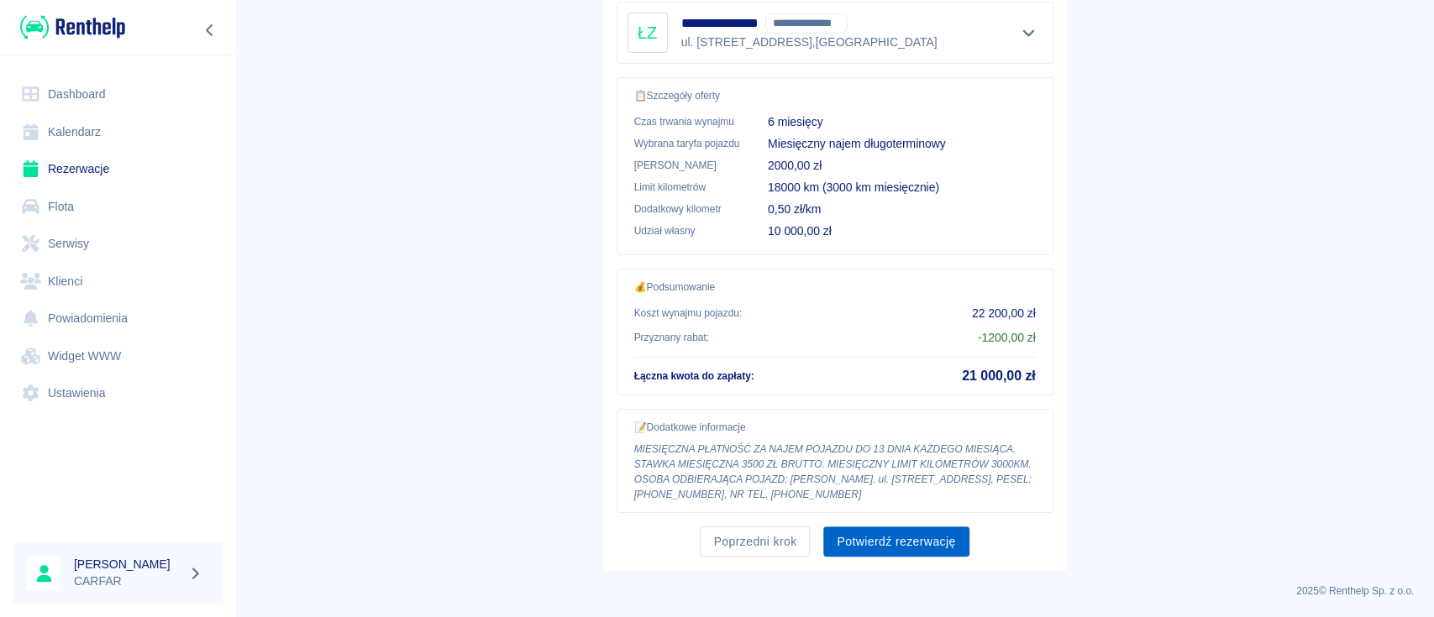
click at [877, 542] on button "Potwierdź rezerwację" at bounding box center [895, 542] width 145 height 31
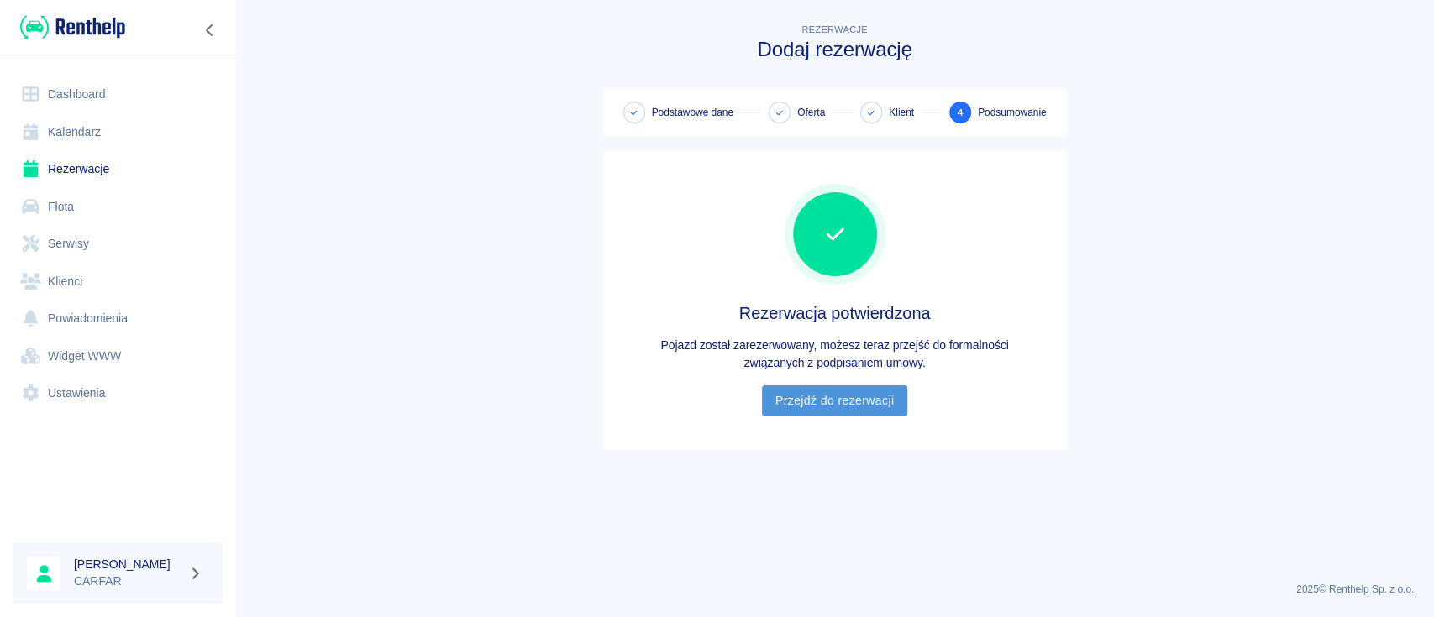
click at [855, 407] on link "Przejdź do rezerwacji" at bounding box center [834, 401] width 145 height 31
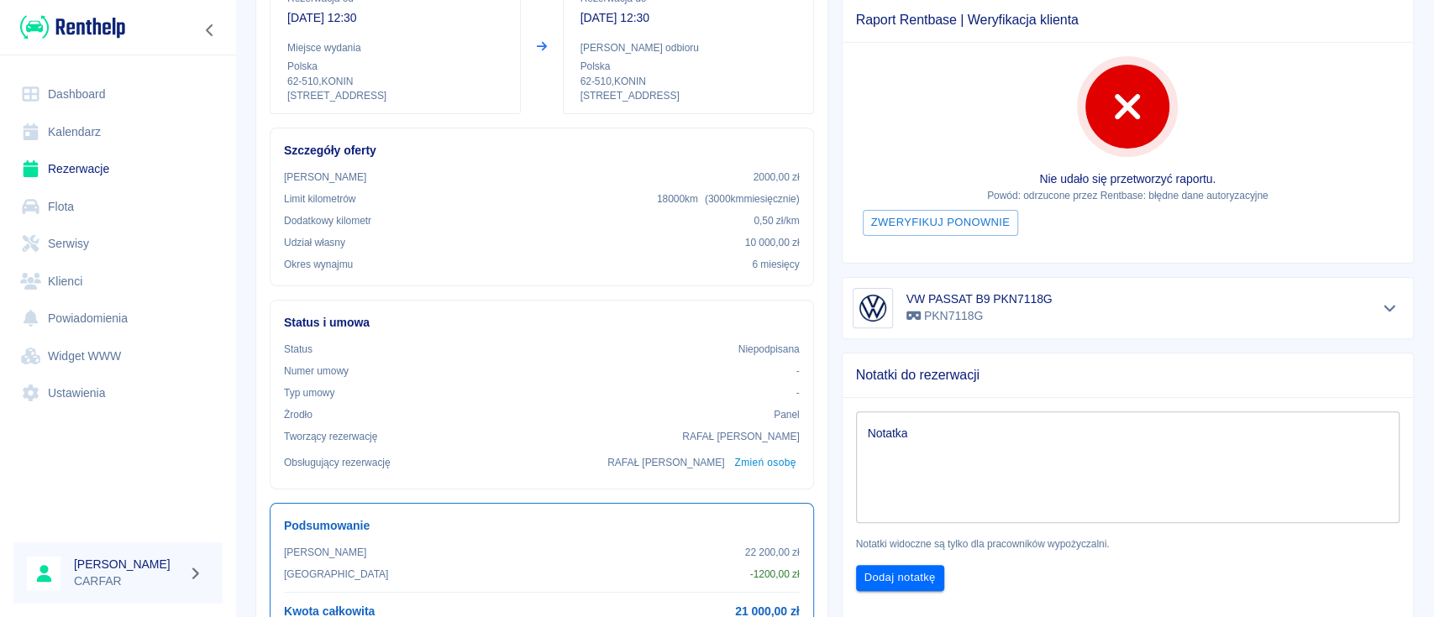
scroll to position [223, 0]
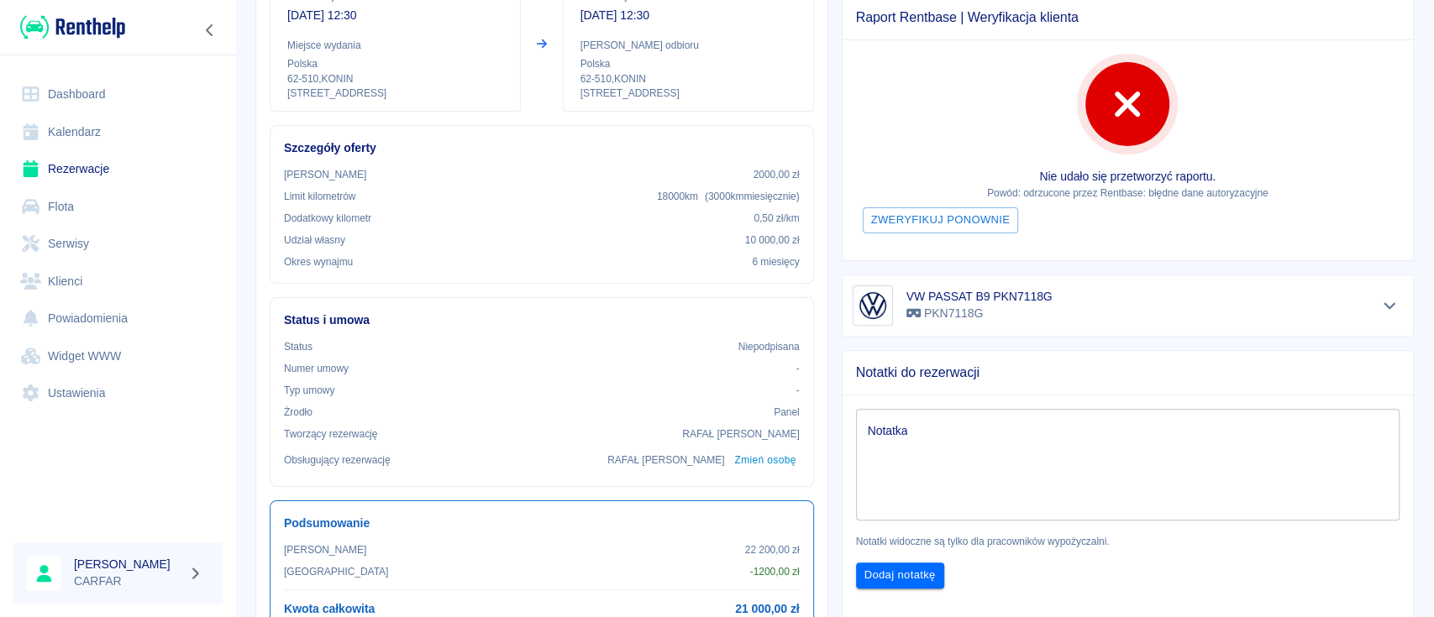
click at [1102, 470] on textarea "Notatka" at bounding box center [1128, 465] width 521 height 84
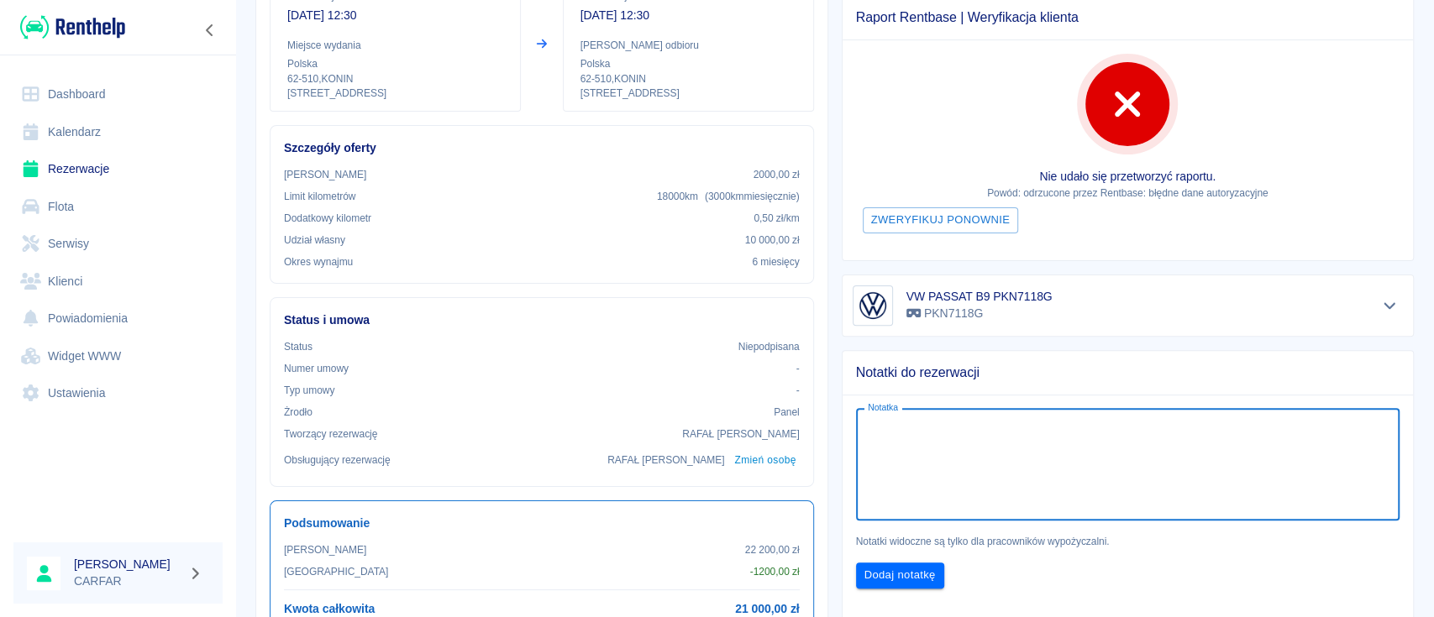
paste textarea "Klient musi dosłać nowe prawo jazdy"
type textarea "Klient musi dosłać nowe prawo jazdy"
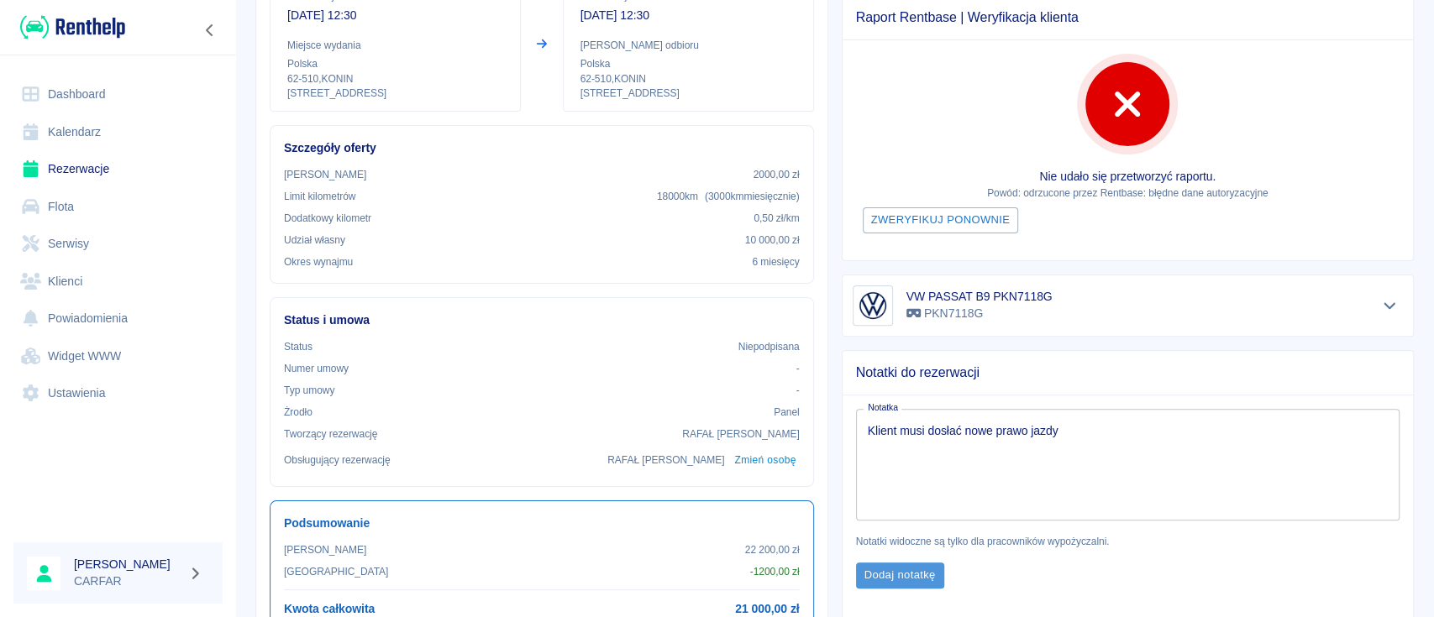
click at [907, 572] on button "Dodaj notatkę" at bounding box center [900, 576] width 88 height 26
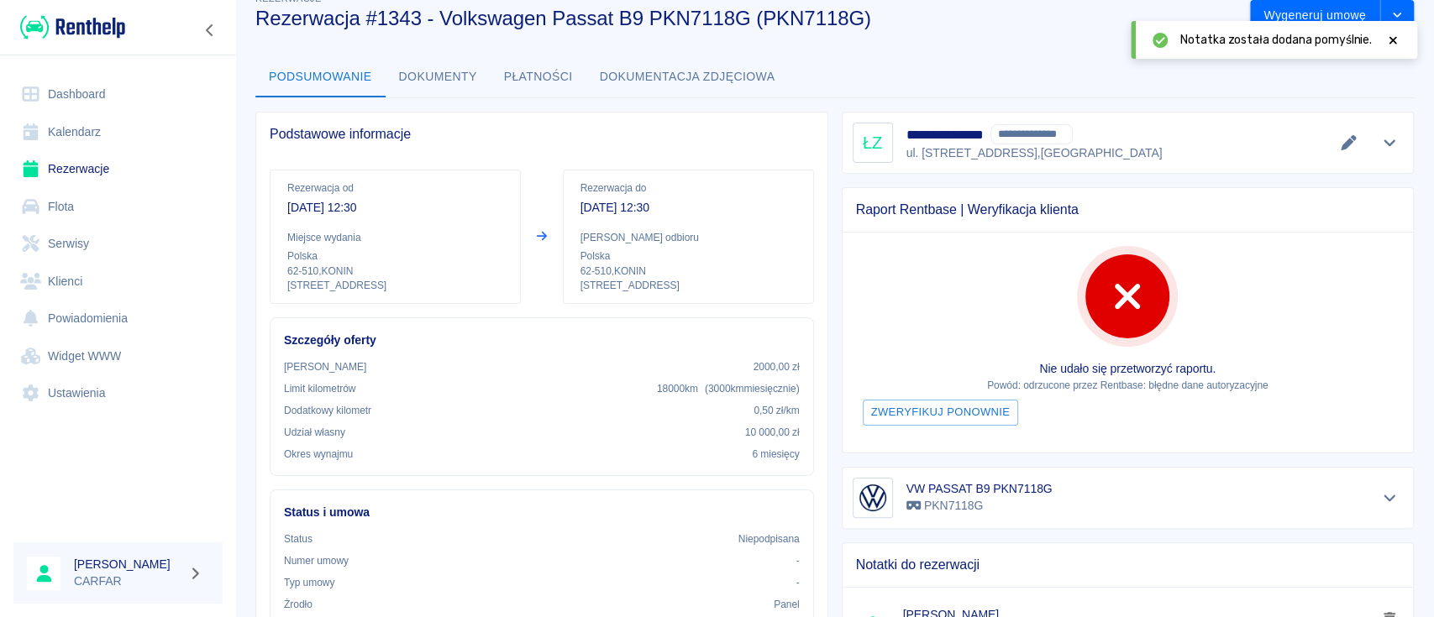
scroll to position [0, 0]
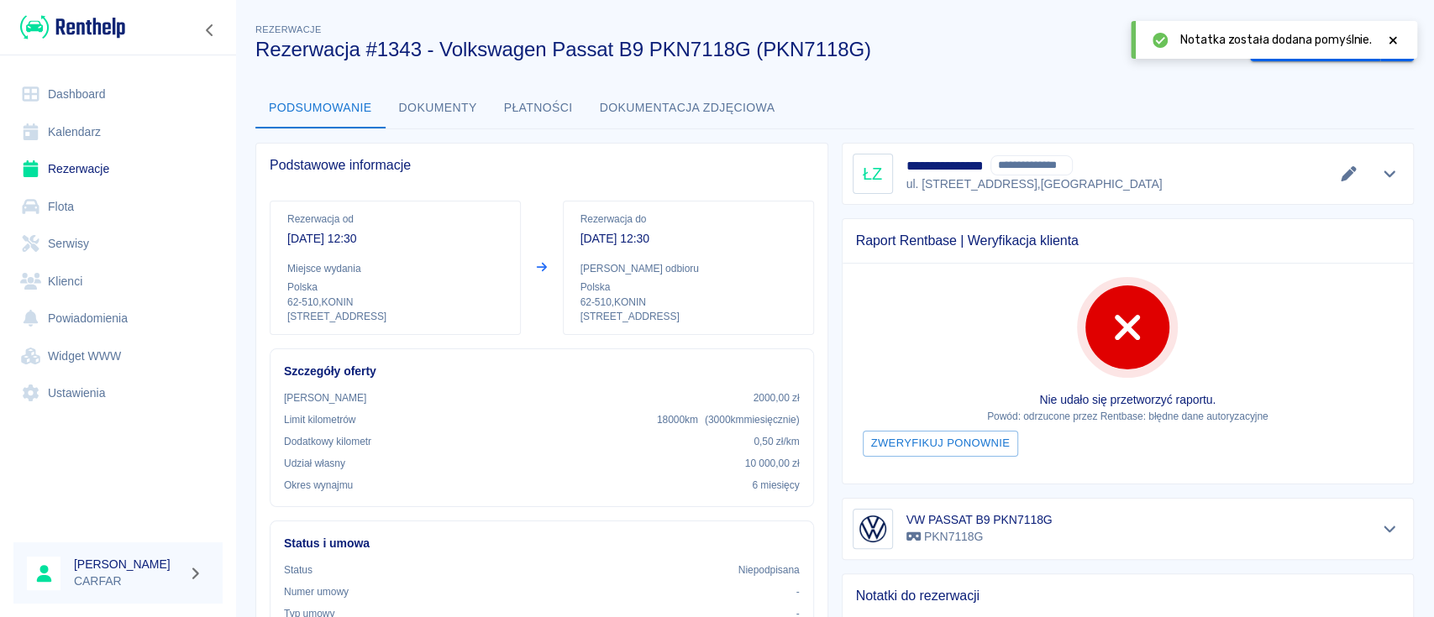
click at [1393, 39] on icon at bounding box center [1393, 40] width 8 height 8
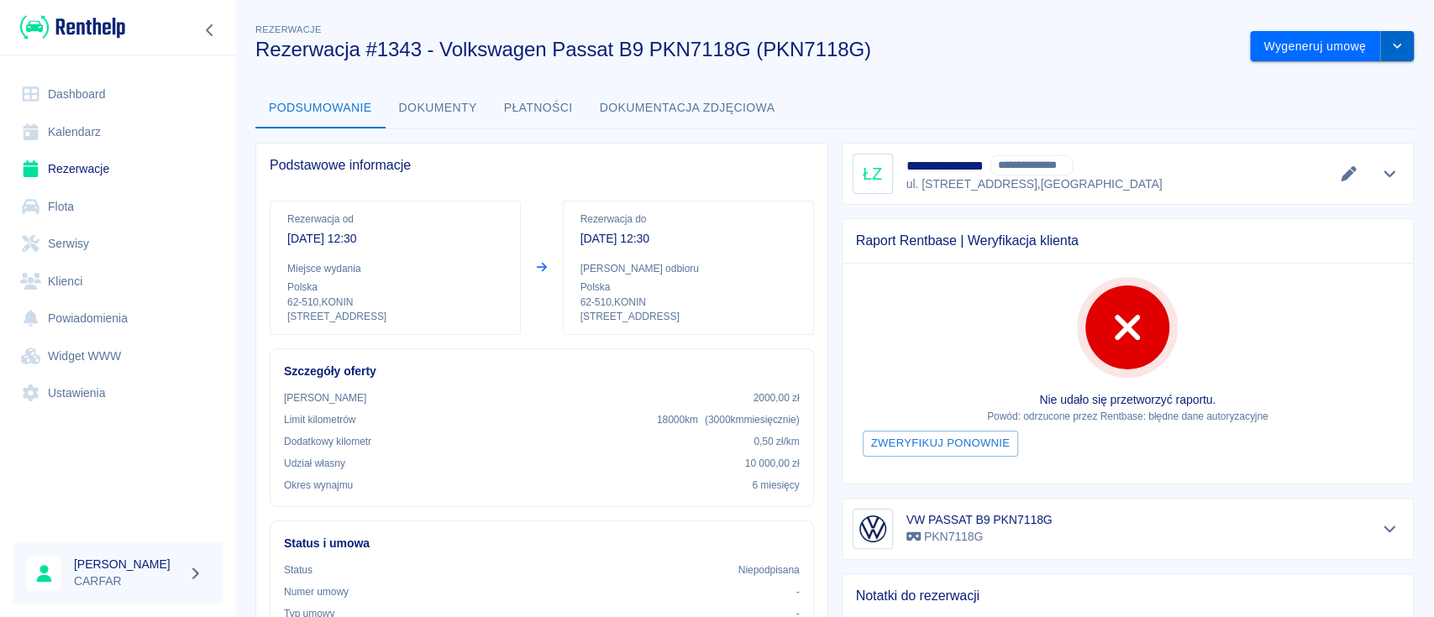
click at [1387, 50] on button "drop-down" at bounding box center [1397, 46] width 34 height 31
click at [1347, 107] on li "Podgląd umowy" at bounding box center [1315, 110] width 136 height 28
click at [1394, 49] on button "drop-down" at bounding box center [1397, 46] width 34 height 31
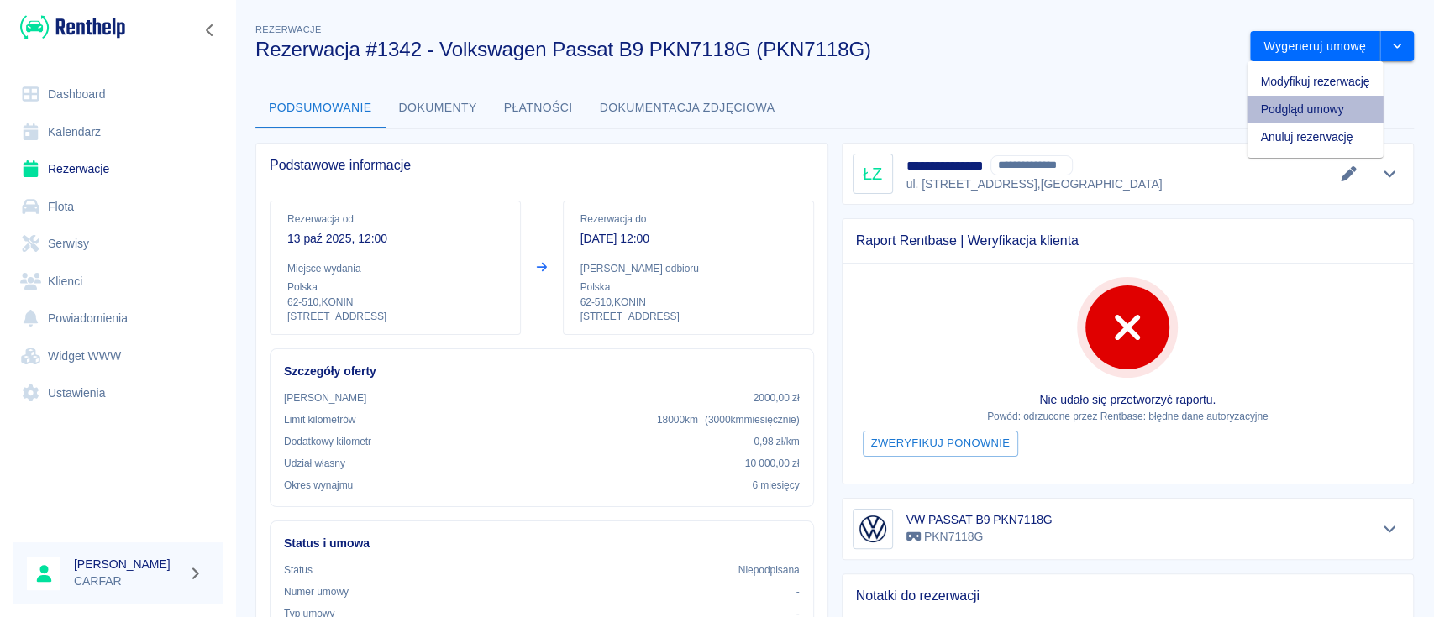
click at [1344, 103] on li "Podgląd umowy" at bounding box center [1315, 110] width 136 height 28
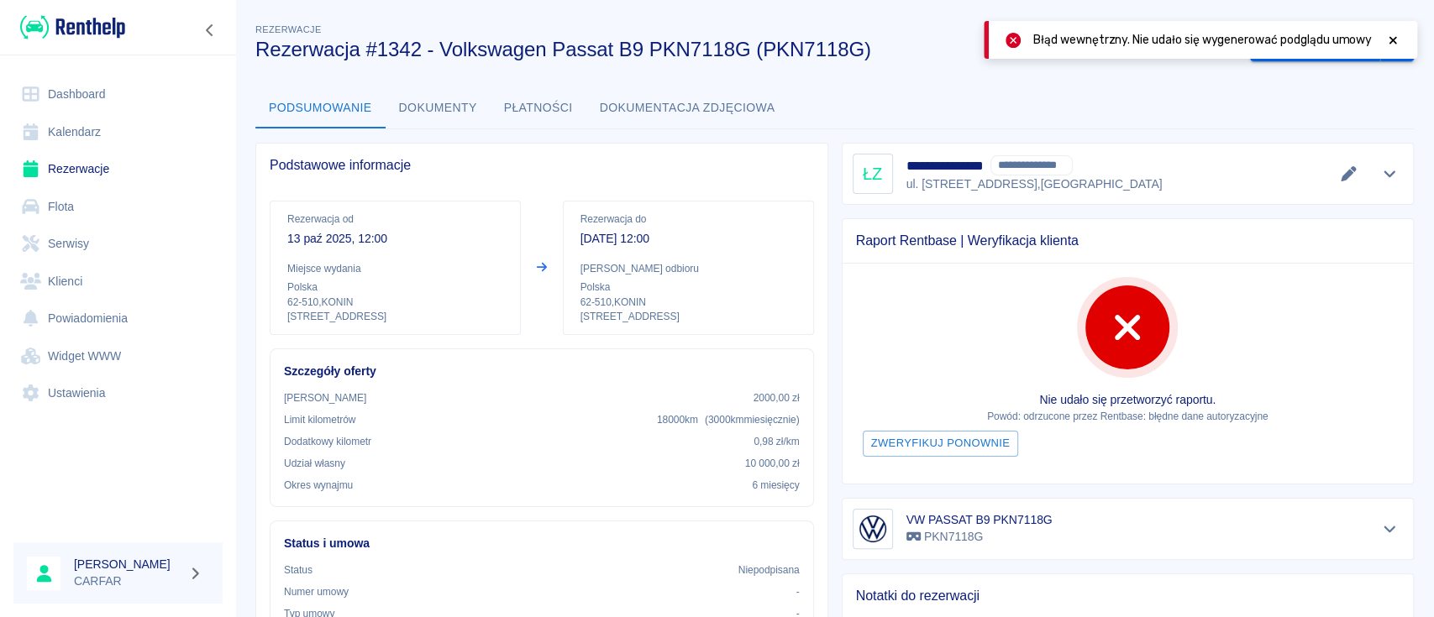
click at [1393, 39] on icon at bounding box center [1393, 40] width 8 height 8
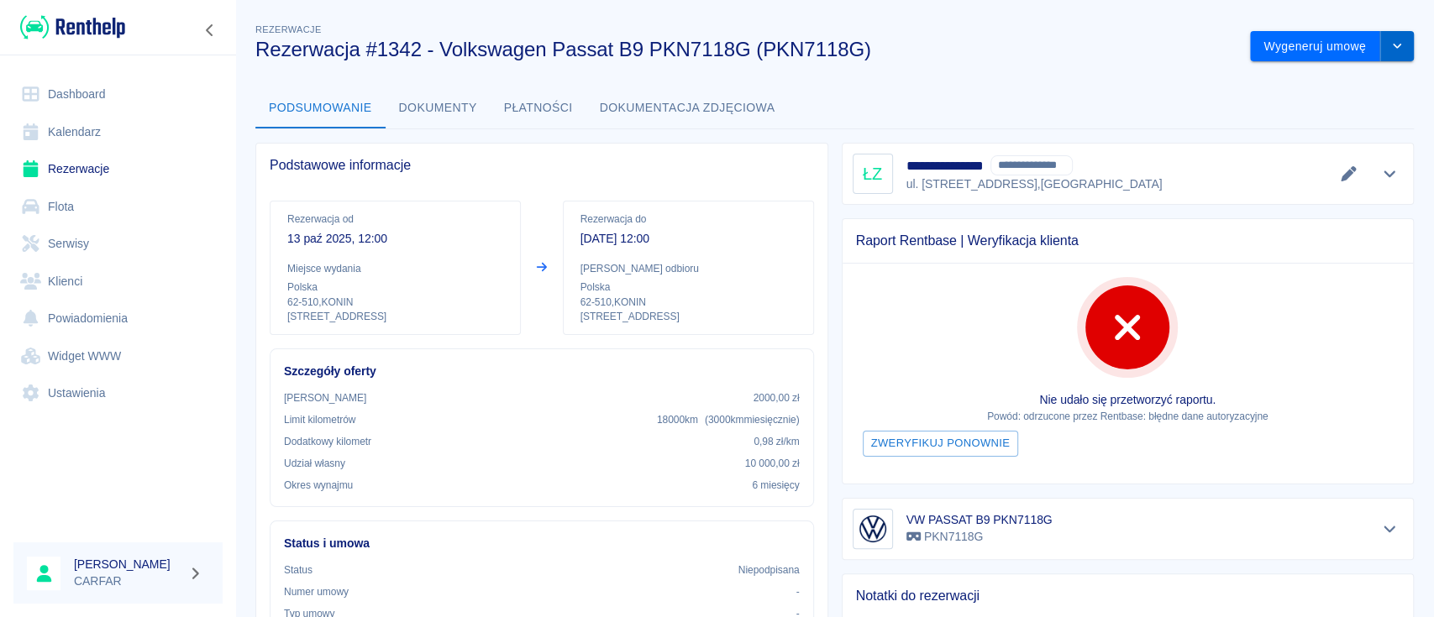
click at [1380, 55] on button "drop-down" at bounding box center [1397, 46] width 34 height 31
click at [1337, 106] on li "Podgląd umowy" at bounding box center [1315, 110] width 136 height 28
click at [1380, 167] on icon "Pokaż szczegóły" at bounding box center [1389, 173] width 19 height 15
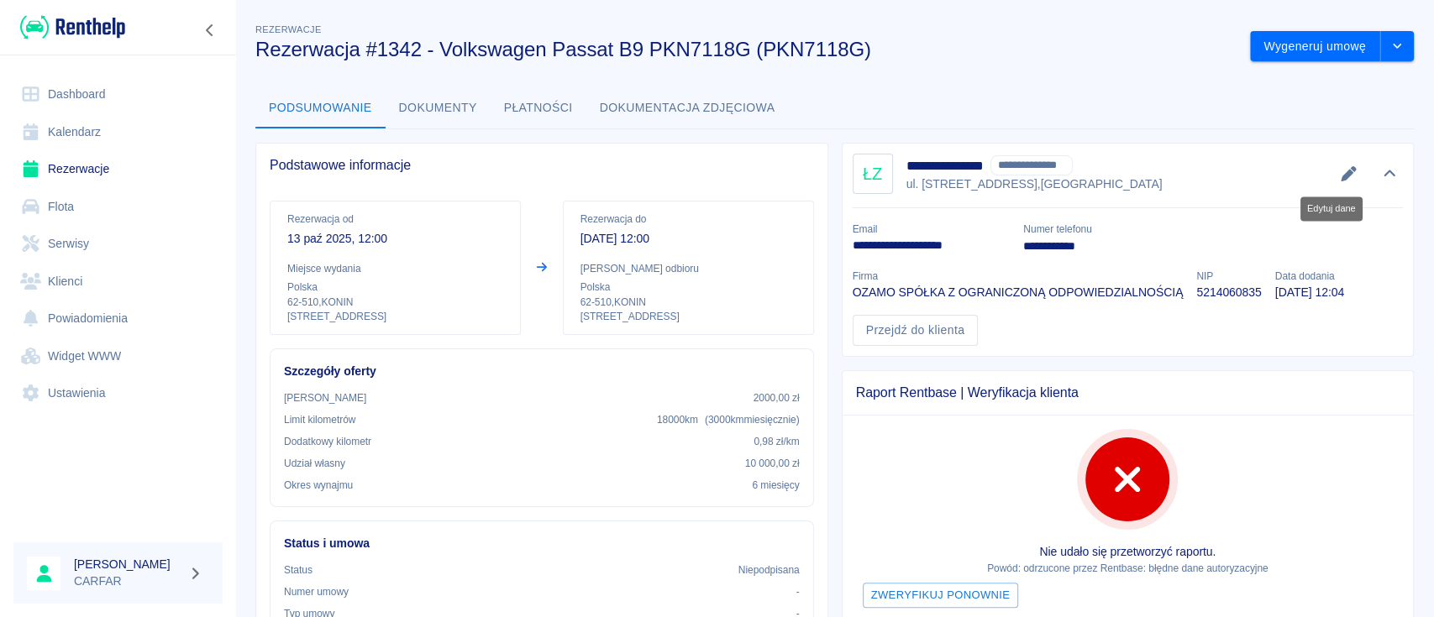
click at [1339, 173] on icon "Edytuj dane" at bounding box center [1348, 173] width 19 height 15
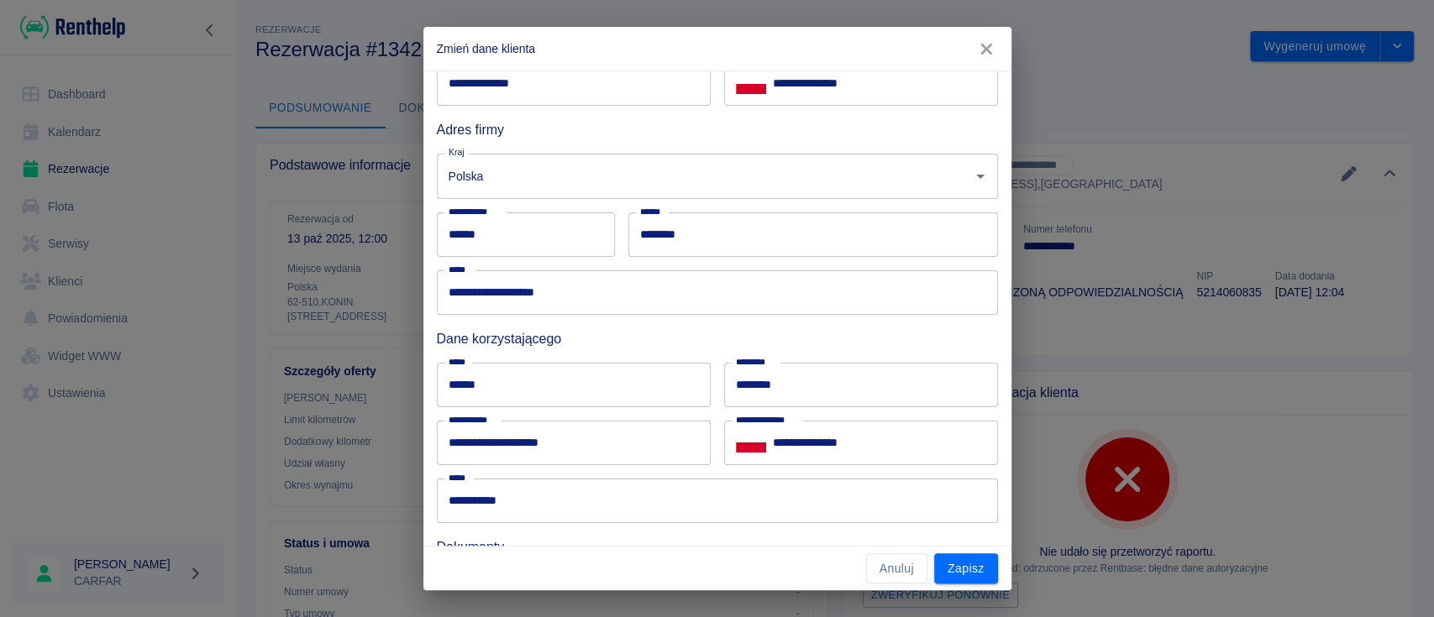
scroll to position [559, 0]
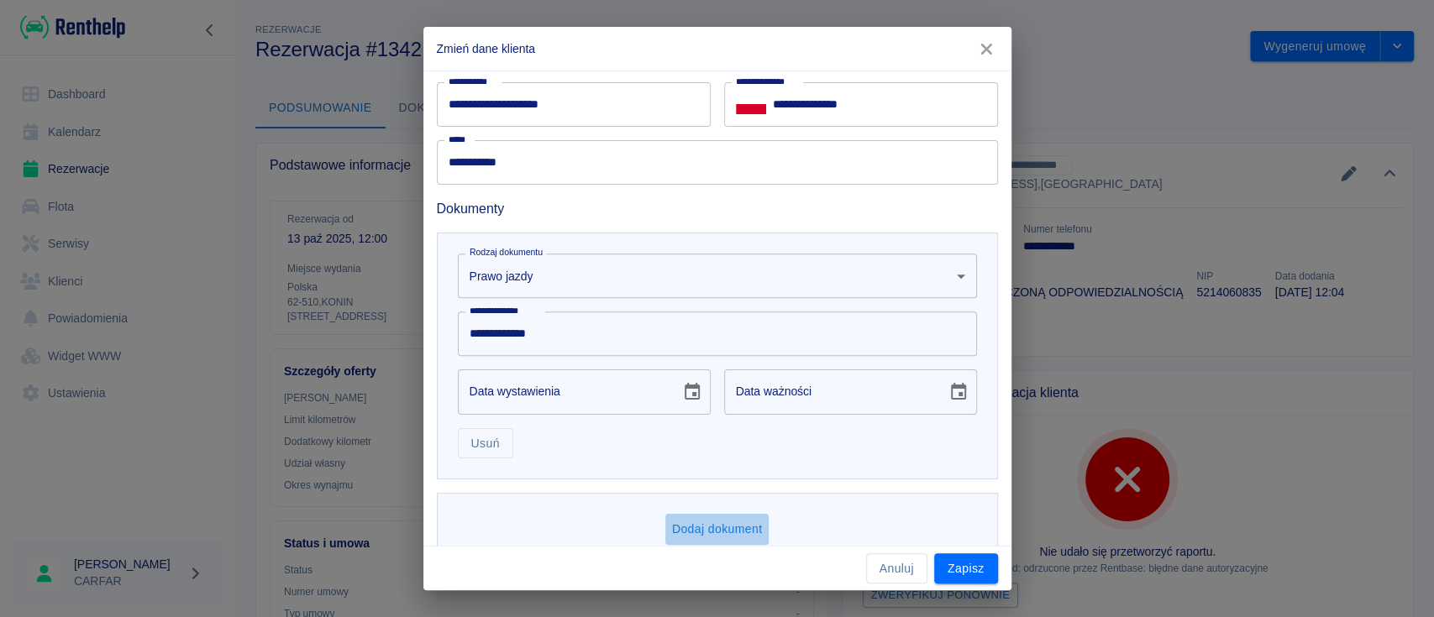
click at [735, 524] on button "Dodaj dokument" at bounding box center [717, 529] width 104 height 31
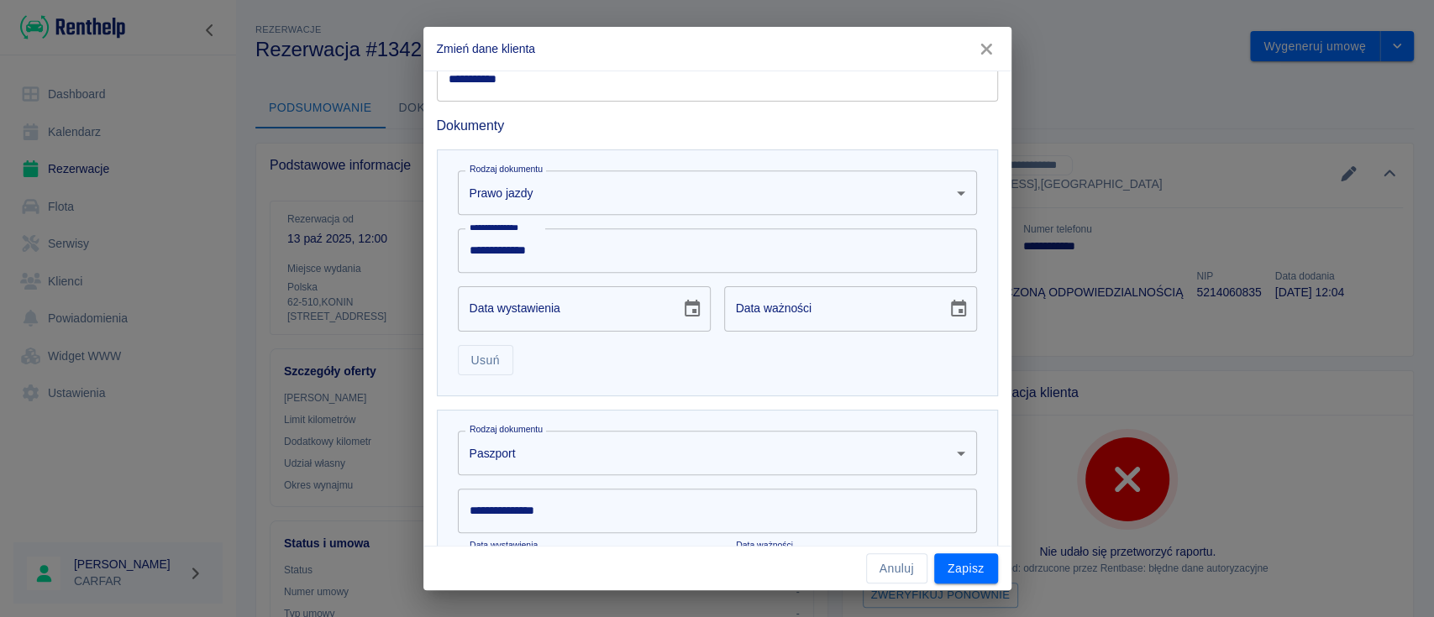
scroll to position [852, 0]
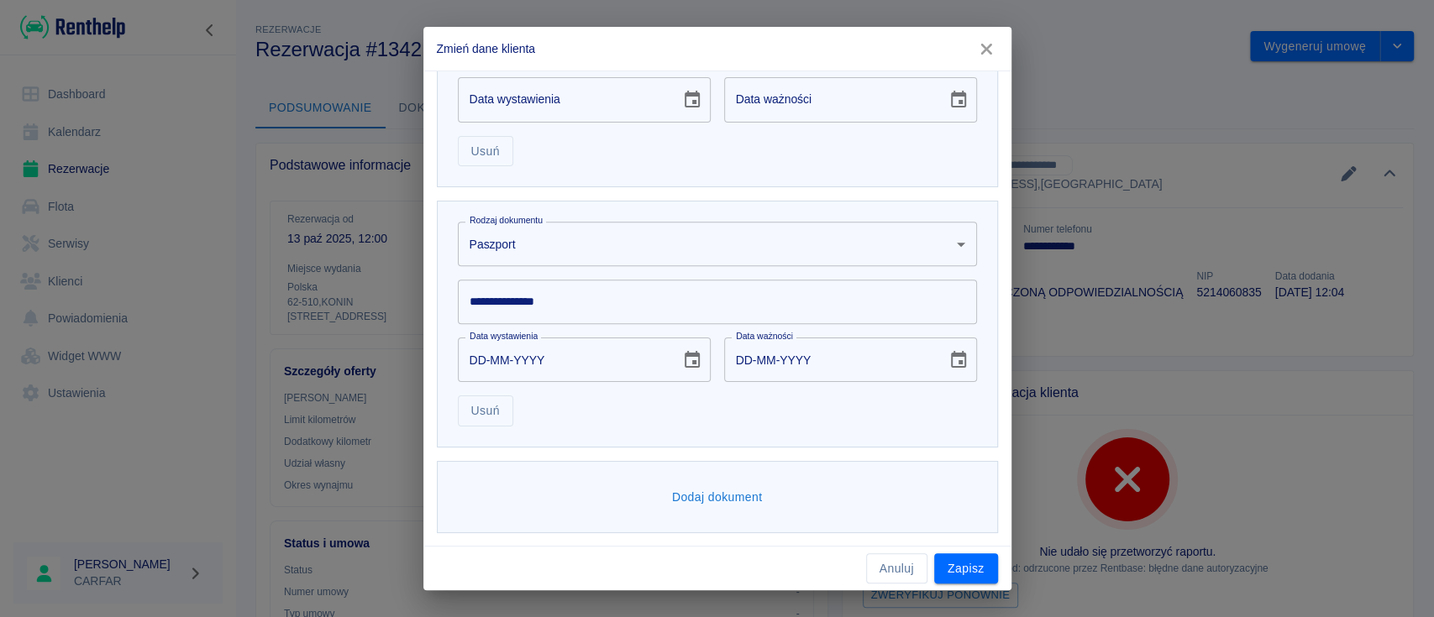
click at [577, 244] on body "Używamy plików Cookies, by zapewnić Ci najlepsze możliwe doświadczenie. Aby dow…" at bounding box center [717, 308] width 1434 height 617
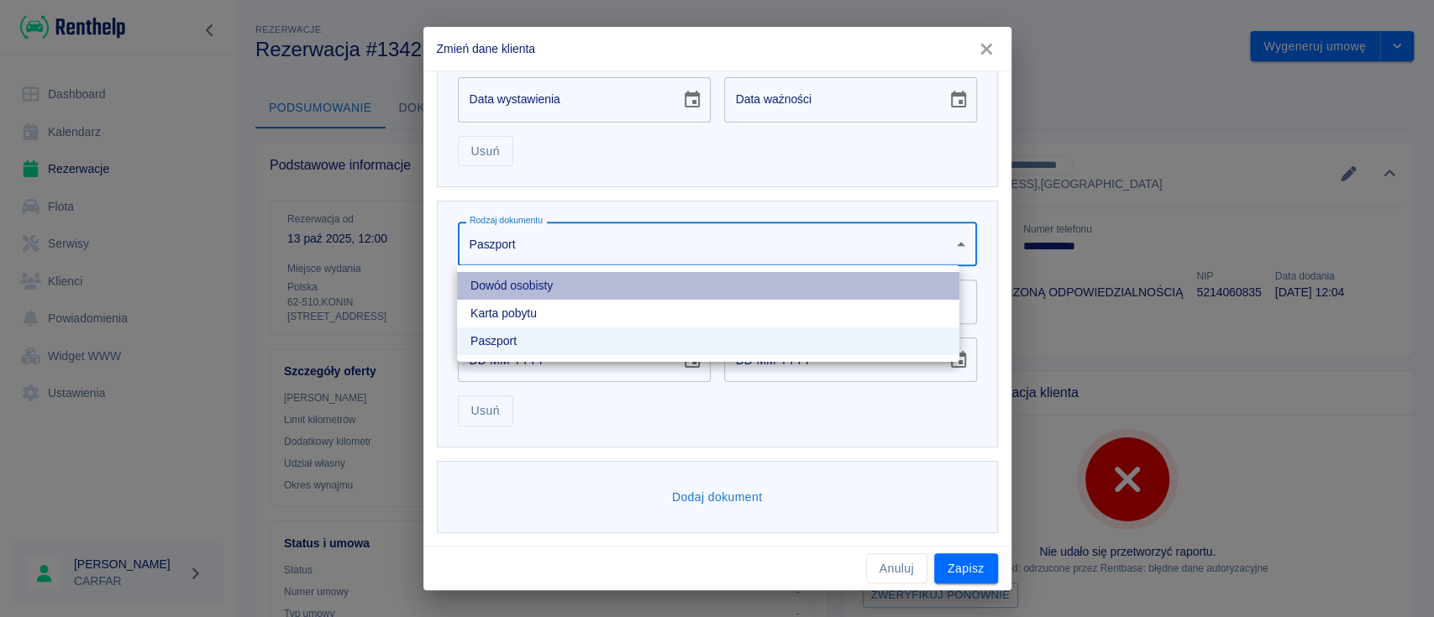
click at [578, 284] on li "Dowód osobisty" at bounding box center [708, 286] width 502 height 28
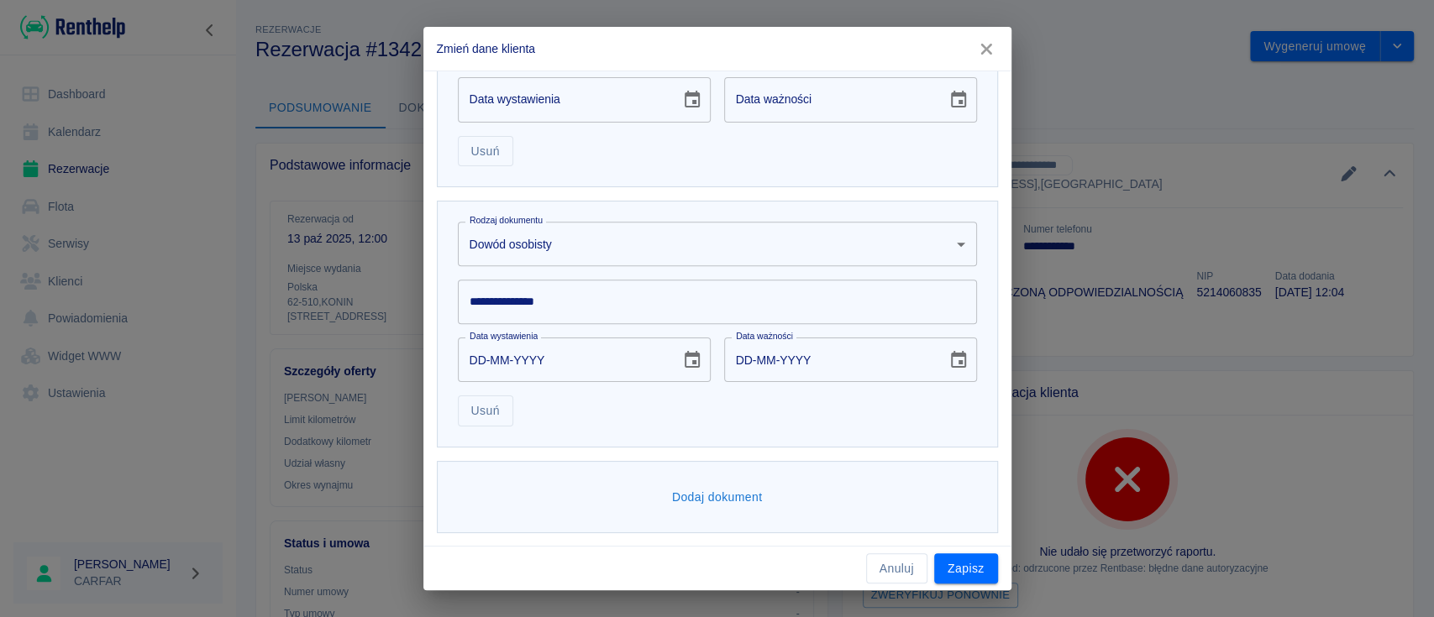
click at [579, 299] on input "**********" at bounding box center [717, 302] width 519 height 45
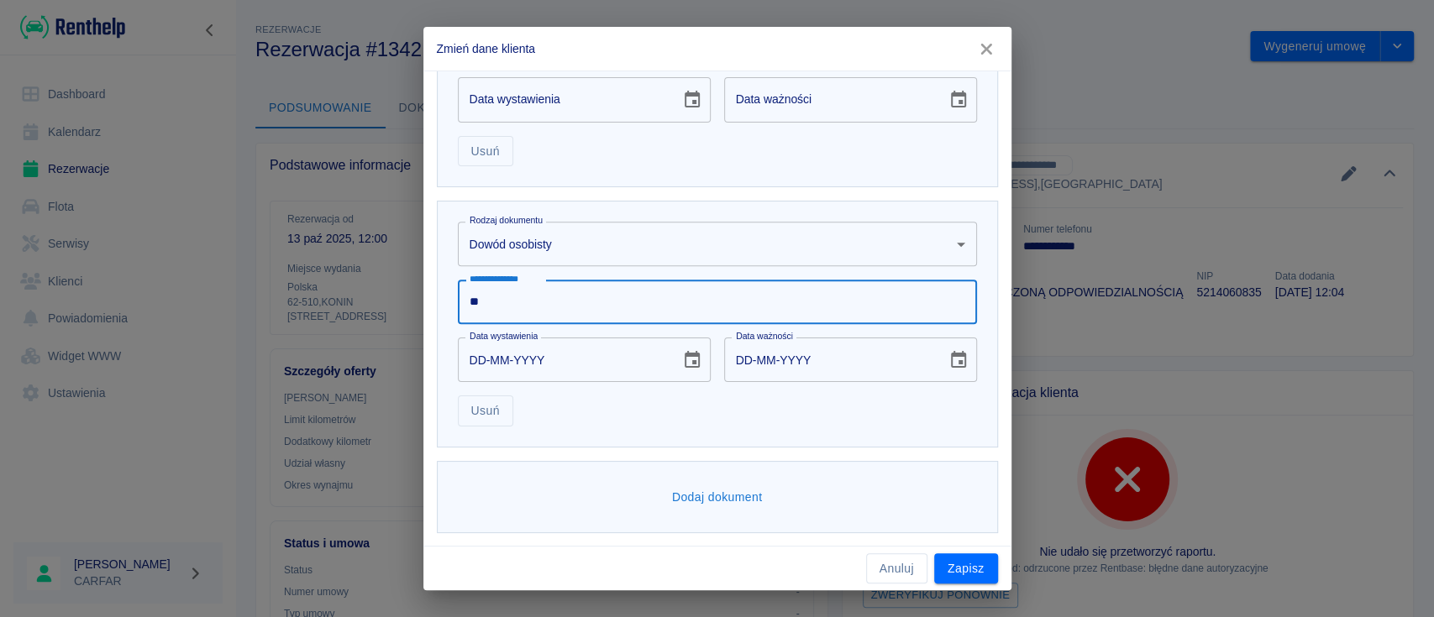
type input "*"
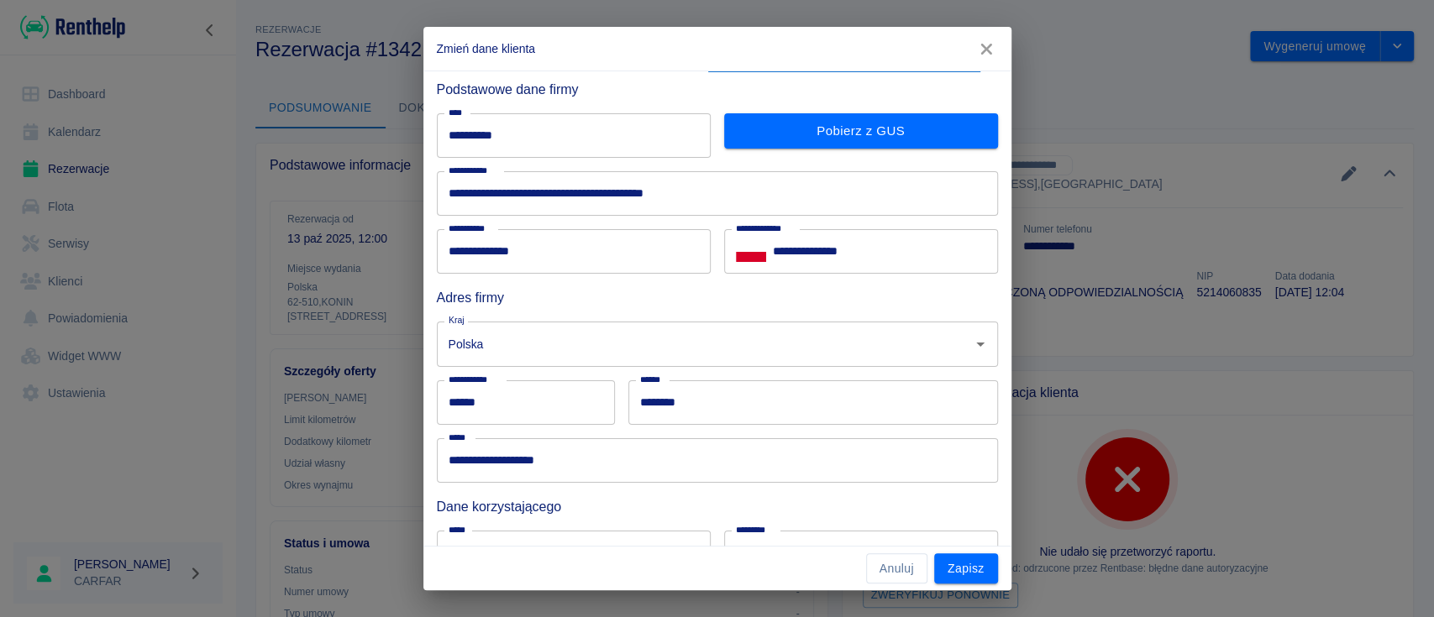
scroll to position [0, 0]
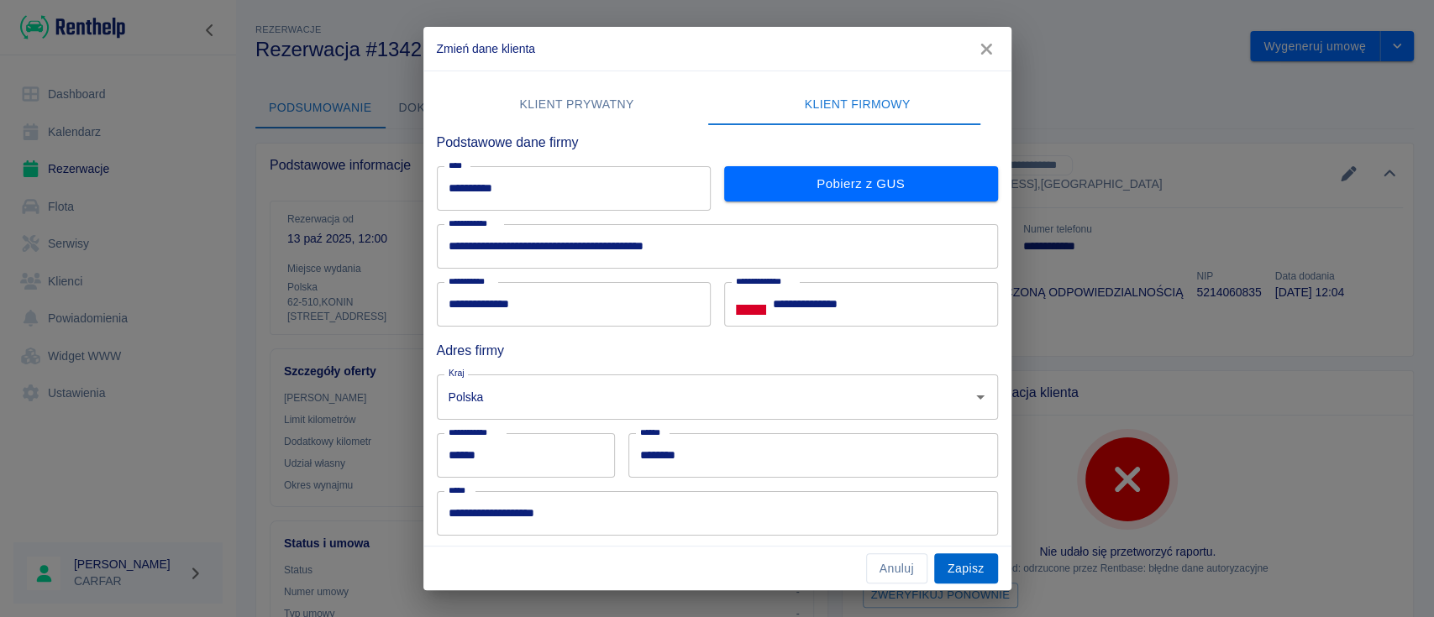
type input "*********"
click at [963, 567] on button "Zapisz" at bounding box center [966, 569] width 64 height 31
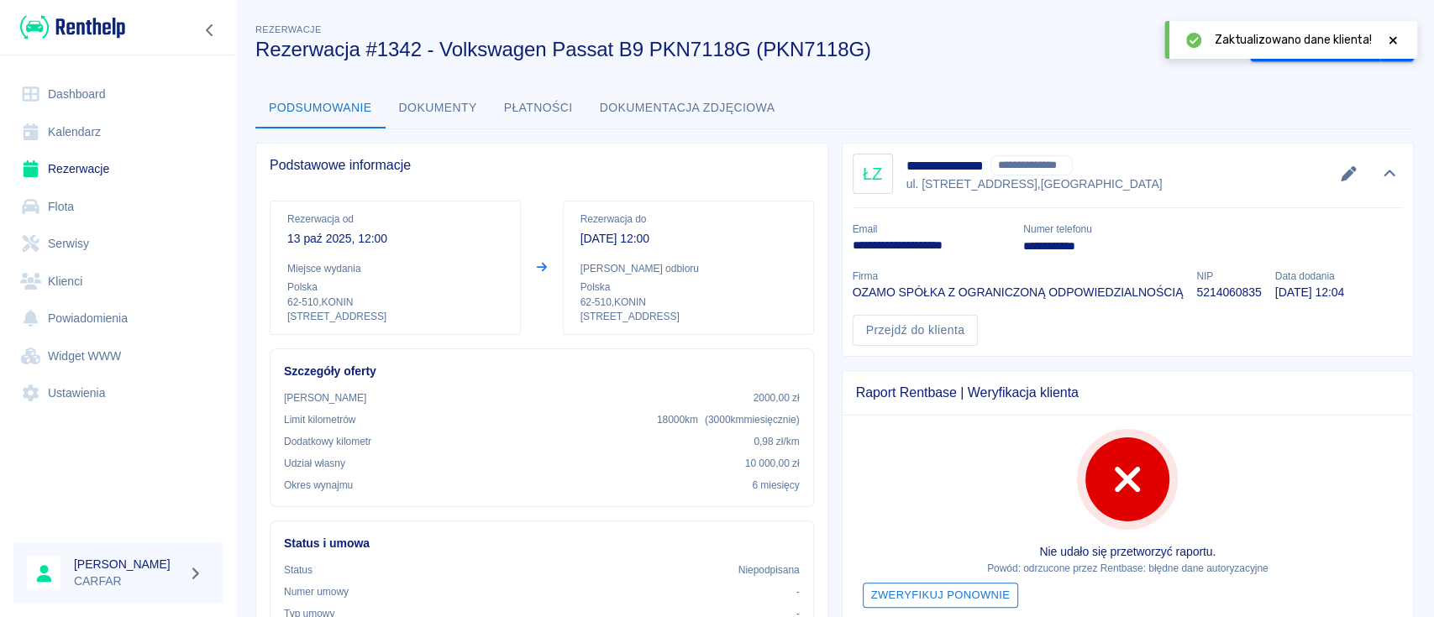
click at [979, 595] on button "Zweryfikuj ponownie" at bounding box center [941, 596] width 156 height 26
click at [1397, 44] on icon at bounding box center [1392, 40] width 15 height 12
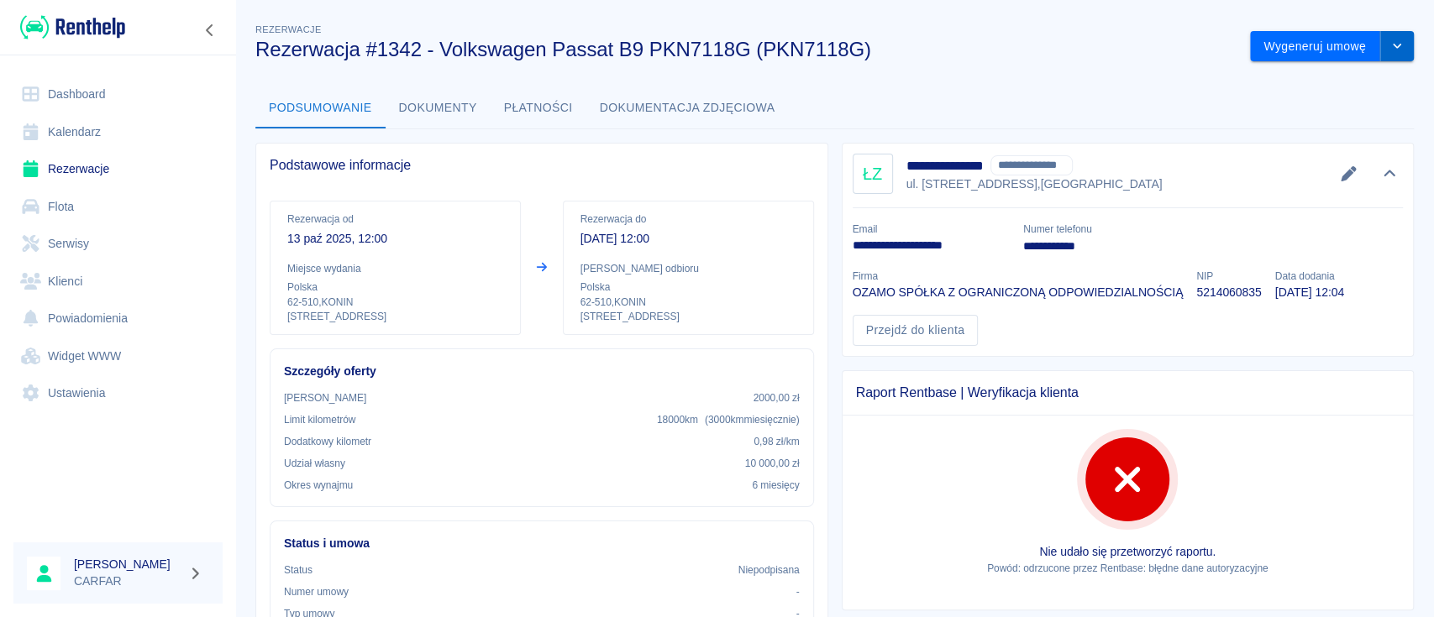
click at [1382, 52] on button "drop-down" at bounding box center [1397, 46] width 34 height 31
click at [1332, 109] on li "Podgląd umowy" at bounding box center [1315, 110] width 136 height 28
click at [1380, 42] on button "drop-down" at bounding box center [1397, 46] width 34 height 31
click at [1357, 82] on li "Modyfikuj rezerwację" at bounding box center [1315, 82] width 136 height 28
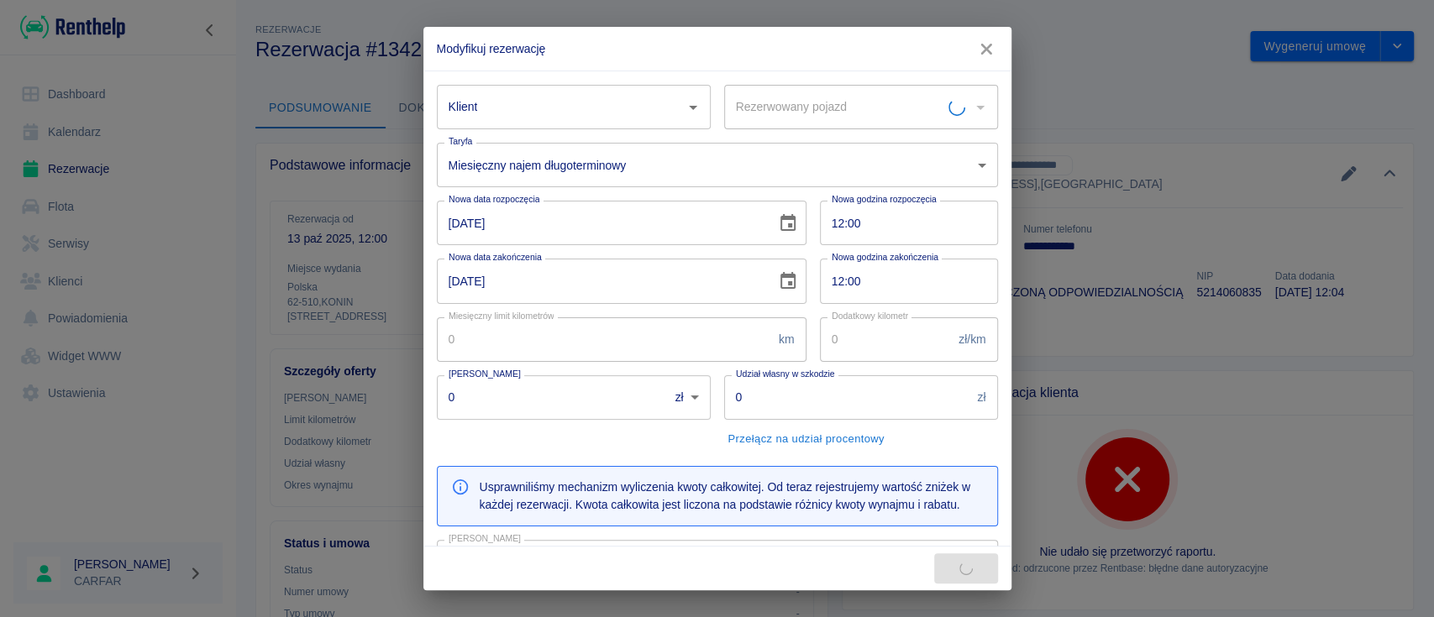
type input "ŁUKASZ ZYGARSKI - OZAMO SPÓŁKA Z OGRANICZONĄ ODPOWIEDZIALNOŚCIĄ (NIP: 521406083…"
type input "3000"
type input "0.98"
type input "2000"
type input "10000"
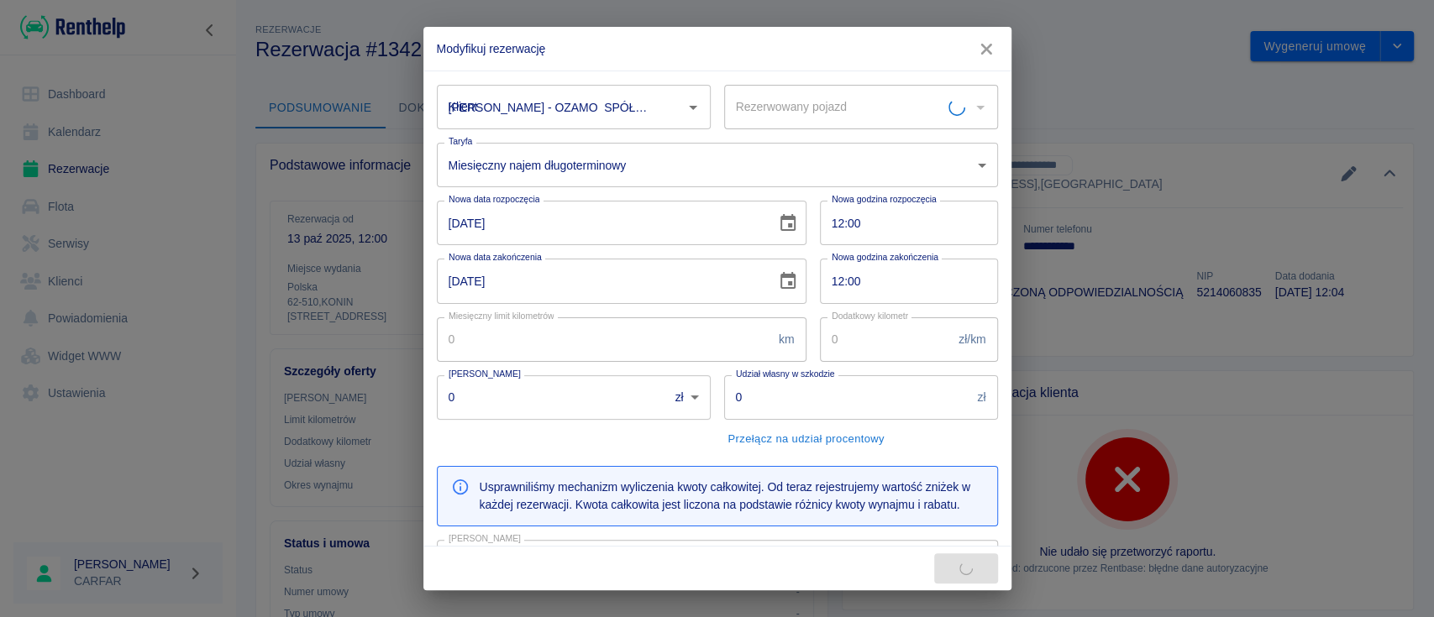
type input "22200"
type input "1200"
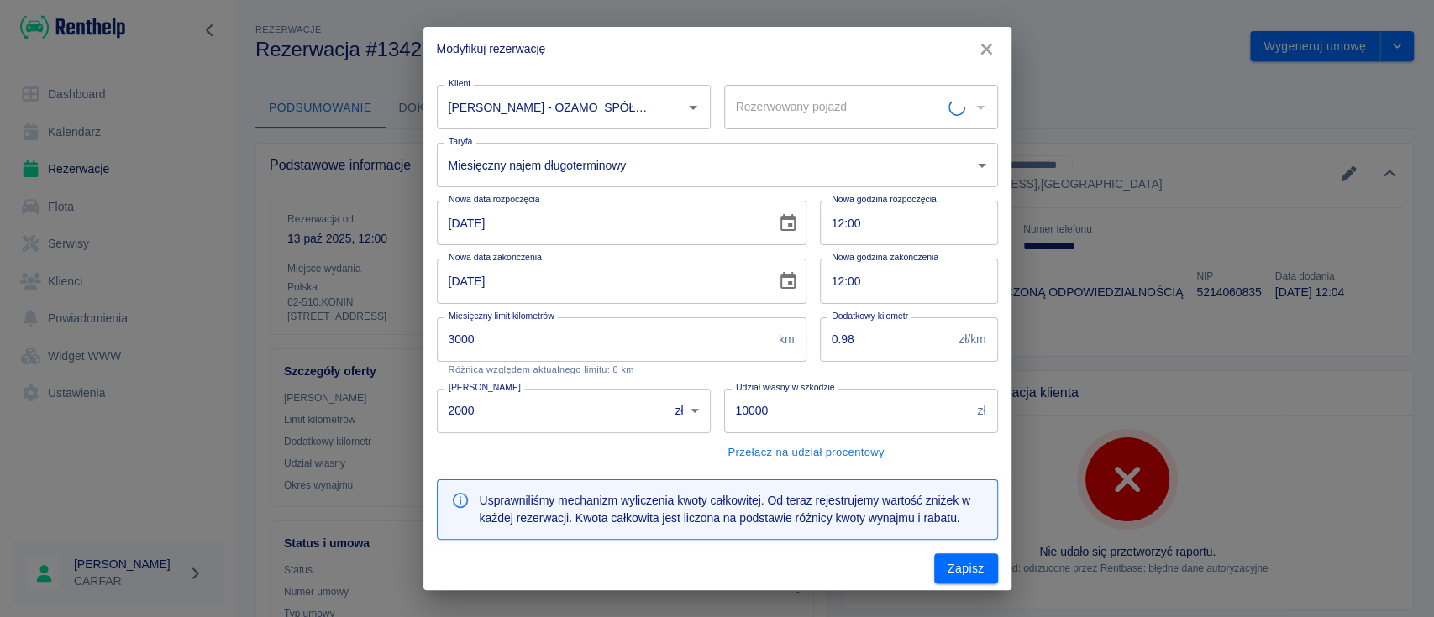
type input "VW PASSAT B9 PKN7118G - PKN7118G"
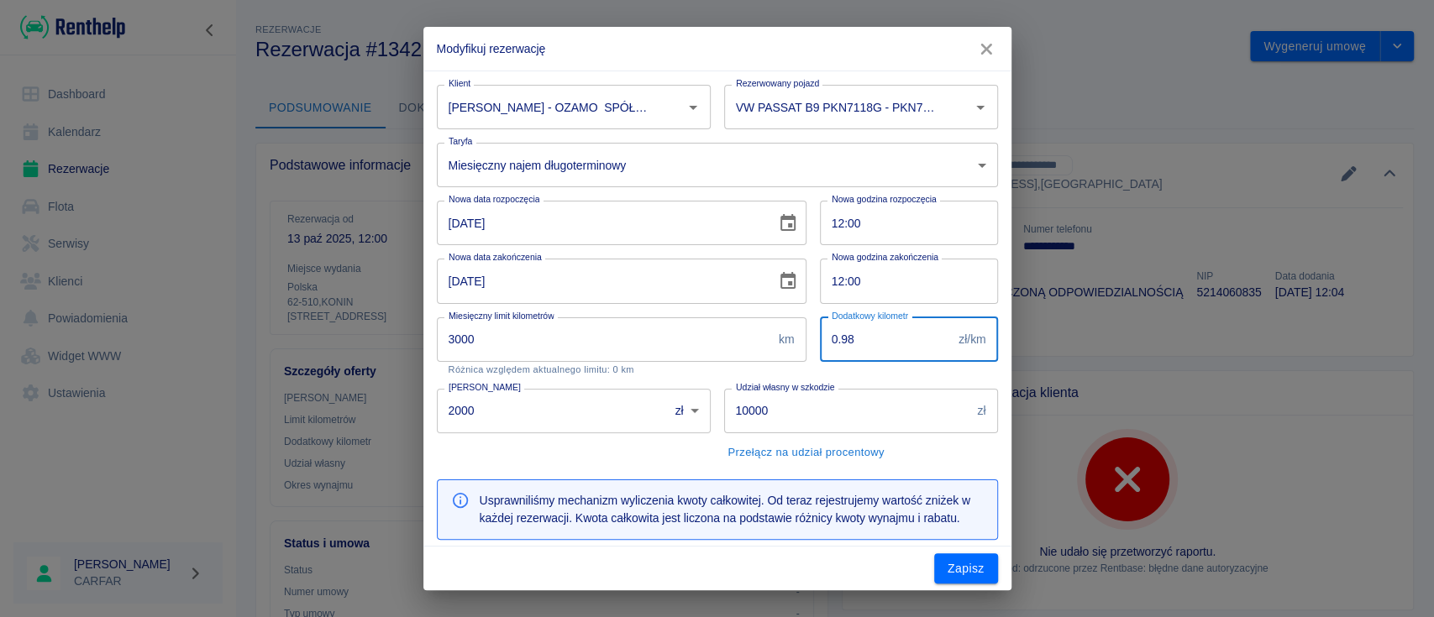
drag, startPoint x: 861, startPoint y: 339, endPoint x: 831, endPoint y: 339, distance: 30.2
click at [831, 339] on input "0.98" at bounding box center [886, 340] width 133 height 45
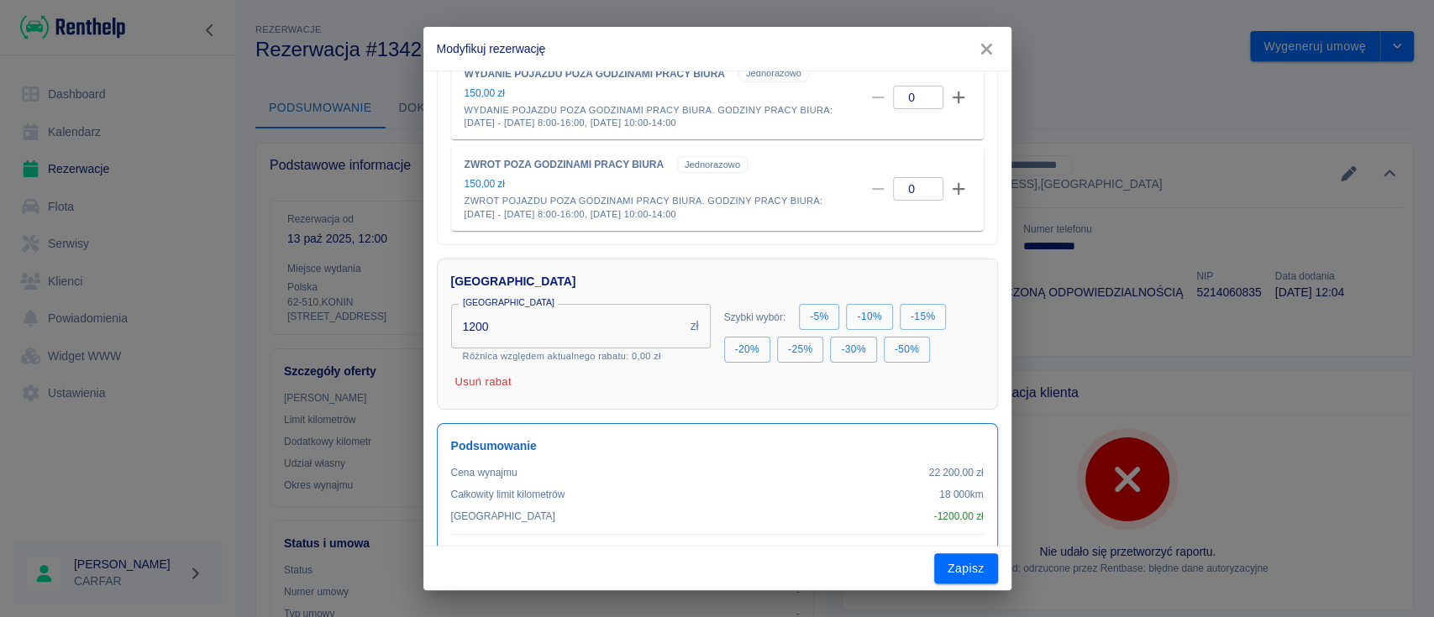
scroll to position [919, 0]
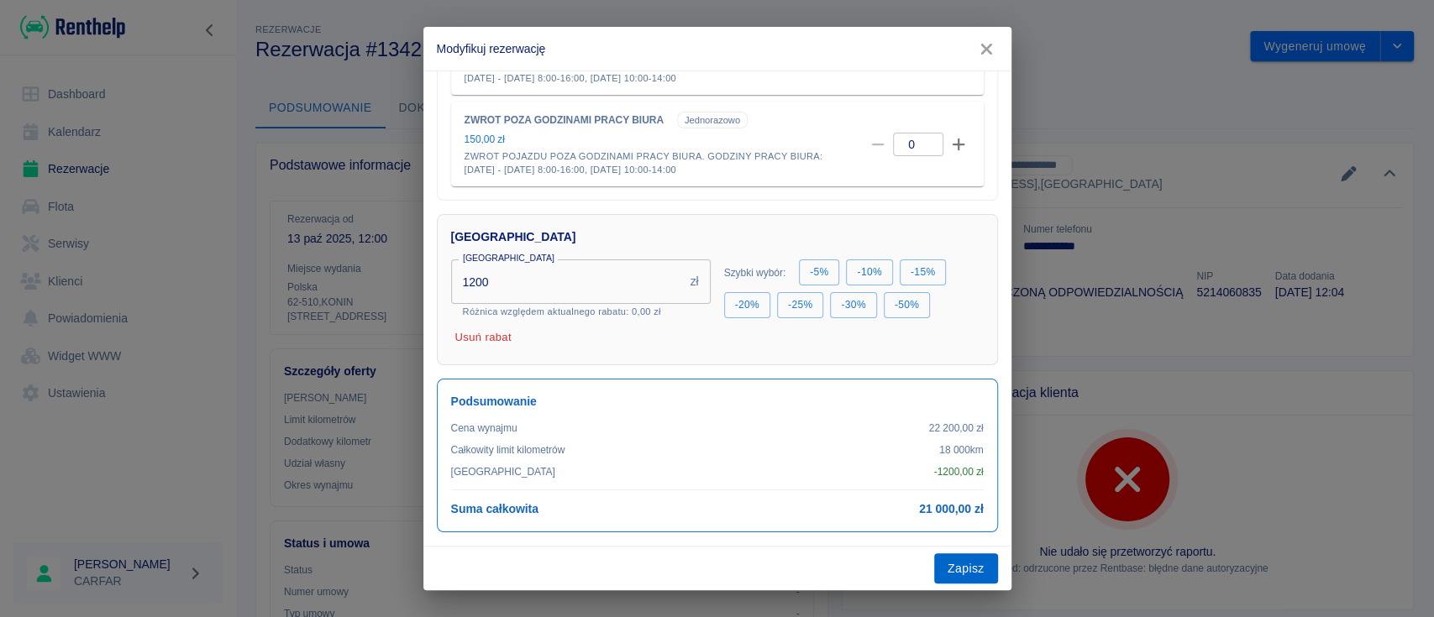
type input "0.5"
click at [969, 566] on button "Zapisz" at bounding box center [966, 569] width 64 height 31
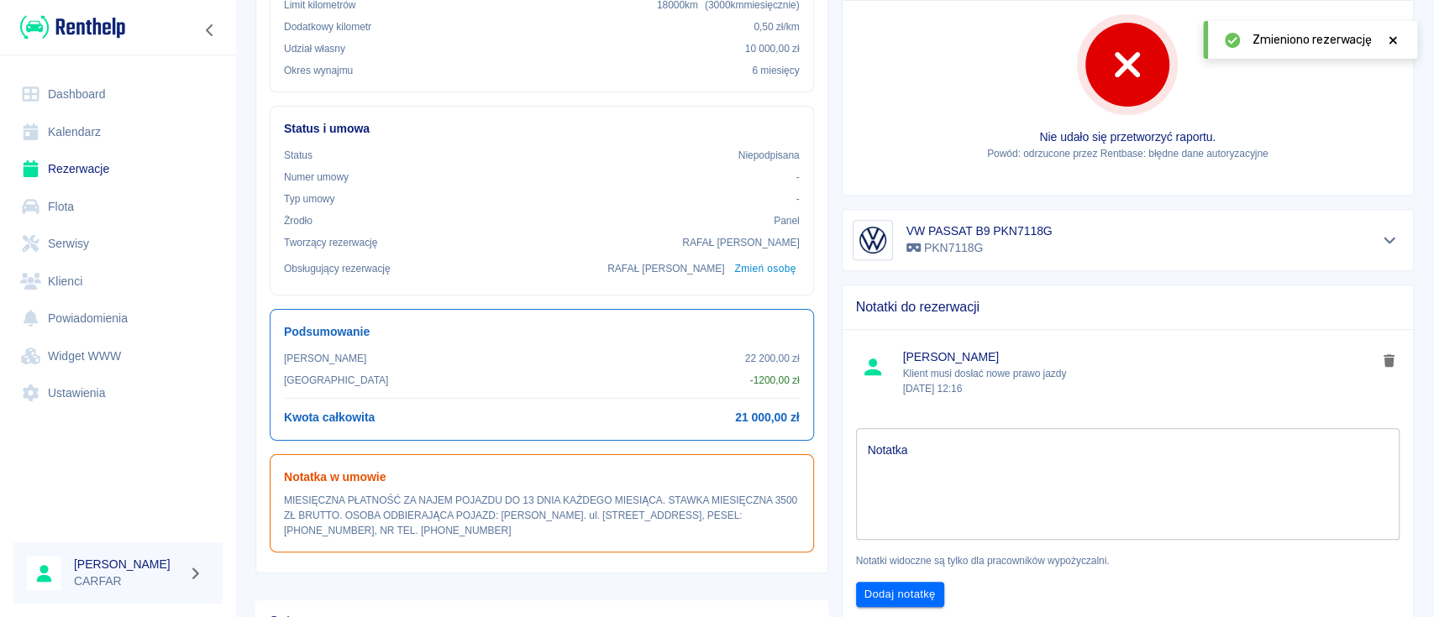
scroll to position [617, 0]
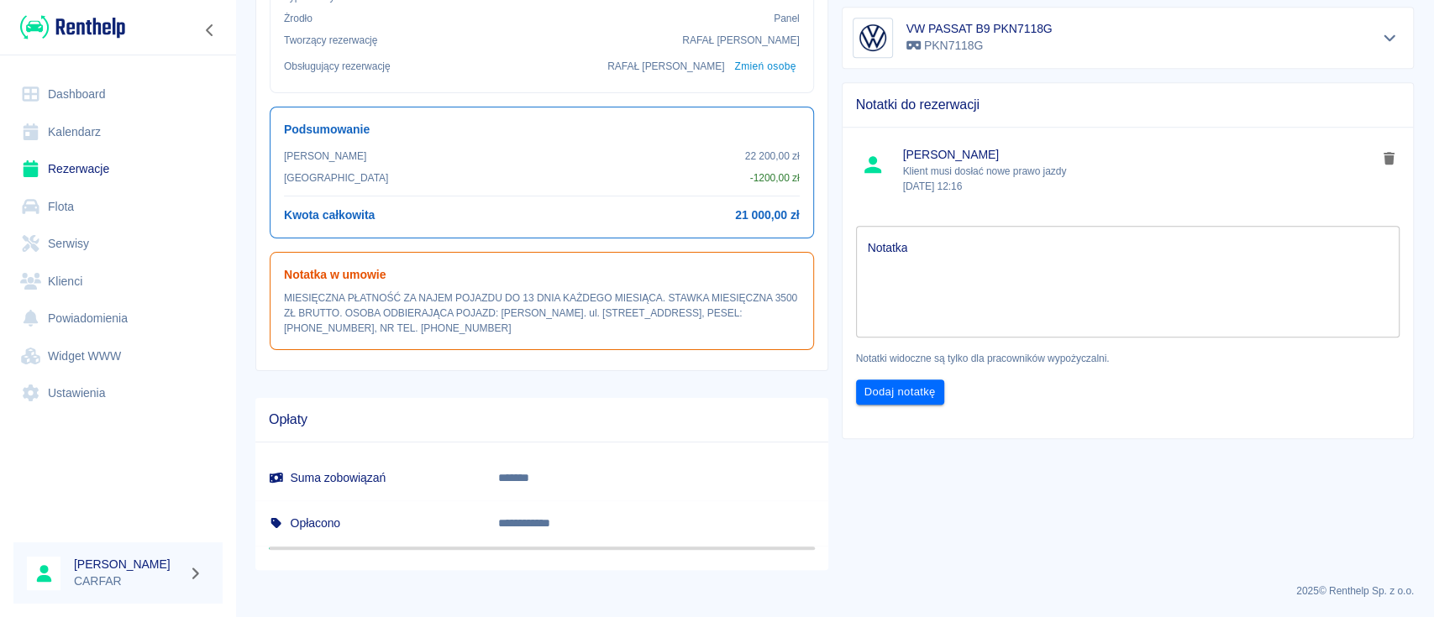
drag, startPoint x: 462, startPoint y: 326, endPoint x: 286, endPoint y: 293, distance: 179.4
click at [286, 293] on p "MIESIĘCZNA PŁATNOŚĆ ZA NAJEM POJAZDU DO 13 DNIA KAŻDEGO MIESIĄCA. STAWKA MIESIĘ…" at bounding box center [542, 313] width 516 height 45
copy p "MIESIĘCZNA PŁATNOŚĆ ZA NAJEM POJAZDU DO 13 DNIA KAŻDEGO MIESIĄCA. STAWKA MIESIĘ…"
click at [1027, 488] on div "**********" at bounding box center [1121, 41] width 586 height 1058
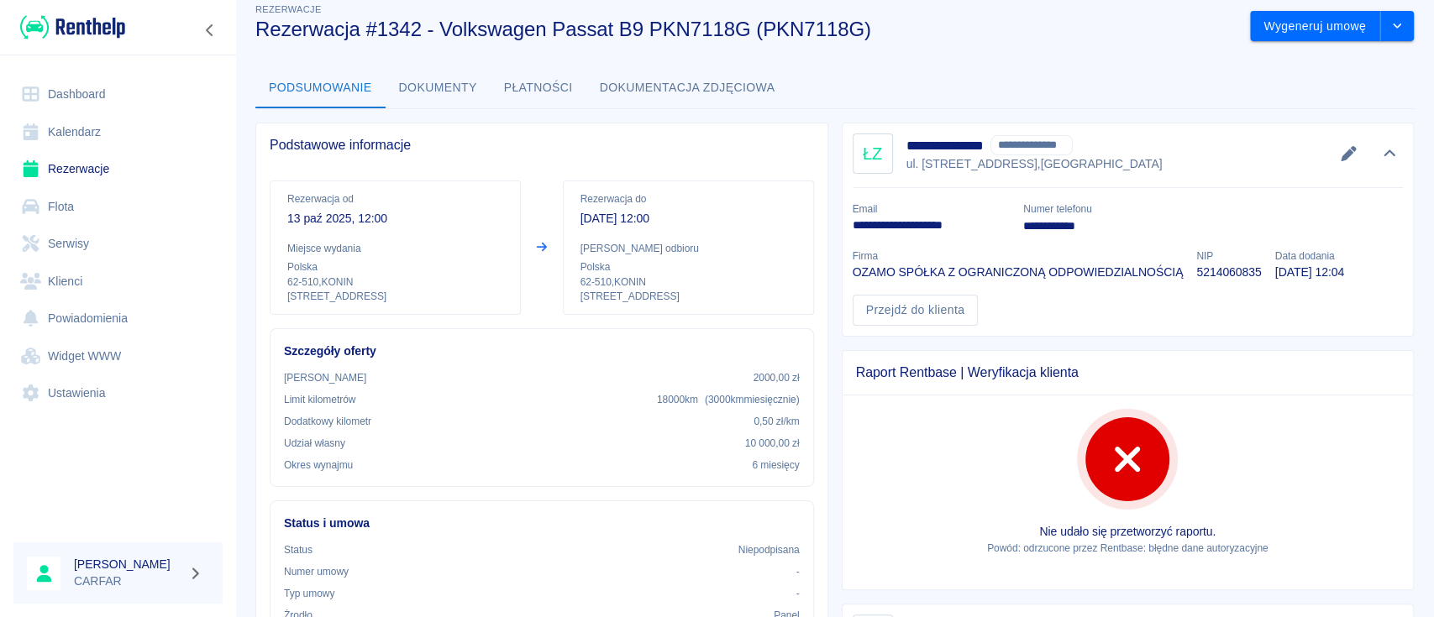
scroll to position [0, 0]
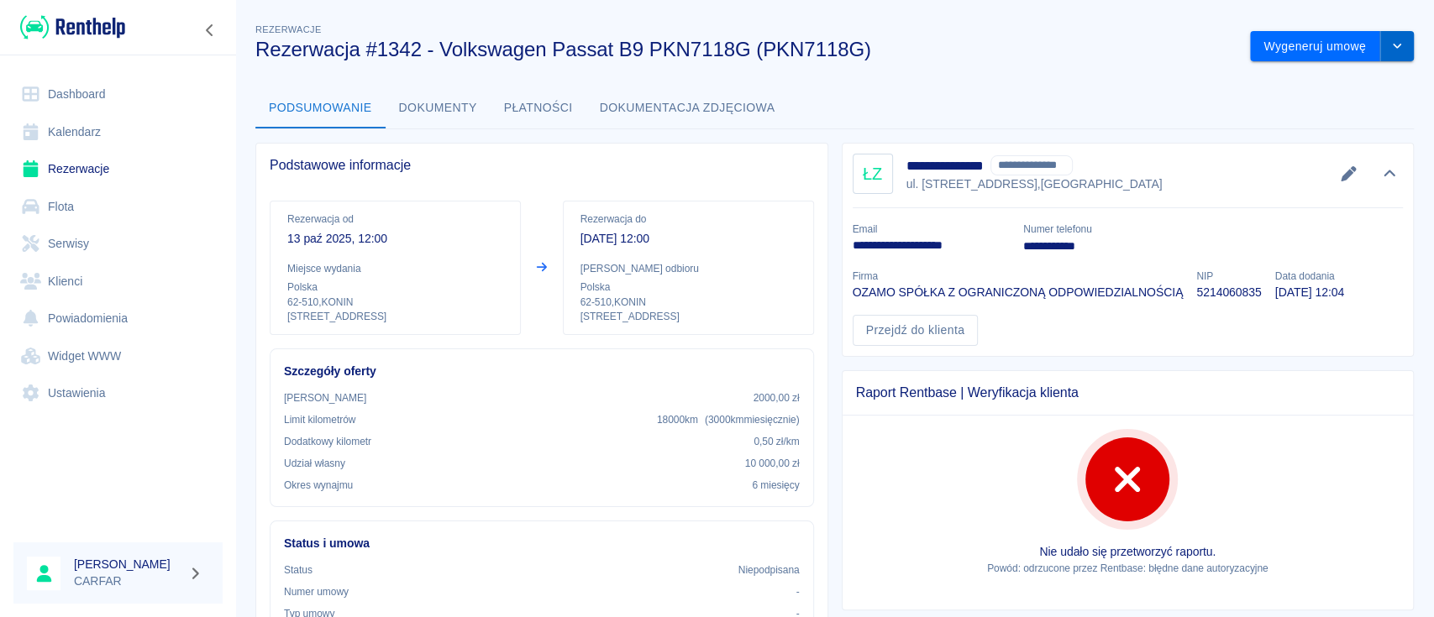
click at [1380, 55] on button "drop-down" at bounding box center [1397, 46] width 34 height 31
click at [1343, 137] on li "Anuluj rezerwację" at bounding box center [1315, 137] width 136 height 28
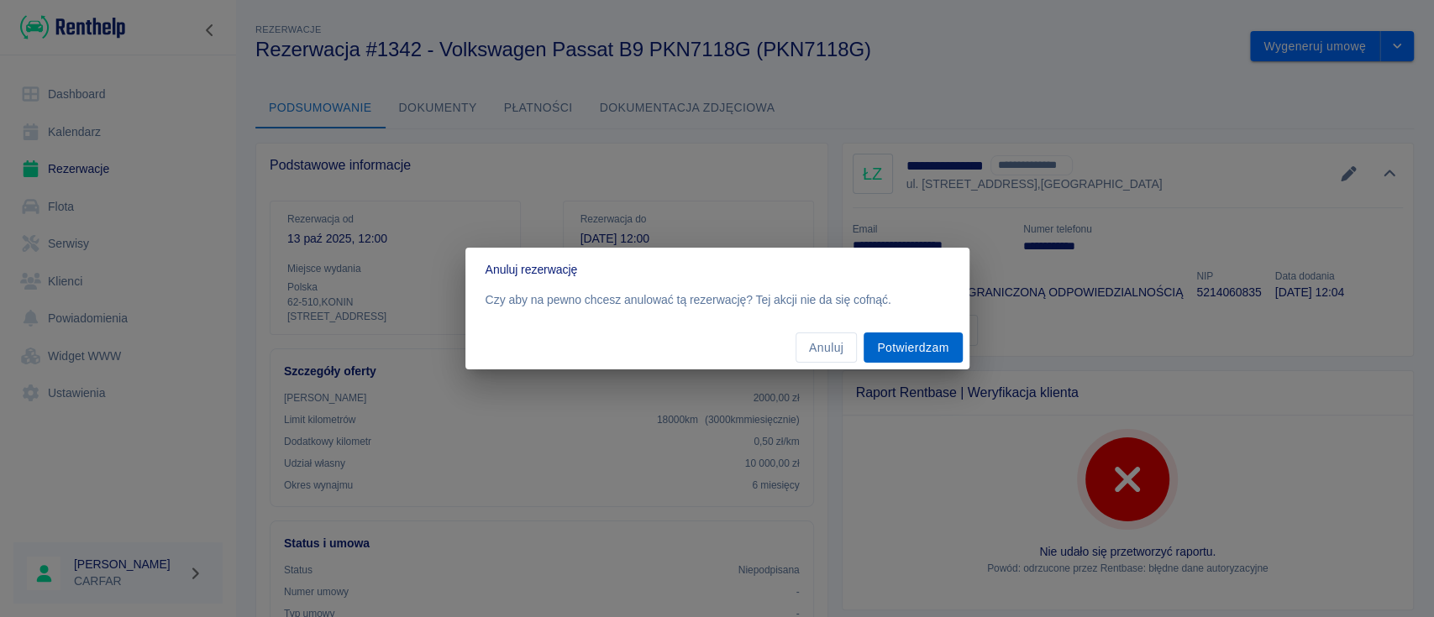
click at [938, 344] on button "Potwierdzam" at bounding box center [913, 348] width 98 height 31
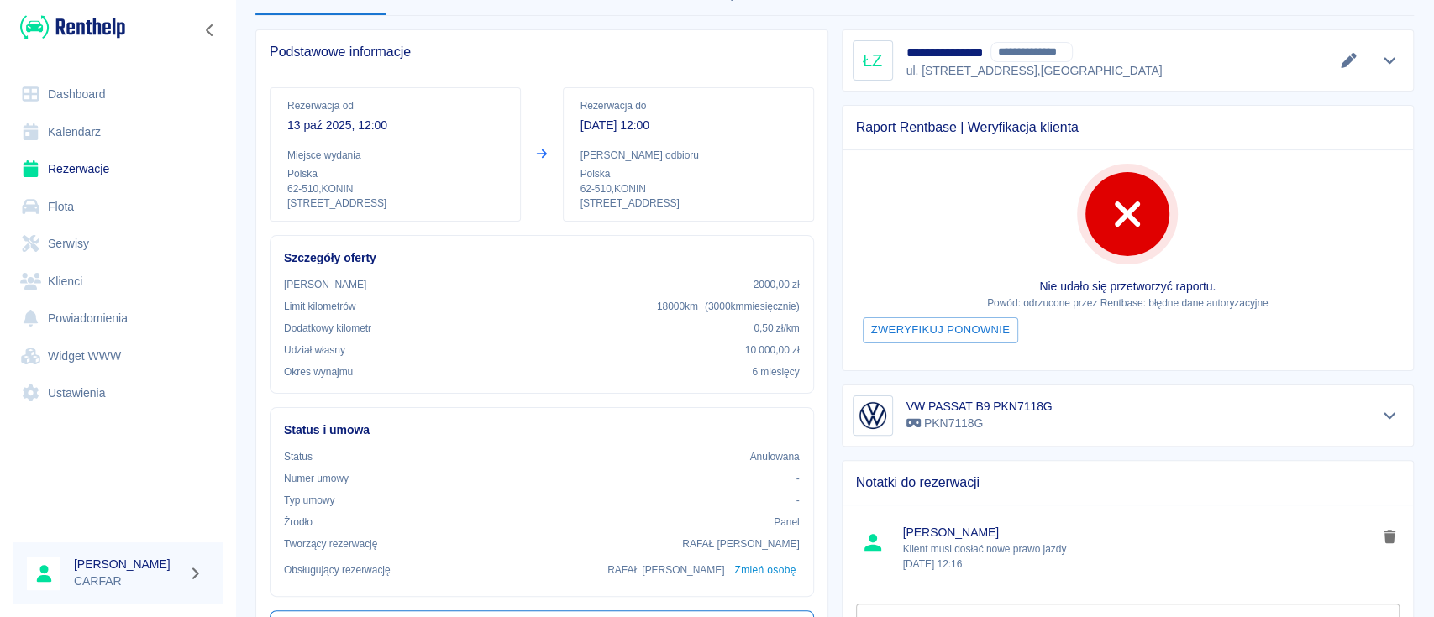
scroll to position [223, 0]
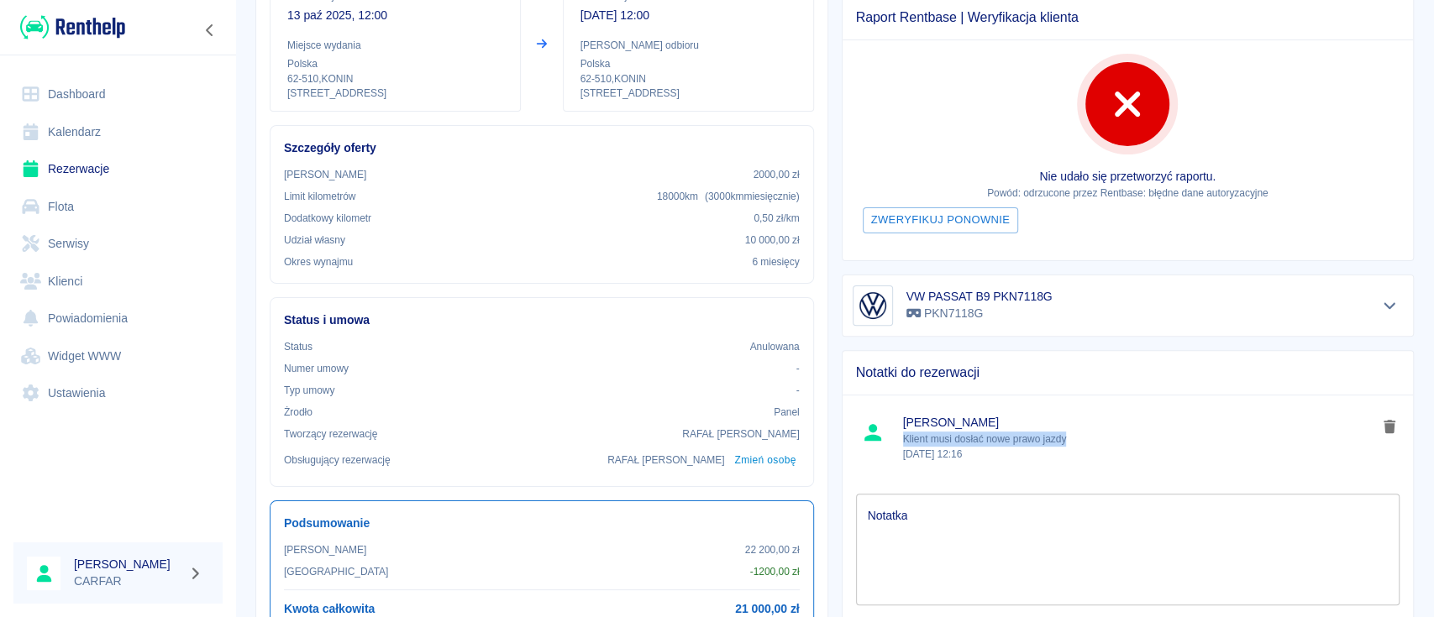
drag, startPoint x: 1059, startPoint y: 438, endPoint x: 895, endPoint y: 441, distance: 163.8
click at [903, 441] on p "Klient musi dosłać nowe prawo jazdy [DATE] 12:16" at bounding box center [1140, 447] width 475 height 30
copy p "Klient musi dosłać nowe prawo jazdy"
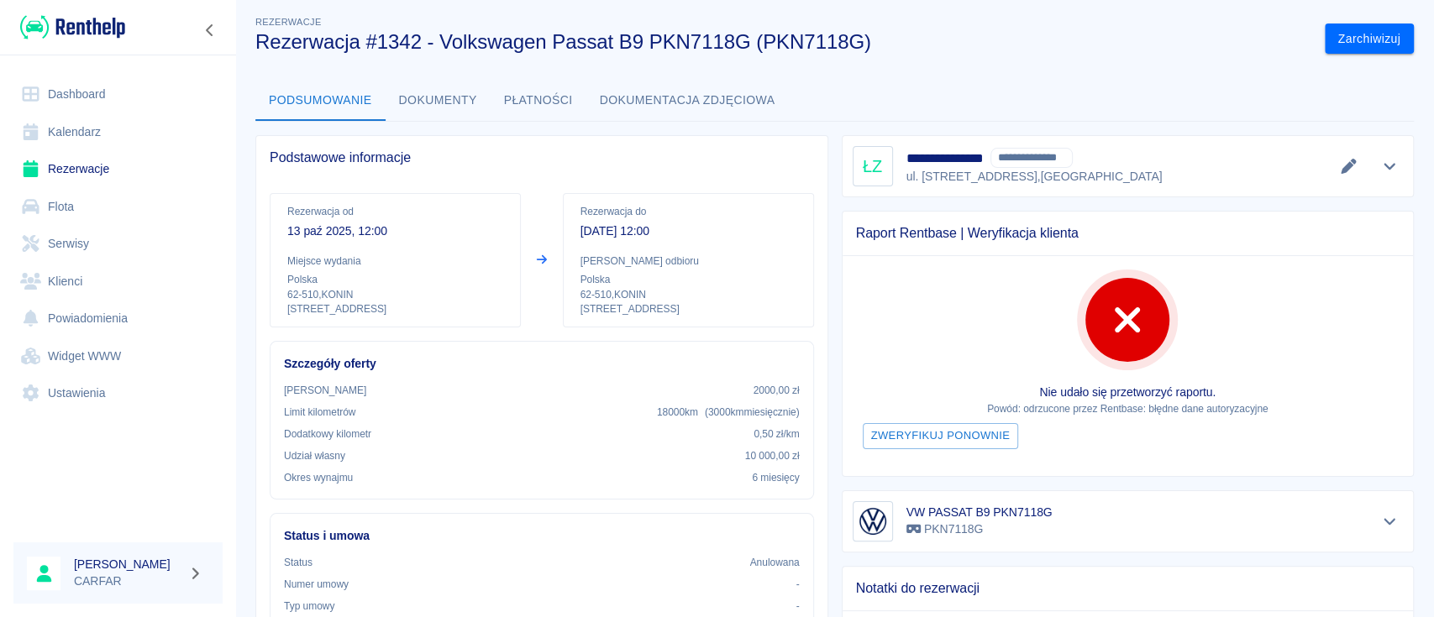
scroll to position [0, 0]
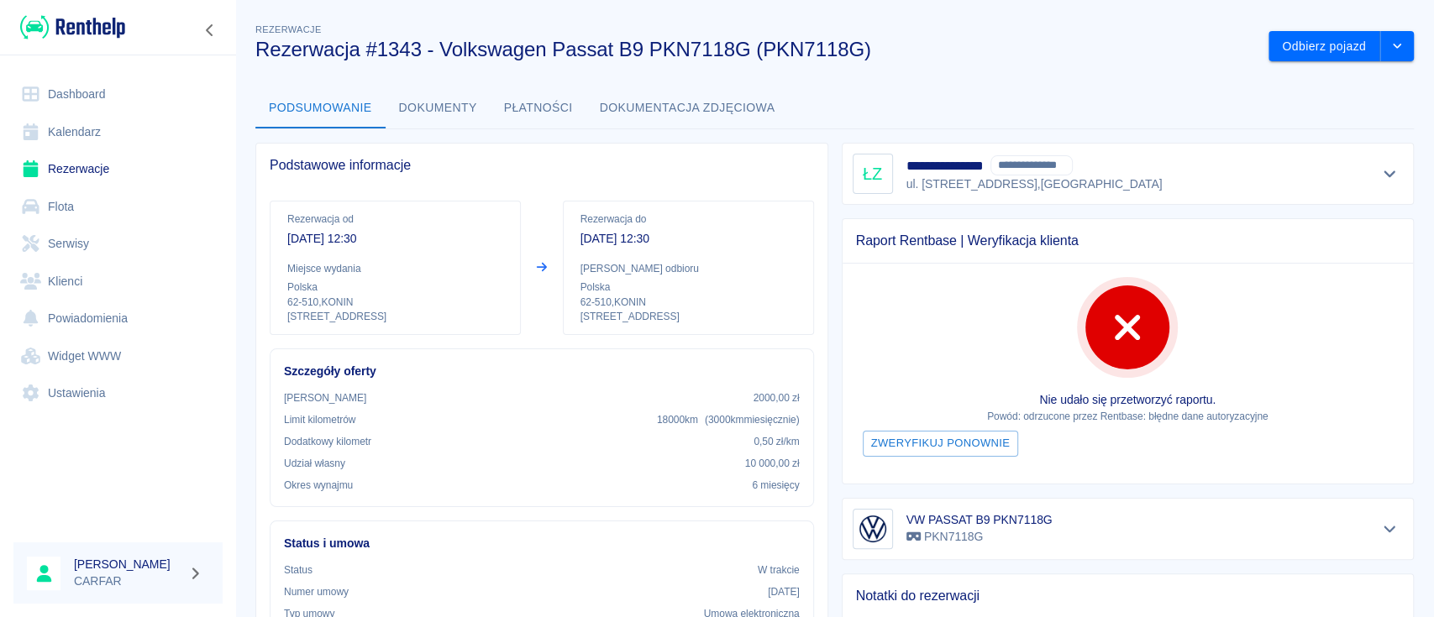
click at [462, 102] on button "Dokumenty" at bounding box center [438, 108] width 105 height 40
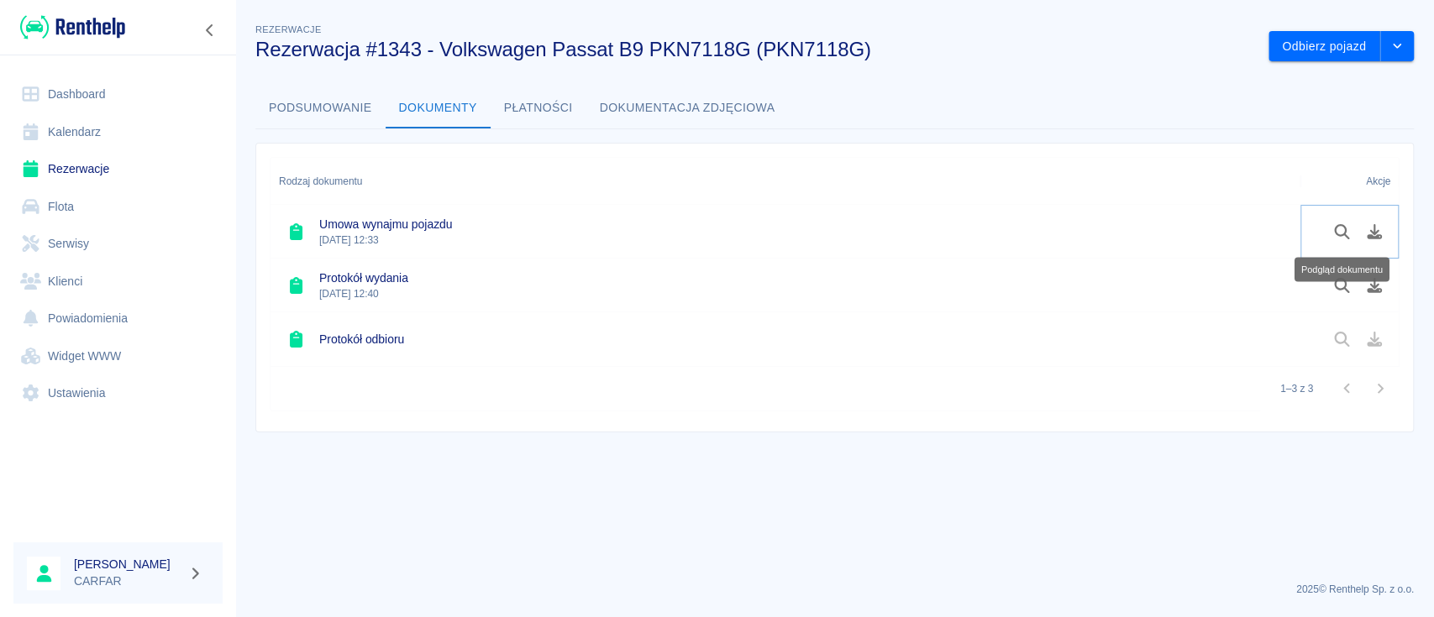
click at [1342, 226] on icon "Podgląd dokumentu" at bounding box center [1341, 231] width 19 height 15
click at [1336, 278] on icon "Podgląd dokumentu" at bounding box center [1341, 285] width 19 height 15
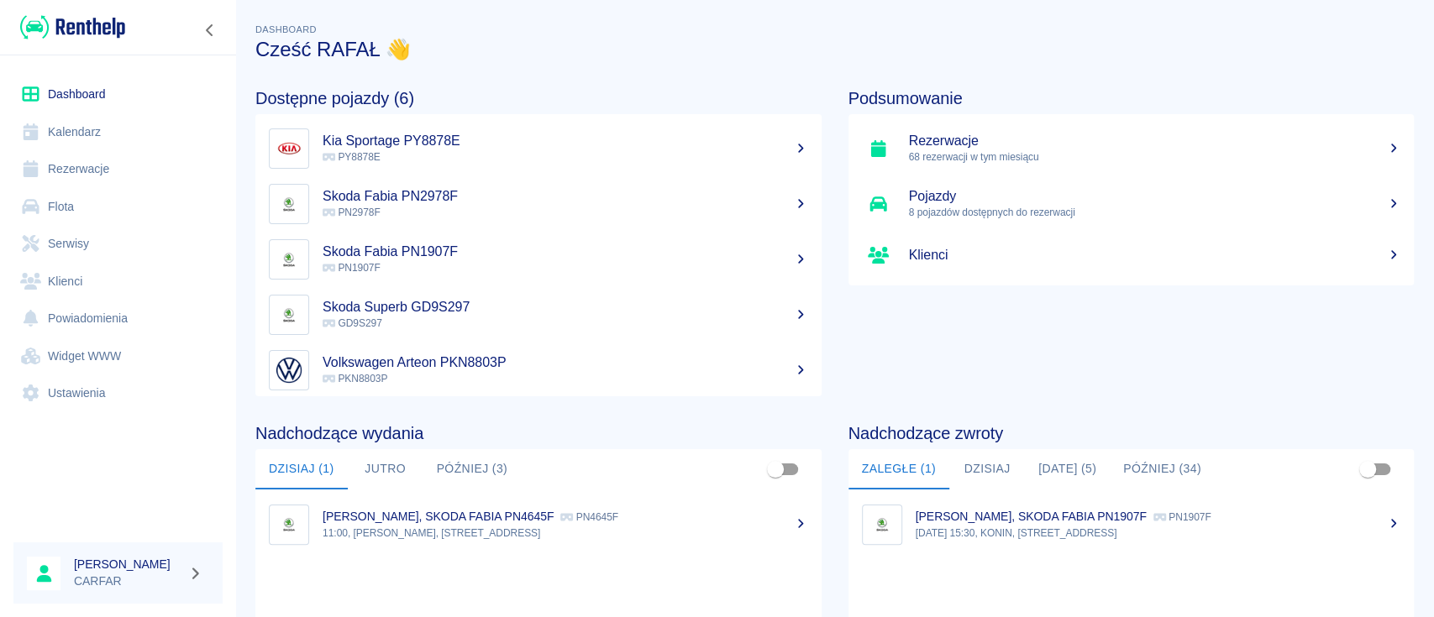
scroll to position [112, 0]
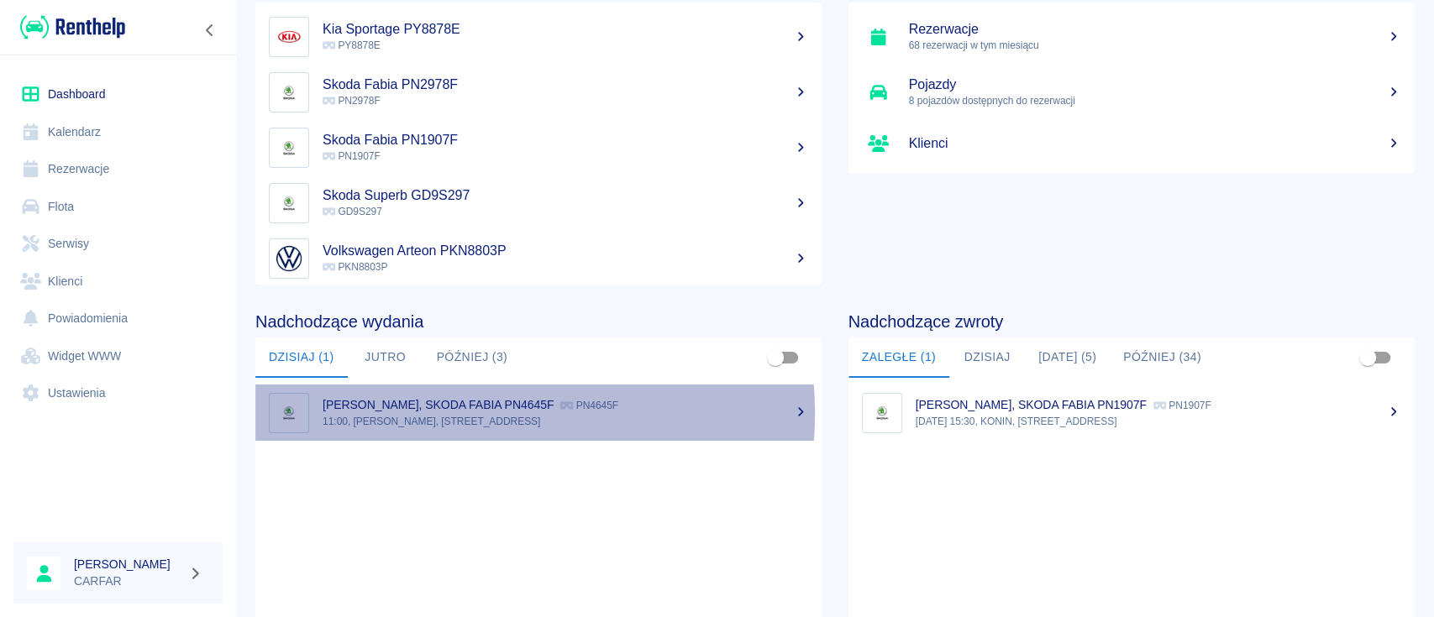
click at [480, 414] on p "11:00, [PERSON_NAME], [STREET_ADDRESS]" at bounding box center [566, 421] width 486 height 15
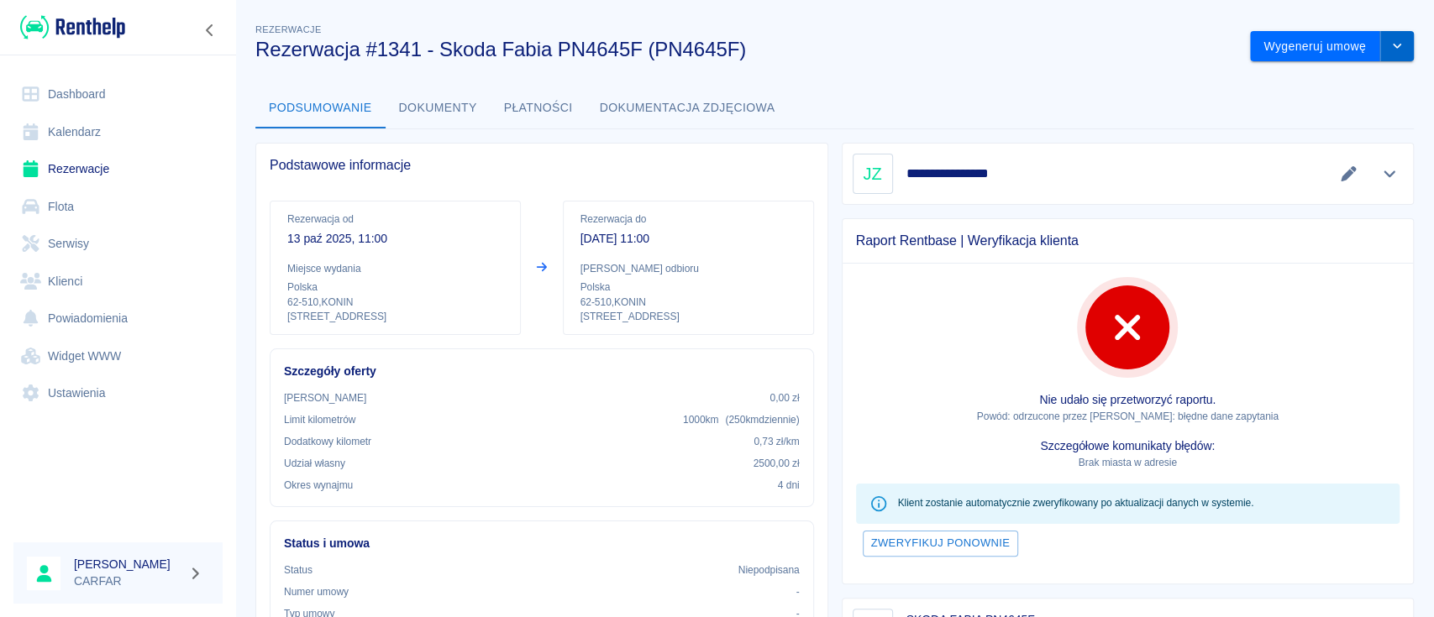
click at [1074, 46] on icon "drop-down" at bounding box center [1396, 45] width 13 height 11
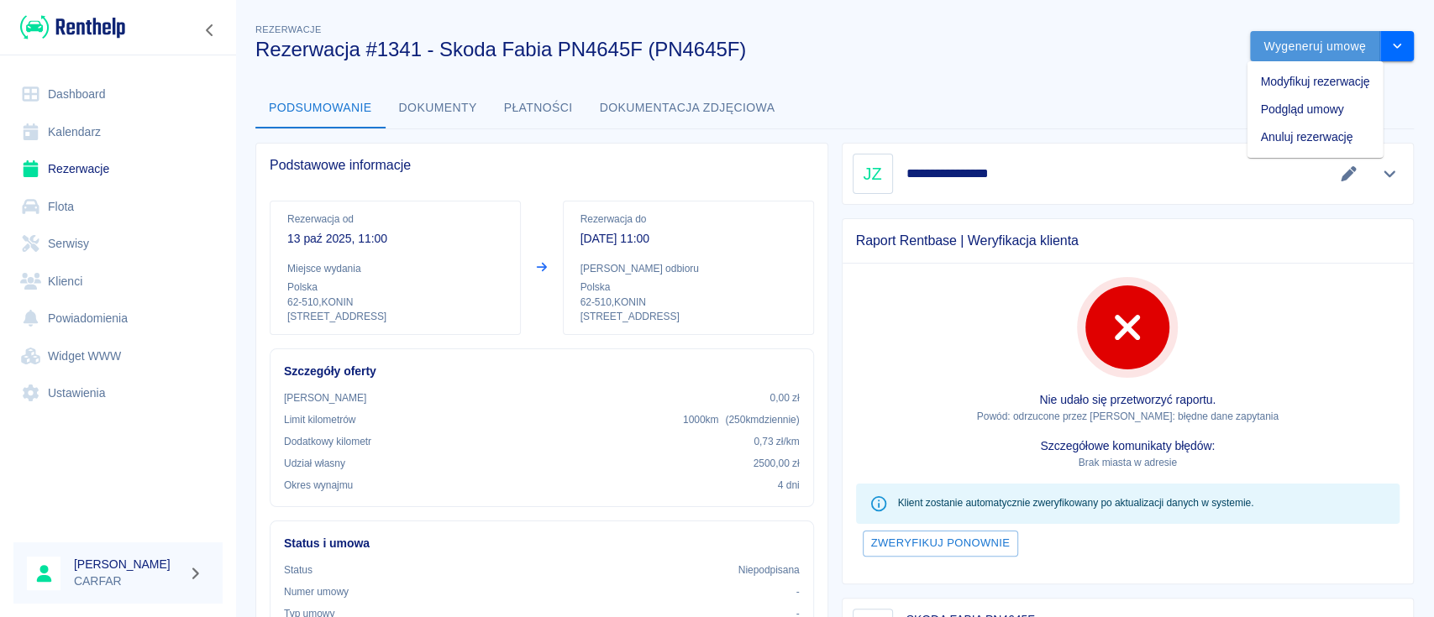
click at [1074, 37] on button "Wygeneruj umowę" at bounding box center [1315, 46] width 130 height 31
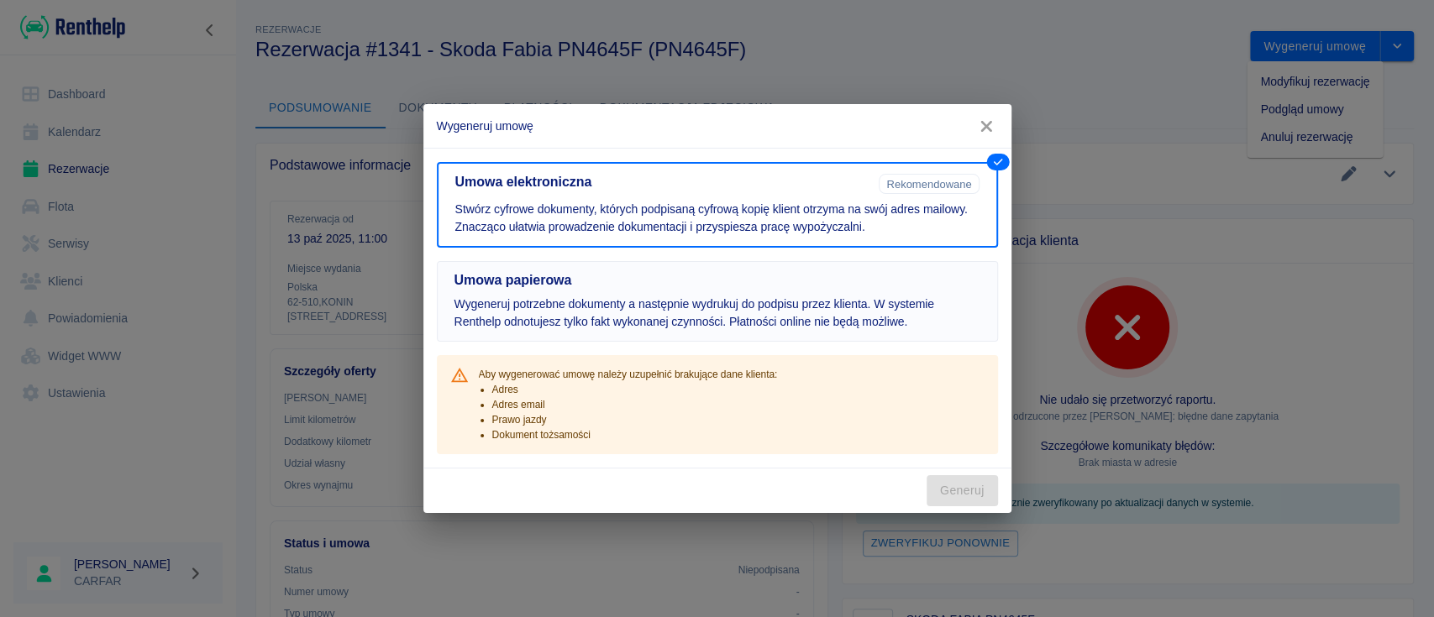
click at [668, 279] on h5 "Umowa papierowa" at bounding box center [717, 280] width 526 height 17
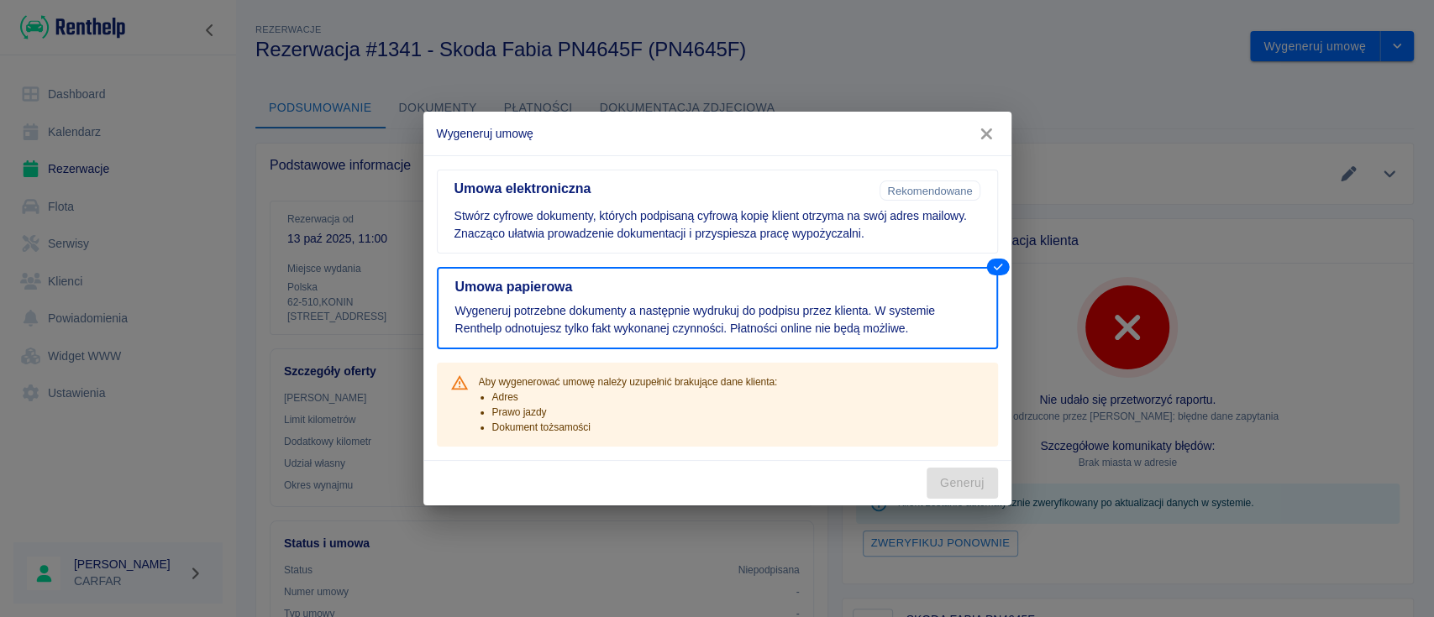
click at [982, 131] on icon "button" at bounding box center [986, 134] width 11 height 11
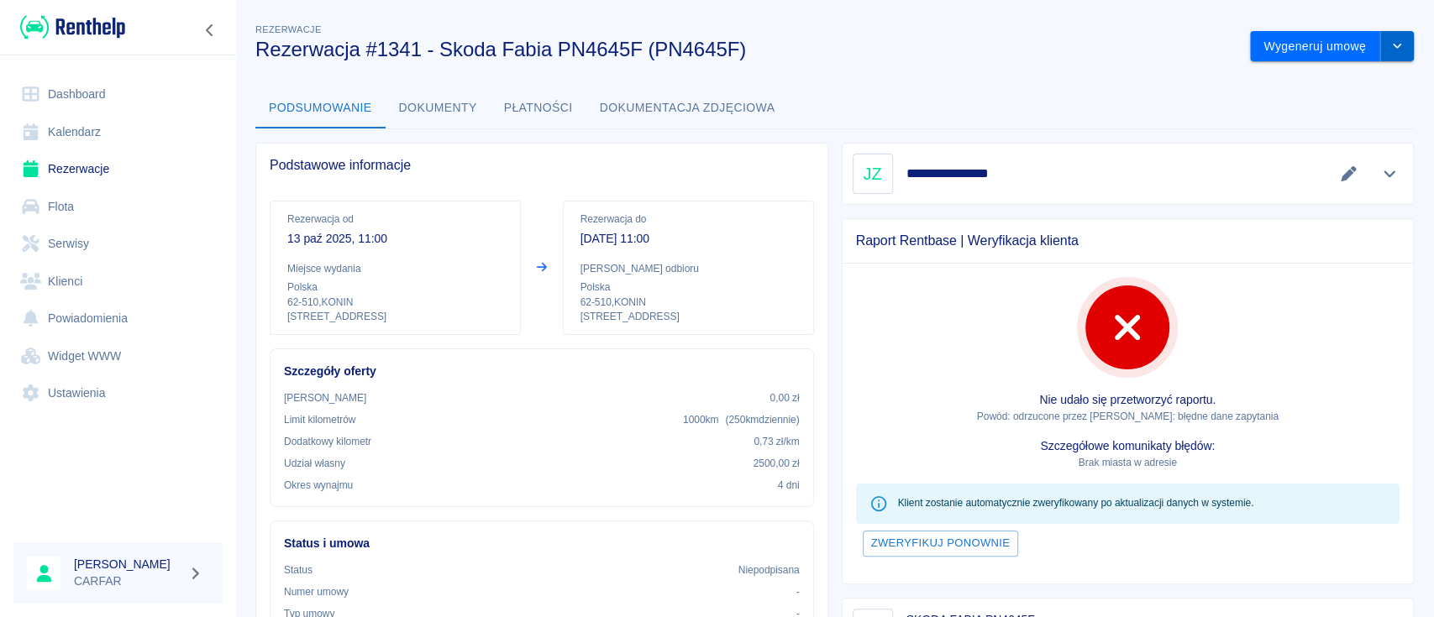
click at [1074, 57] on button "drop-down" at bounding box center [1397, 46] width 34 height 31
click at [1074, 129] on li "Anuluj rezerwację" at bounding box center [1315, 137] width 136 height 28
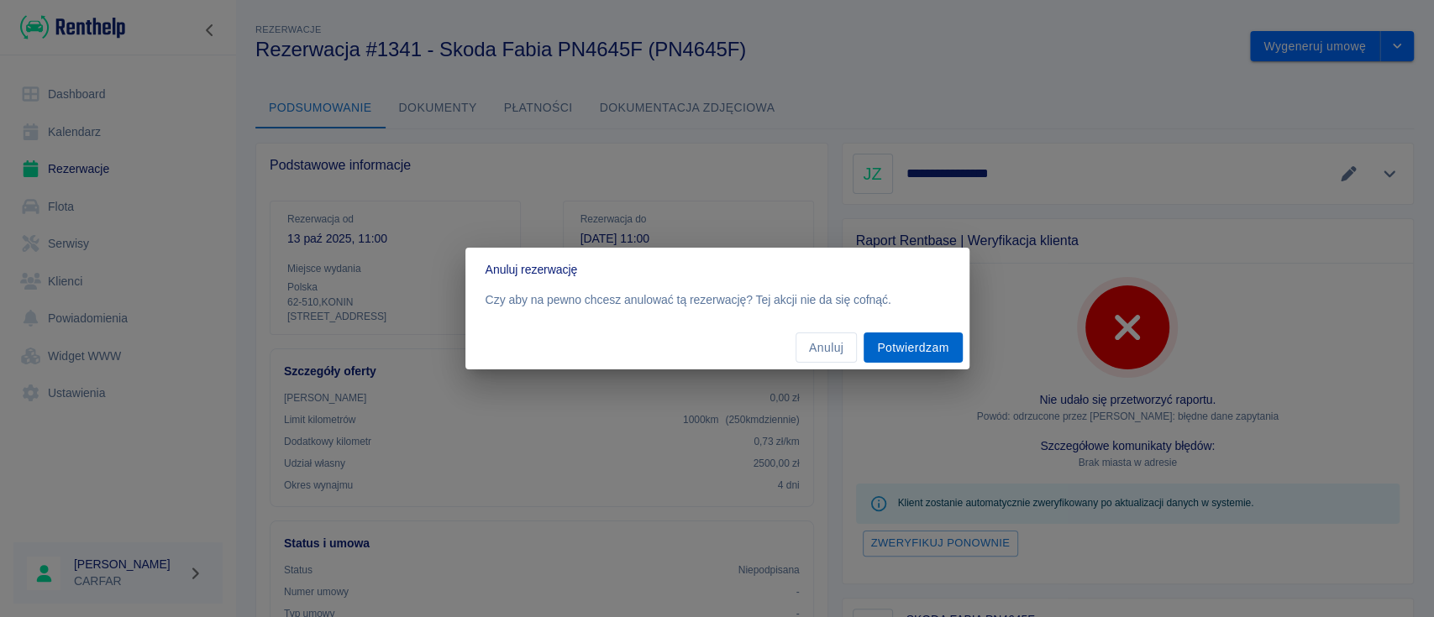
click at [914, 342] on button "Potwierdzam" at bounding box center [913, 348] width 98 height 31
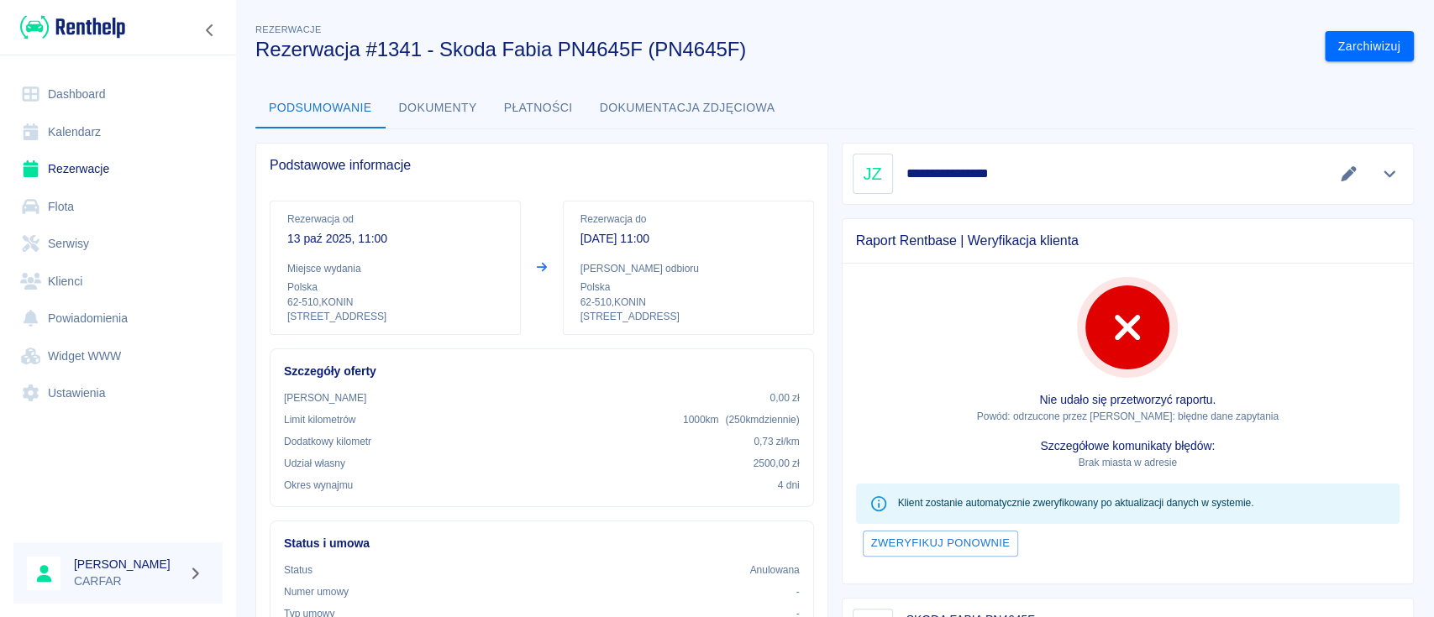
drag, startPoint x: 0, startPoint y: 0, endPoint x: 93, endPoint y: 30, distance: 98.0
click at [93, 30] on img at bounding box center [72, 27] width 105 height 28
